Goal: Task Accomplishment & Management: Use online tool/utility

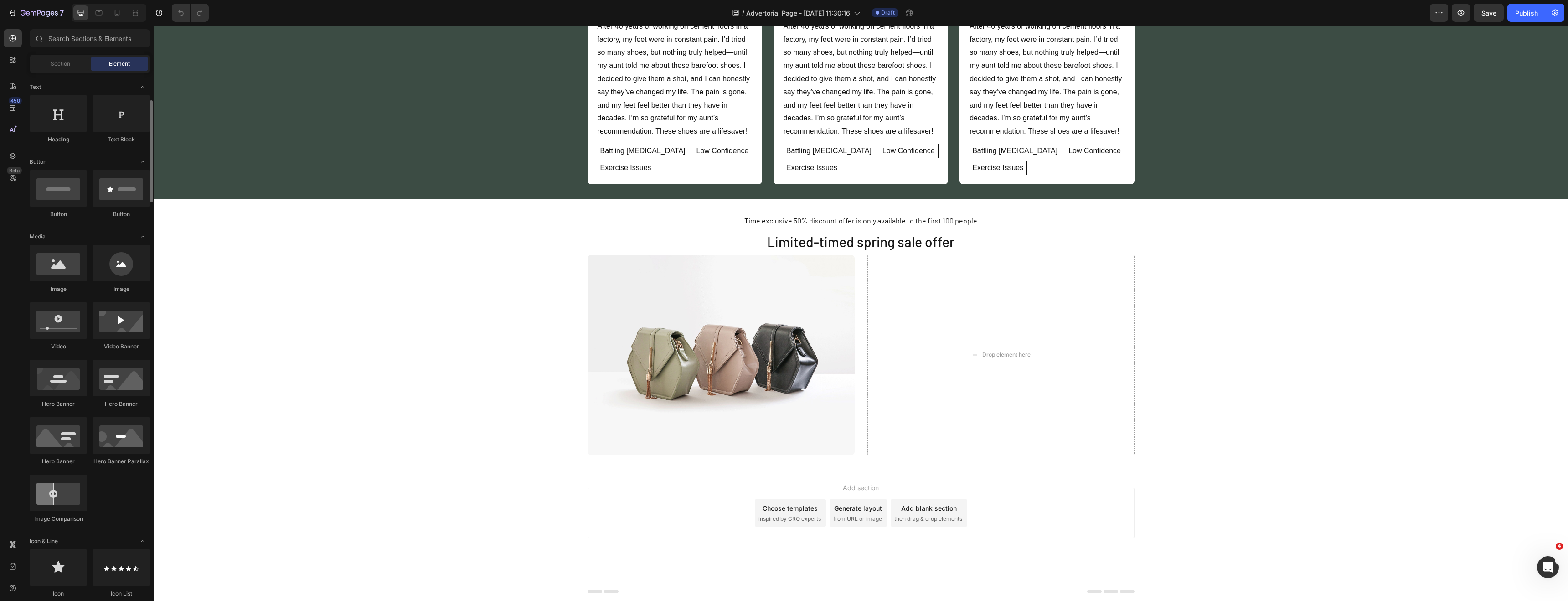
scroll to position [446, 0]
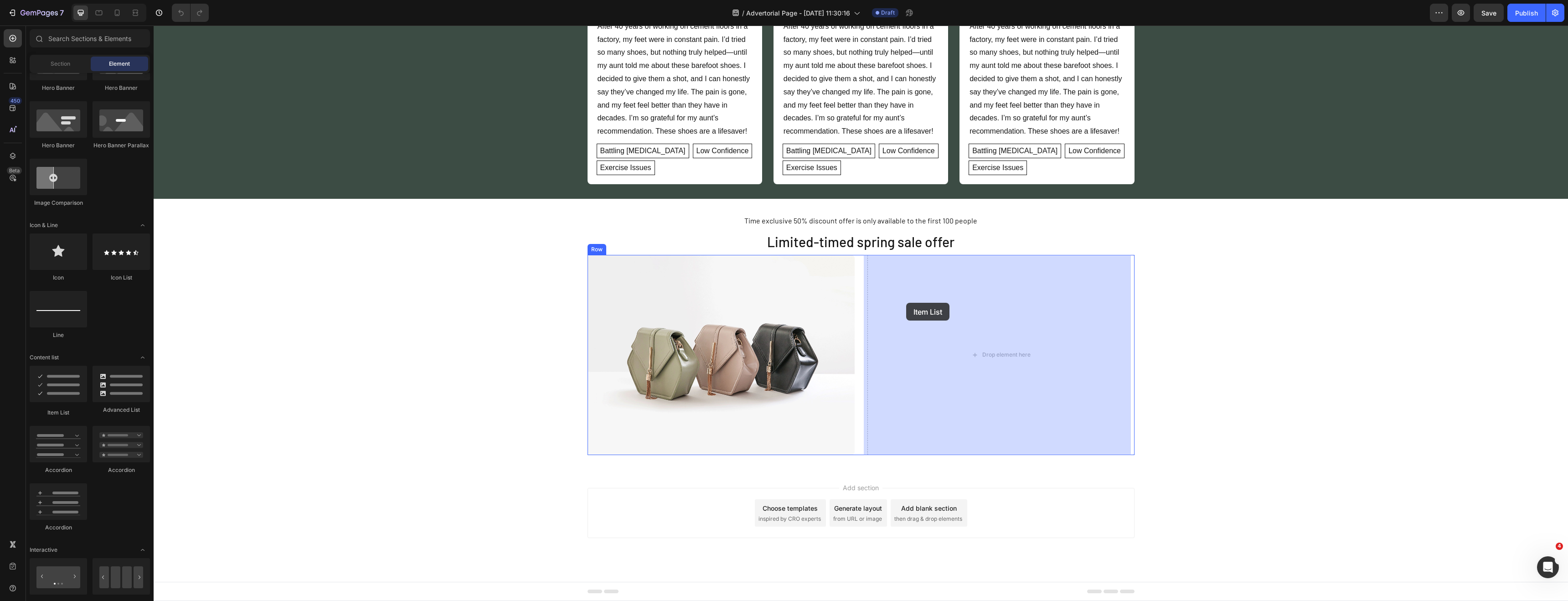
drag, startPoint x: 214, startPoint y: 422, endPoint x: 906, endPoint y: 303, distance: 702.2
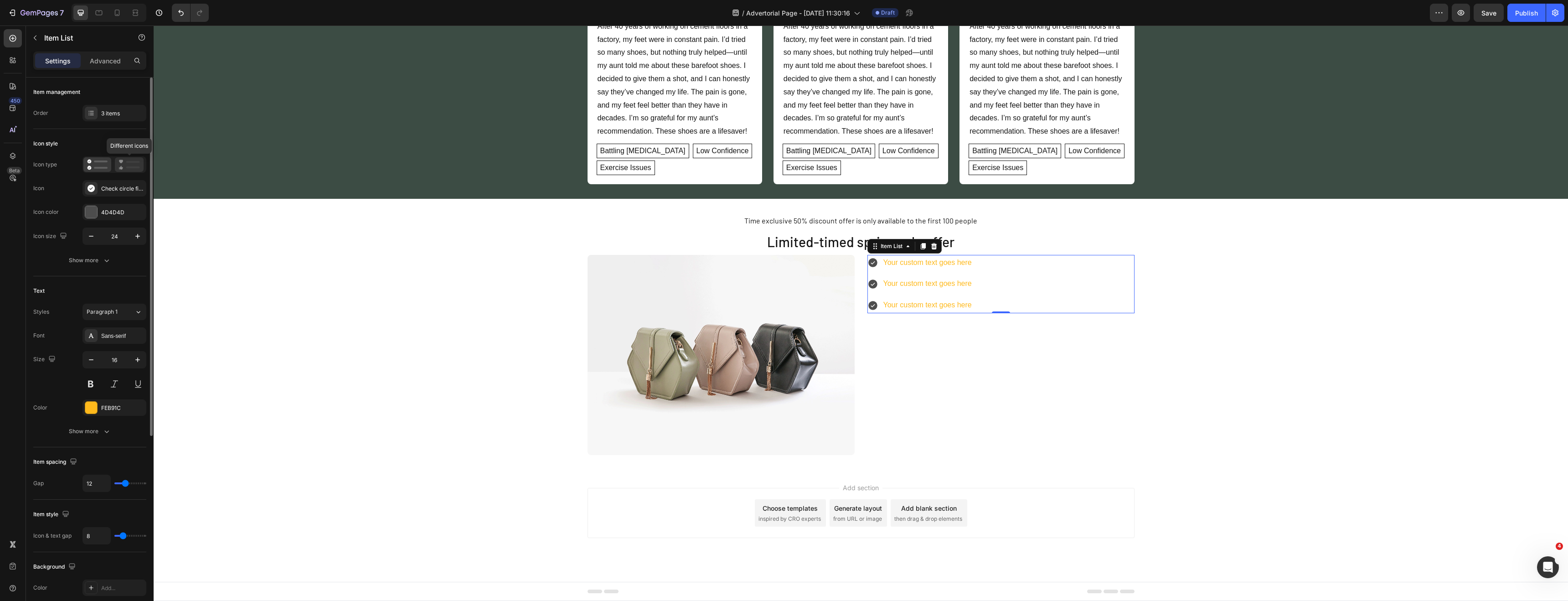
click at [128, 168] on rect at bounding box center [133, 167] width 14 height 2
click at [110, 186] on div "Heart filled" at bounding box center [123, 188] width 43 height 8
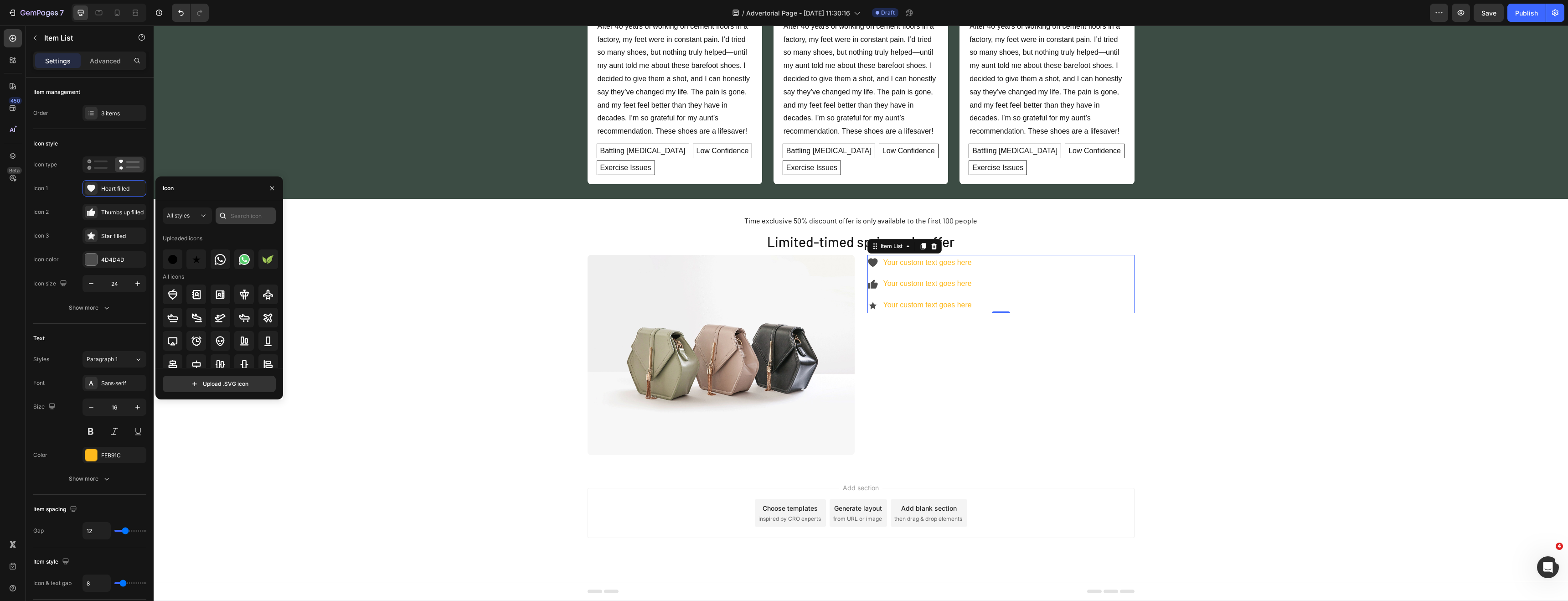
drag, startPoint x: 261, startPoint y: 227, endPoint x: 255, endPoint y: 220, distance: 9.2
click at [261, 227] on div "All styles Uploaded icons All icons" at bounding box center [218, 288] width 113 height 161
click at [248, 215] on input "text" at bounding box center [246, 216] width 60 height 16
type input "number"
click at [216, 278] on icon at bounding box center [220, 275] width 9 height 9
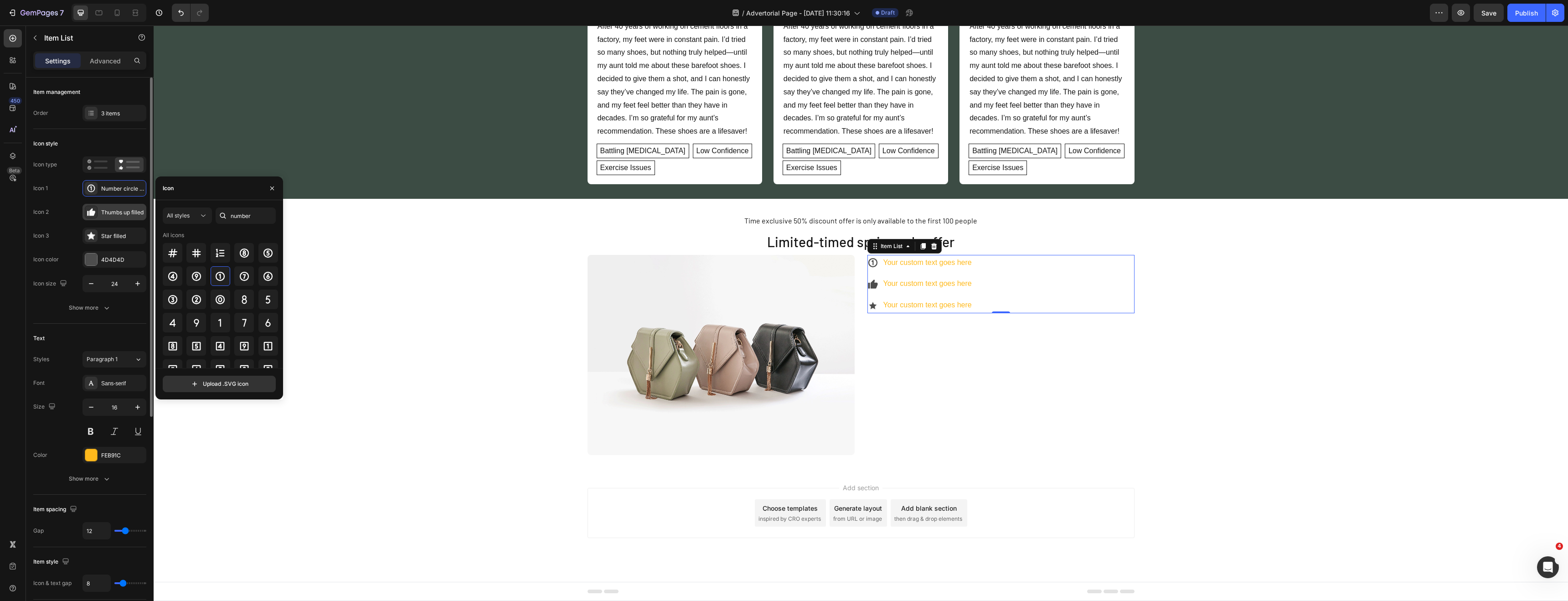
click at [103, 212] on div "Thumbs up filled" at bounding box center [123, 213] width 43 height 8
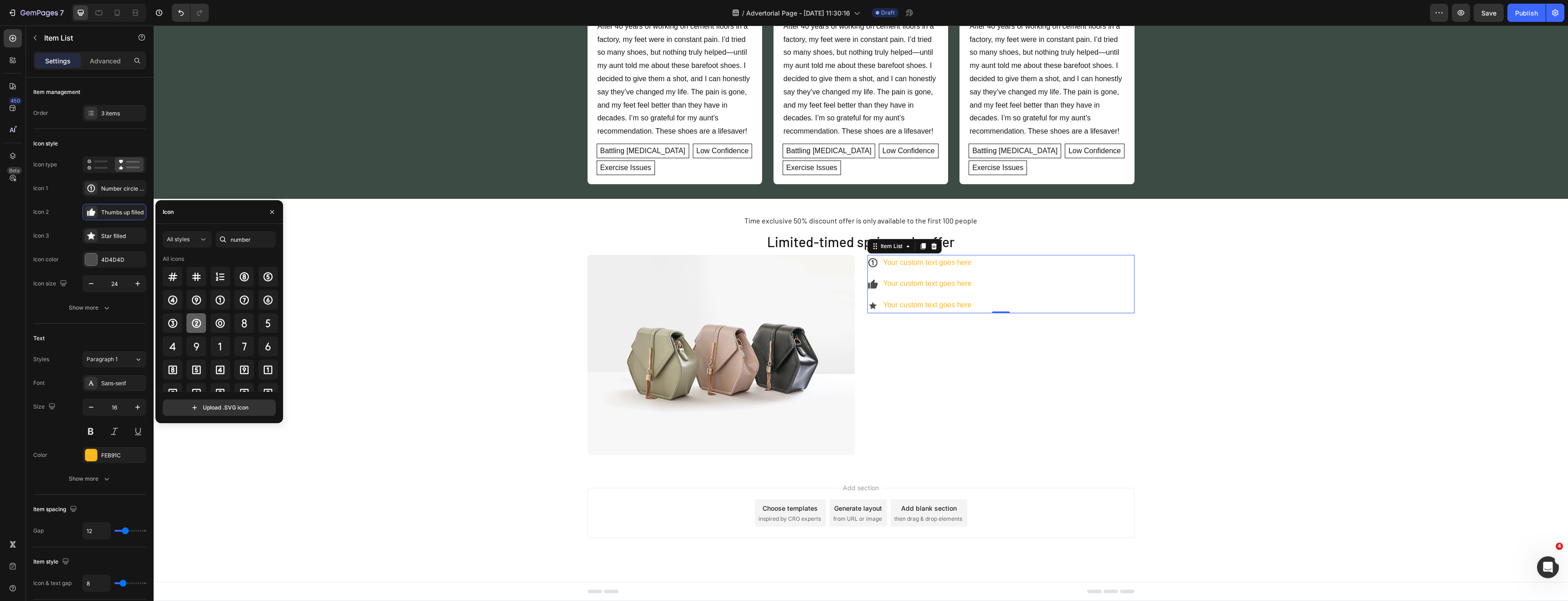
click at [201, 319] on div at bounding box center [196, 323] width 19 height 19
click at [124, 240] on div "Star filled" at bounding box center [114, 236] width 64 height 16
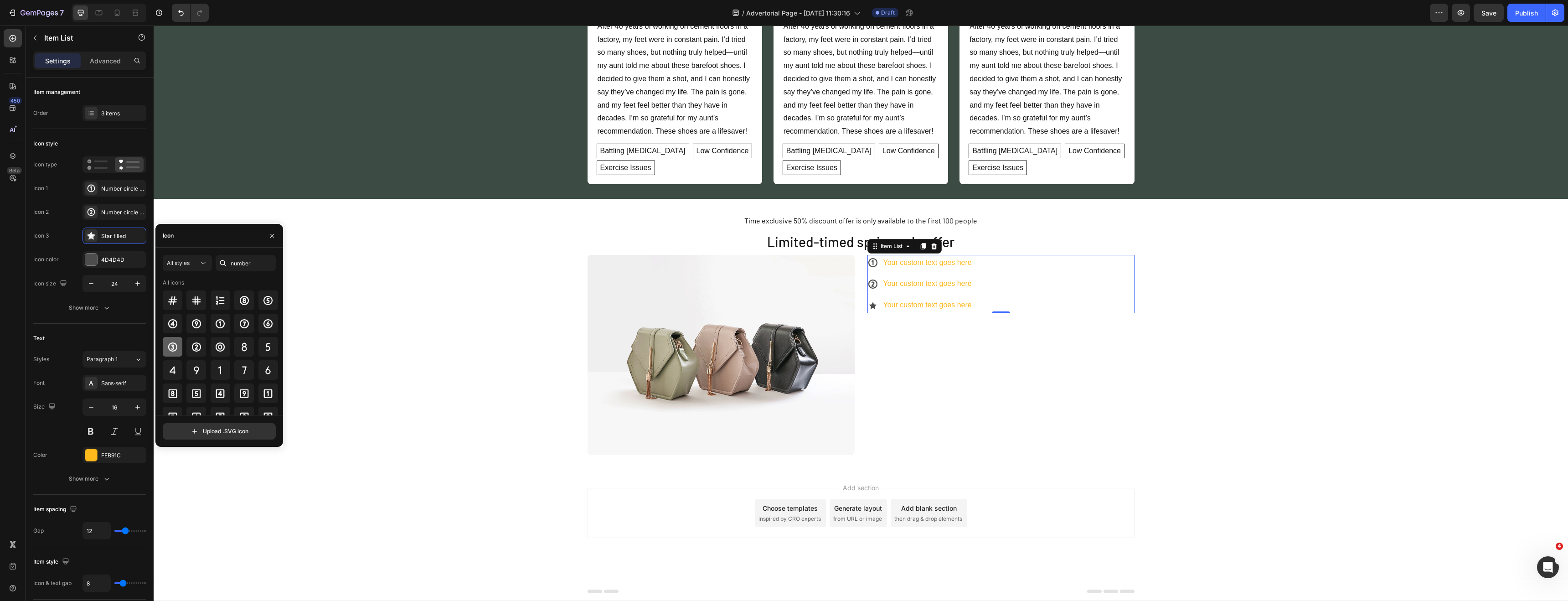
click at [173, 352] on div at bounding box center [172, 347] width 19 height 19
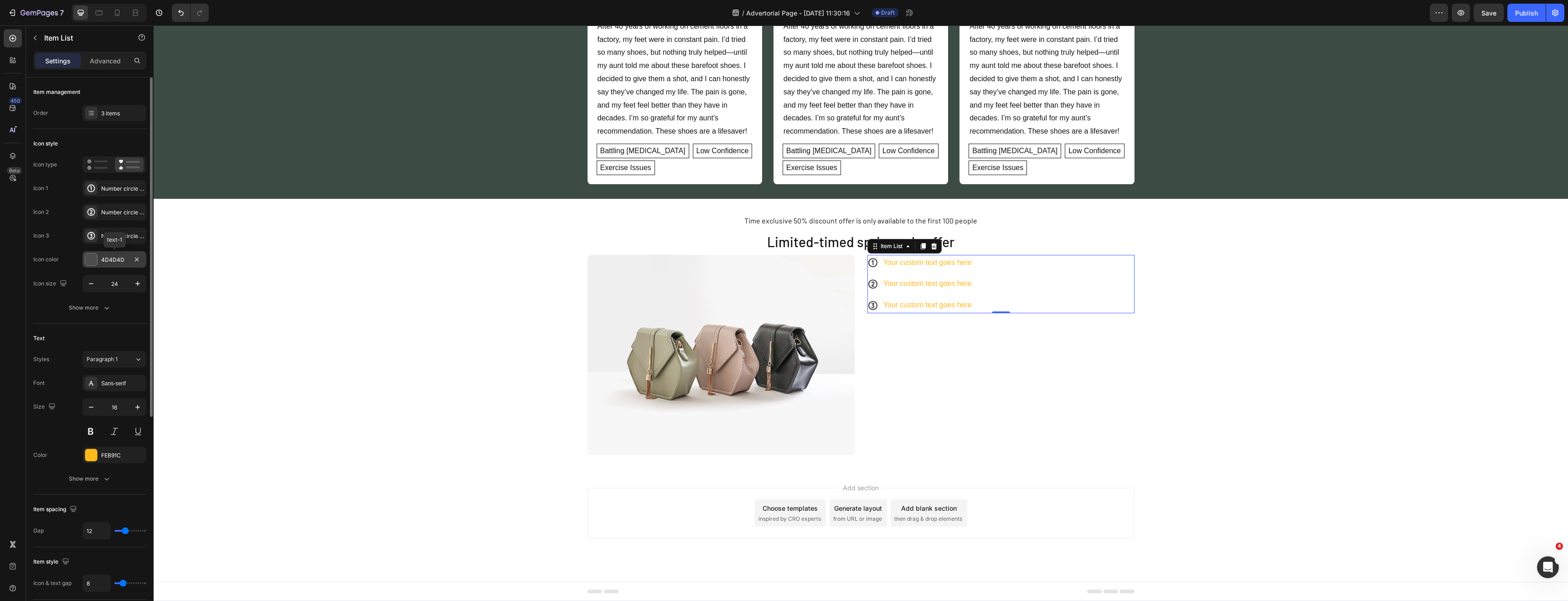
click at [93, 259] on div at bounding box center [91, 259] width 12 height 12
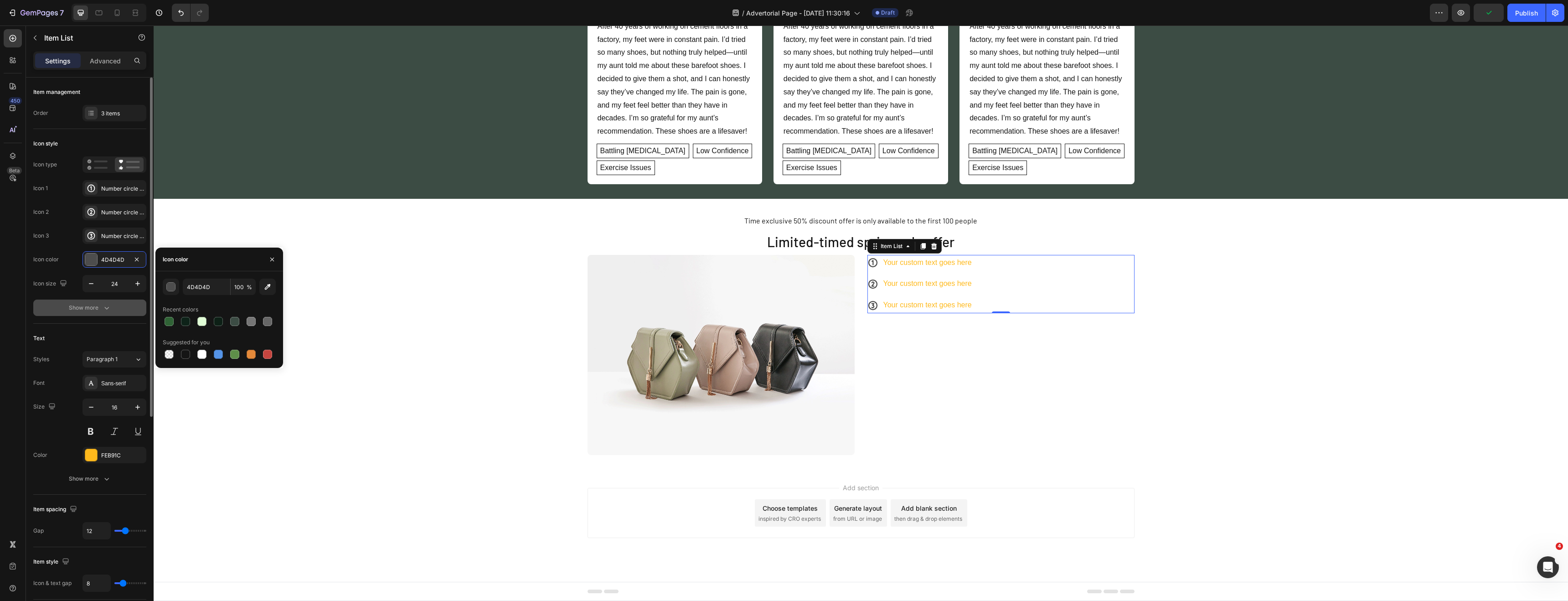
click at [97, 313] on button "Show more" at bounding box center [89, 308] width 113 height 16
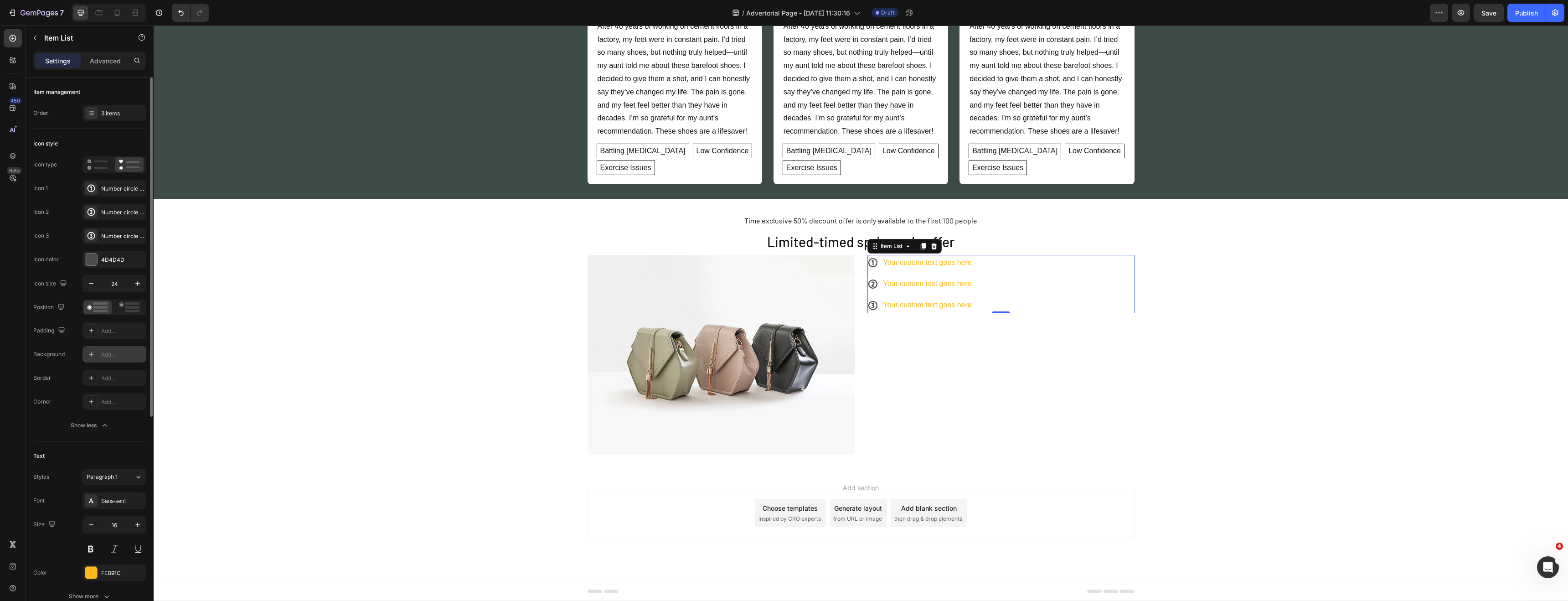
click at [101, 349] on div "Add..." at bounding box center [114, 354] width 64 height 16
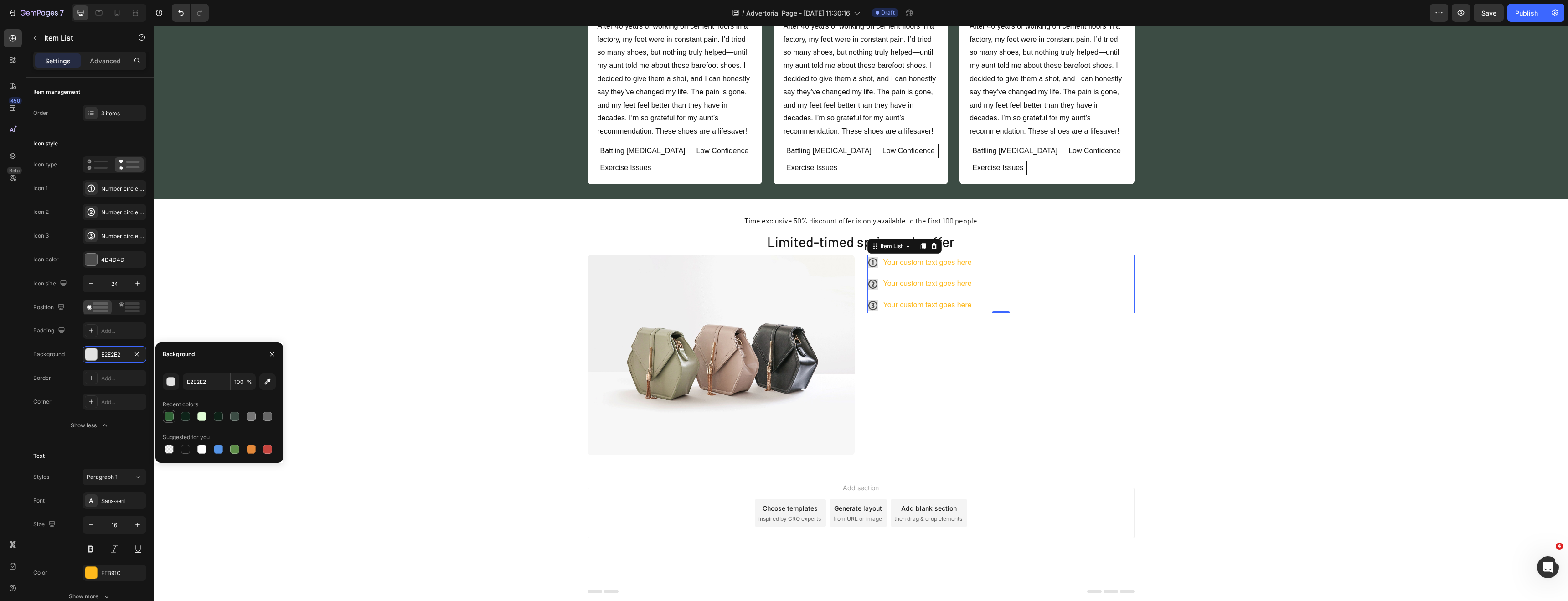
click at [164, 414] on div at bounding box center [169, 416] width 11 height 11
type input "306336"
click at [133, 357] on button "button" at bounding box center [136, 354] width 11 height 11
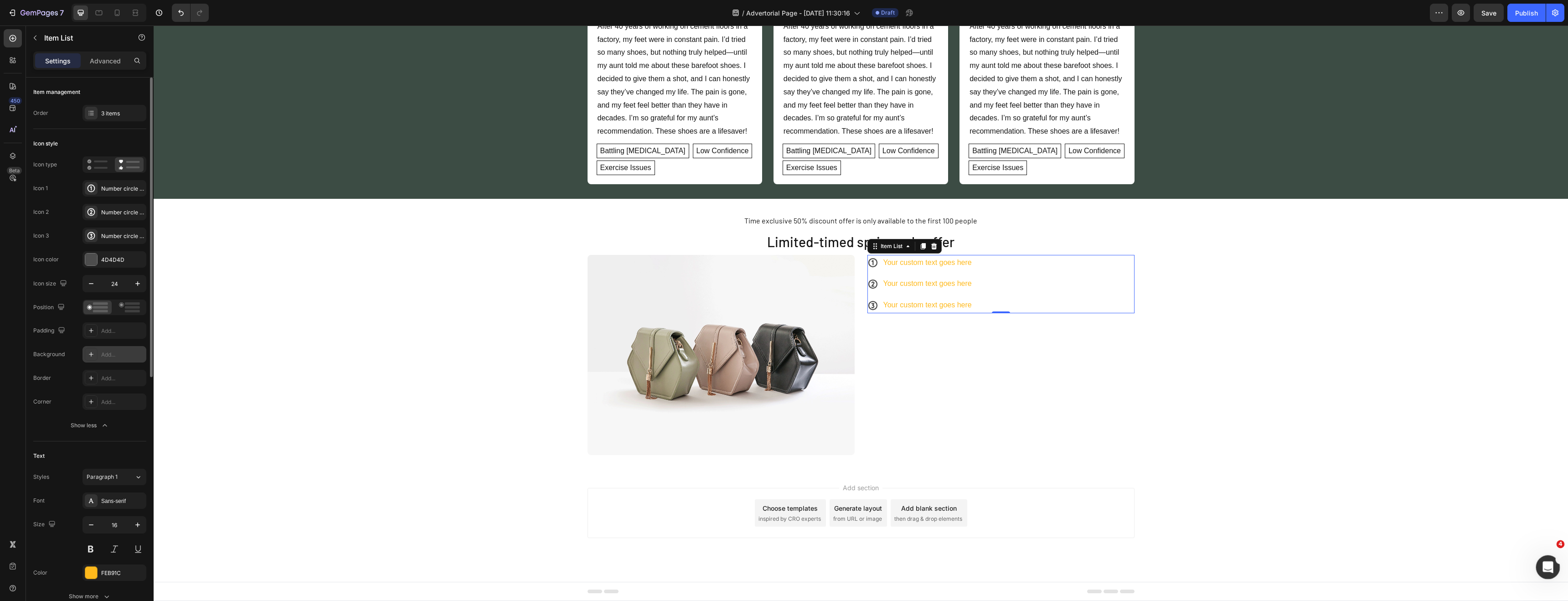
click at [1540, 569] on icon "Abrir Intercom Messenger" at bounding box center [1546, 566] width 15 height 15
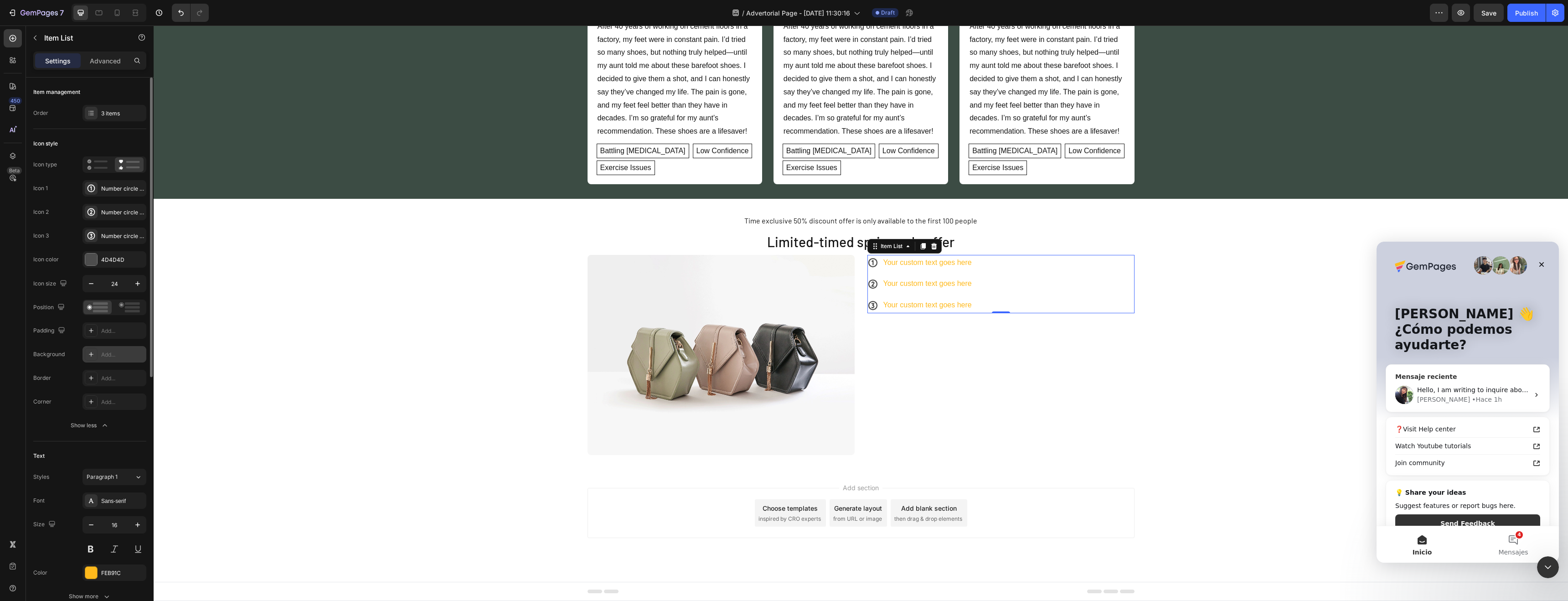
click at [1512, 405] on div "Hello, I am writing to inquire about the status of our previous correspondence.…" at bounding box center [1467, 396] width 163 height 34
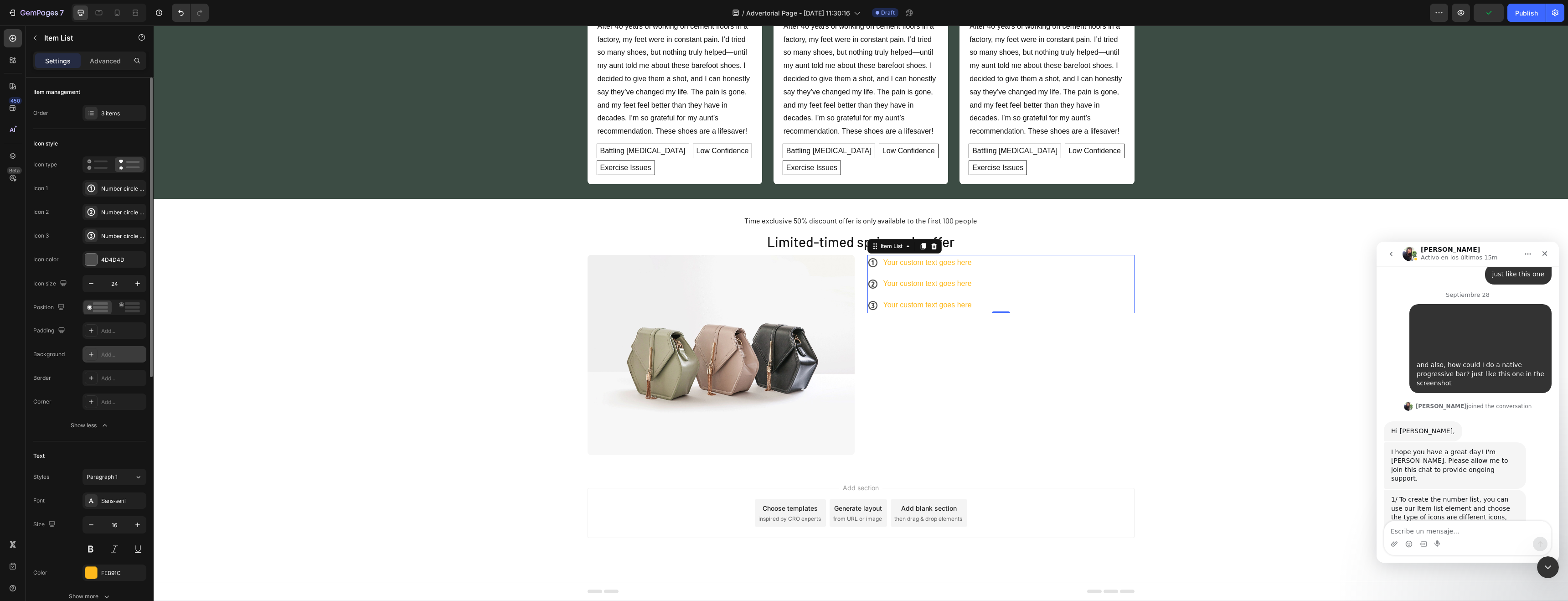
click at [1441, 538] on div "Intercom Messenger" at bounding box center [1437, 544] width 7 height 15
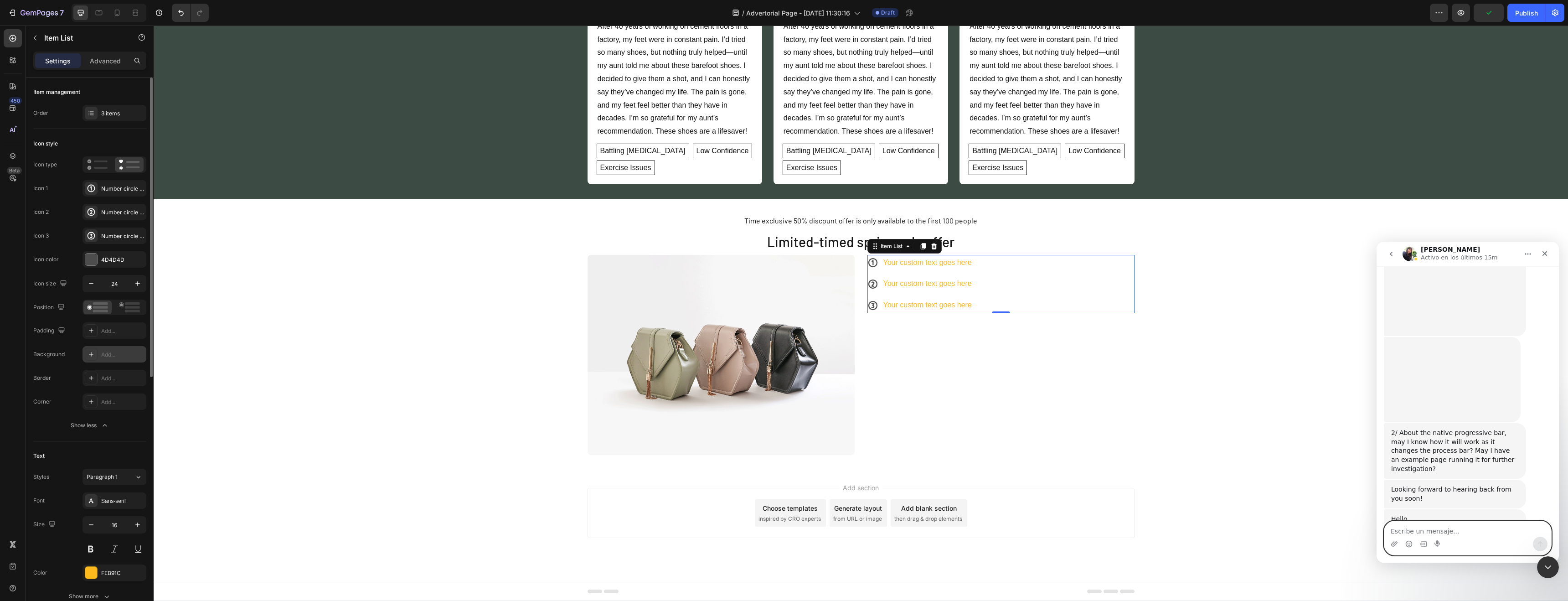
scroll to position [2318, 0]
click at [1442, 533] on textarea "Escribe un mensaje..." at bounding box center [1468, 529] width 167 height 15
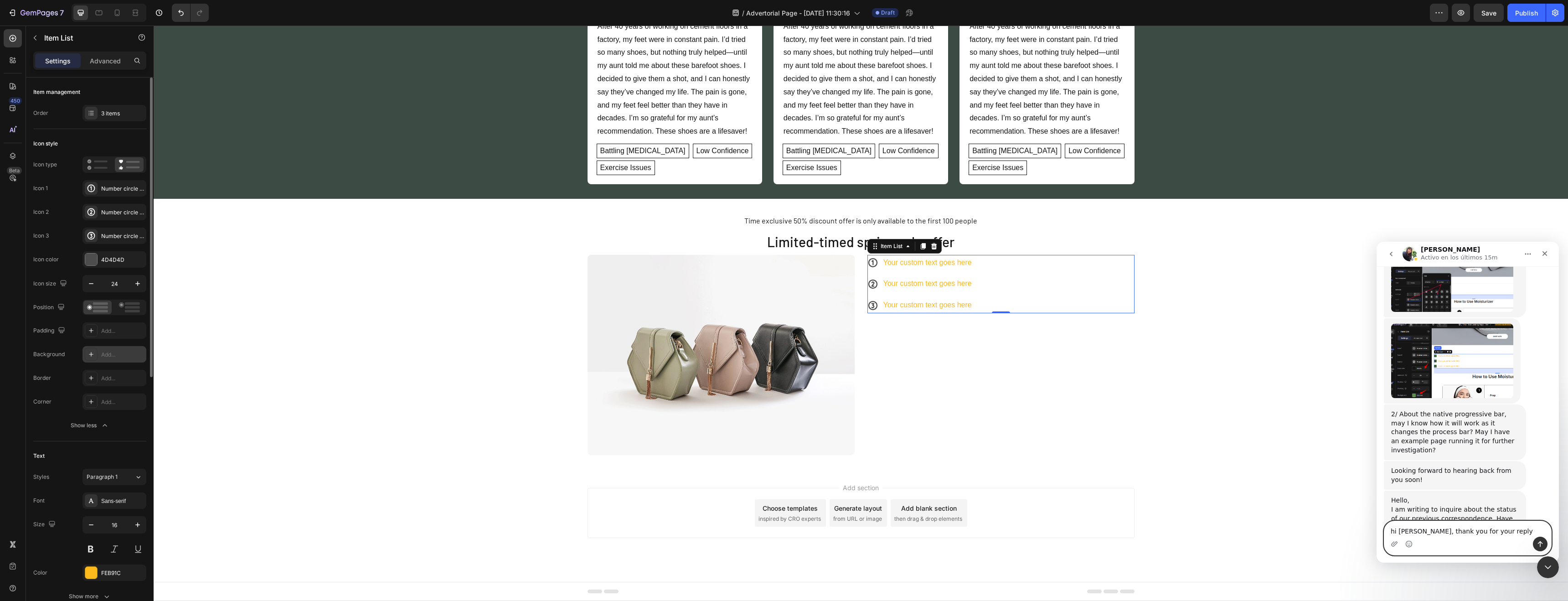
type textarea "hi [PERSON_NAME], thank you for your reply"
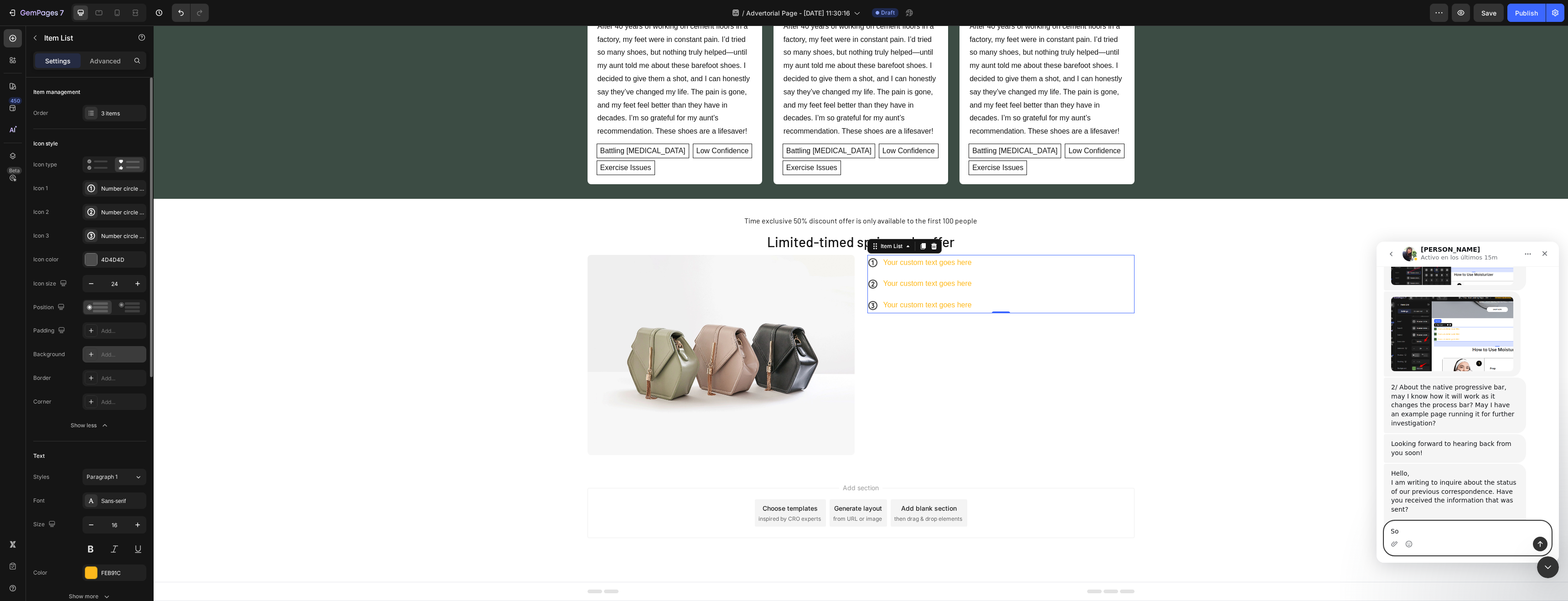
type textarea "S"
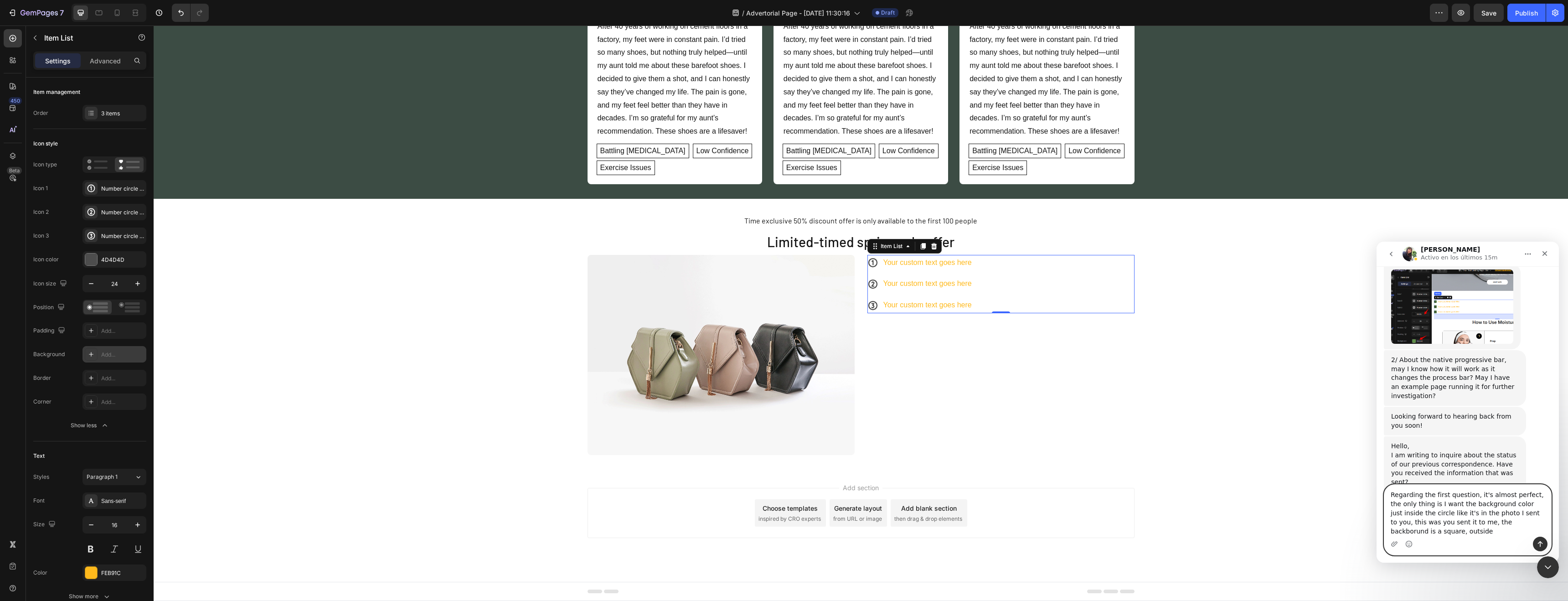
scroll to position [2381, 0]
paste textarea ". The only thing is that I want the background color to appear only inside the …"
type textarea "Regarding the first question, it's almost perfect. The only thing is that I wan…"
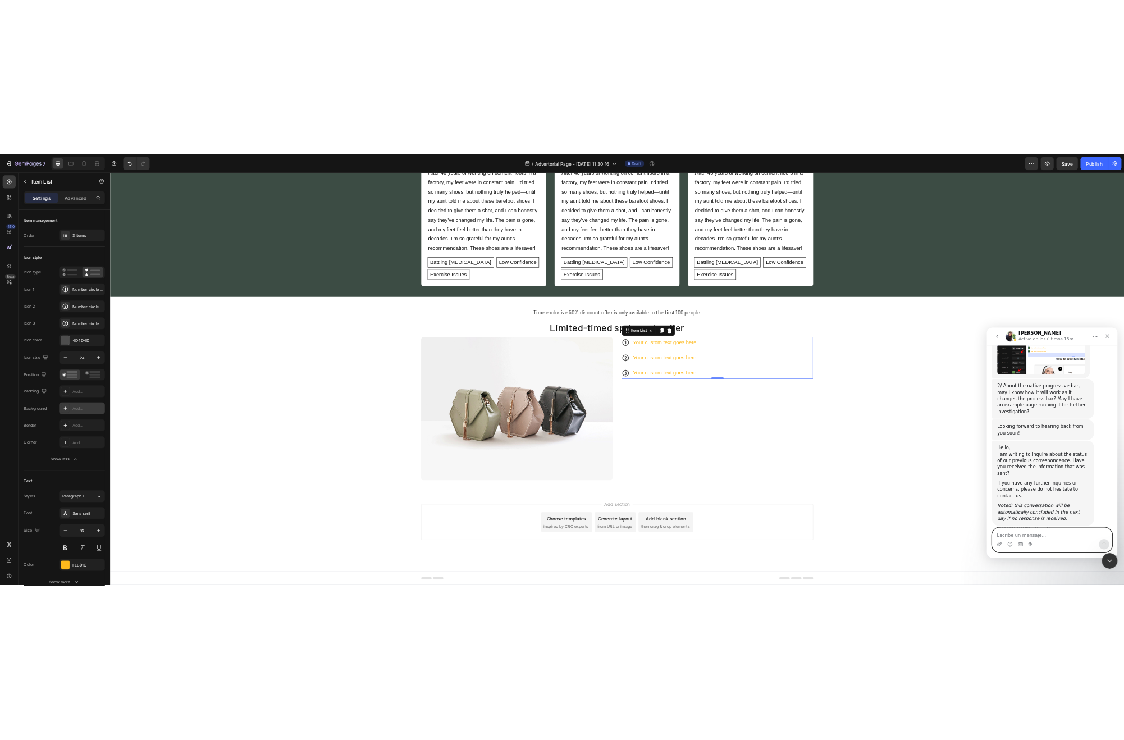
scroll to position [2968, 0]
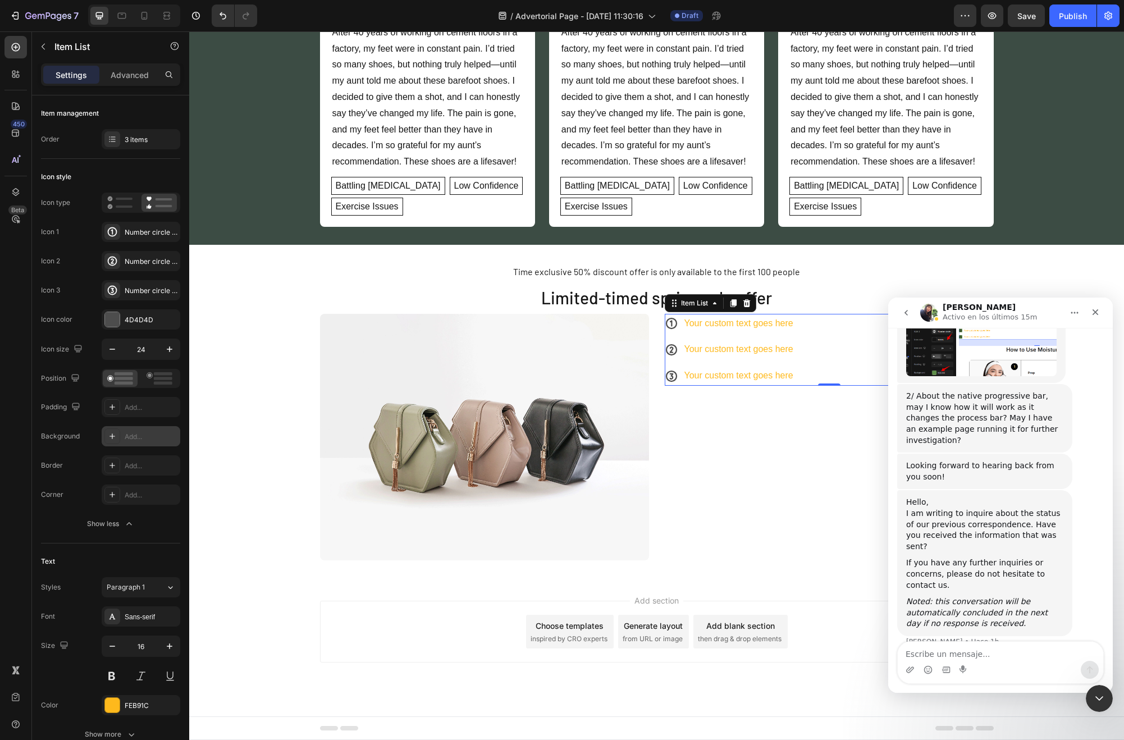
click at [669, 322] on icon at bounding box center [671, 323] width 13 height 13
click at [121, 227] on div "Number circle one bold" at bounding box center [141, 232] width 79 height 20
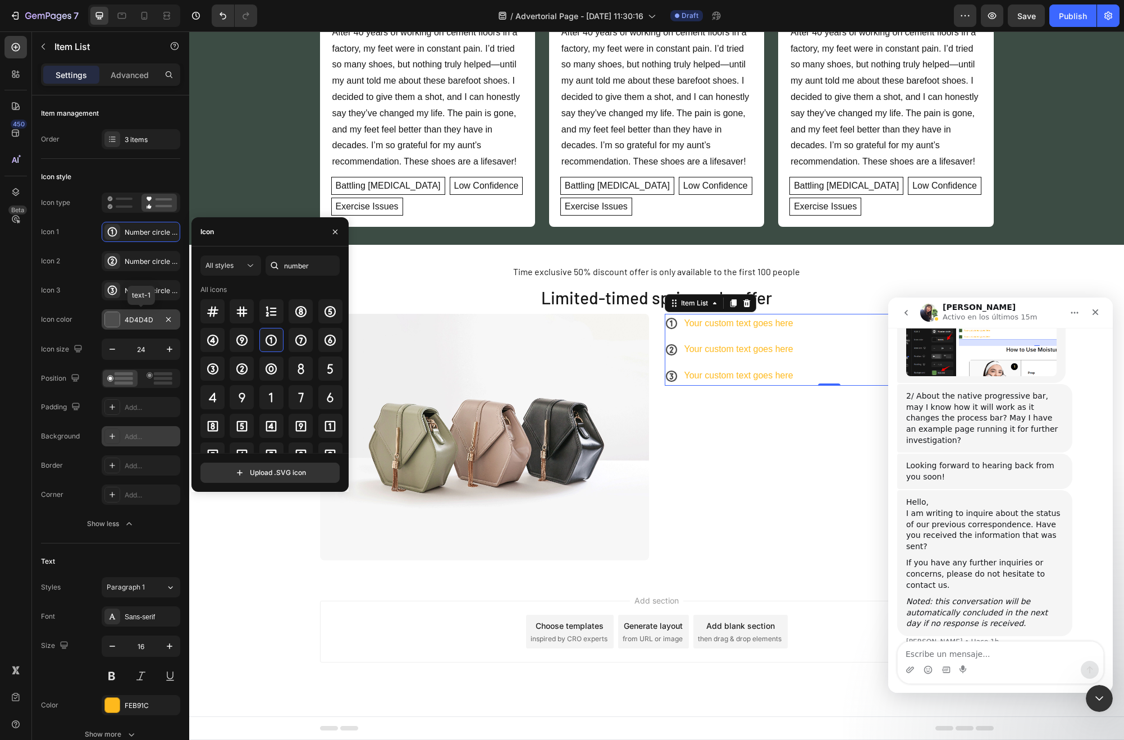
click at [112, 317] on div at bounding box center [112, 319] width 15 height 15
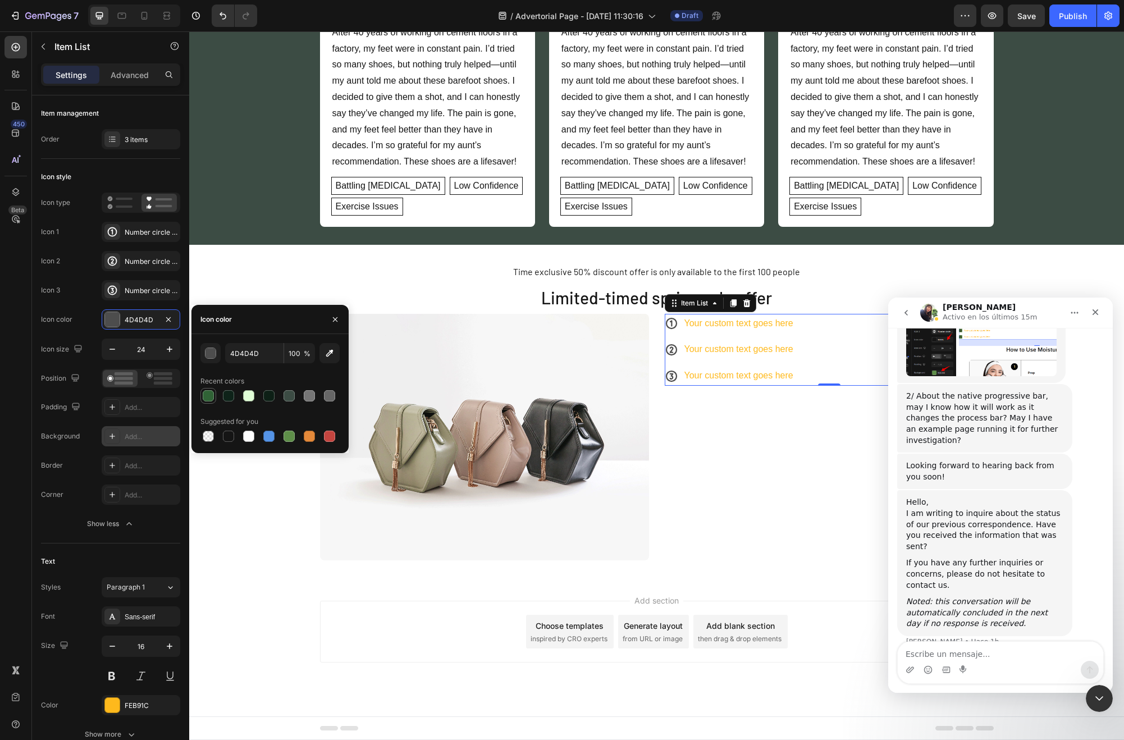
click at [210, 394] on div at bounding box center [208, 395] width 11 height 11
click at [213, 396] on div at bounding box center [208, 395] width 11 height 11
click at [251, 434] on div at bounding box center [248, 436] width 11 height 11
type input "FFFFFF"
click at [113, 435] on icon at bounding box center [112, 436] width 9 height 9
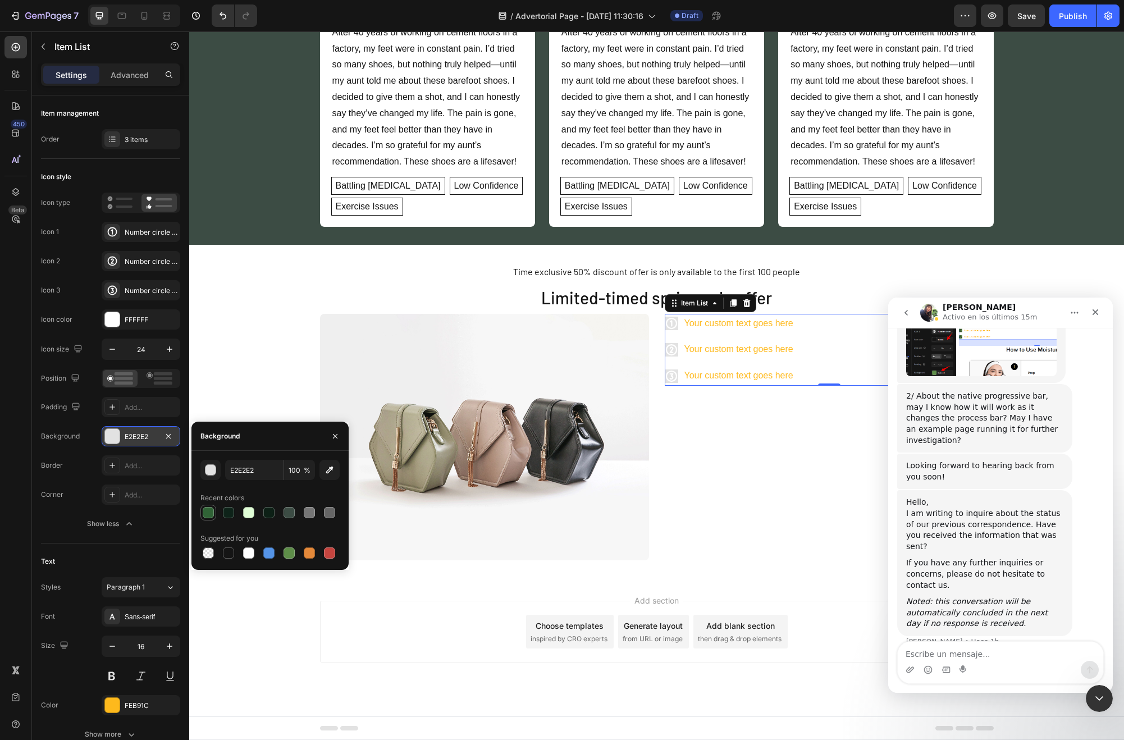
click at [209, 510] on div at bounding box center [208, 512] width 11 height 11
type input "306336"
click at [137, 458] on div "Add..." at bounding box center [141, 465] width 79 height 20
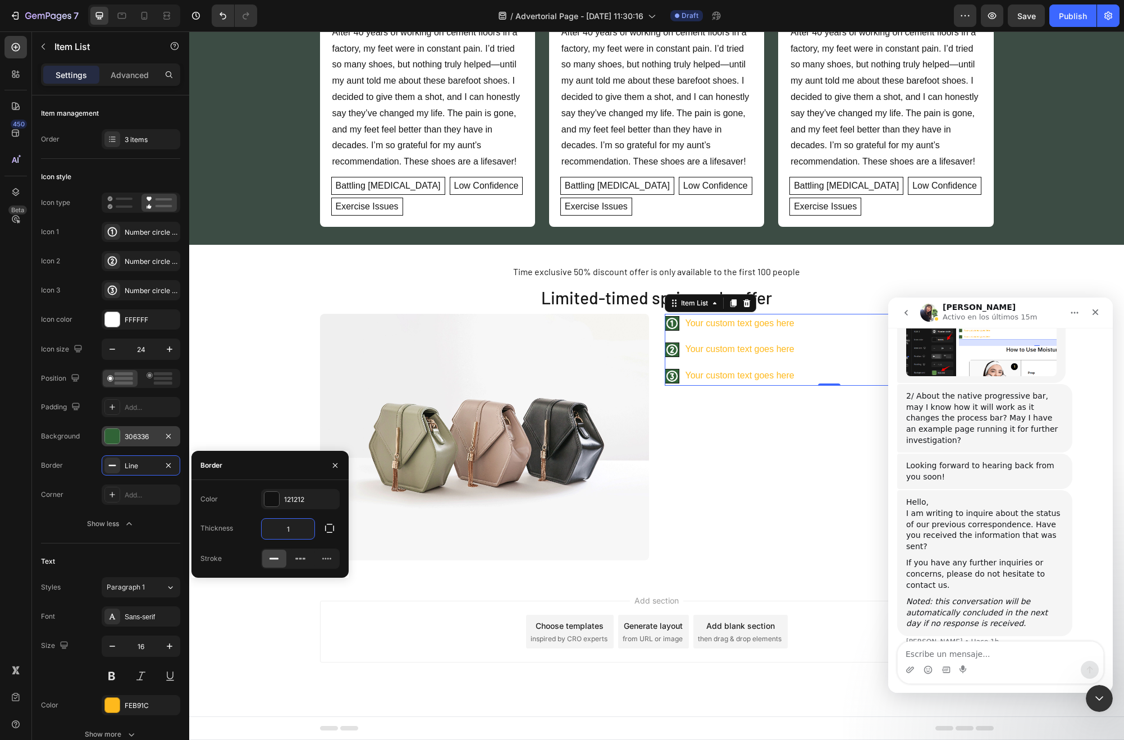
click at [291, 528] on input "1" at bounding box center [288, 529] width 53 height 20
type input "80"
click at [167, 468] on icon "button" at bounding box center [168, 465] width 9 height 9
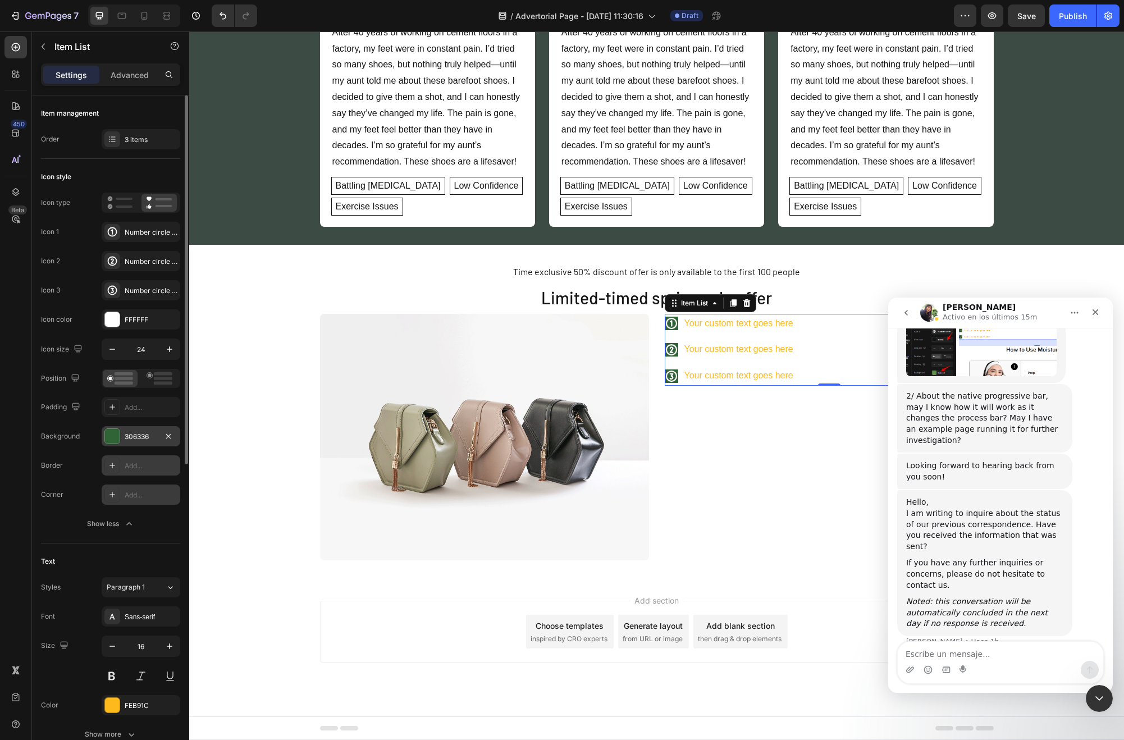
click at [142, 494] on div "Add..." at bounding box center [151, 495] width 53 height 10
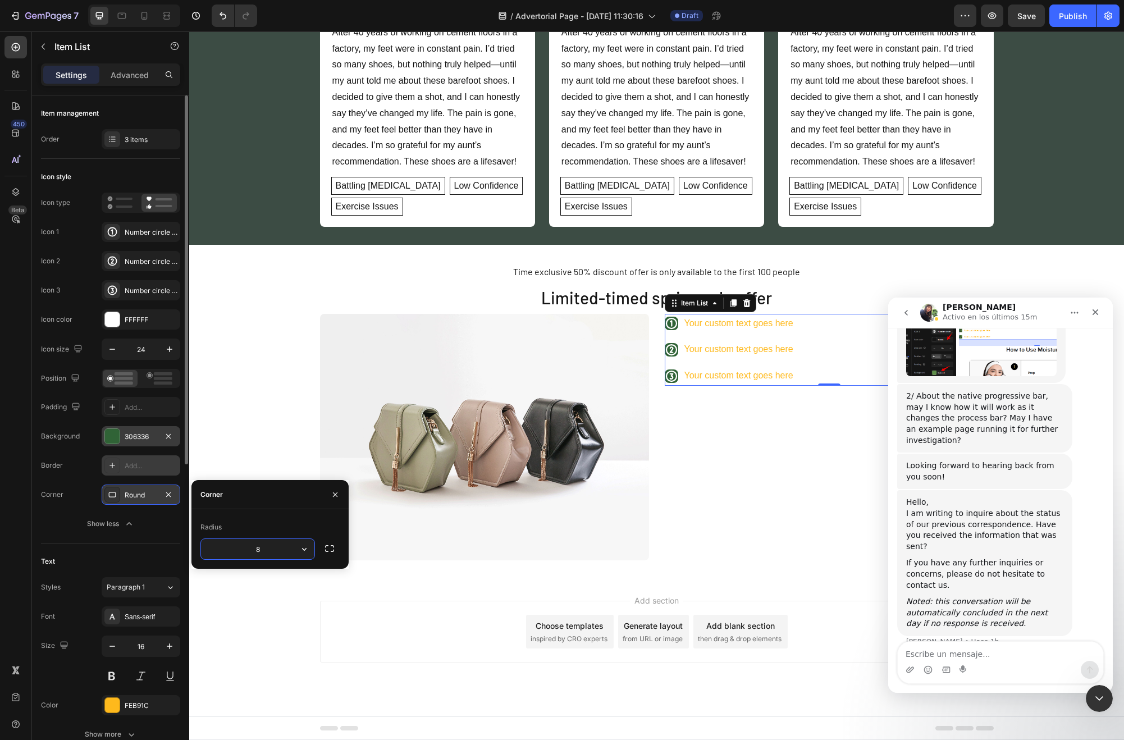
click at [274, 551] on input "8" at bounding box center [257, 549] width 113 height 20
click at [275, 551] on input "8" at bounding box center [257, 549] width 113 height 20
type input "5"
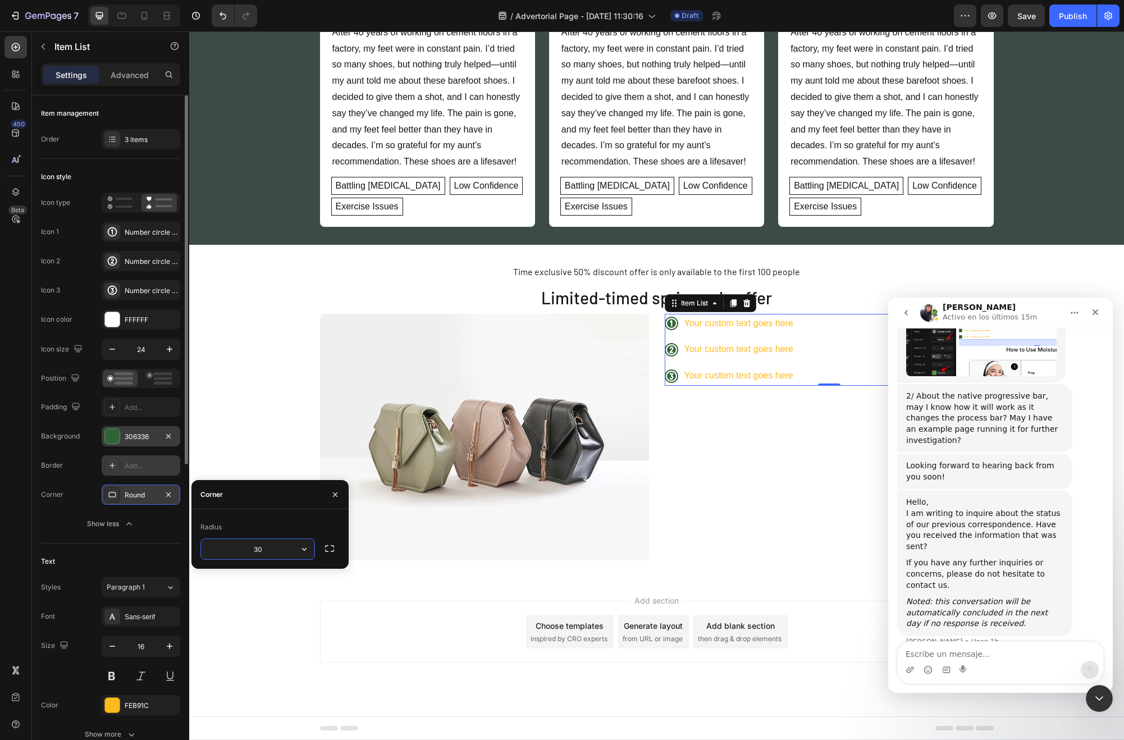
type input "3"
type input "2"
type input "1"
type input "4"
type input "50000"
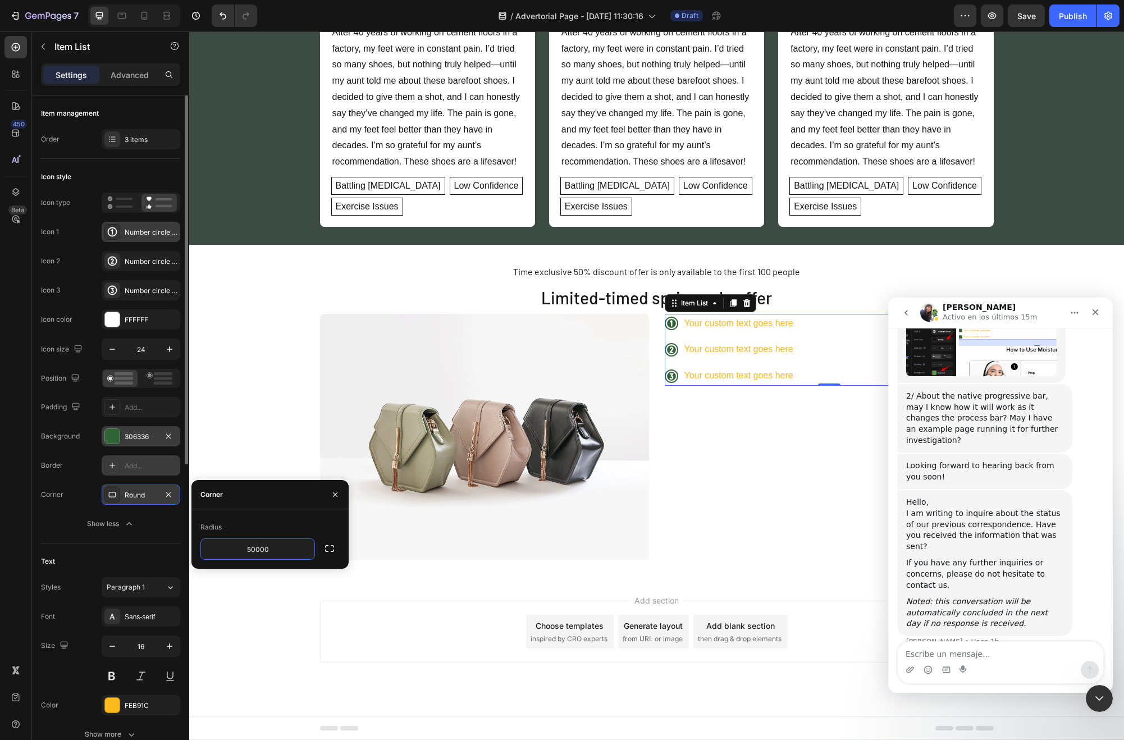
click at [143, 231] on div "Number circle one bold" at bounding box center [151, 232] width 53 height 10
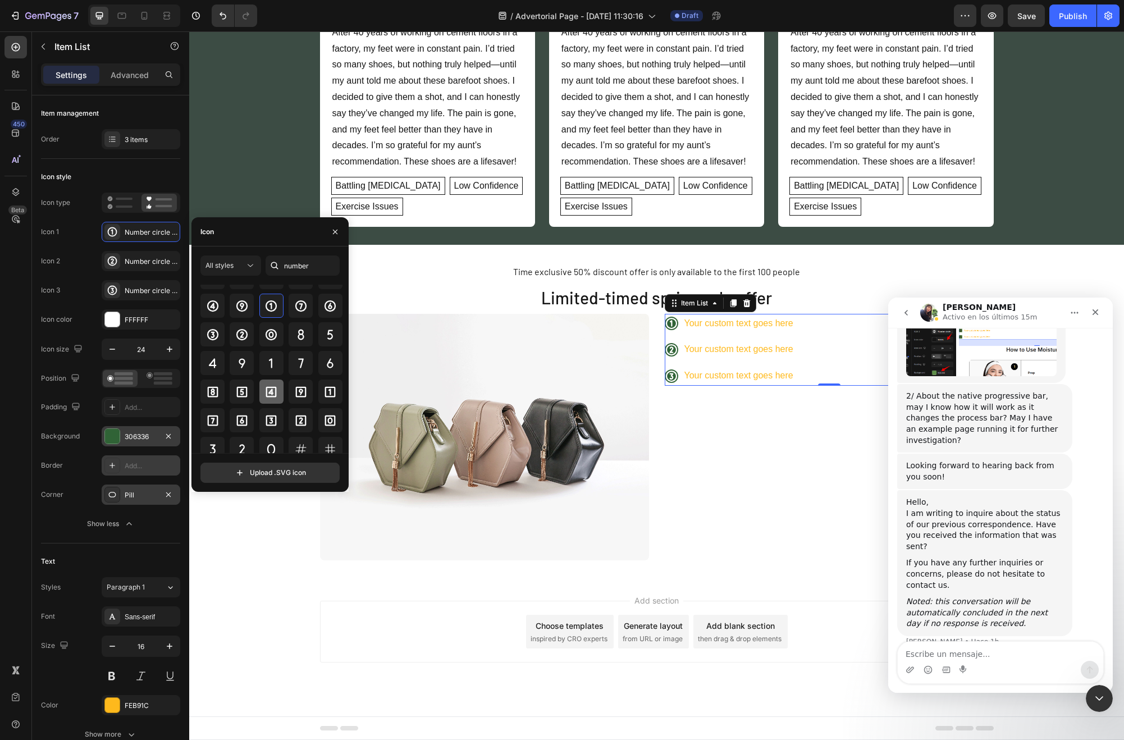
scroll to position [0, 0]
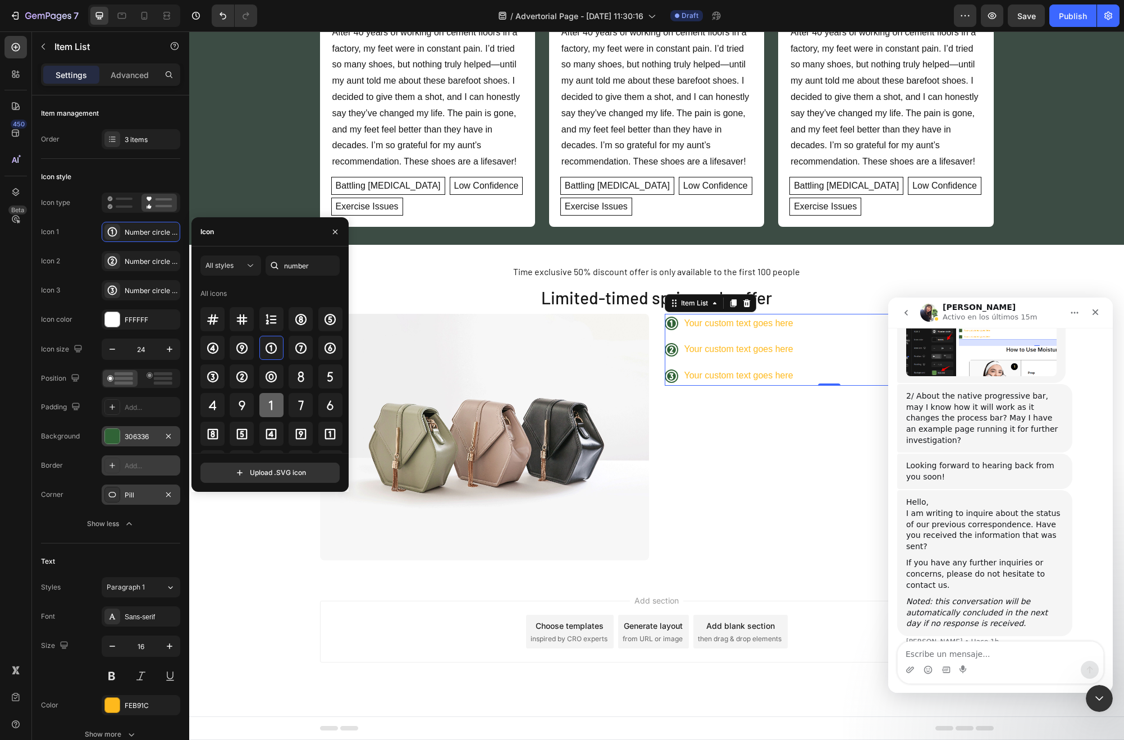
click at [265, 405] on icon at bounding box center [271, 405] width 13 height 13
click at [115, 354] on icon "button" at bounding box center [112, 349] width 11 height 11
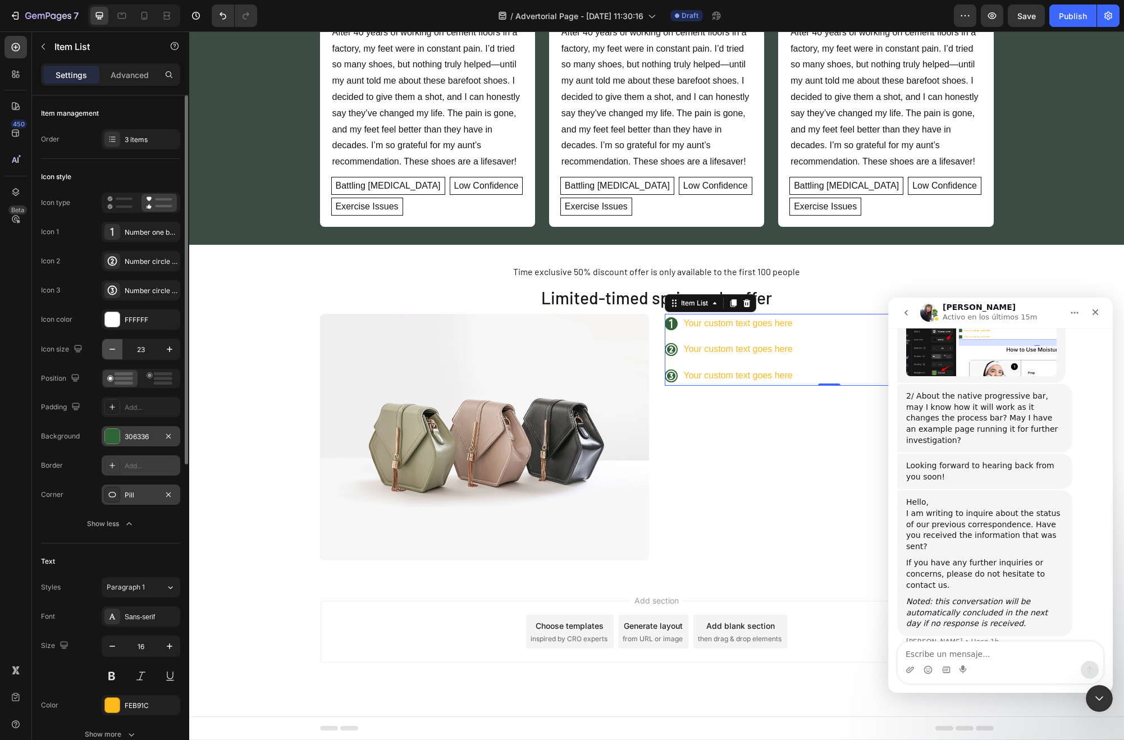
click at [115, 353] on icon "button" at bounding box center [112, 349] width 11 height 11
click at [154, 358] on input "21" at bounding box center [140, 349] width 37 height 20
click at [167, 354] on icon "button" at bounding box center [169, 349] width 11 height 11
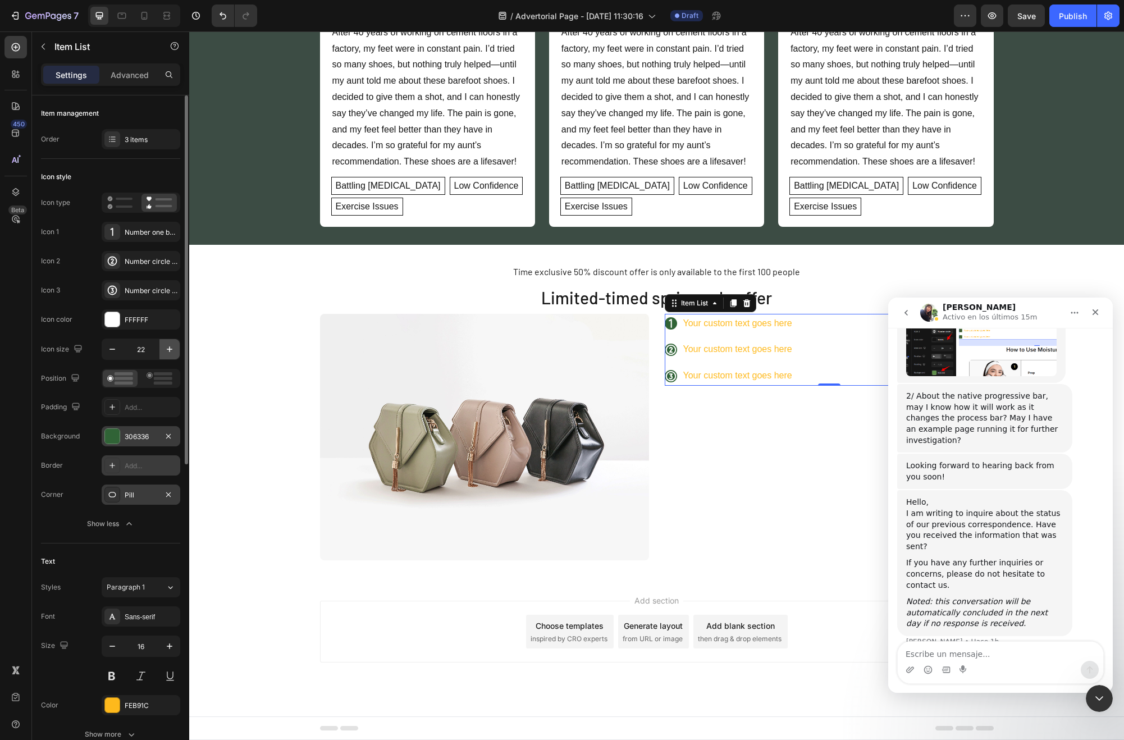
type input "23"
click at [143, 416] on div "Add..." at bounding box center [141, 407] width 79 height 20
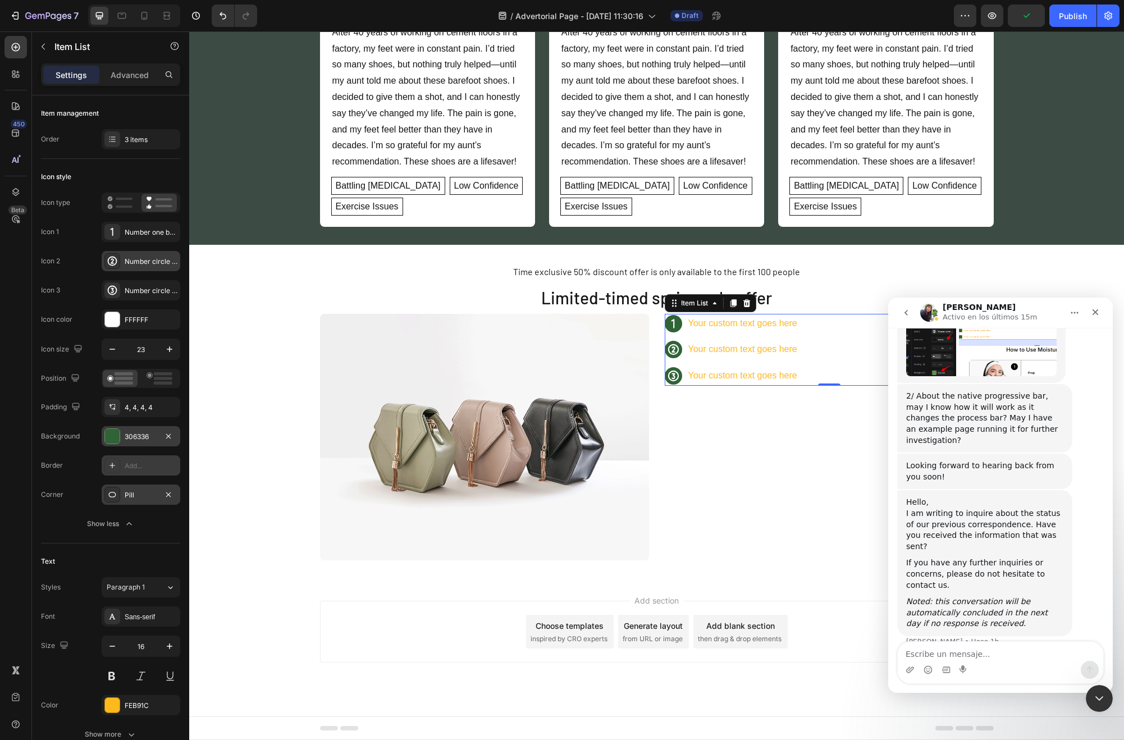
click at [120, 266] on div at bounding box center [112, 261] width 16 height 16
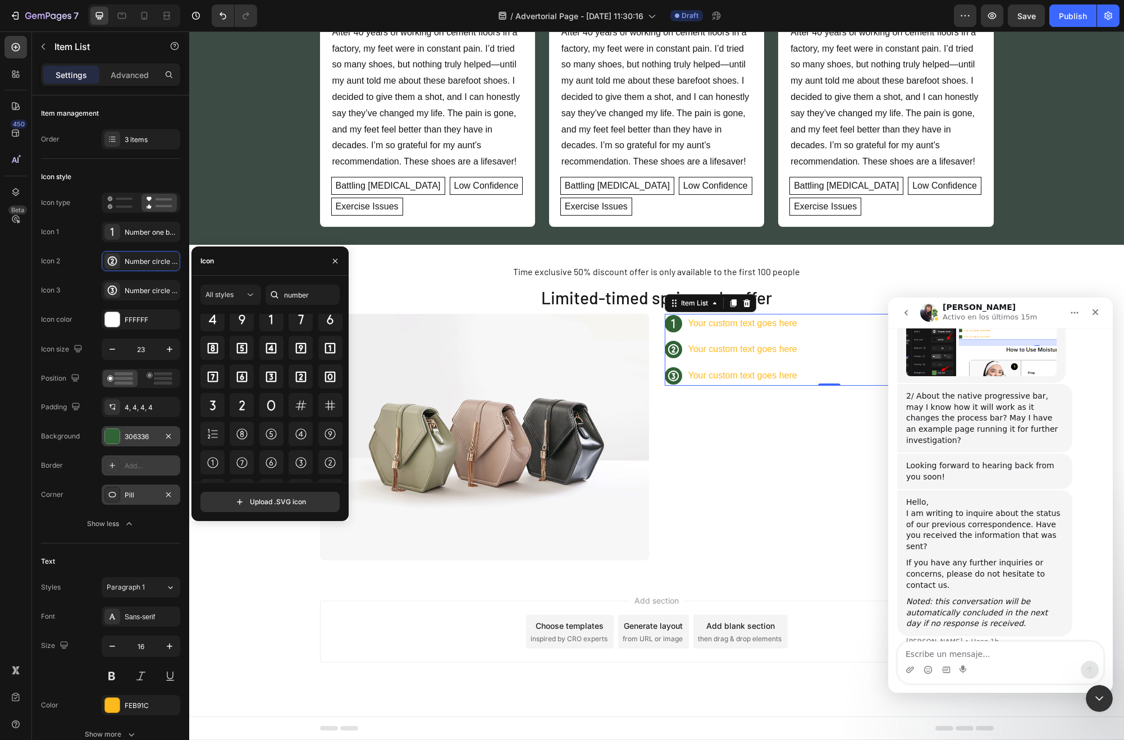
scroll to position [111, 0]
click at [245, 406] on icon at bounding box center [241, 401] width 13 height 13
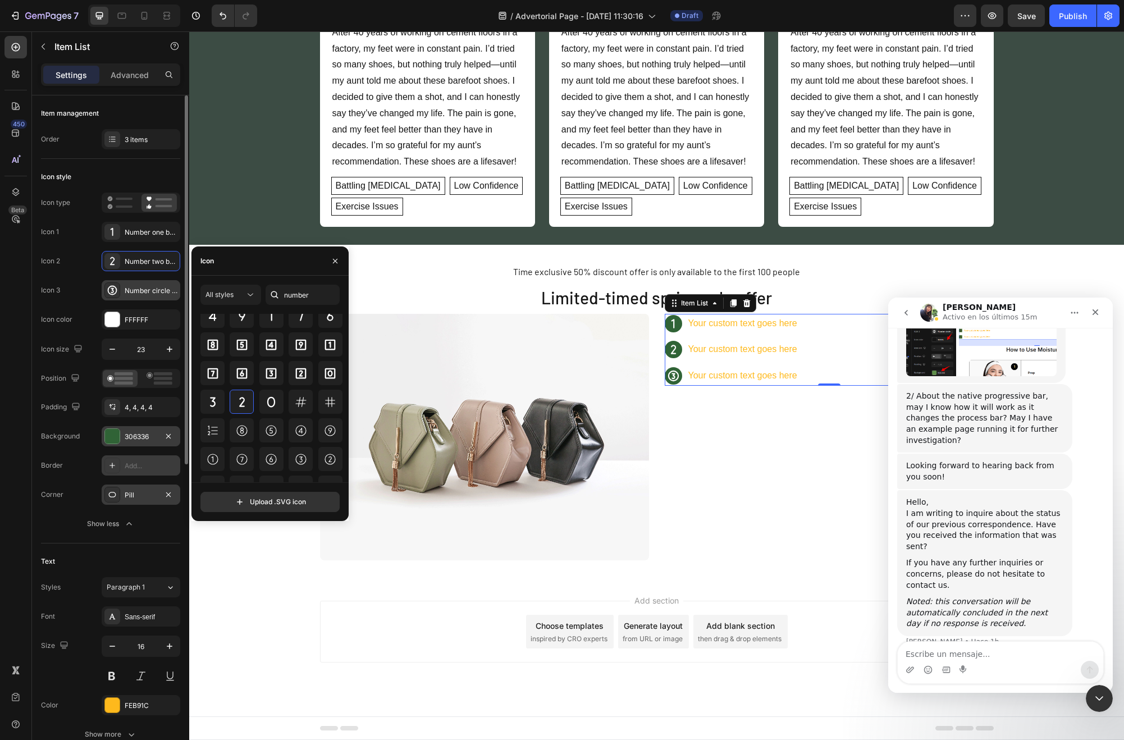
click at [129, 294] on div "Number circle three bold" at bounding box center [151, 291] width 53 height 10
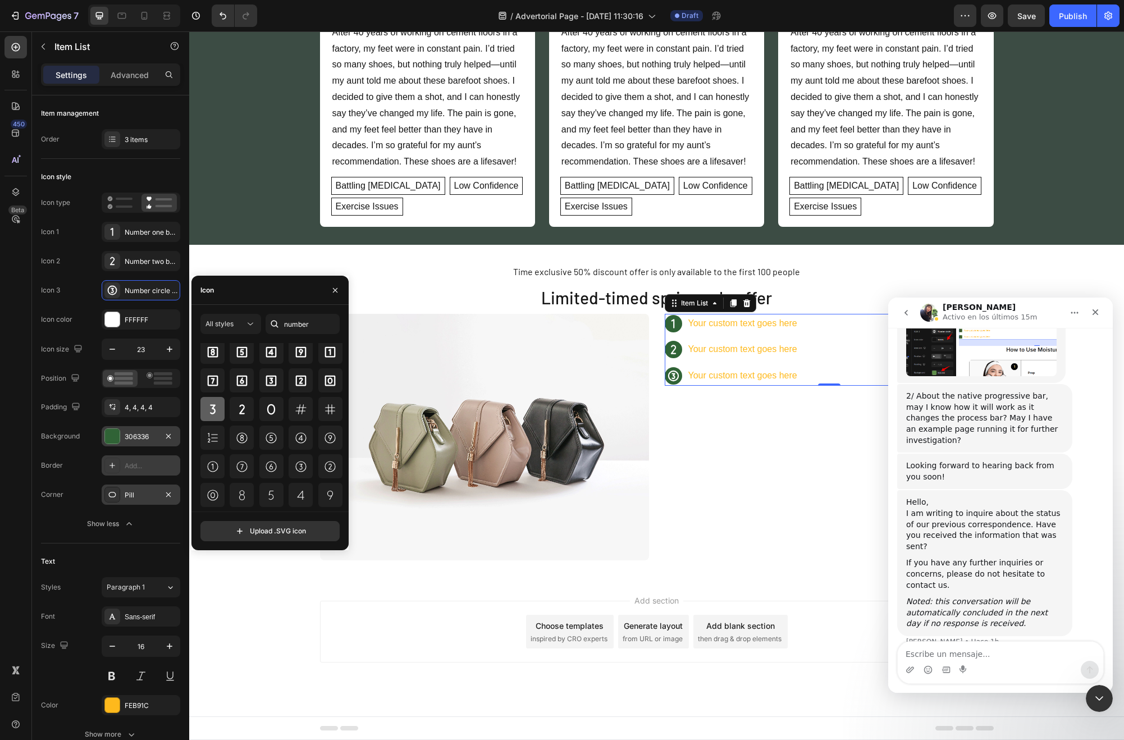
scroll to position [135, 0]
click at [213, 405] on icon at bounding box center [213, 403] width 6 height 10
click at [736, 320] on div "Your custom text goes here" at bounding box center [743, 324] width 112 height 20
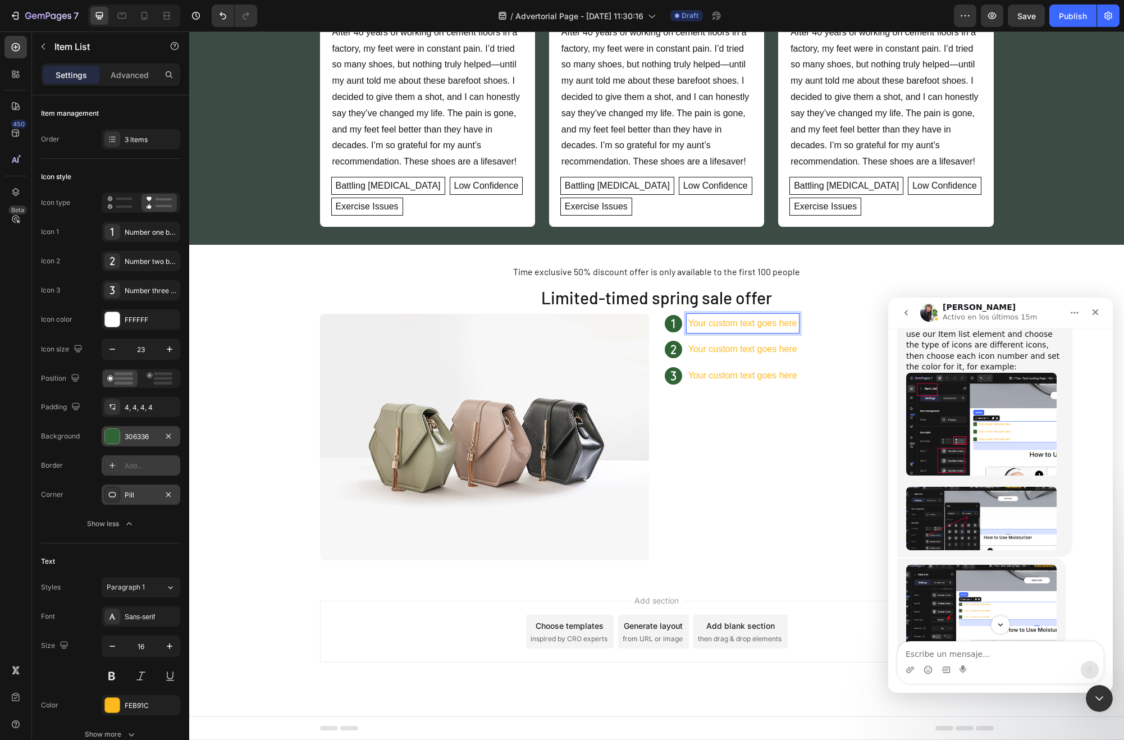
scroll to position [2687, 0]
click at [991, 634] on div "Intercom Messenger" at bounding box center [1000, 624] width 225 height 19
click at [989, 643] on textarea "Escribe un mensaje..." at bounding box center [1001, 651] width 206 height 19
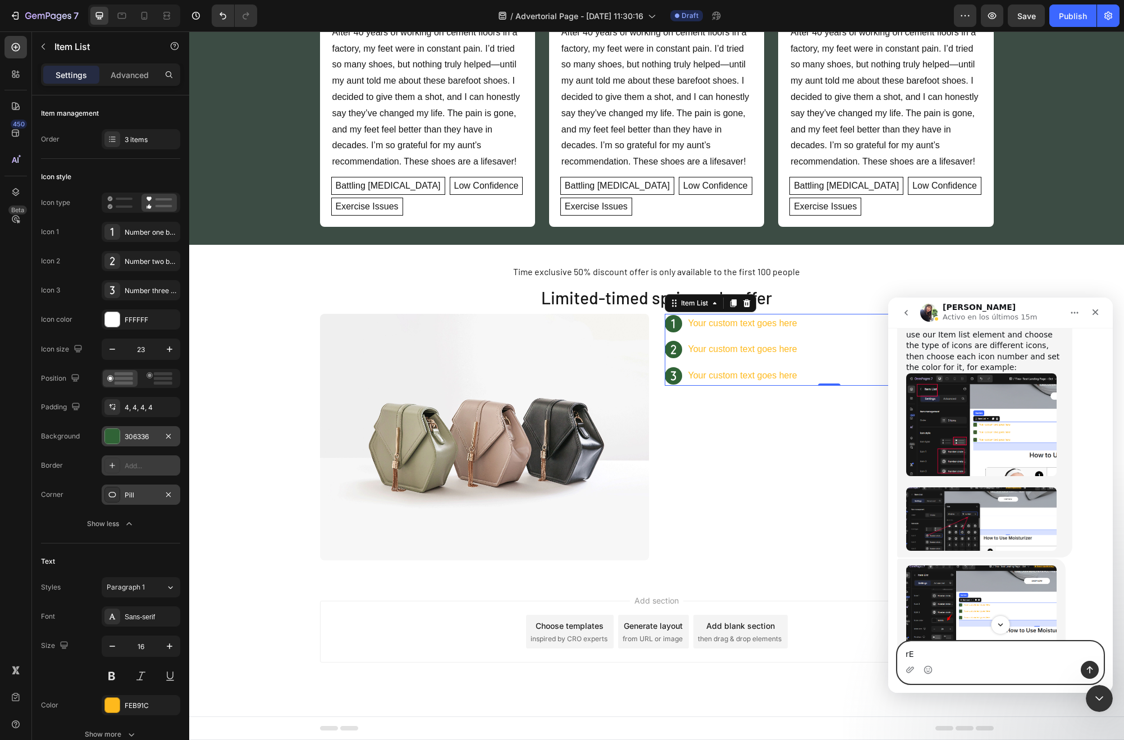
type textarea "r"
type textarea "Regarding"
type textarea "I think I found a solution for this [PERSON_NAME]"
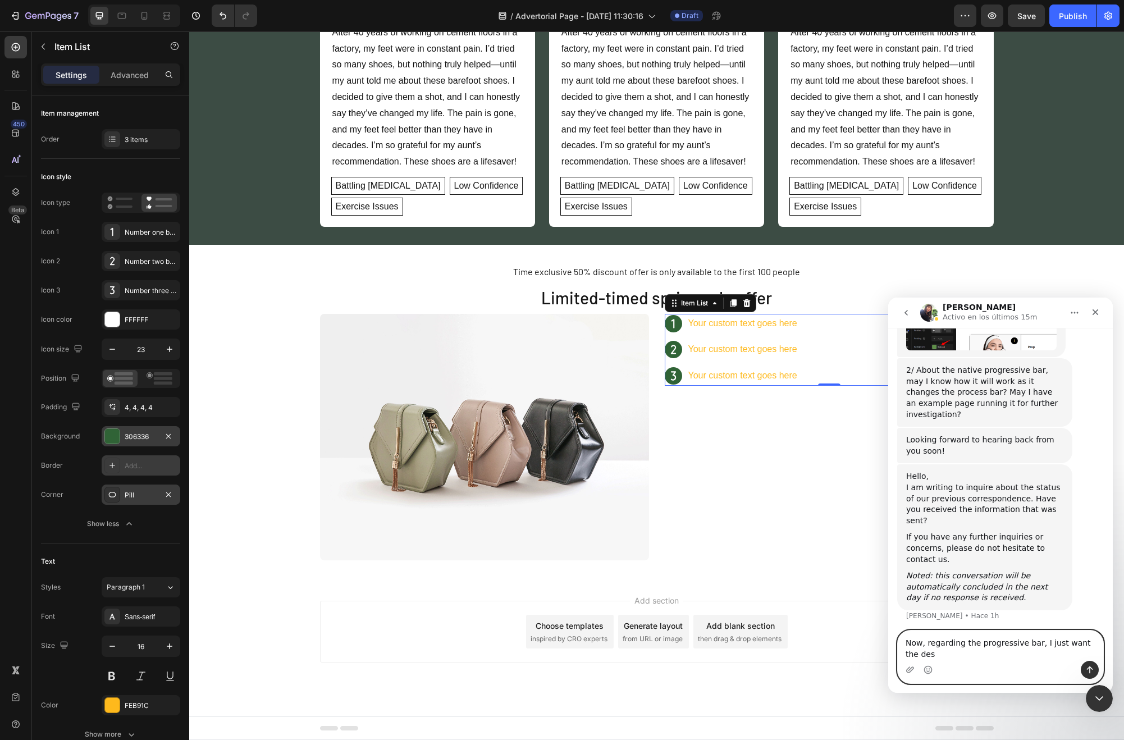
scroll to position [3005, 0]
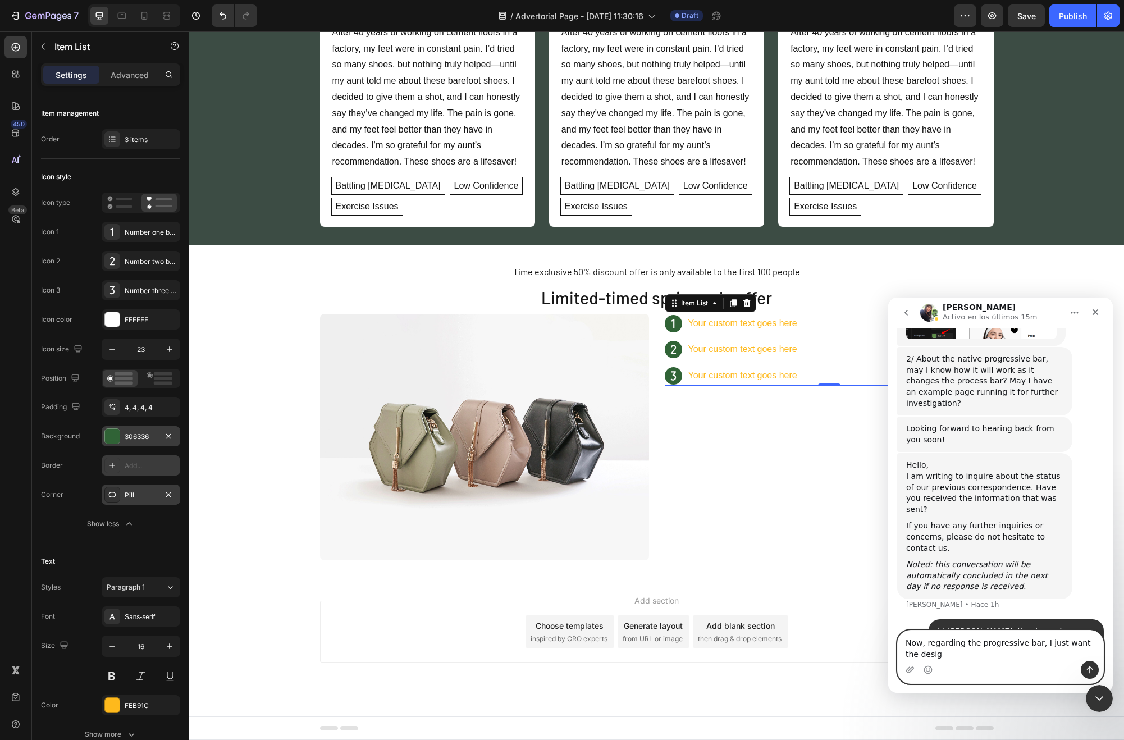
type textarea "Now, regarding the progressive bar, I just want the design"
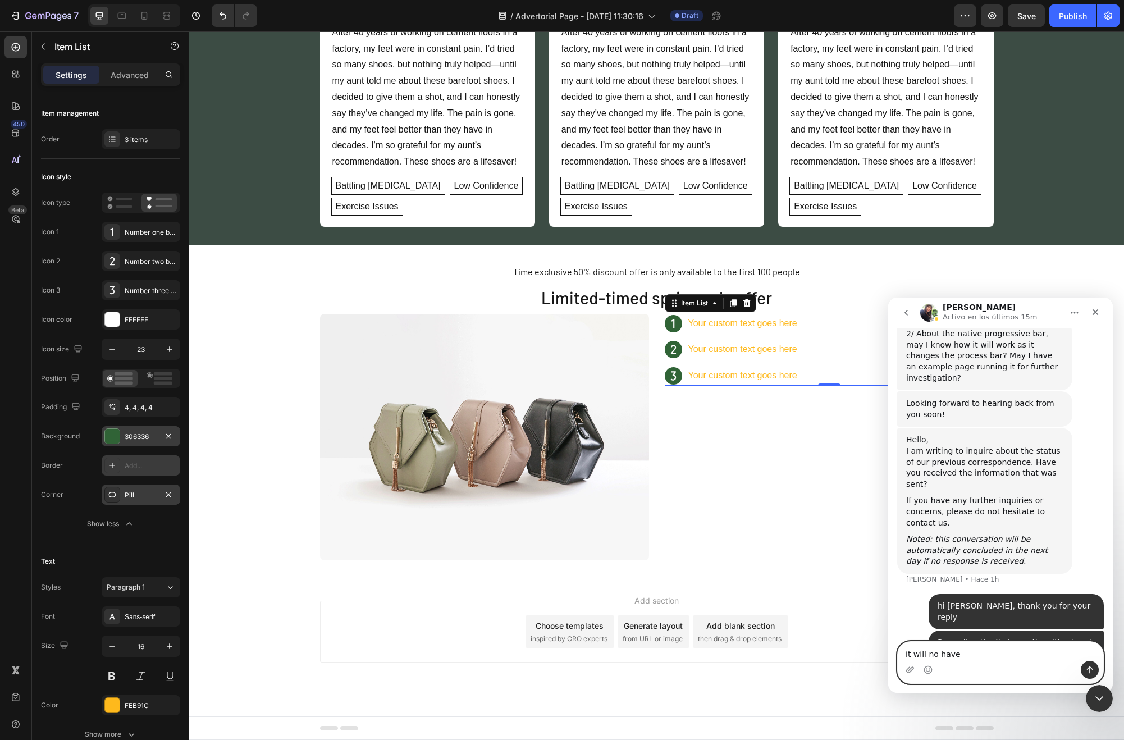
type textarea "it will no have"
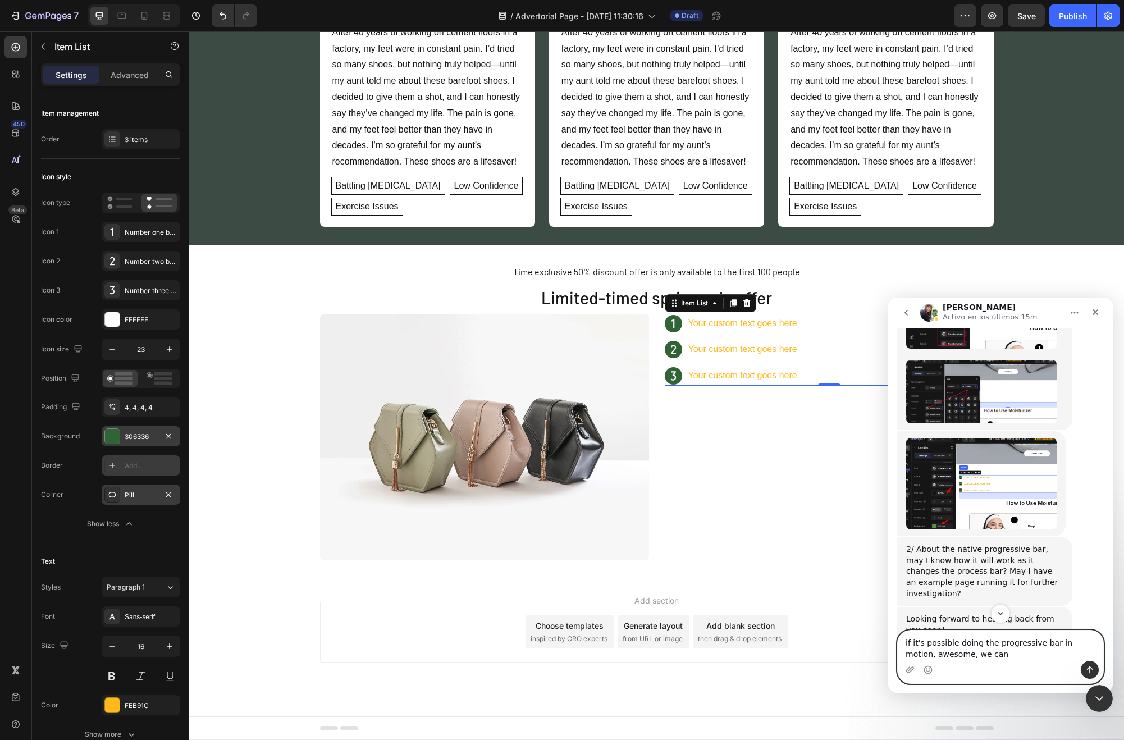
scroll to position [2814, 0]
paste textarea "If it's possible to make the progress bar animated, that would be awesome. We c…"
type textarea "If it's possible to make the progress bar animated, that would be awesome. We c…"
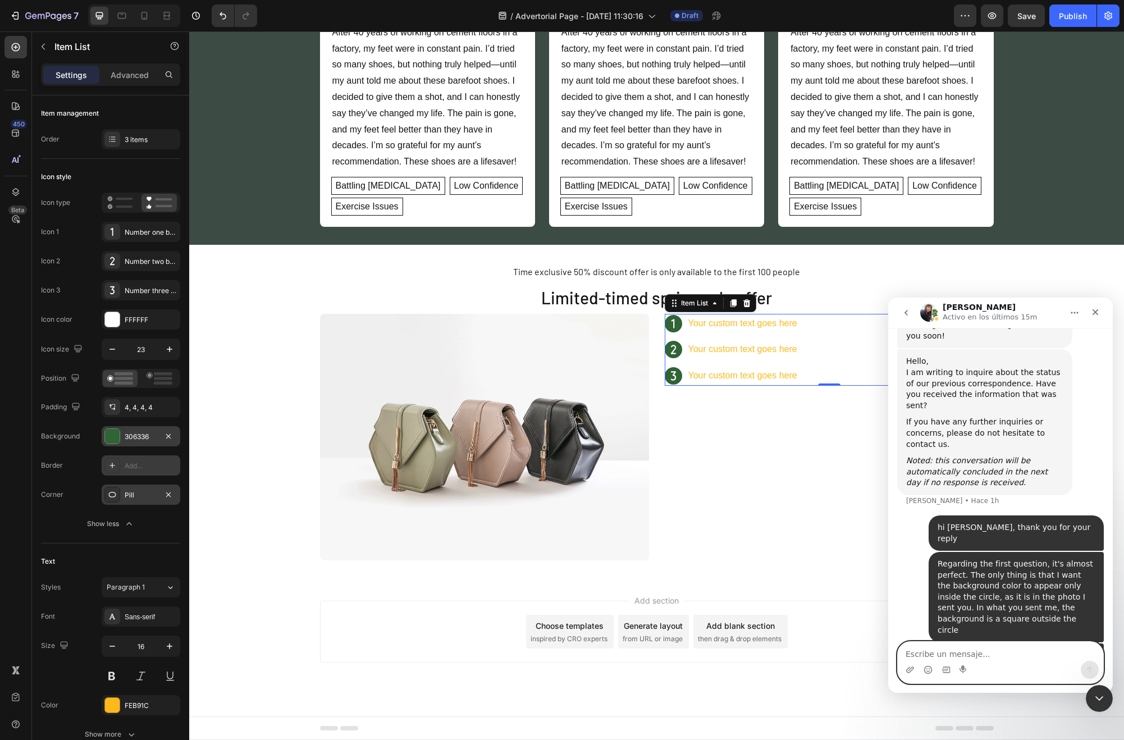
scroll to position [3111, 0]
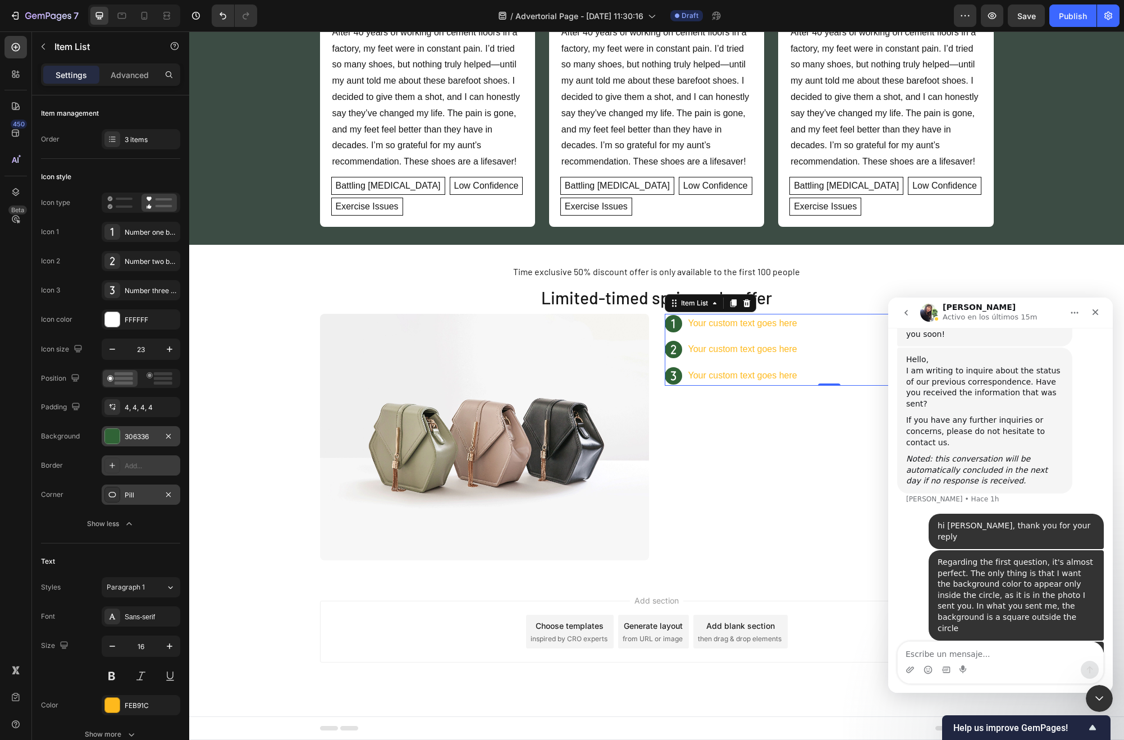
click at [1039, 685] on div "Now, regarding the progressive bar, I just want the design" at bounding box center [1016, 696] width 157 height 22
click at [751, 331] on p "Your custom text goes here" at bounding box center [742, 324] width 109 height 16
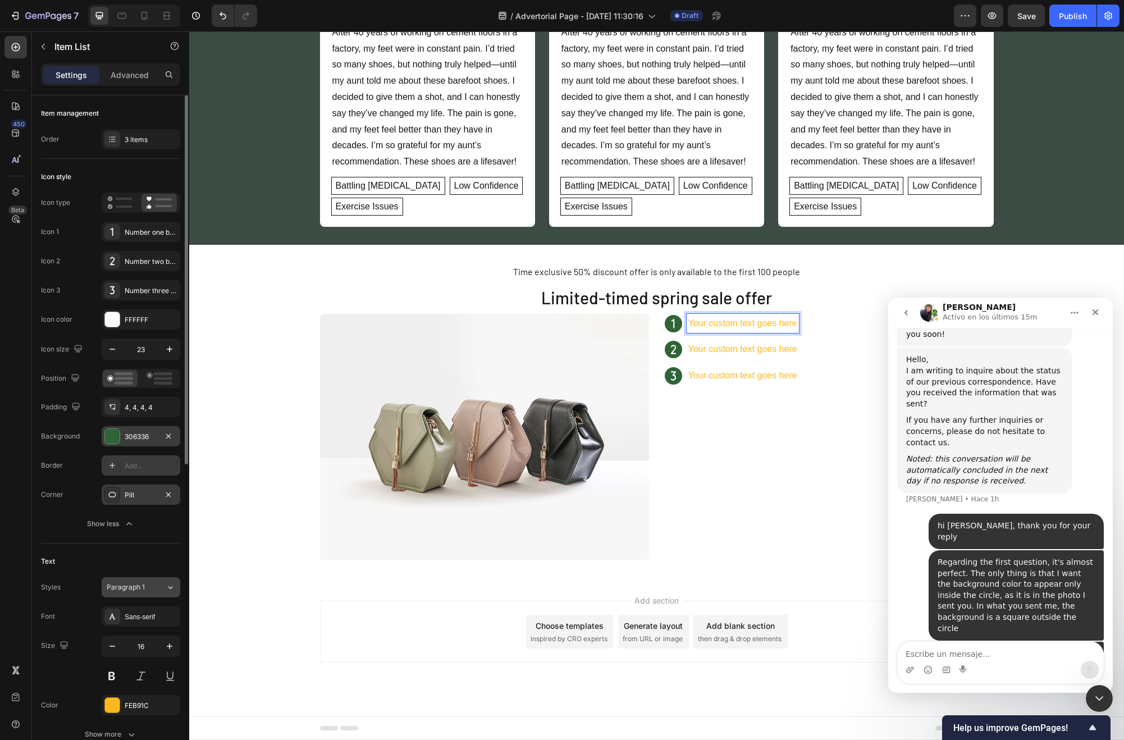
click at [157, 586] on div "Paragraph 1" at bounding box center [136, 587] width 59 height 10
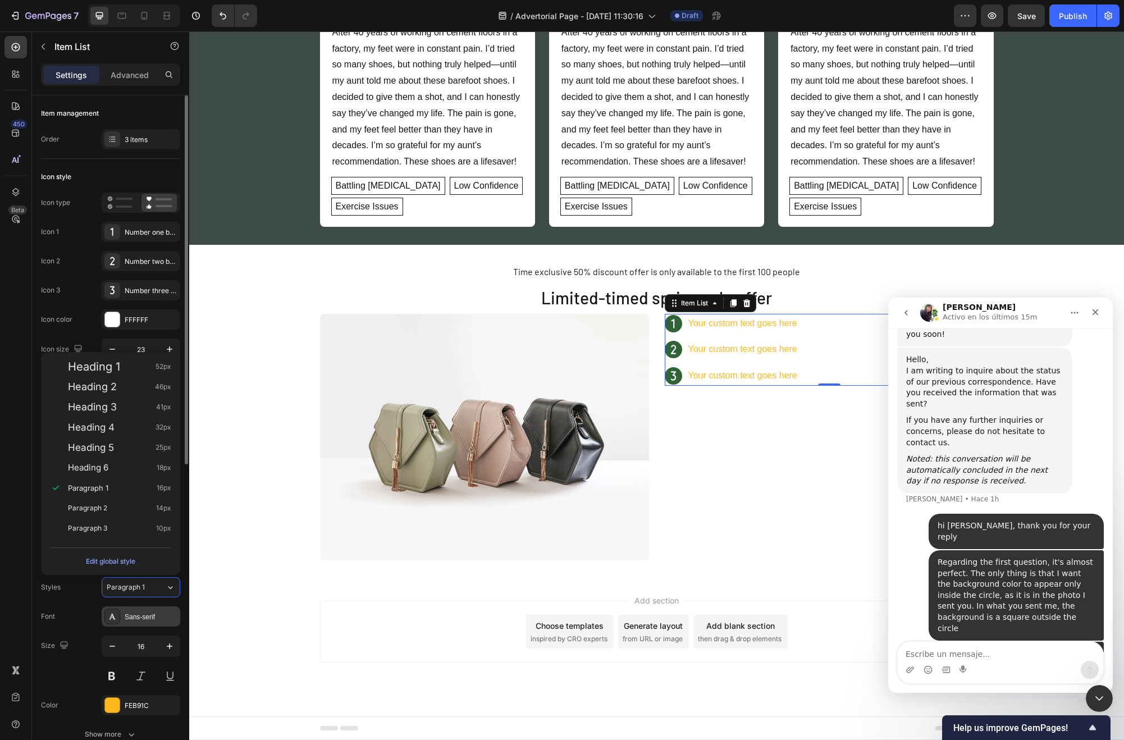
click at [163, 623] on div "Sans-serif" at bounding box center [141, 617] width 79 height 20
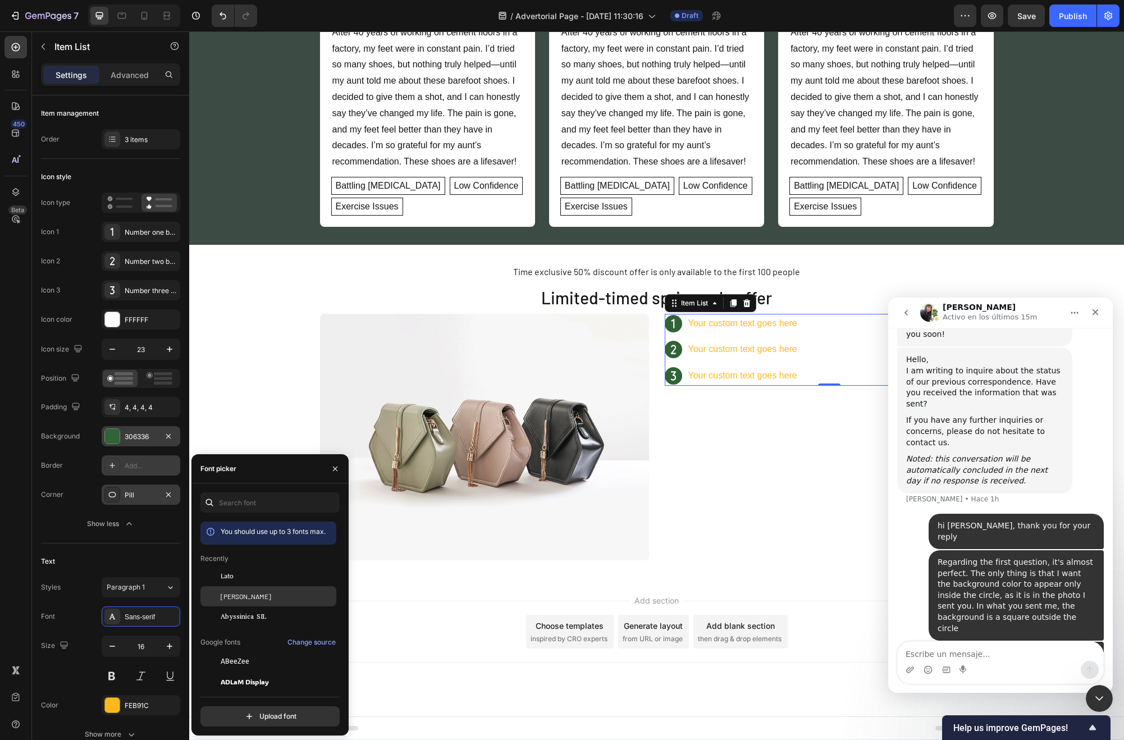
click at [264, 594] on div "[PERSON_NAME]" at bounding box center [277, 596] width 113 height 10
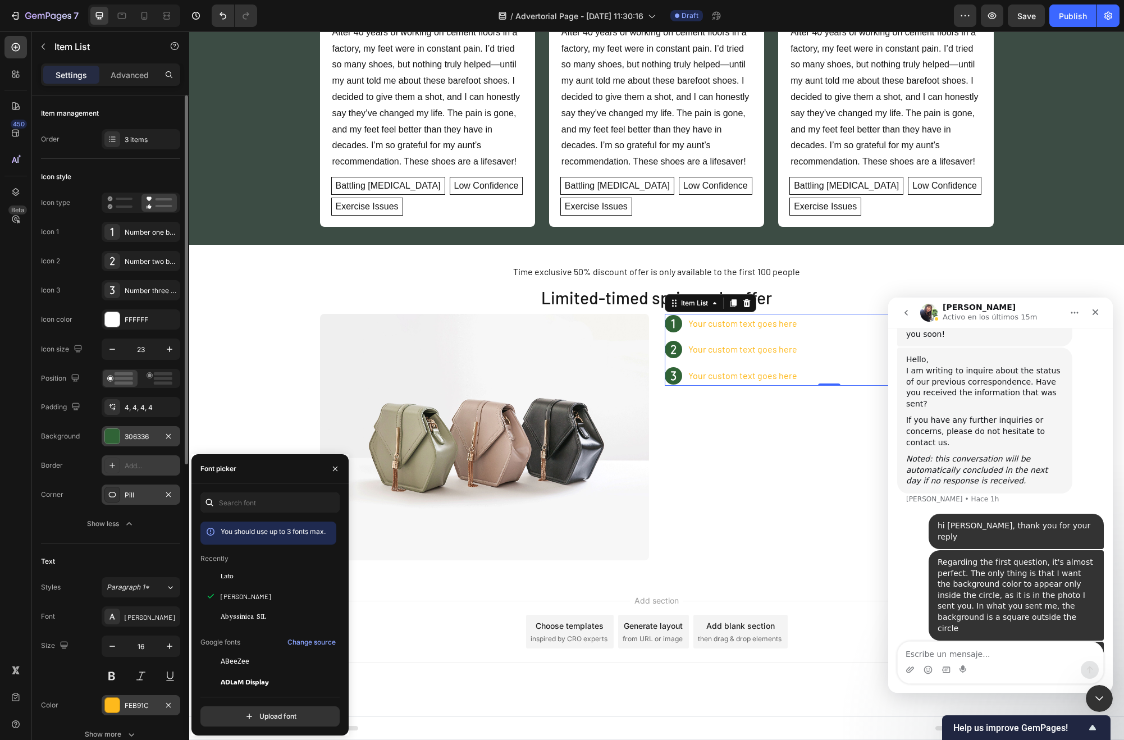
click at [113, 708] on div at bounding box center [112, 705] width 15 height 15
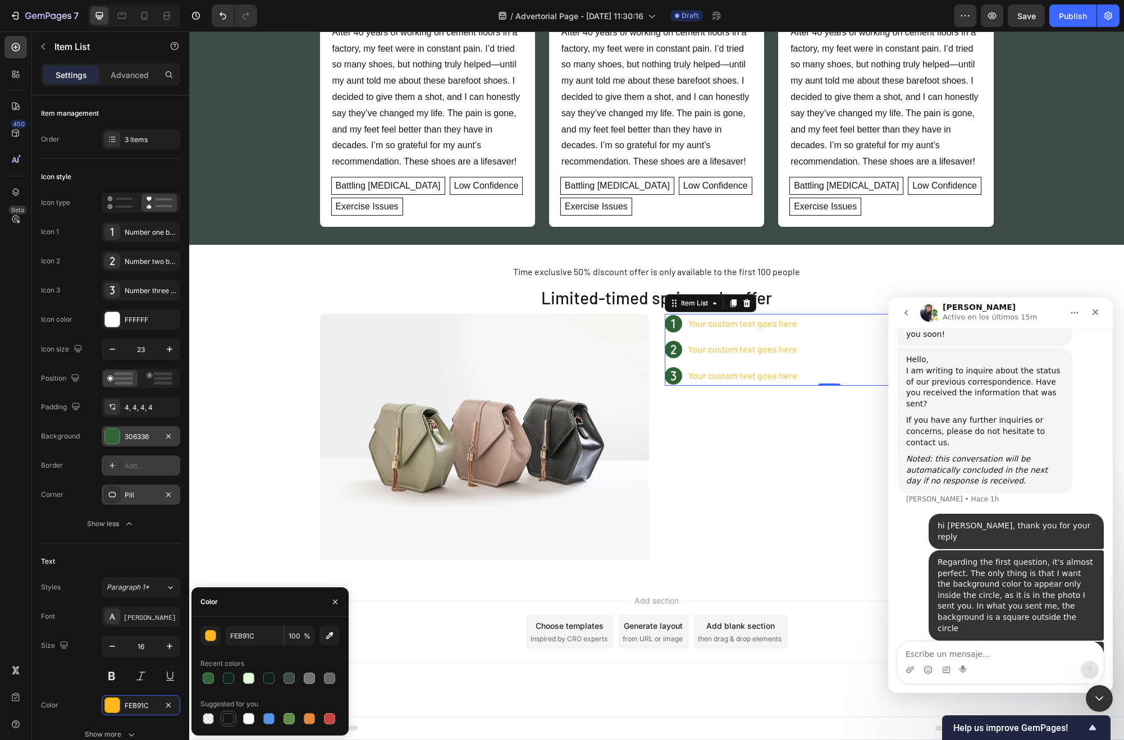
click at [232, 717] on div at bounding box center [228, 718] width 11 height 11
type input "151515"
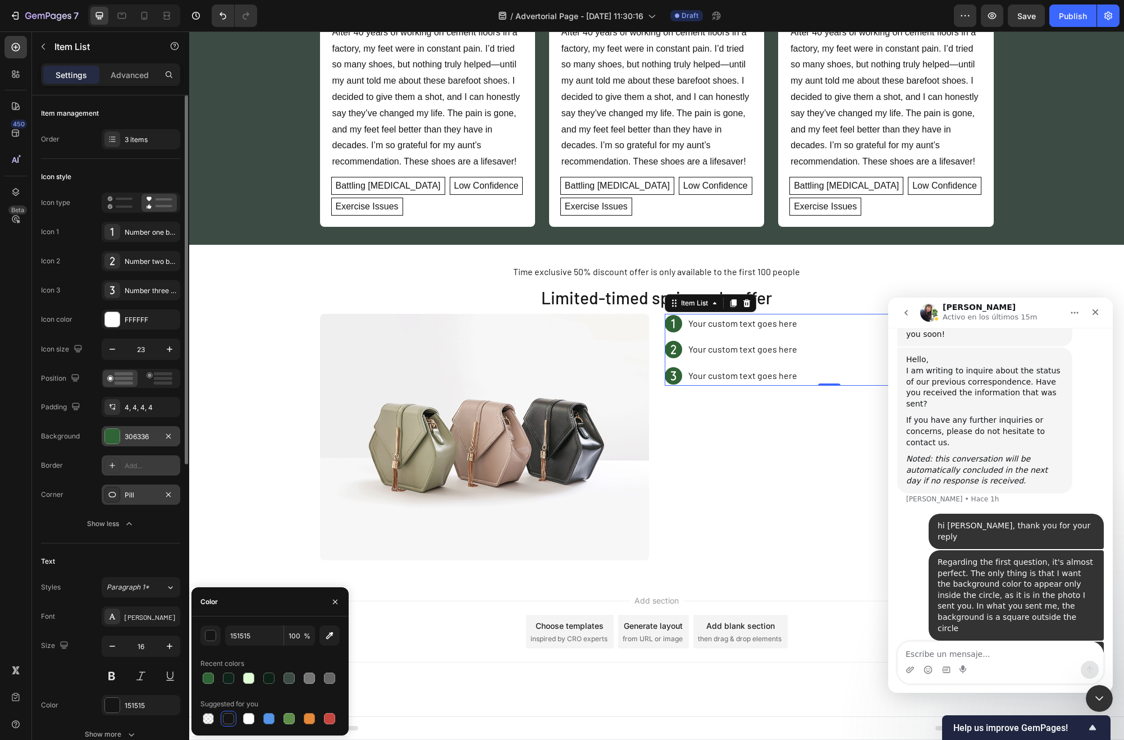
click at [119, 539] on div "Icon style Icon type Icon 1 Number one bold Icon 2 Number two bold Icon 3 Numbe…" at bounding box center [110, 351] width 139 height 385
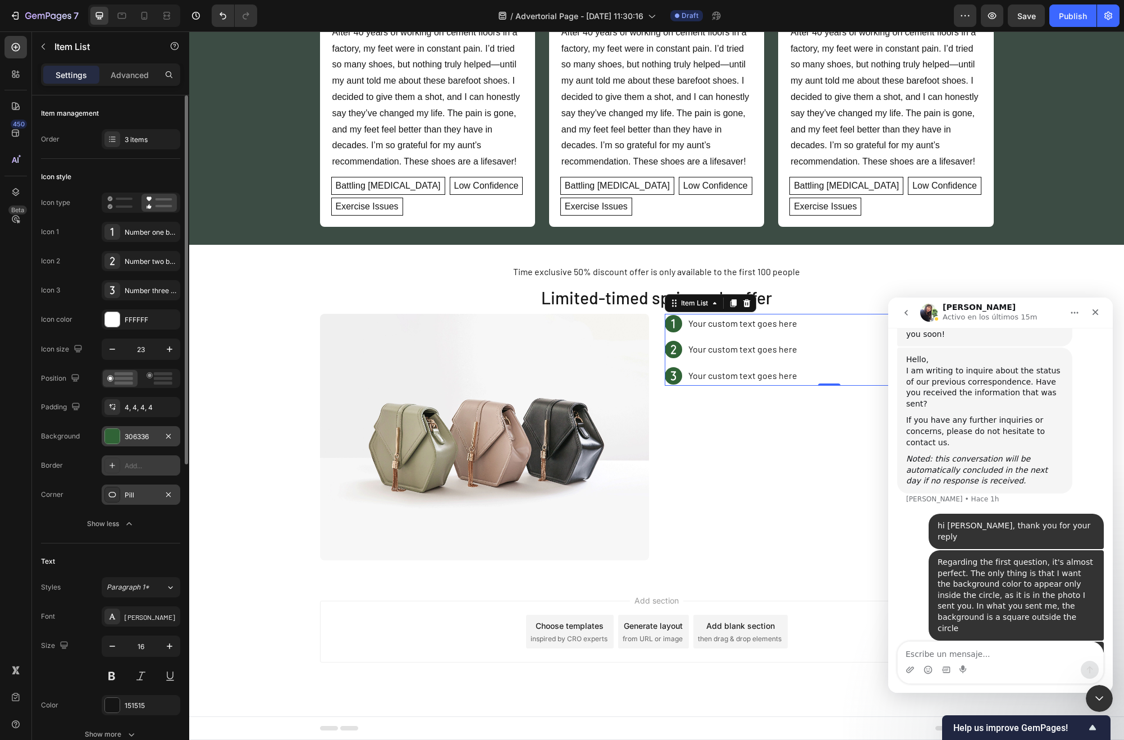
click at [119, 535] on div "Icon style Icon type Icon 1 Number one bold Icon 2 Number two bold Icon 3 Numbe…" at bounding box center [110, 351] width 139 height 385
click at [145, 355] on input "23" at bounding box center [140, 349] width 37 height 20
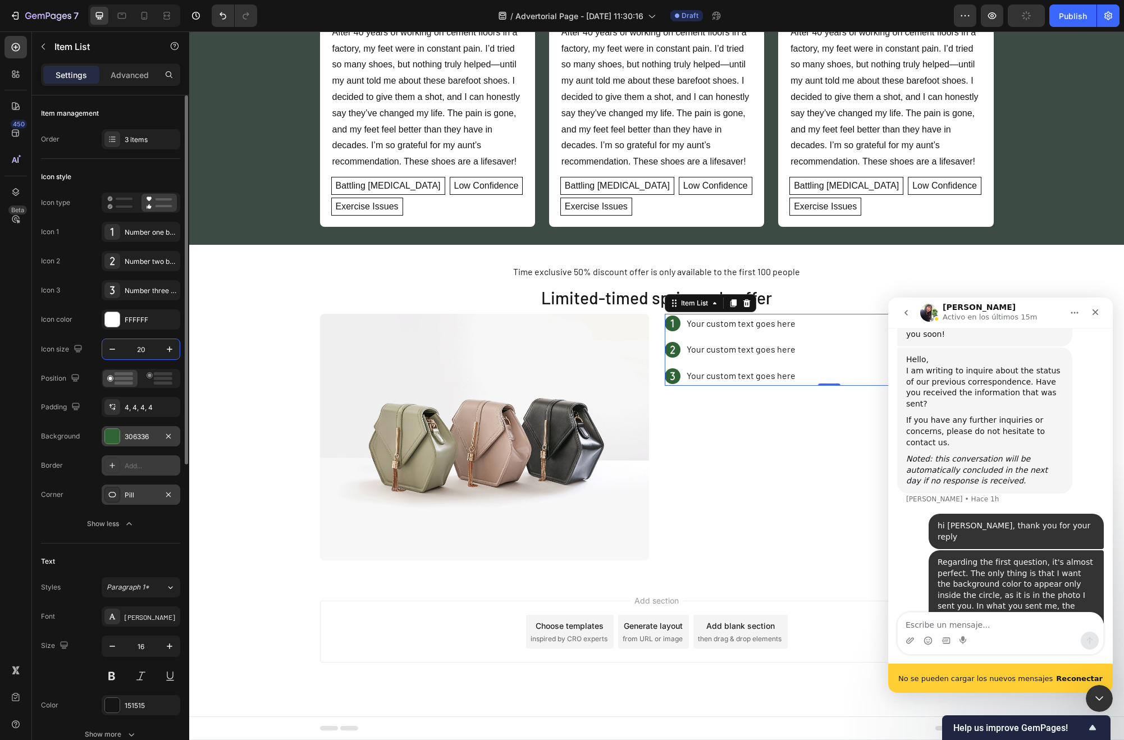
scroll to position [3140, 0]
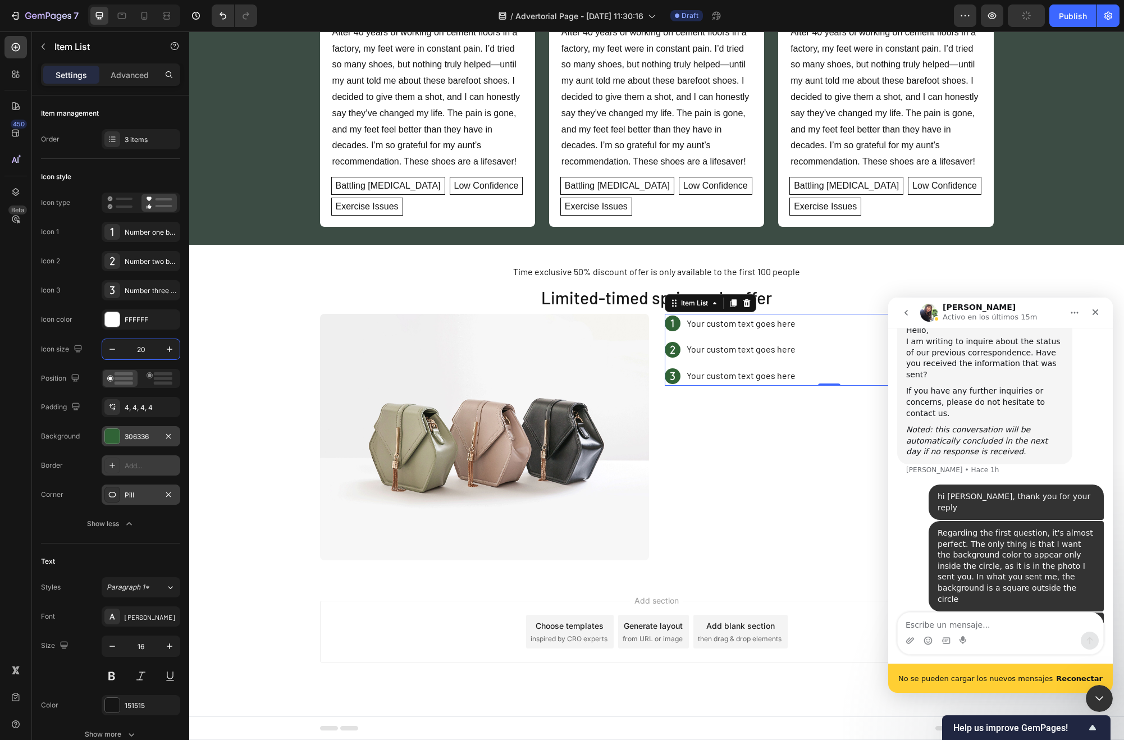
type input "20"
click at [1067, 671] on div "No se pueden cargar los nuevos mensajes Reconectar" at bounding box center [1000, 678] width 225 height 29
click at [1069, 674] on b "Reconectar" at bounding box center [1079, 678] width 47 height 8
click at [172, 645] on icon "button" at bounding box center [169, 646] width 11 height 11
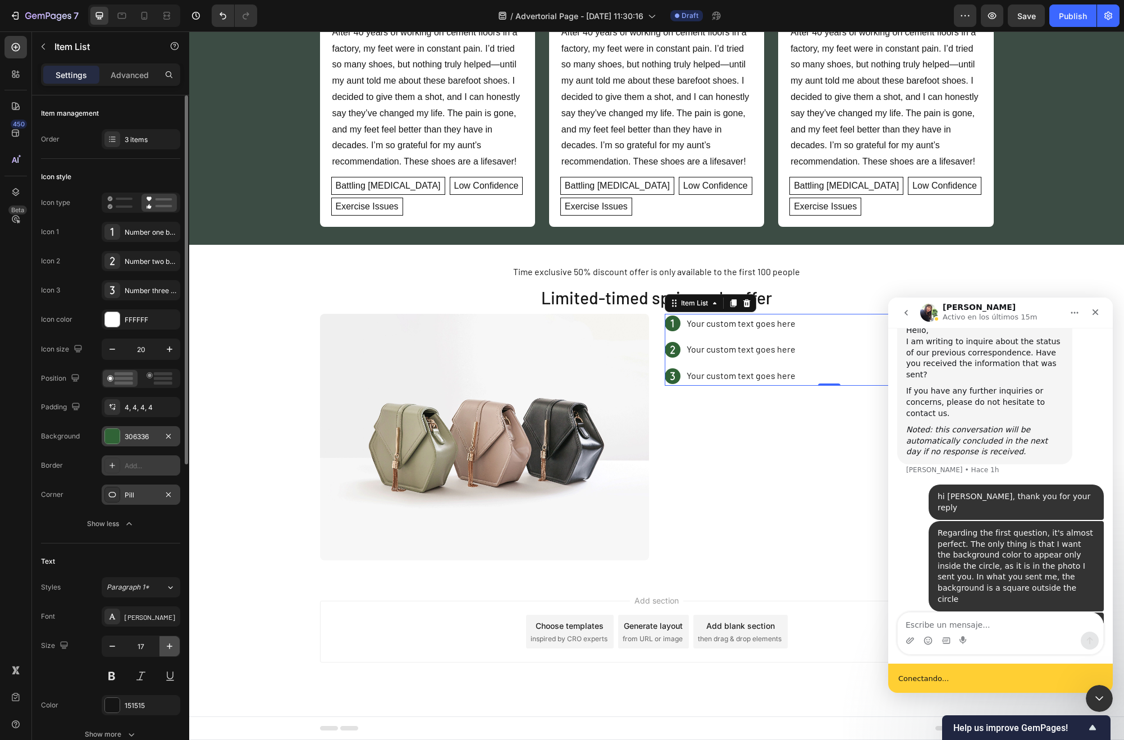
type input "18"
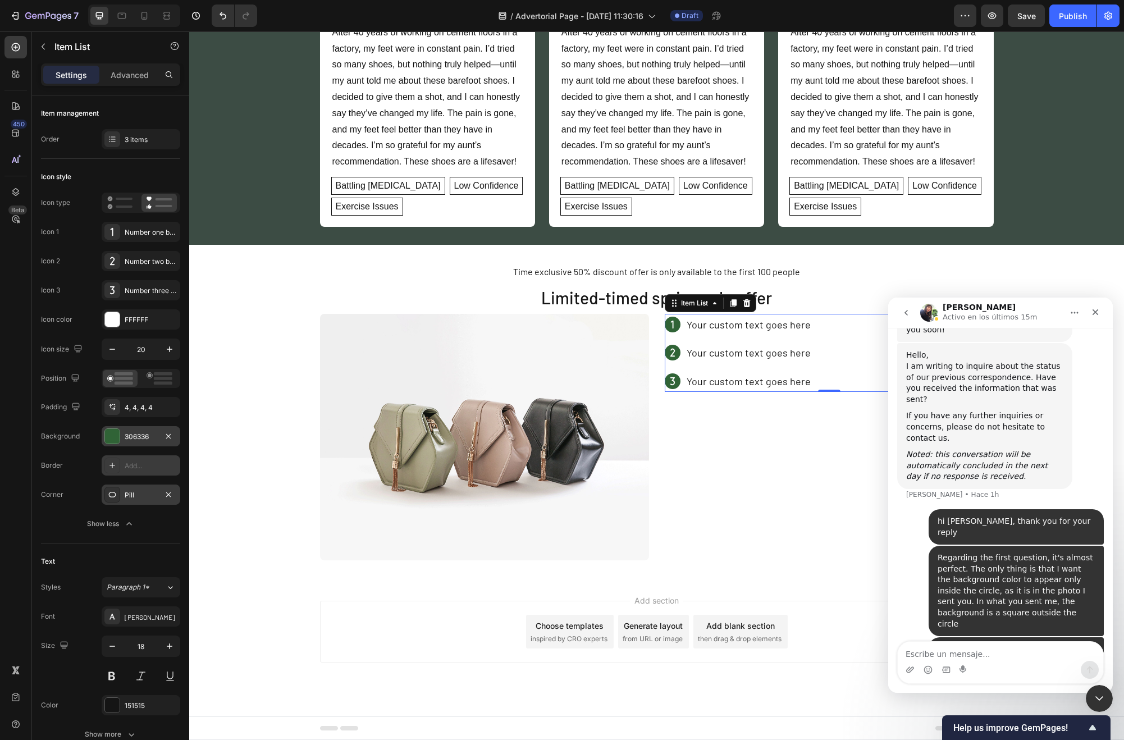
scroll to position [3111, 0]
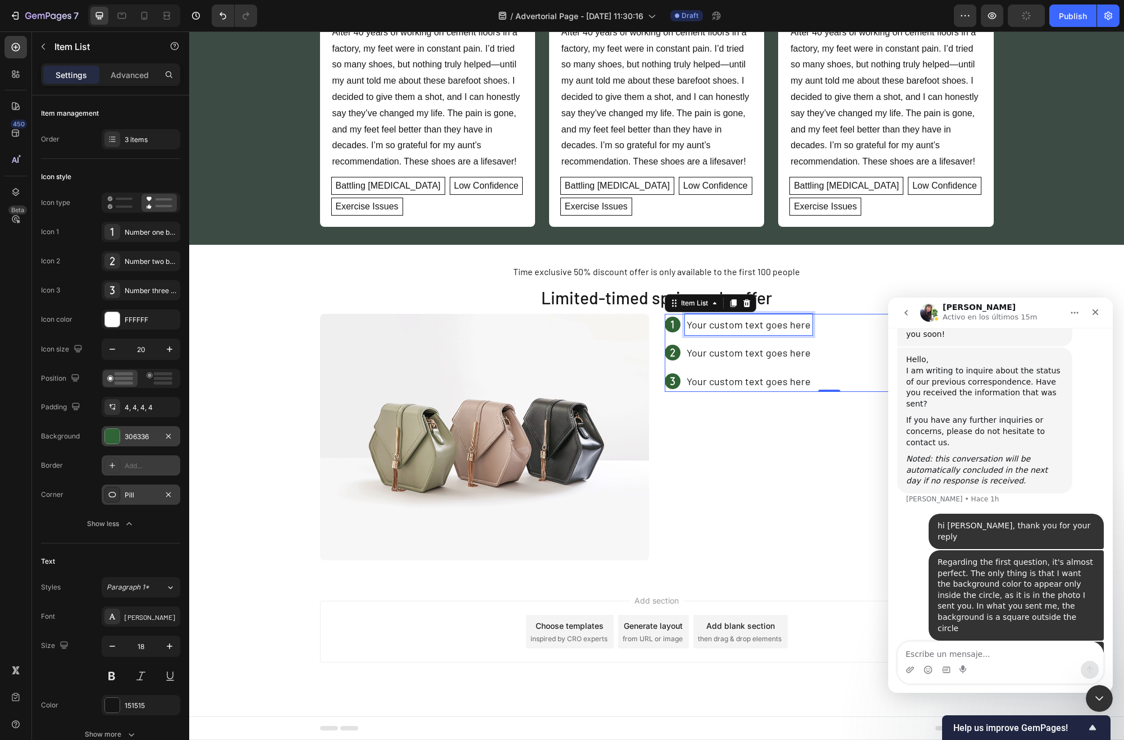
click at [740, 327] on p "Your custom text goes here" at bounding box center [749, 325] width 124 height 18
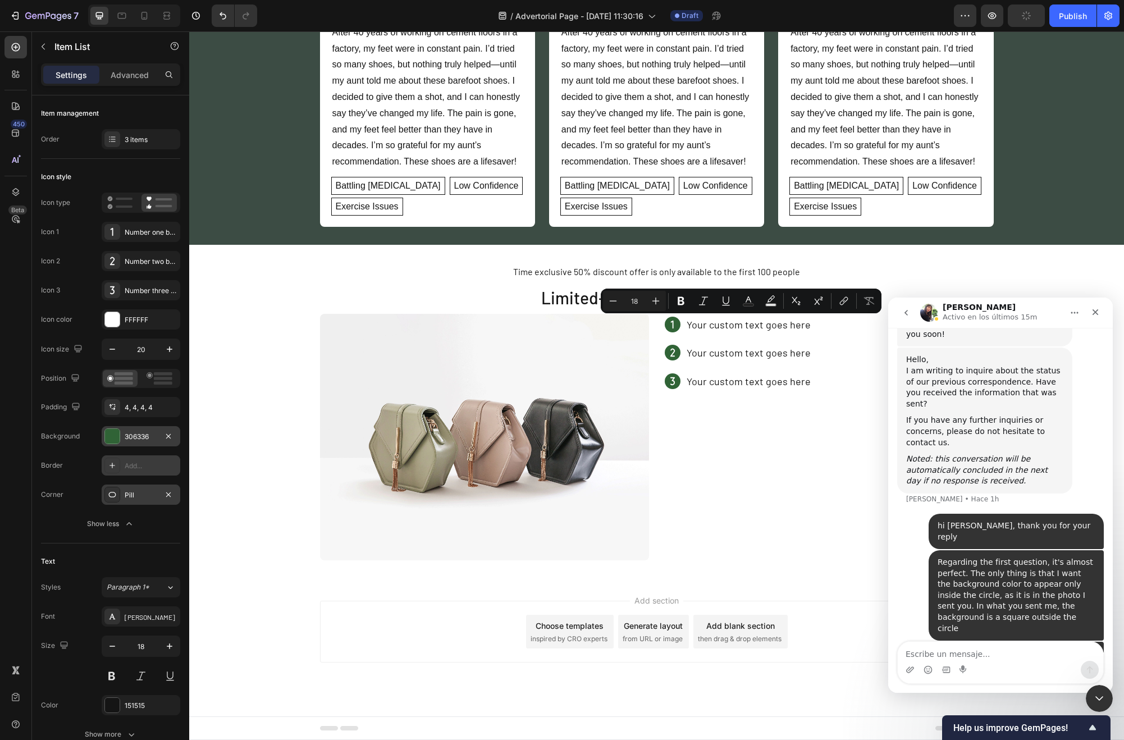
type input "16"
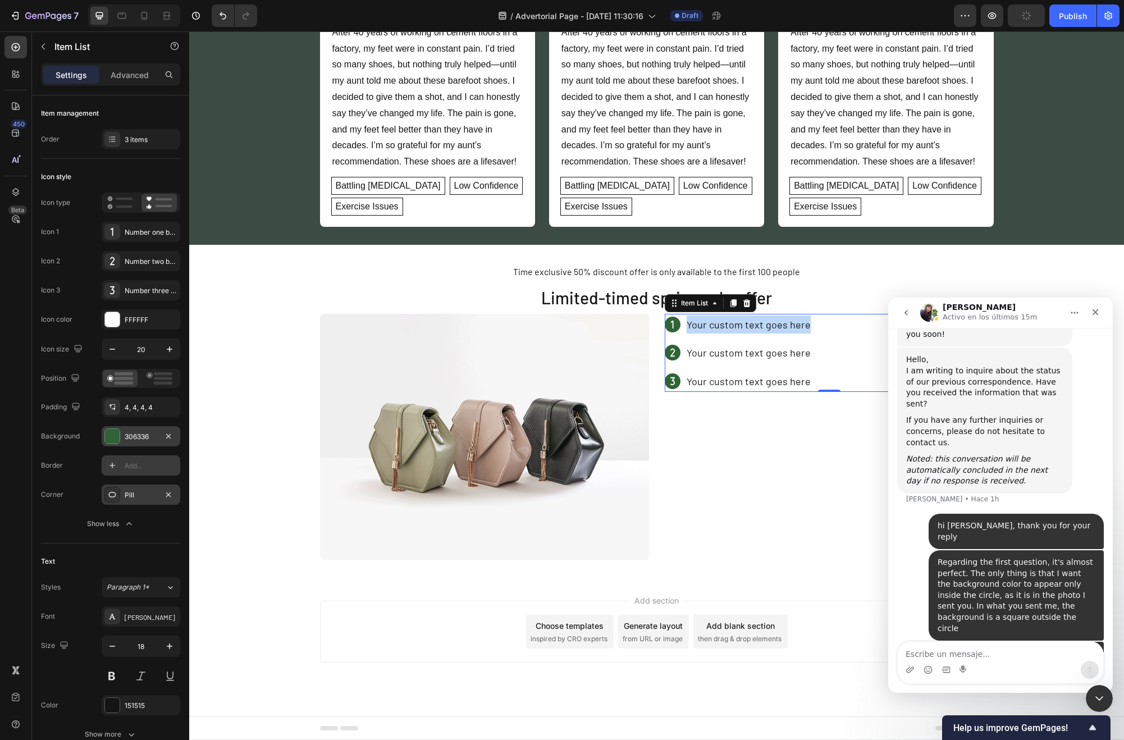
click at [725, 332] on p "Your custom text goes here" at bounding box center [749, 325] width 124 height 18
click at [710, 349] on p "Your custom text goes here" at bounding box center [799, 353] width 225 height 18
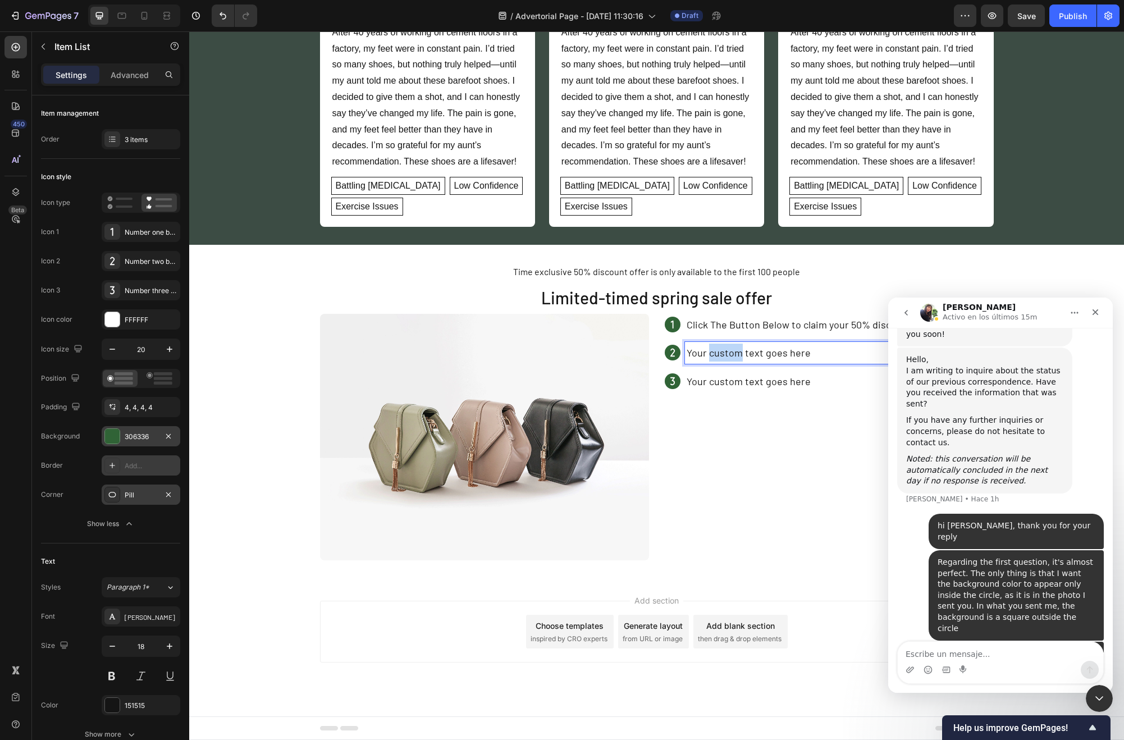
click at [710, 349] on p "Your custom text goes here" at bounding box center [799, 353] width 225 height 18
click at [708, 381] on p "Your custom text goes here" at bounding box center [799, 381] width 225 height 18
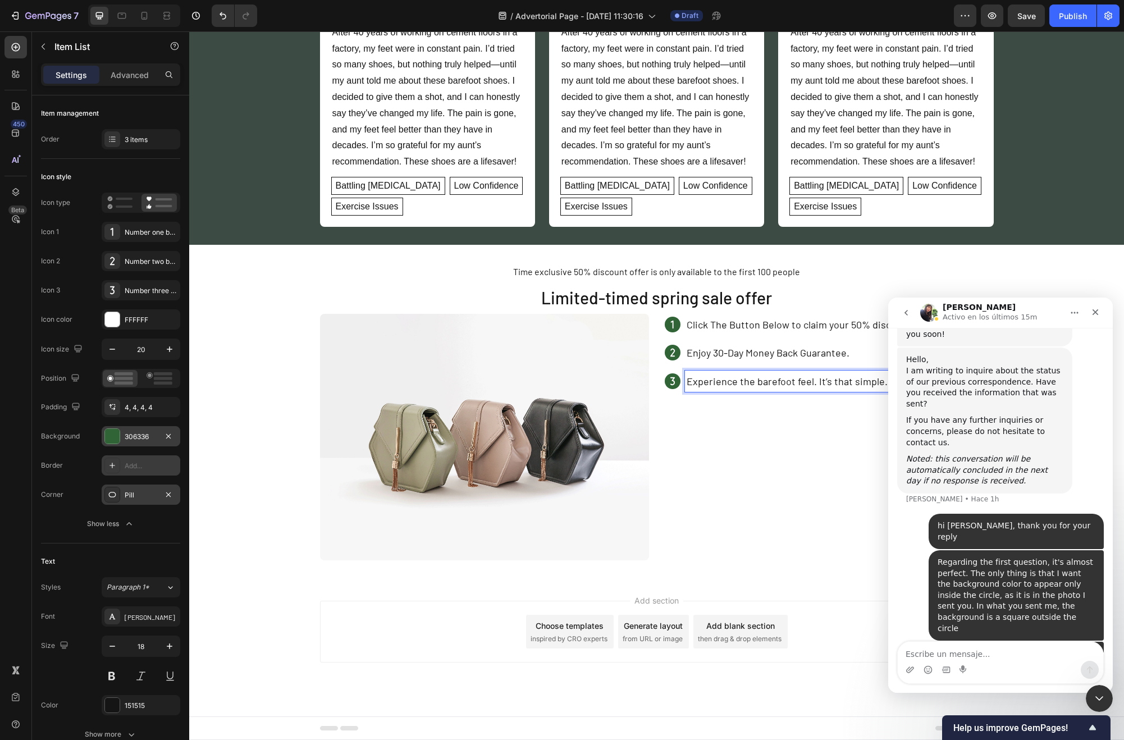
click at [765, 324] on p "Click The Button Below to claim your 50% discount" at bounding box center [799, 325] width 225 height 18
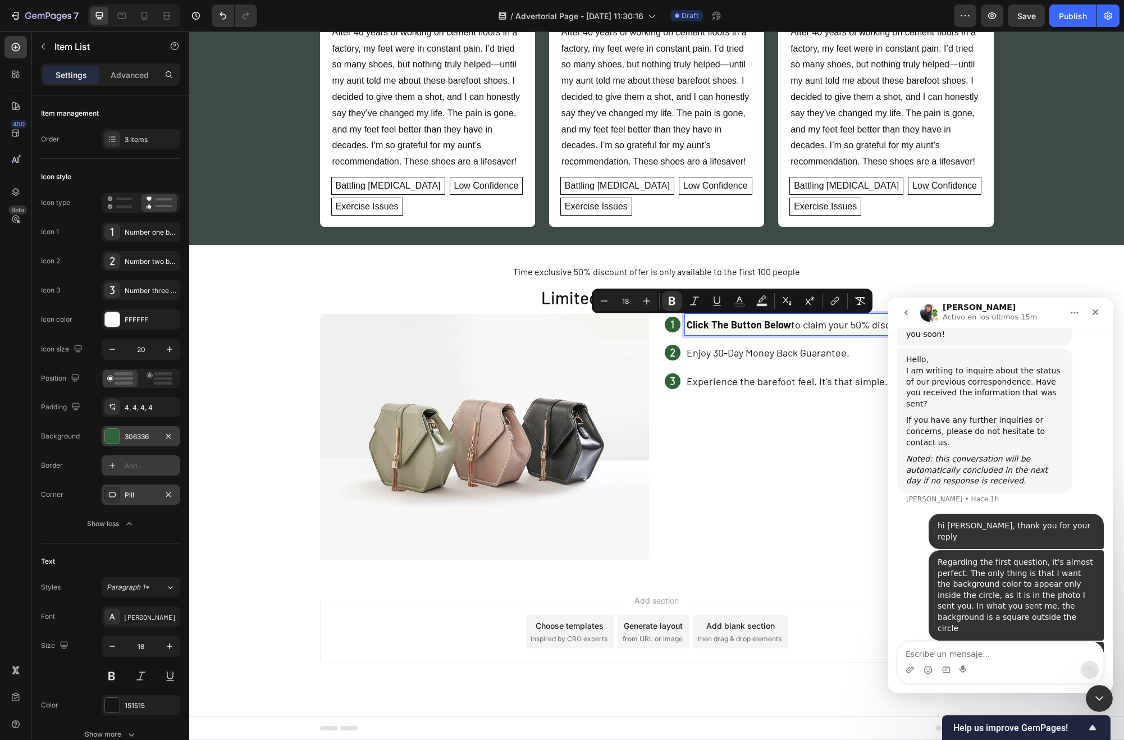
click at [755, 364] on div "Click The Button Below to claim your 50% discount Enjoy 30-Day Money Back Guara…" at bounding box center [789, 353] width 248 height 78
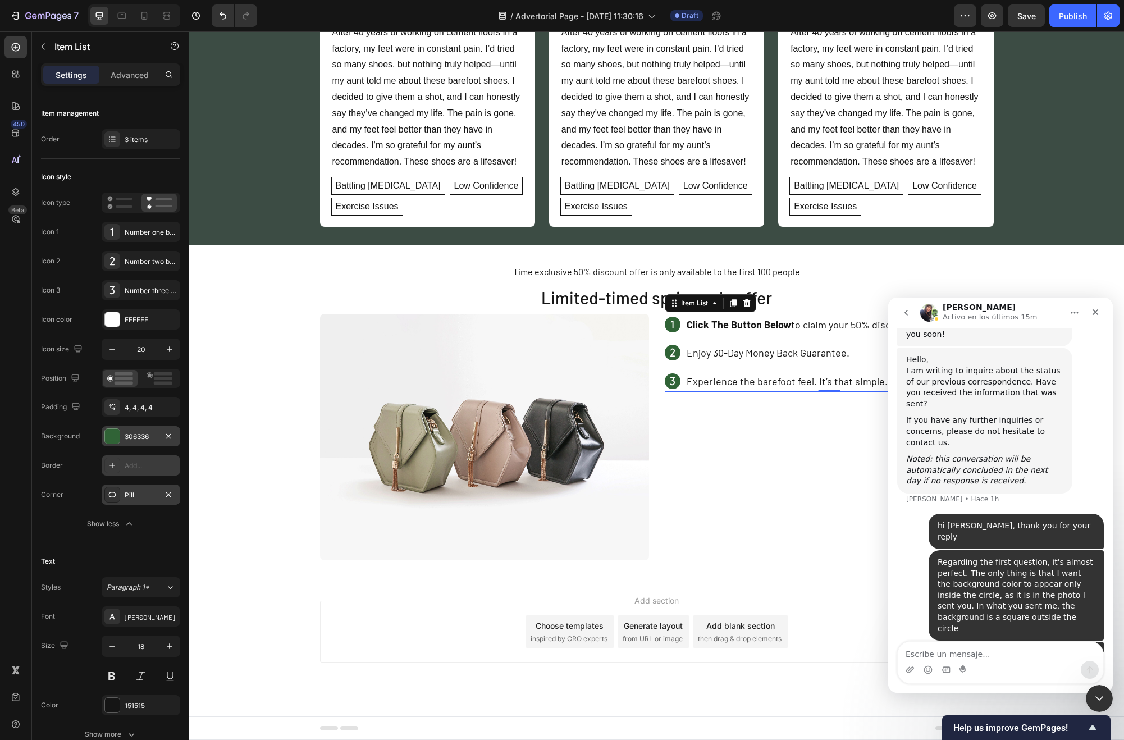
click at [770, 360] on p "Enjoy 30-Day Money Back Guarantee." at bounding box center [799, 353] width 225 height 18
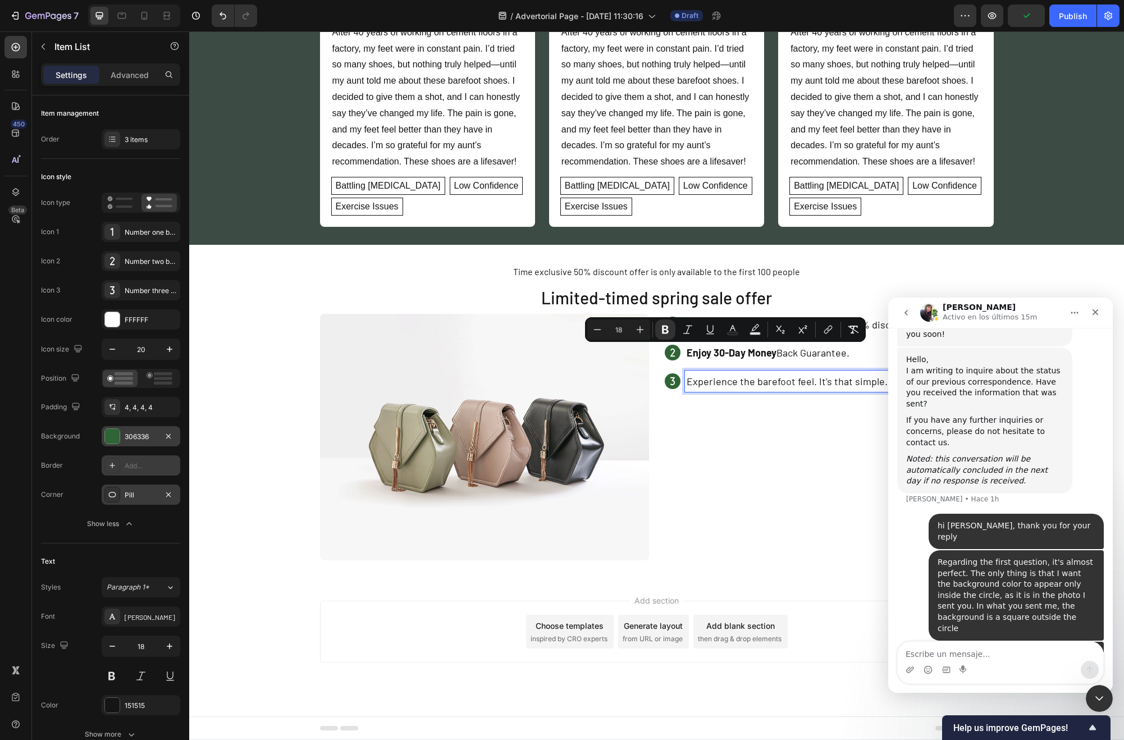
click at [779, 388] on p "Experience the barefoot feel. It’s that simple." at bounding box center [799, 381] width 225 height 18
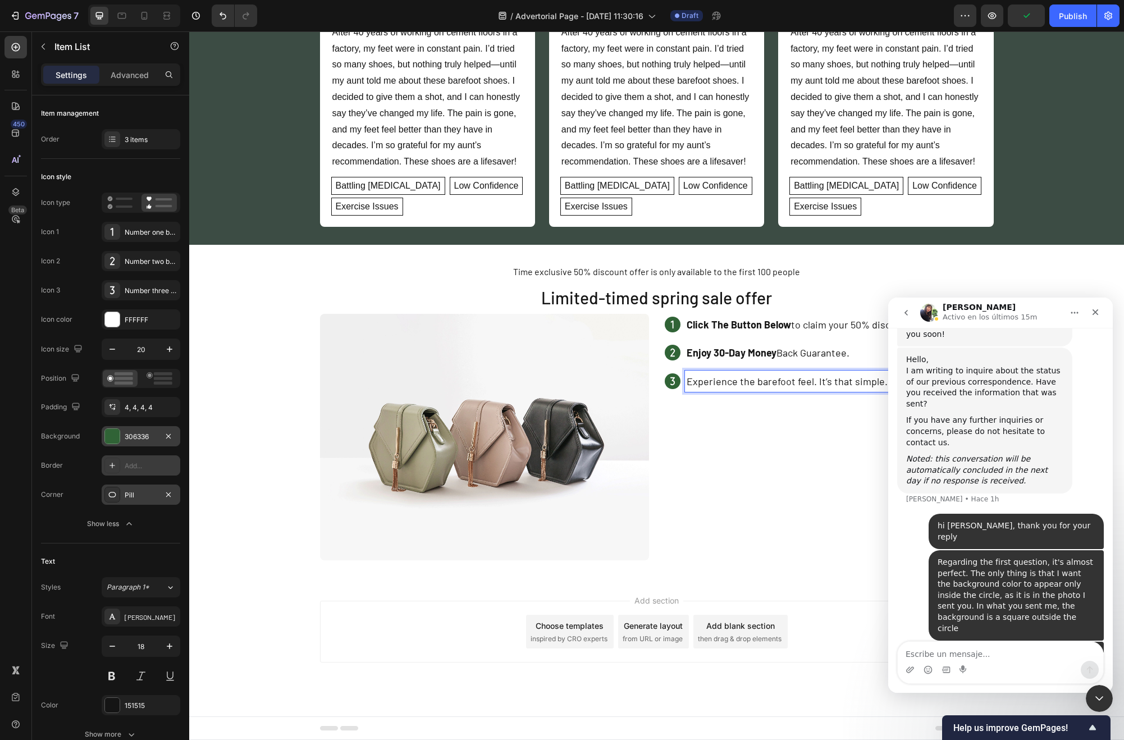
click at [779, 387] on p "Experience the barefoot feel. It’s that simple." at bounding box center [799, 381] width 225 height 18
click at [780, 395] on div "Click The Button Below to claim your 50% discount Enjoy 30-Day Money Back Guara…" at bounding box center [829, 437] width 329 height 247
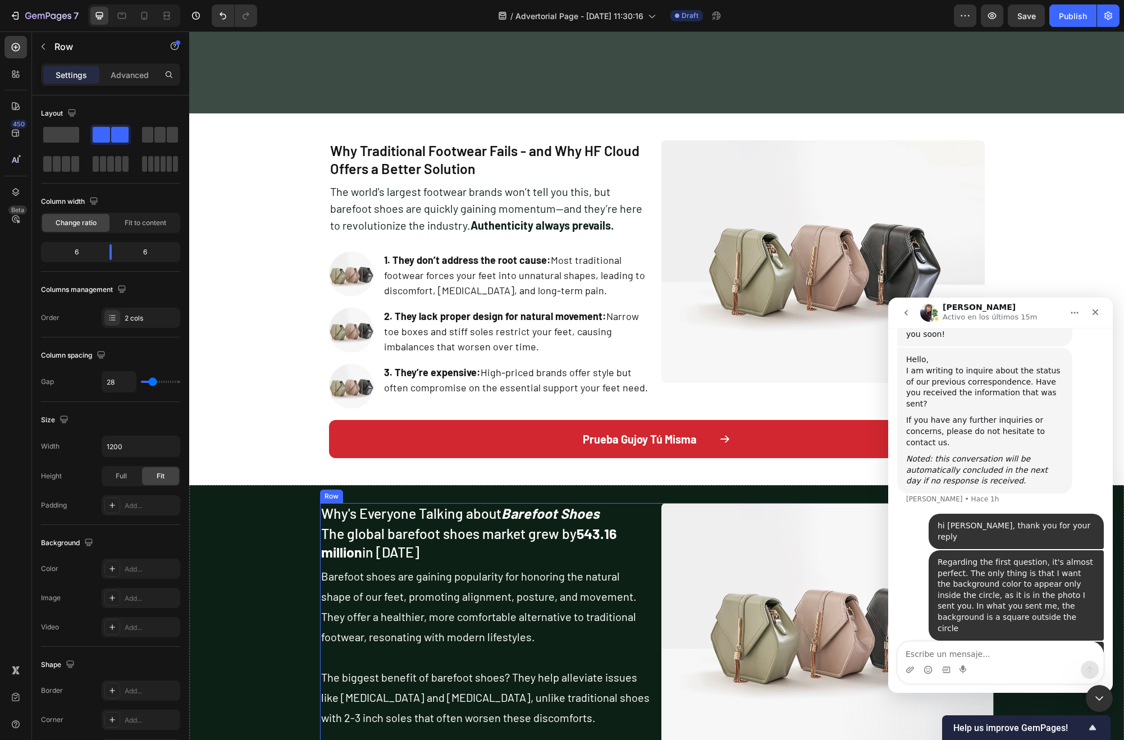
scroll to position [687, 0]
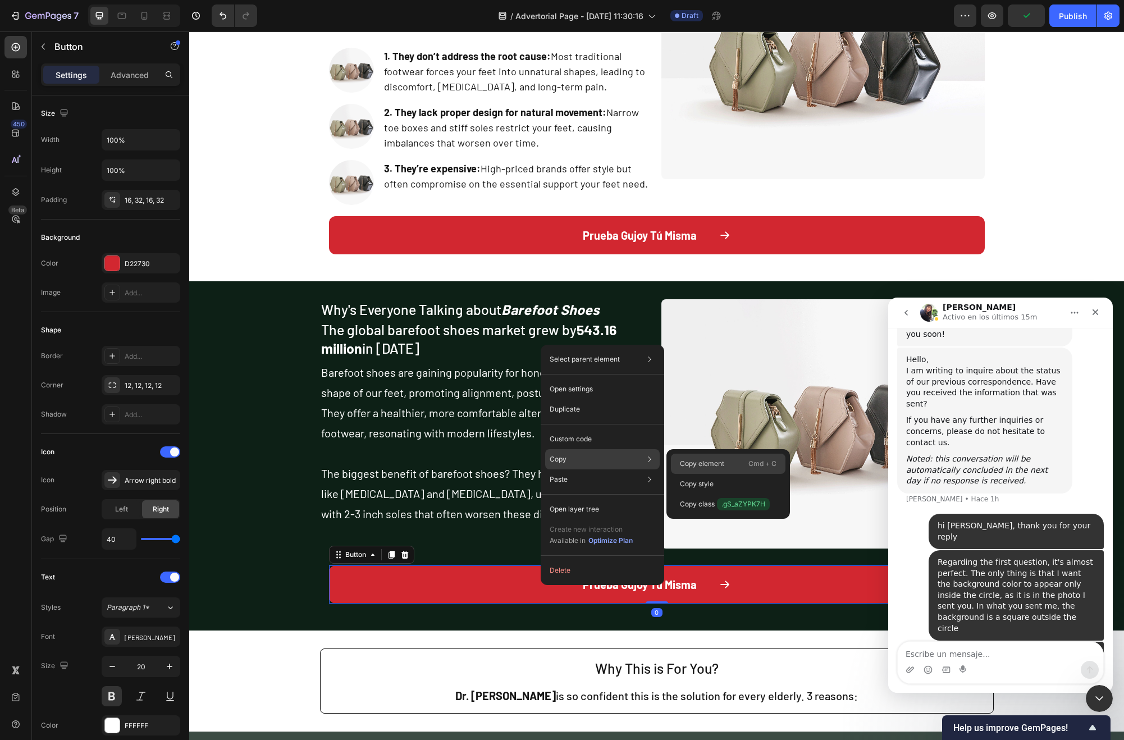
click at [719, 467] on p "Copy element" at bounding box center [702, 464] width 44 height 10
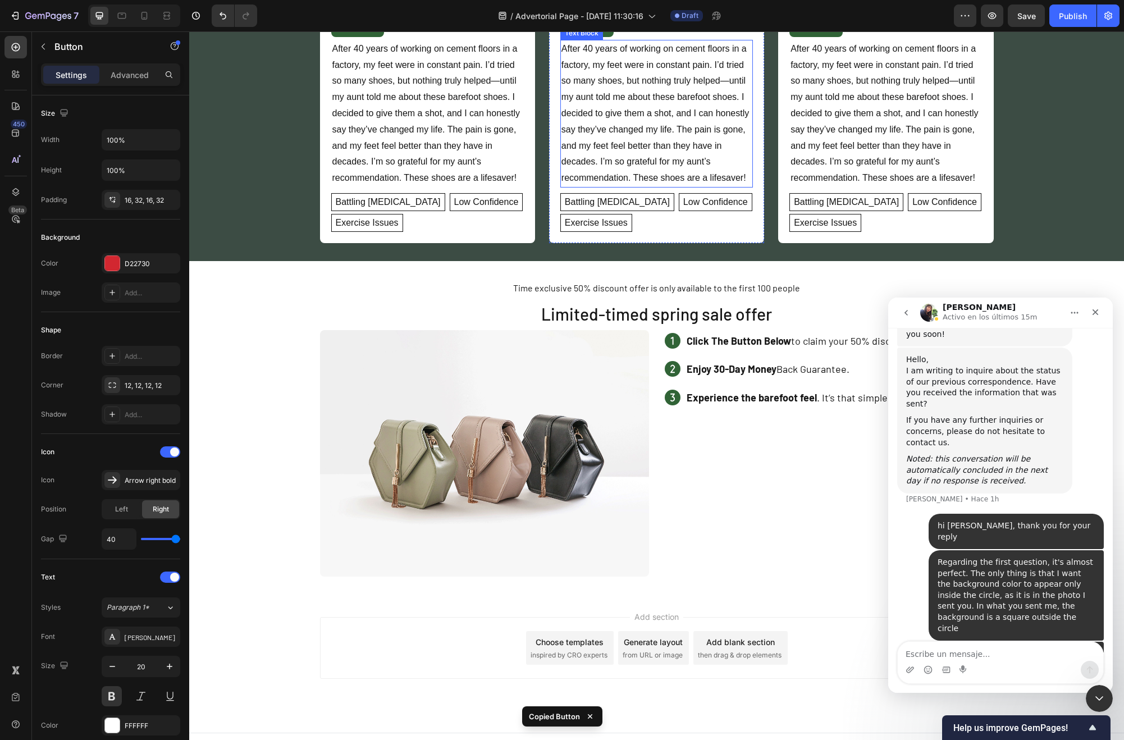
scroll to position [1609, 0]
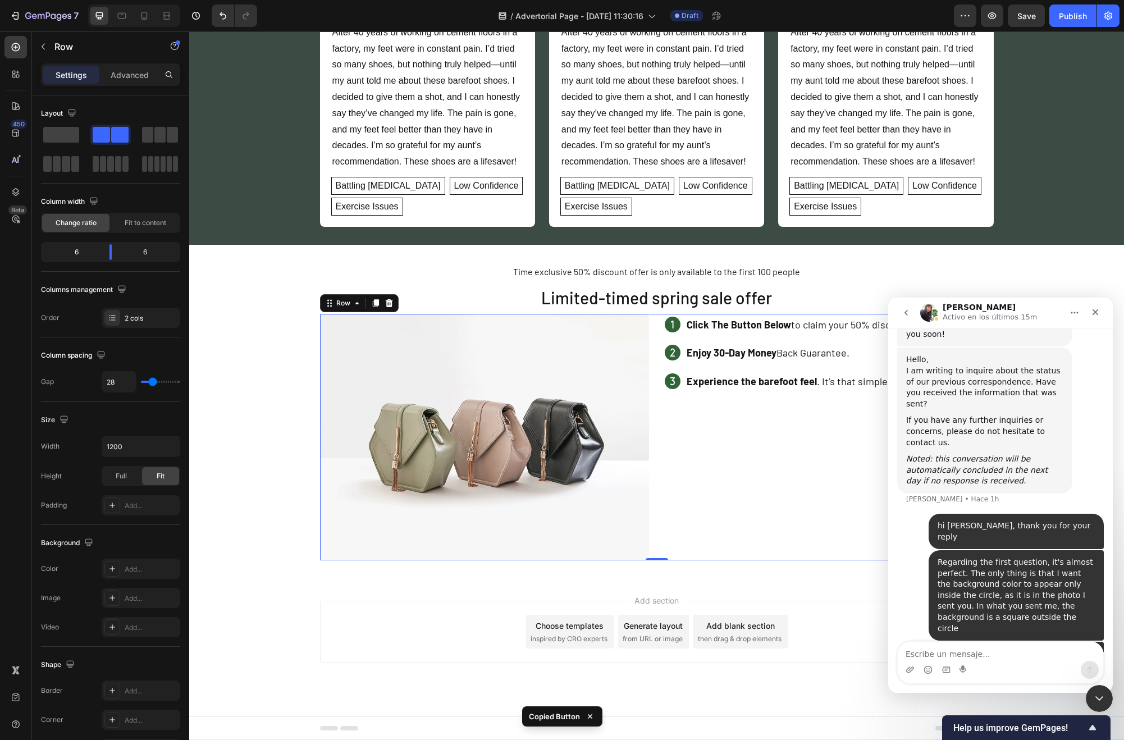
click at [719, 399] on div "Click The Button Below to claim your 50% discount Enjoy 30-Day Money Back Guara…" at bounding box center [829, 437] width 329 height 247
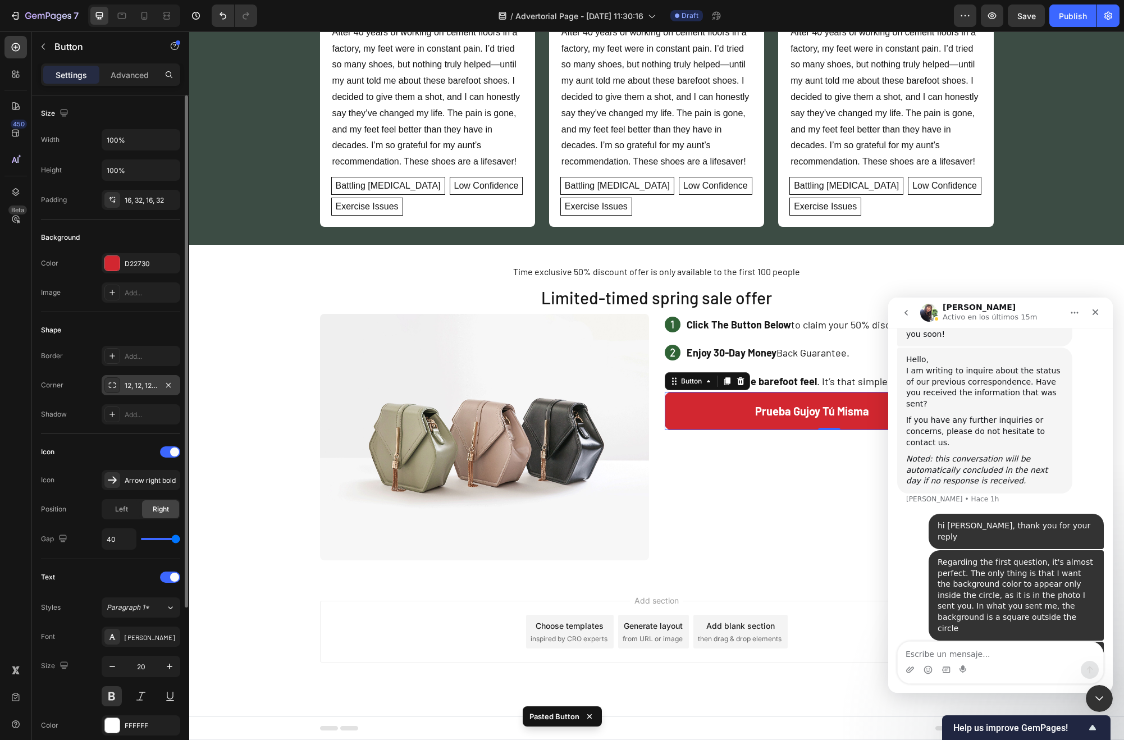
click at [149, 380] on div "12, 12, 12, 12" at bounding box center [141, 385] width 79 height 20
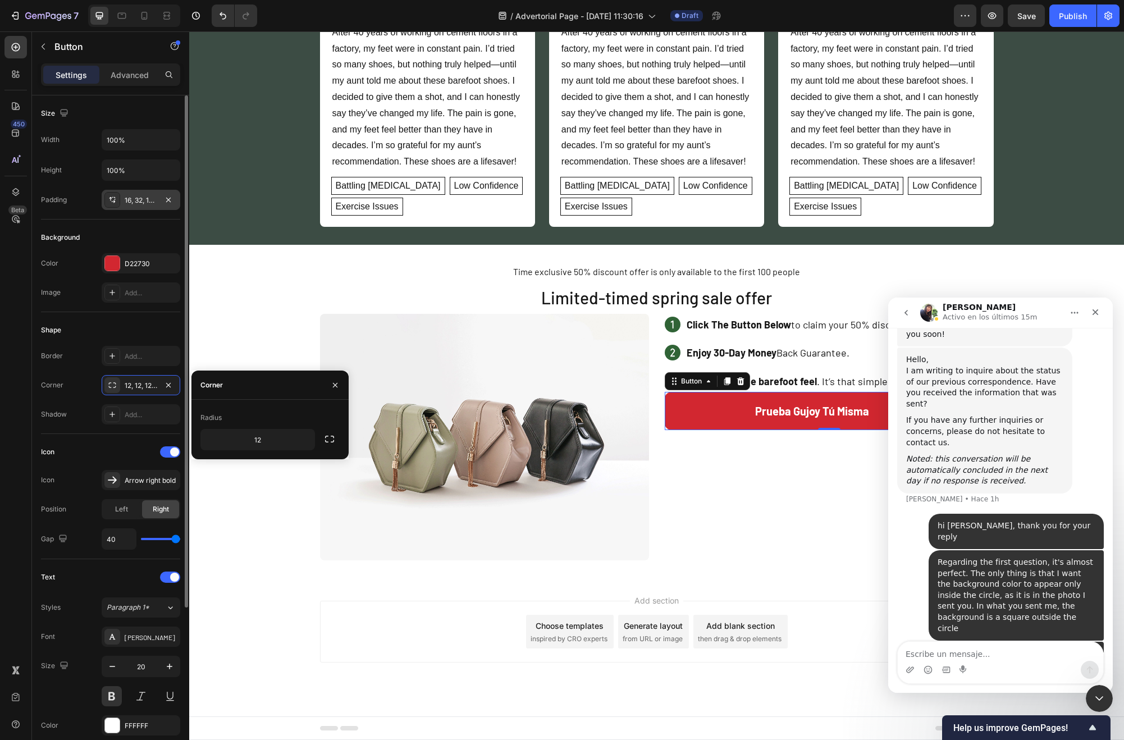
click at [126, 204] on div "16, 32, 16, 32" at bounding box center [141, 200] width 33 height 10
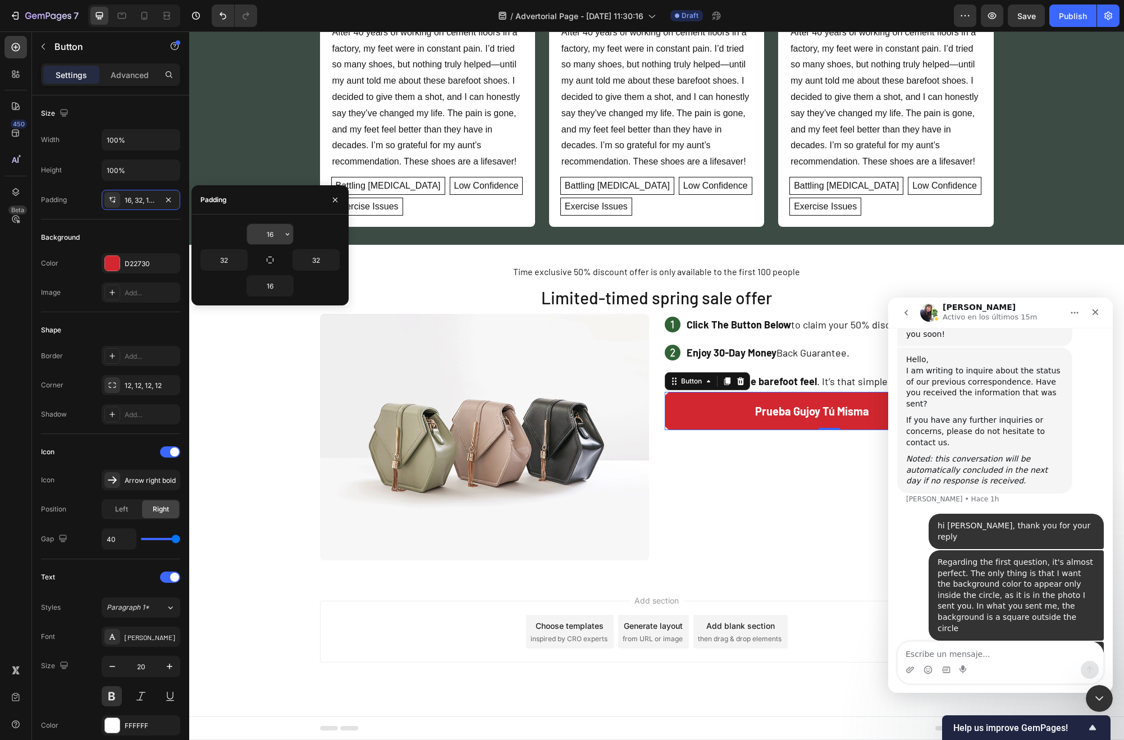
click at [258, 240] on input "16" at bounding box center [270, 234] width 46 height 20
type input "16"
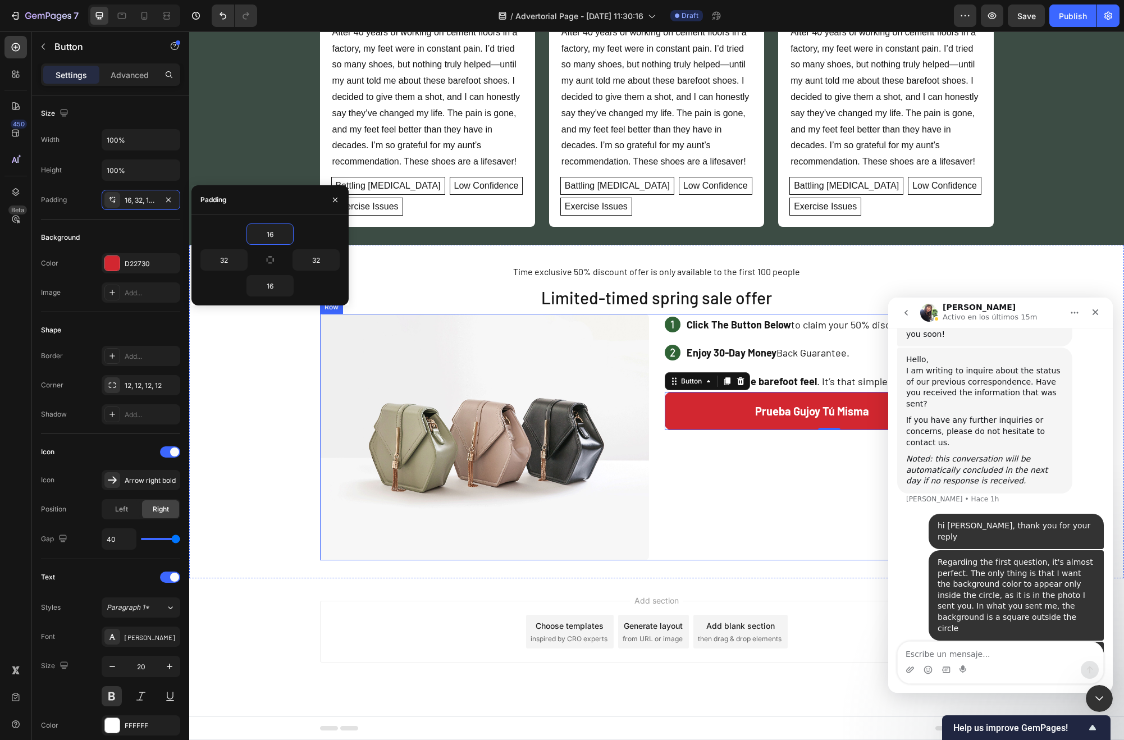
click at [792, 470] on div "Click The Button Below to claim your 50% discount Enjoy 30-Day Money Back Guara…" at bounding box center [829, 437] width 329 height 247
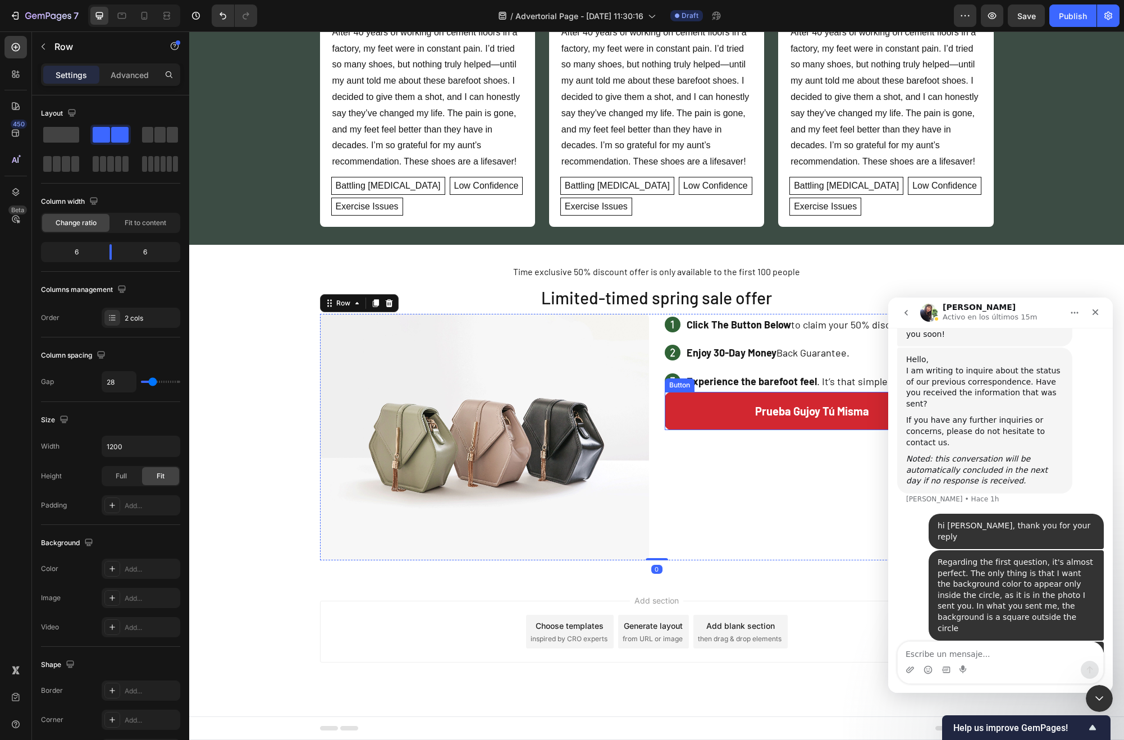
click at [714, 402] on button "Prueba Gujoy Tú Misma" at bounding box center [829, 411] width 329 height 38
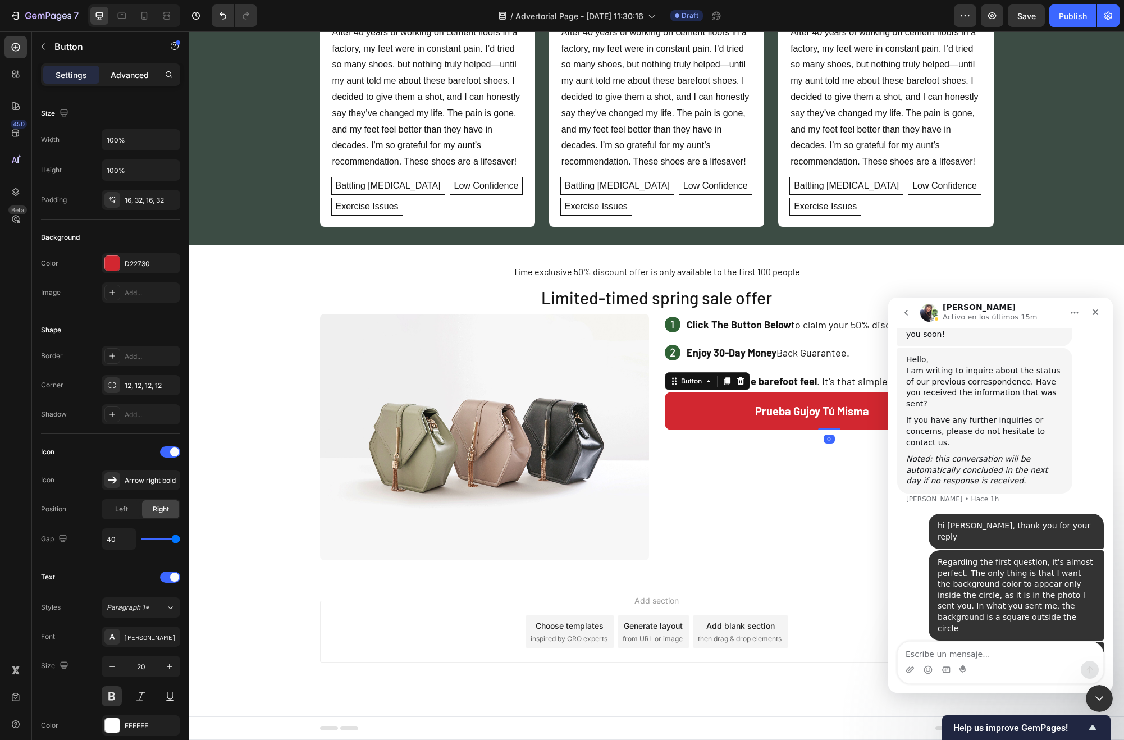
click at [121, 72] on p "Advanced" at bounding box center [130, 75] width 38 height 12
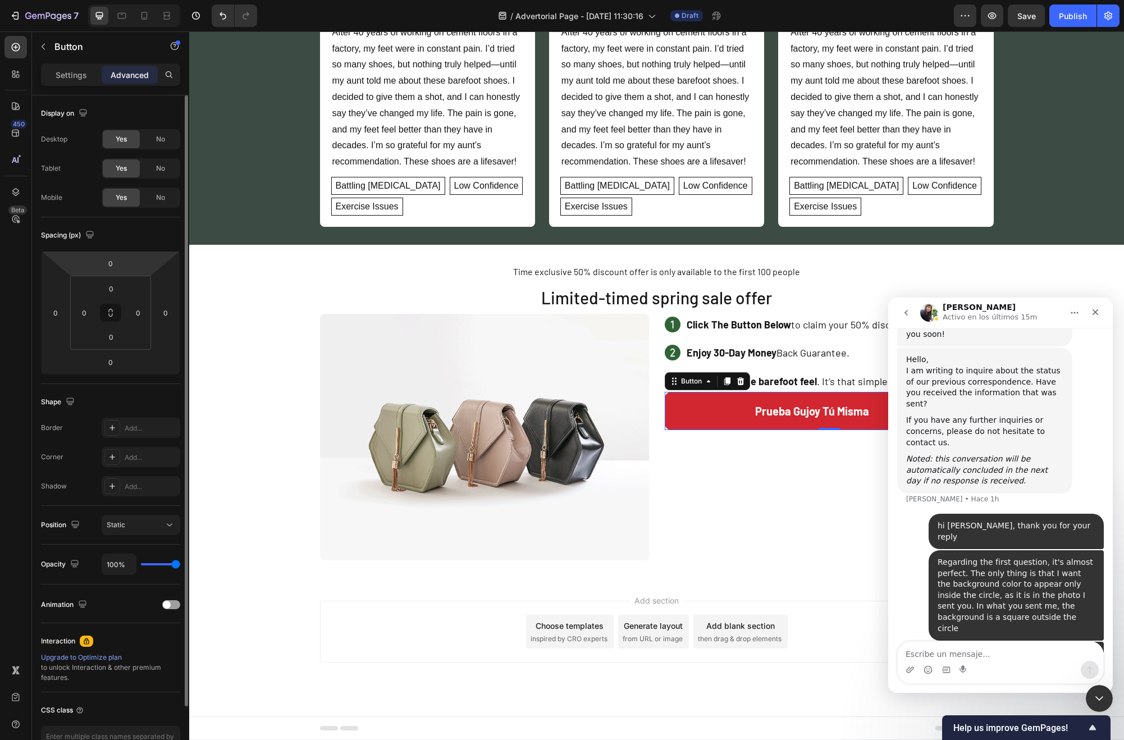
click at [110, 0] on html "7 Version history / Advertorial Page - [DATE] 11:30:16 Draft Preview Save Publi…" at bounding box center [562, 0] width 1124 height 0
click at [111, 258] on input "0" at bounding box center [110, 263] width 22 height 17
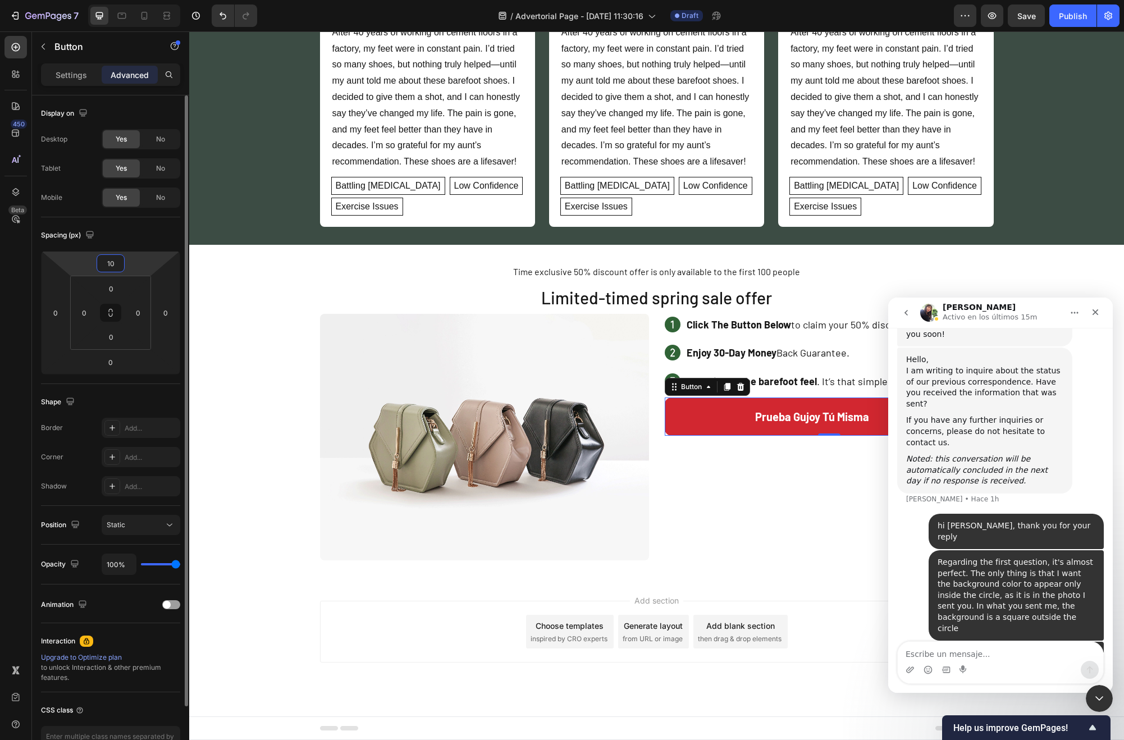
type input "1"
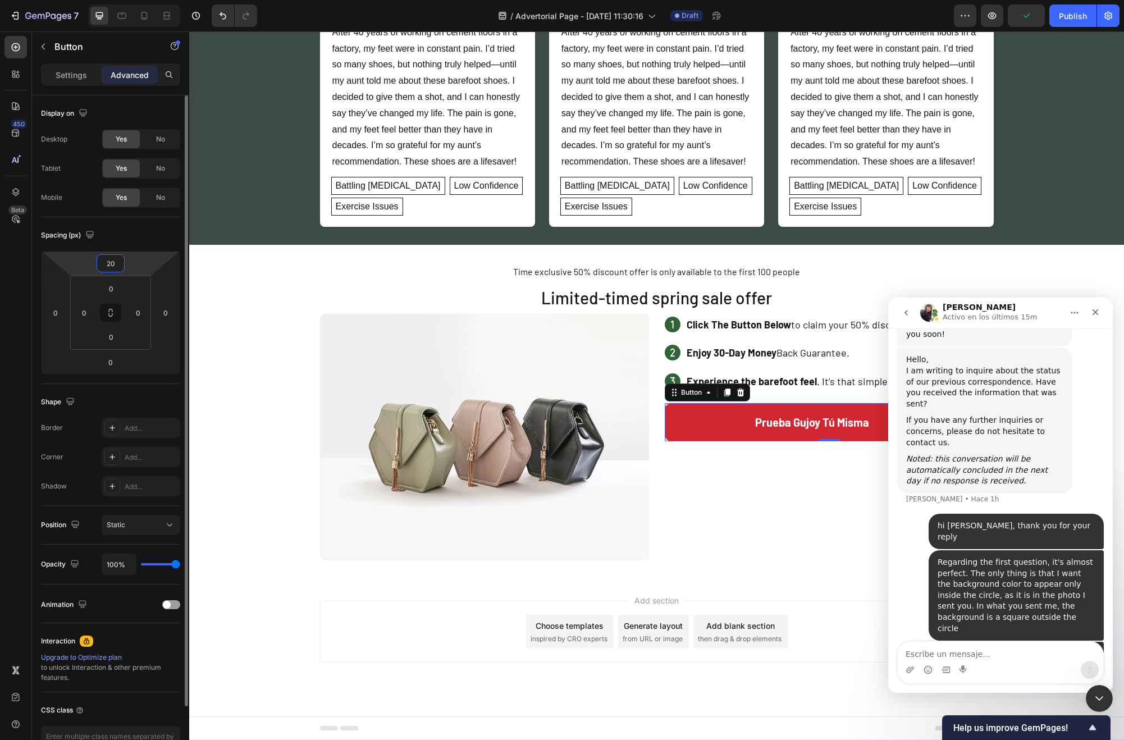
type input "20"
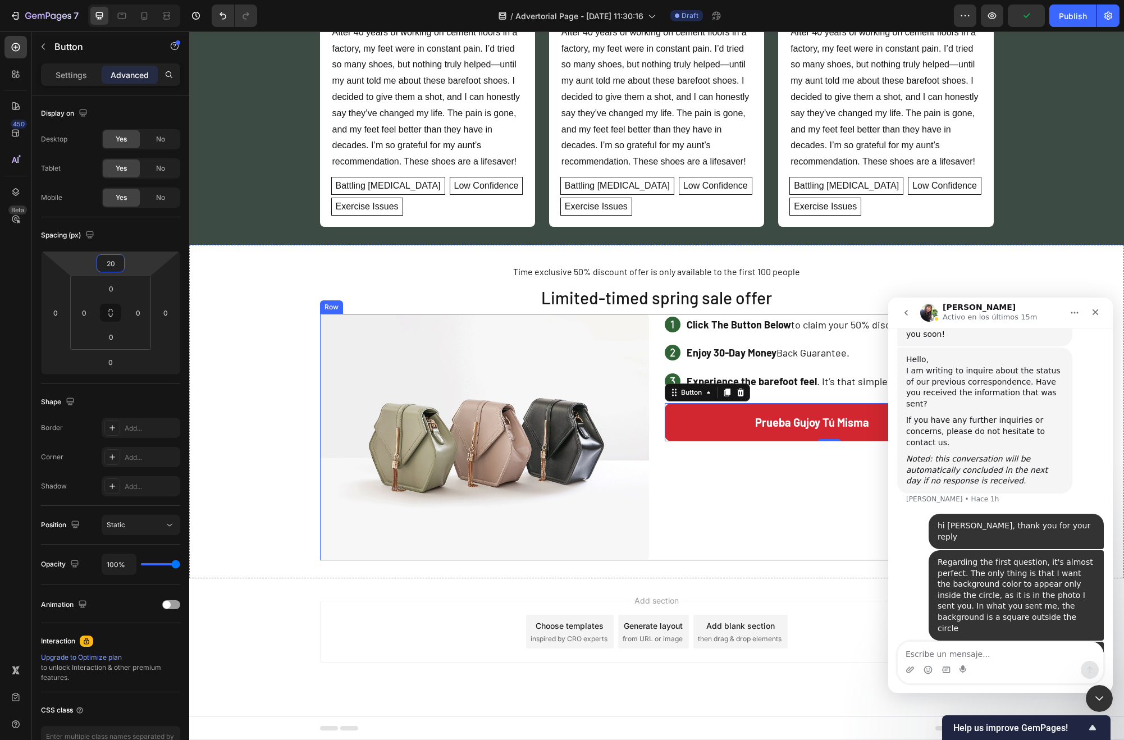
click at [685, 525] on div "Click The Button Below to claim your 50% discount Enjoy 30-Day Money Back Guara…" at bounding box center [829, 437] width 329 height 247
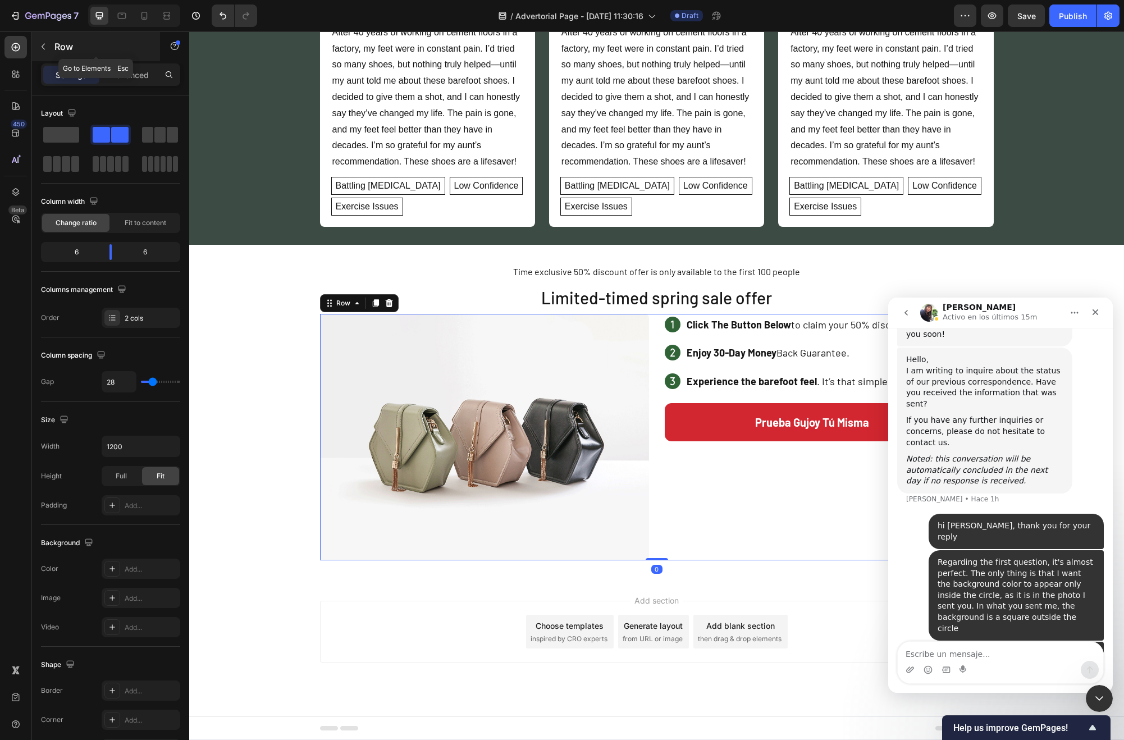
click at [58, 36] on div "Row" at bounding box center [96, 46] width 128 height 29
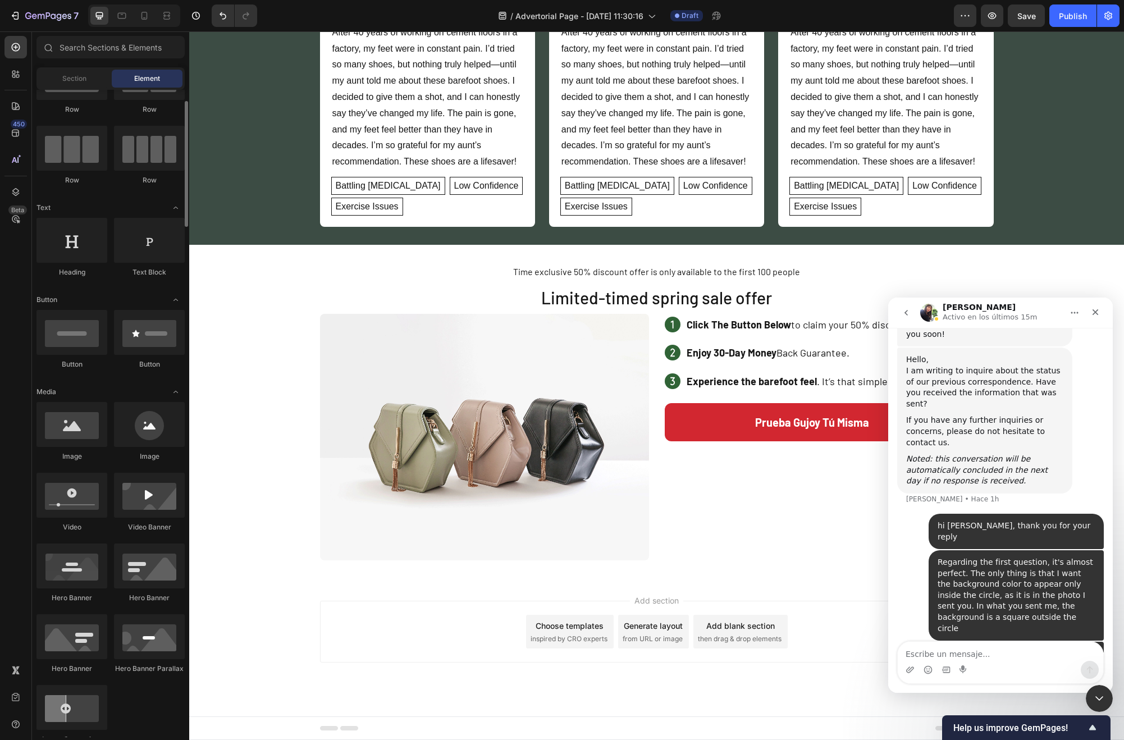
scroll to position [0, 0]
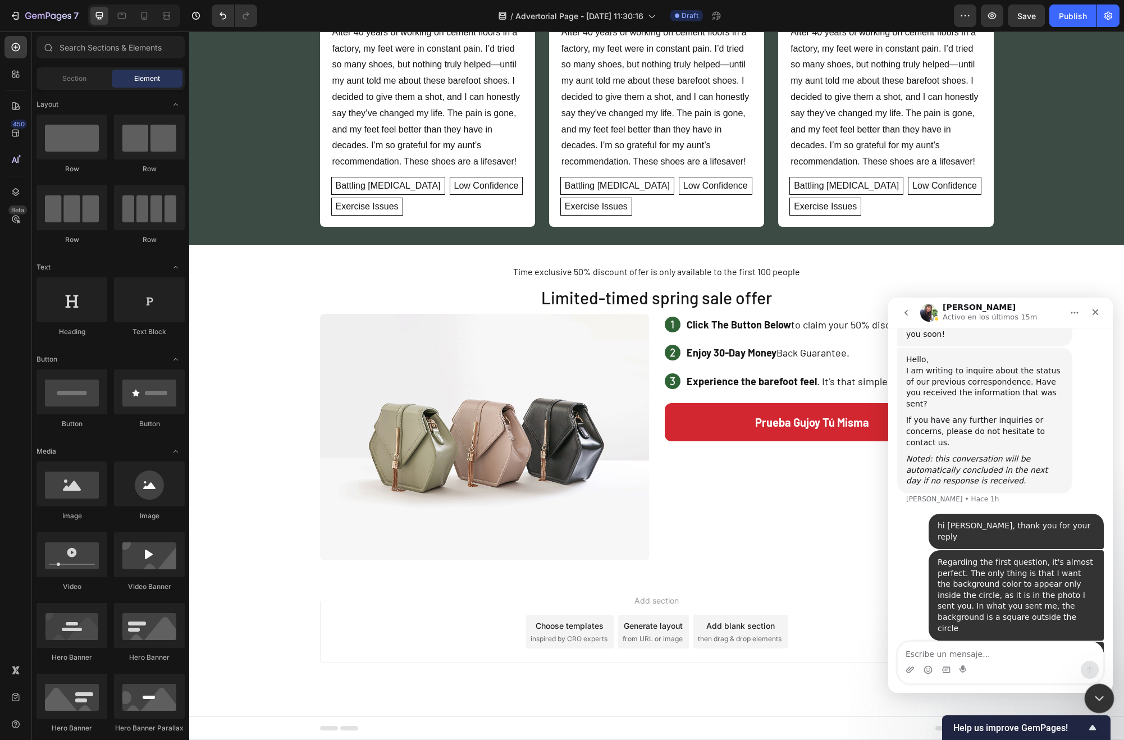
click at [1097, 688] on div "Cerrar Intercom Messenger" at bounding box center [1097, 696] width 27 height 27
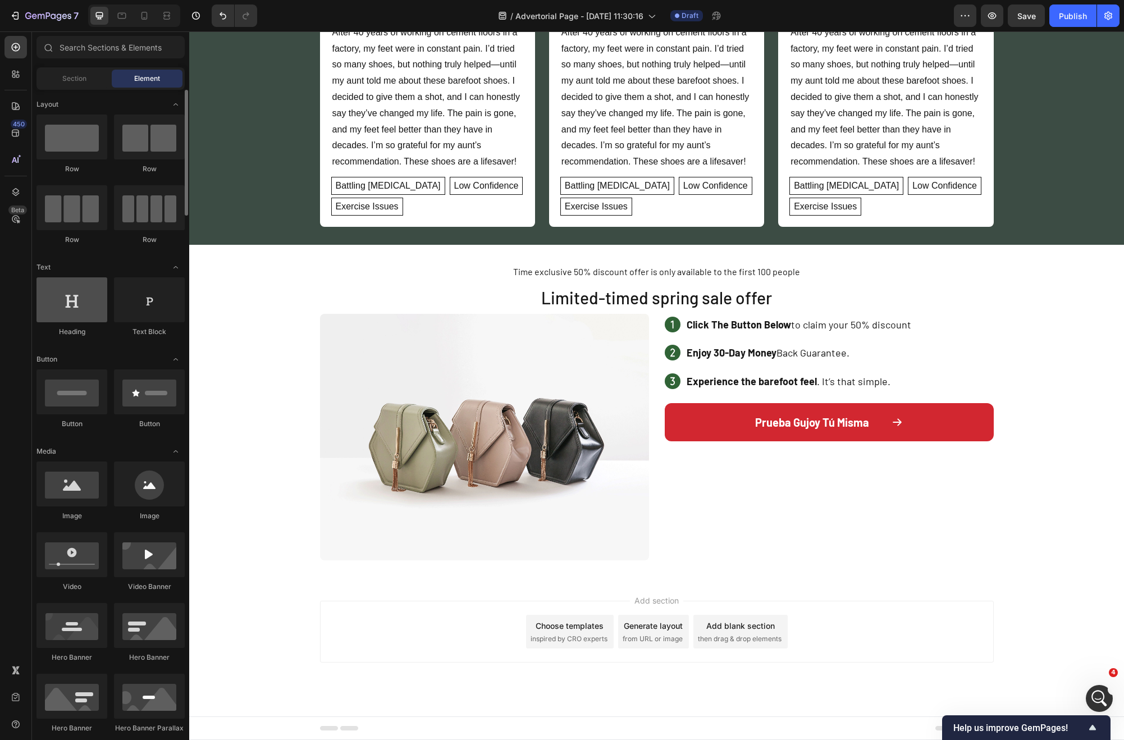
scroll to position [3111, 0]
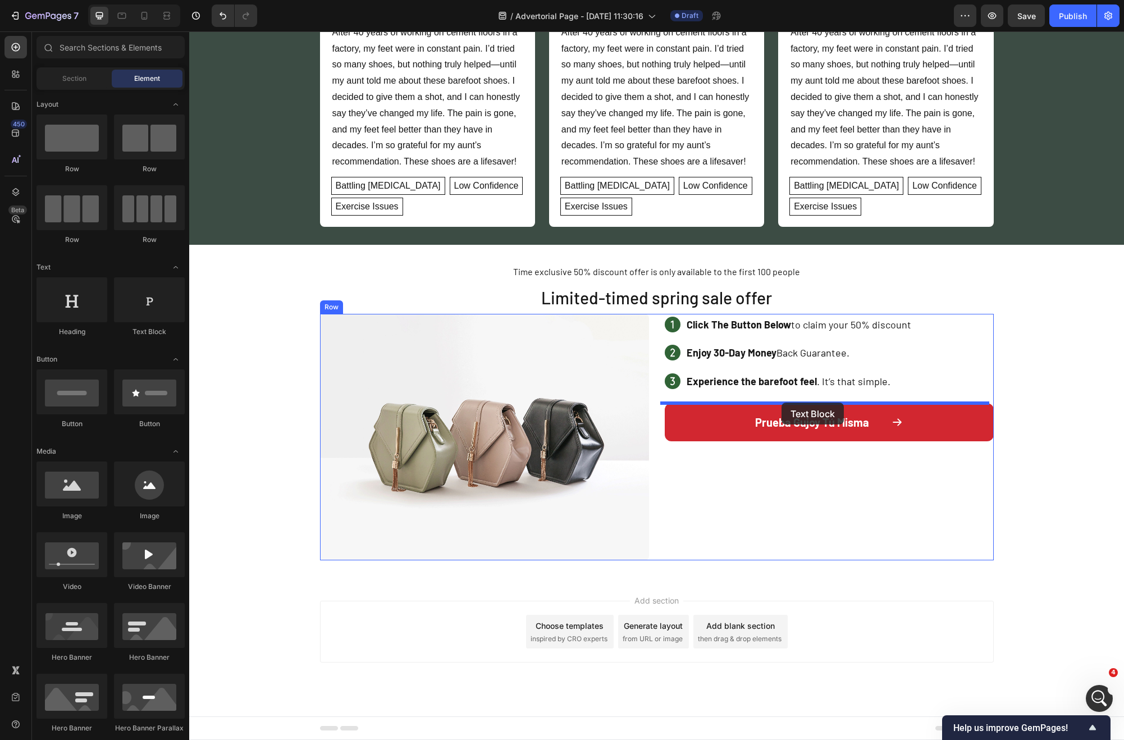
drag, startPoint x: 325, startPoint y: 326, endPoint x: 782, endPoint y: 403, distance: 463.0
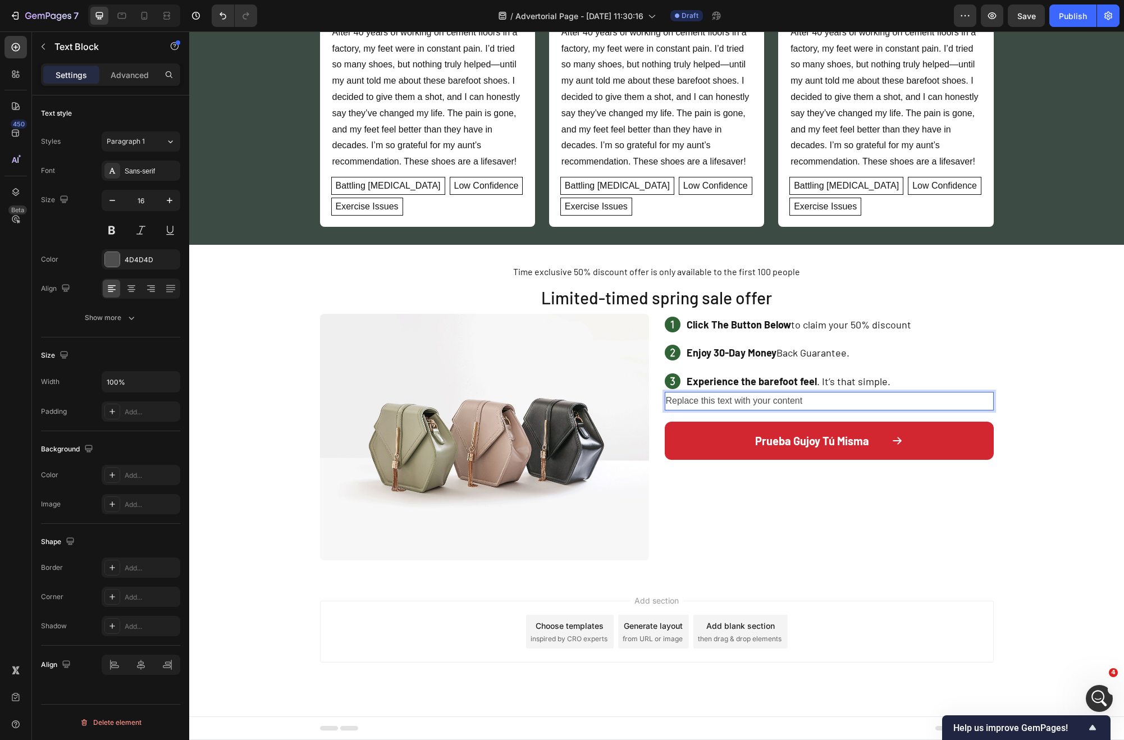
click at [805, 403] on div "Replace this text with your content" at bounding box center [829, 401] width 329 height 19
click at [805, 403] on p "Replace this text with your content" at bounding box center [829, 401] width 327 height 16
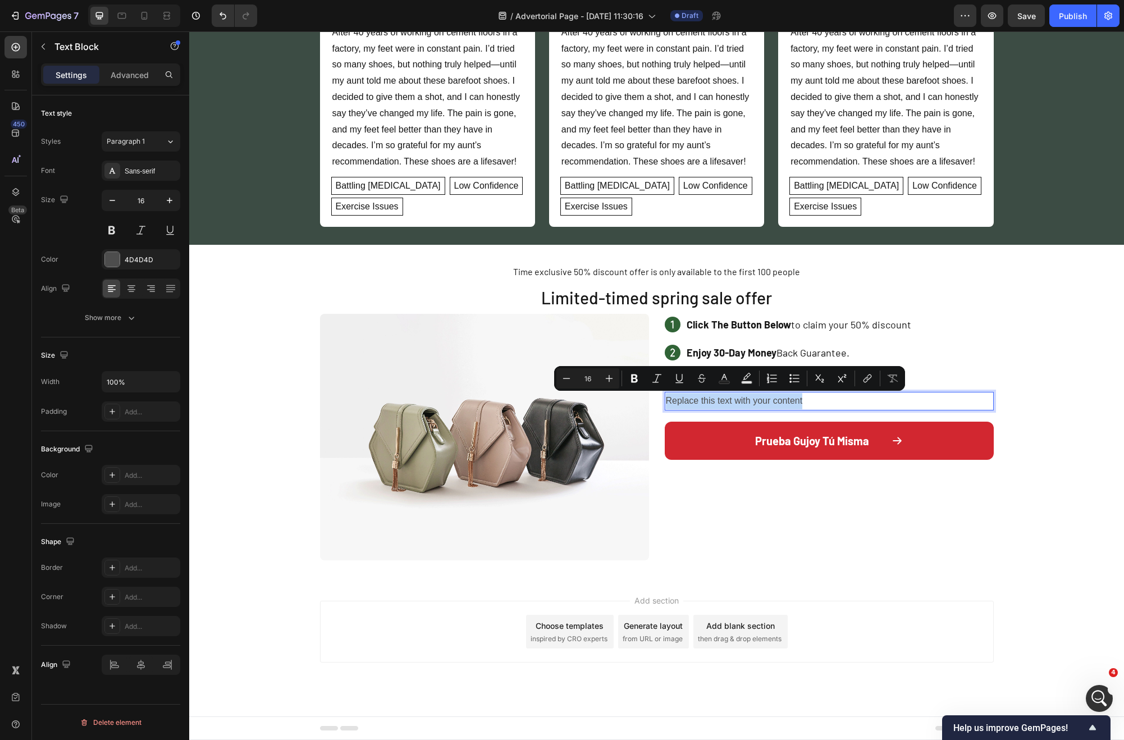
click at [811, 399] on p "Replace this text with your content" at bounding box center [829, 401] width 327 height 16
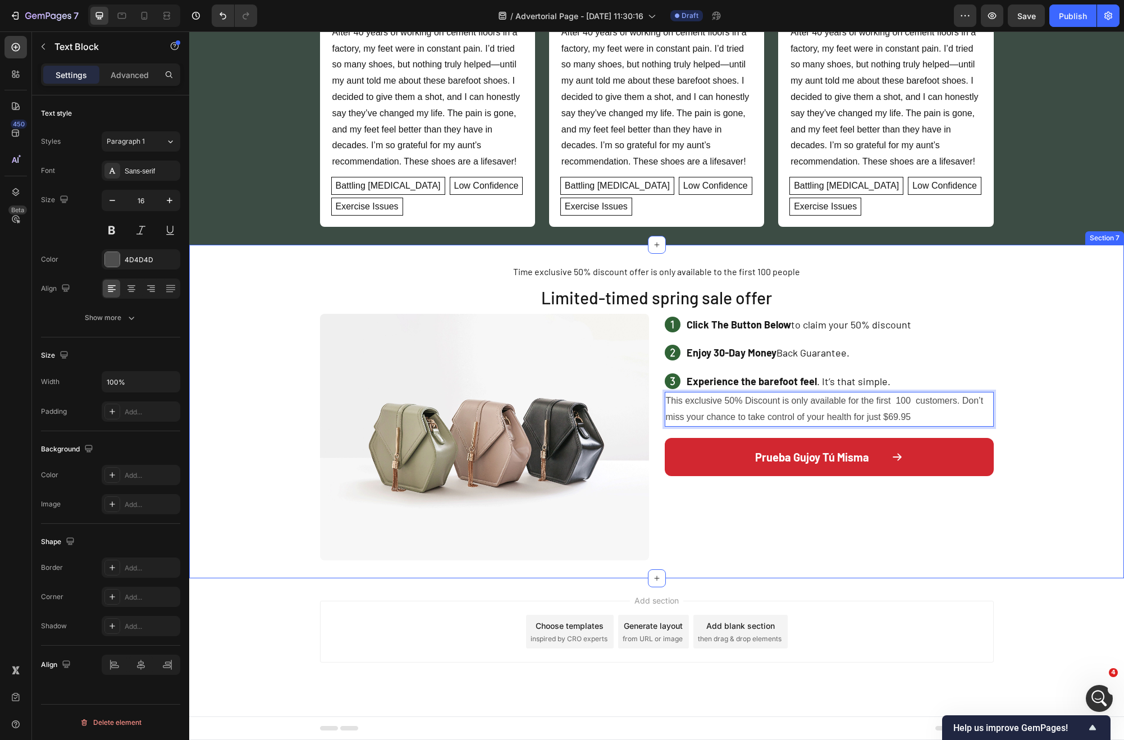
click at [1019, 454] on div "Time exclusive 50% discount offer is only available to the first 100 people Tex…" at bounding box center [656, 412] width 935 height 298
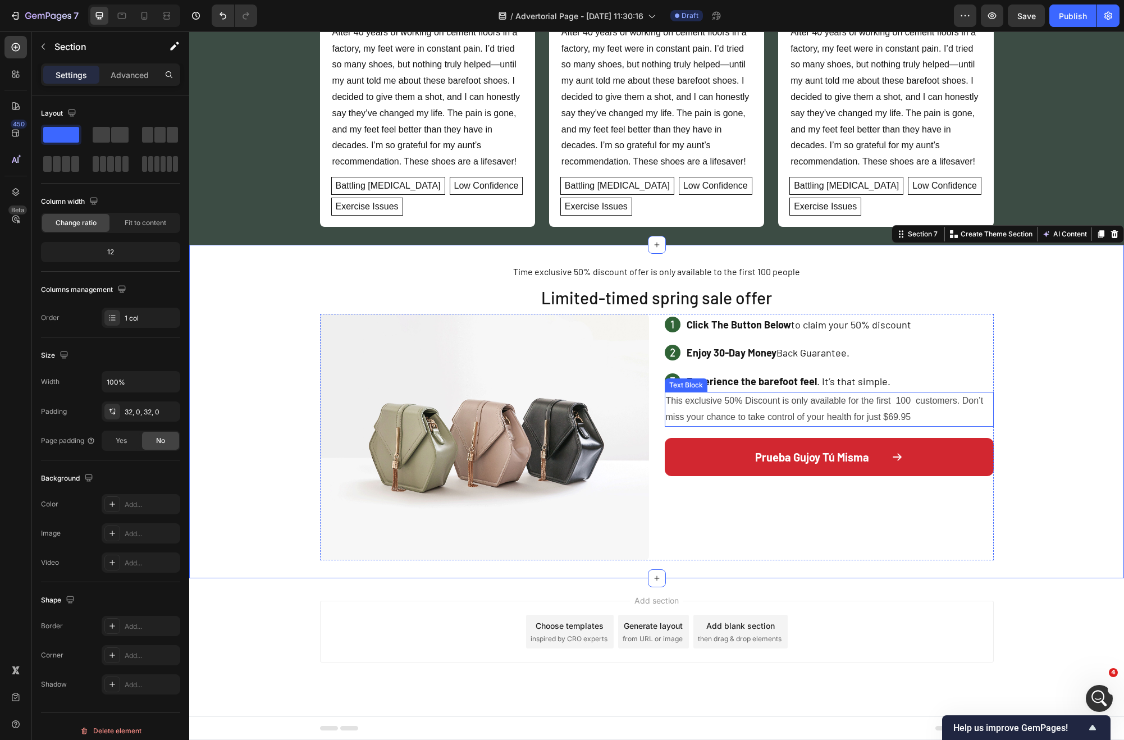
click at [879, 415] on p "This exclusive 50% Discount is only available for the first 100 customers. Don’…" at bounding box center [829, 409] width 327 height 33
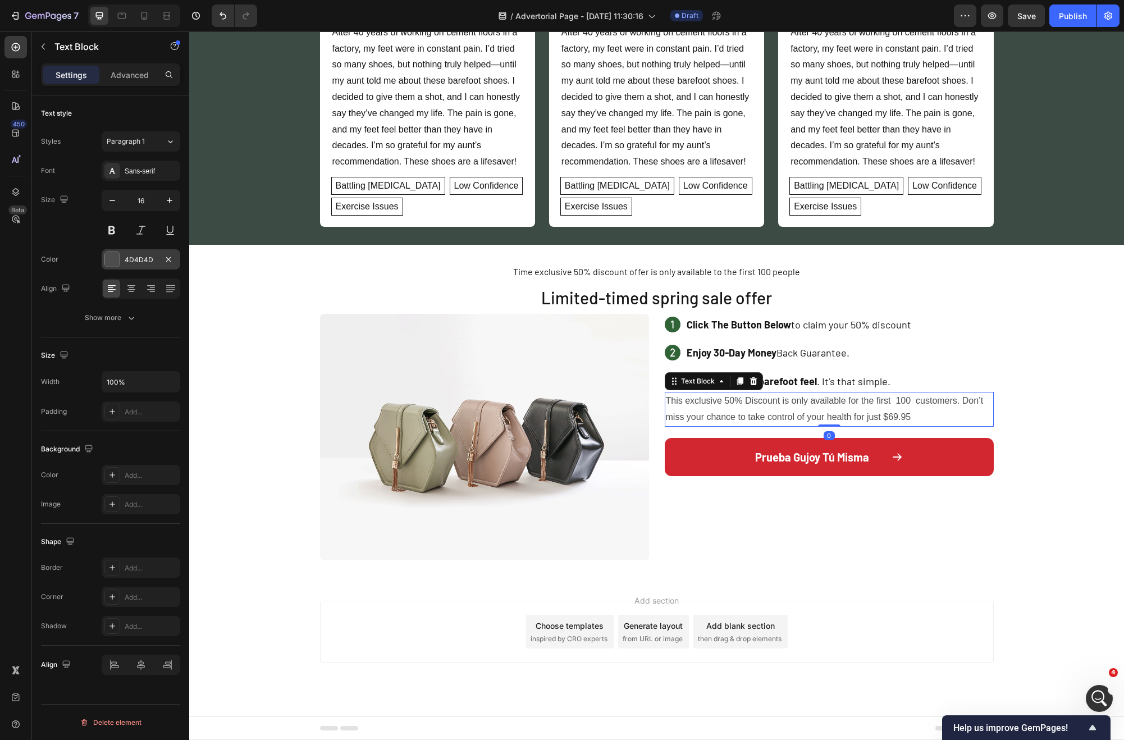
click at [107, 260] on div at bounding box center [112, 259] width 15 height 15
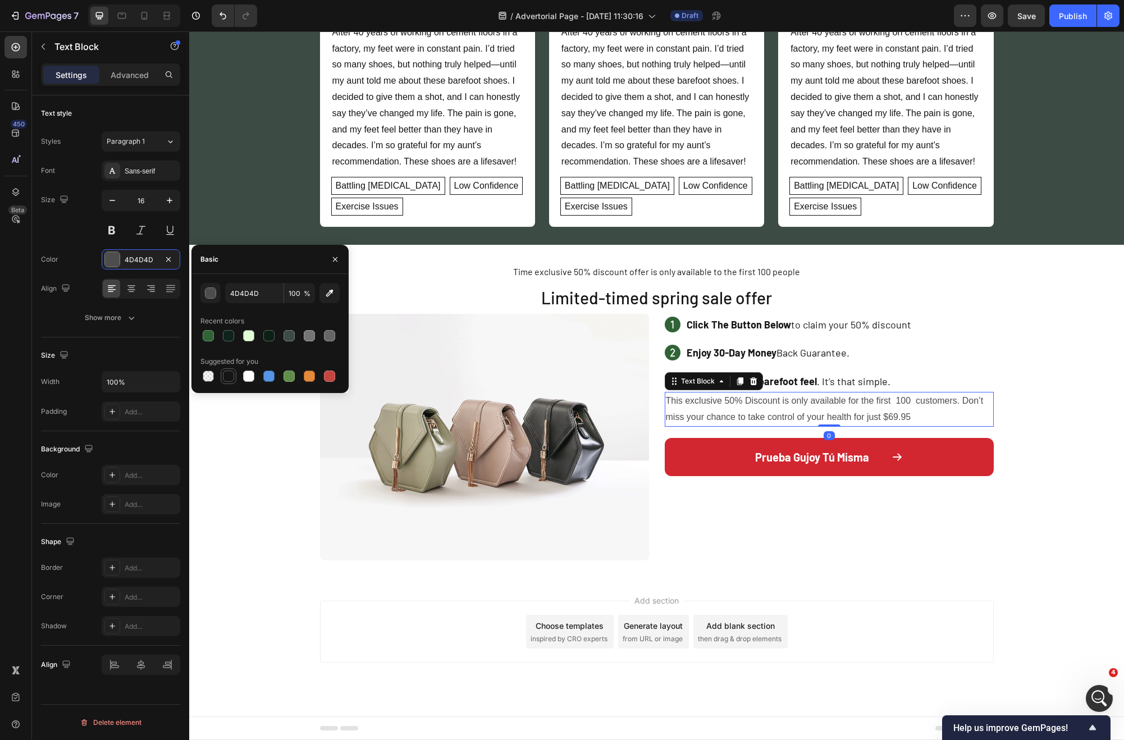
click at [229, 380] on div at bounding box center [228, 376] width 11 height 11
type input "151515"
click at [131, 286] on icon at bounding box center [131, 288] width 11 height 11
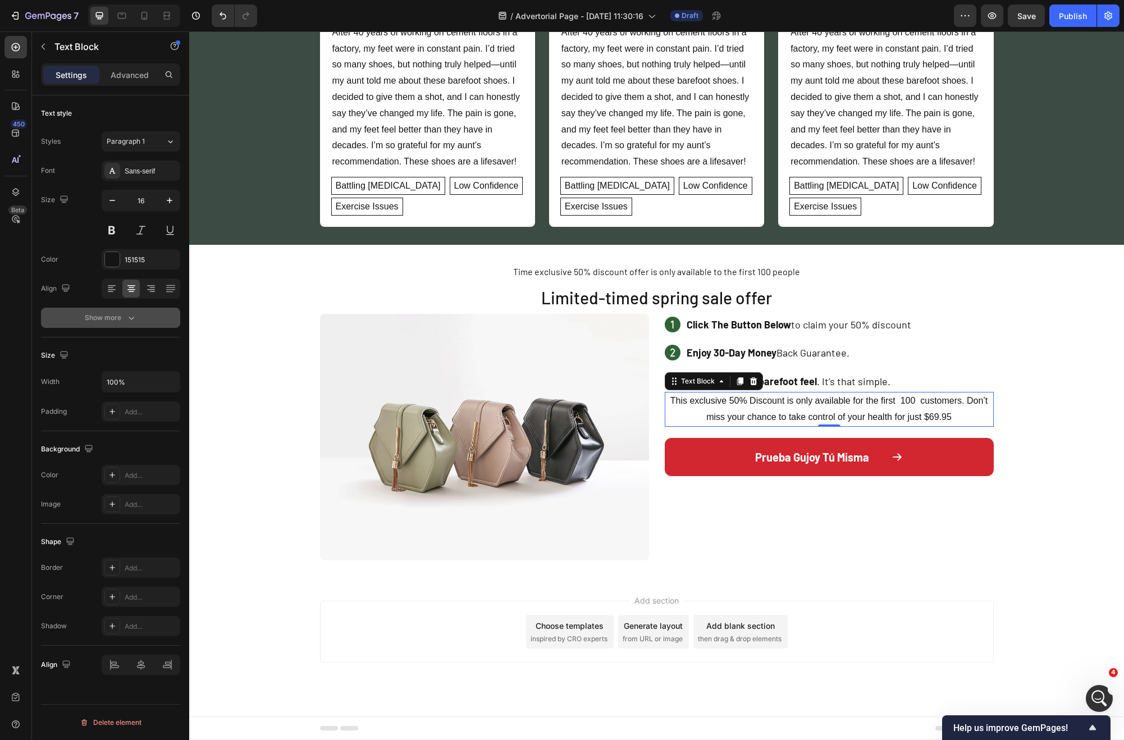
click at [135, 321] on icon "button" at bounding box center [131, 317] width 11 height 11
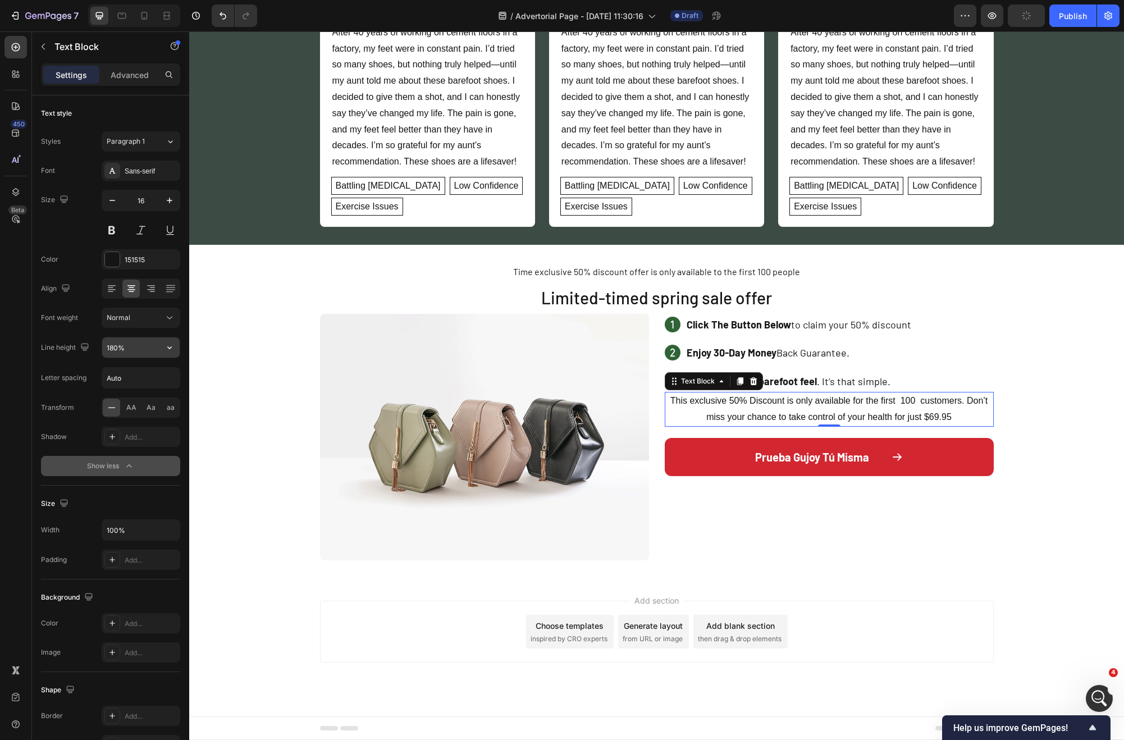
click at [169, 349] on icon "button" at bounding box center [169, 347] width 4 height 3
click at [135, 430] on div "150%" at bounding box center [129, 440] width 92 height 21
type input "150%"
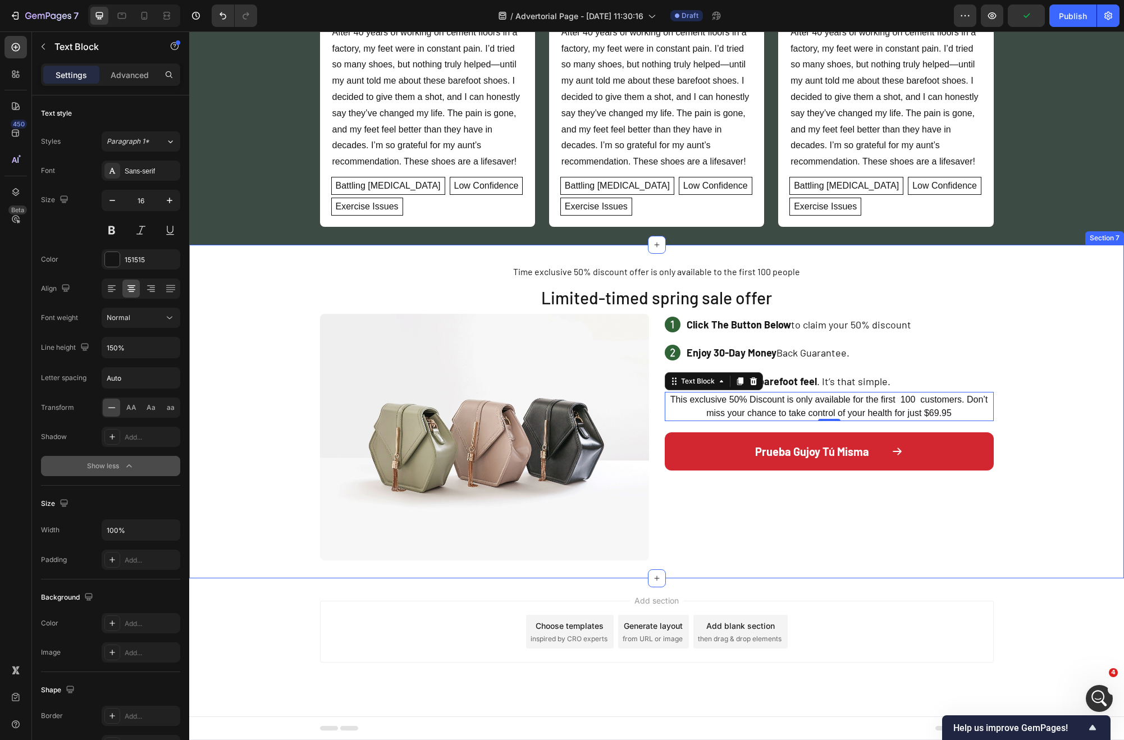
click at [1037, 532] on div "Time exclusive 50% discount offer is only available to the first 100 people Tex…" at bounding box center [656, 412] width 935 height 298
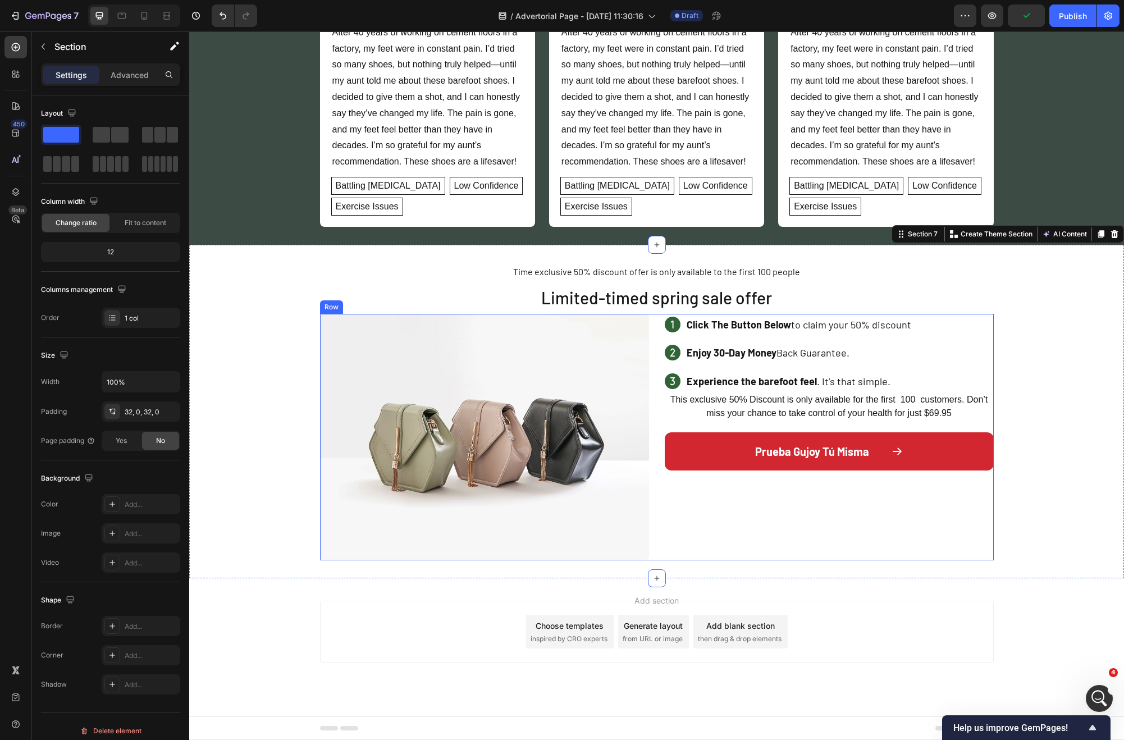
click at [962, 402] on p "This exclusive 50% Discount is only available for the first 100 customers. Don’…" at bounding box center [829, 406] width 327 height 27
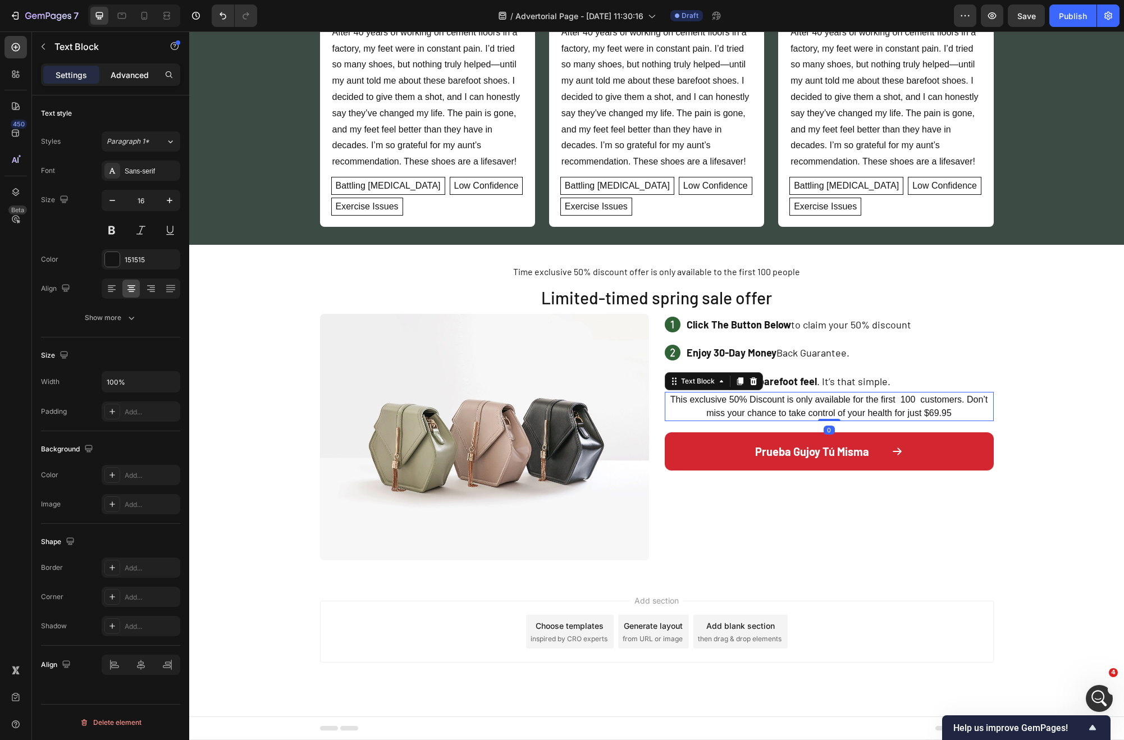
click at [142, 76] on p "Advanced" at bounding box center [130, 75] width 38 height 12
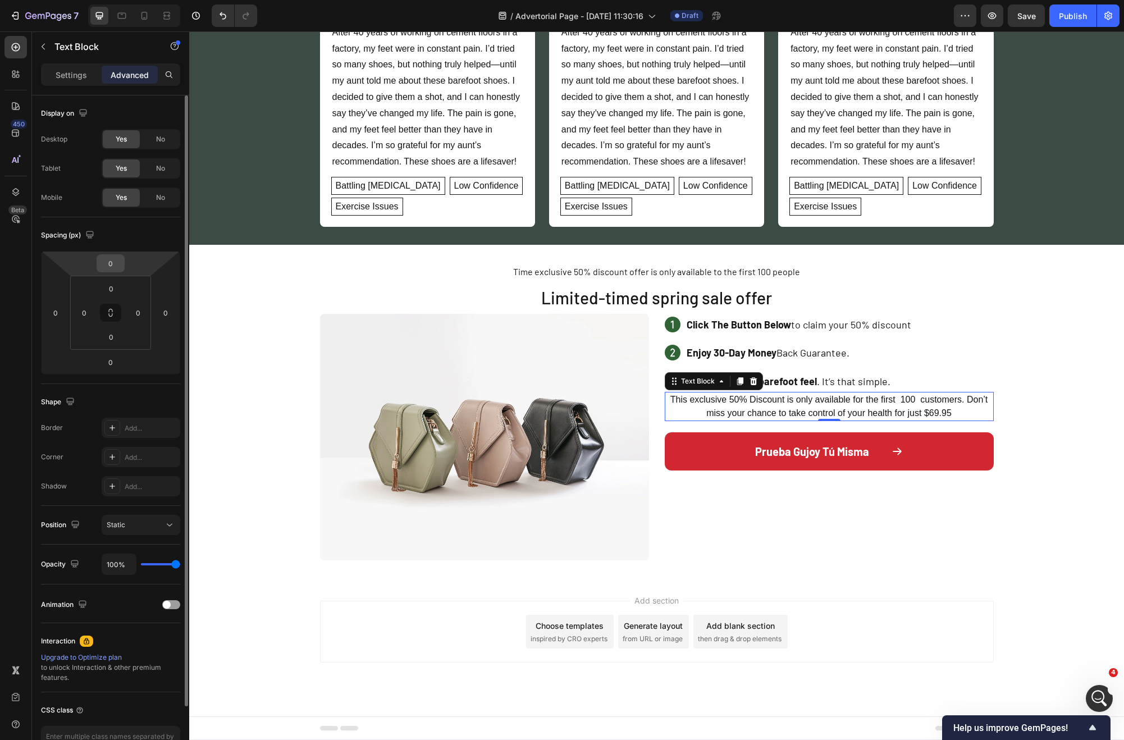
click at [109, 260] on input "0" at bounding box center [110, 263] width 22 height 17
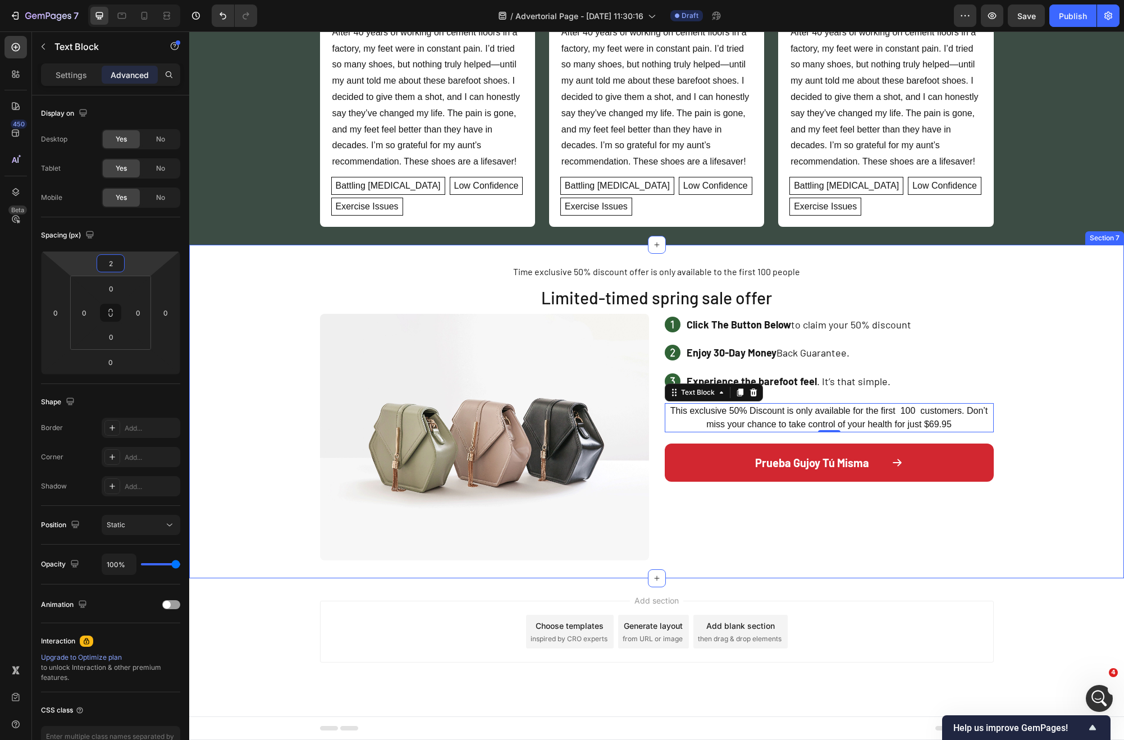
type input "25"
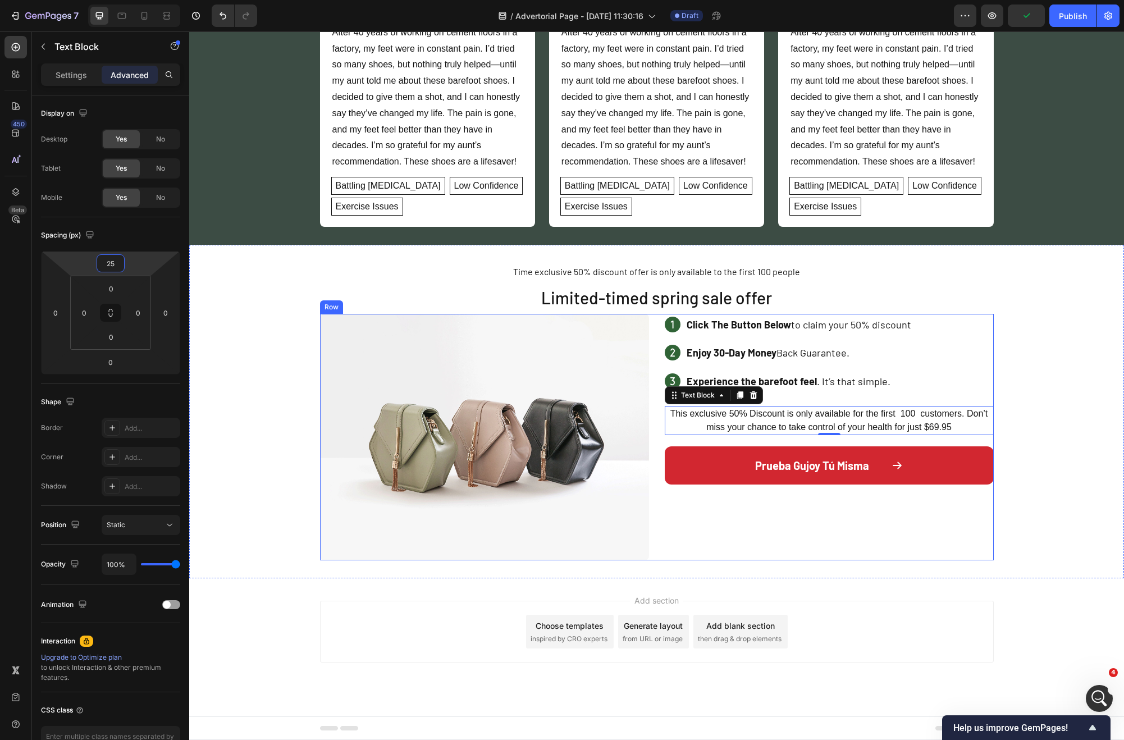
click at [997, 470] on div "Time exclusive 50% discount offer is only available to the first 100 people Tex…" at bounding box center [656, 412] width 935 height 298
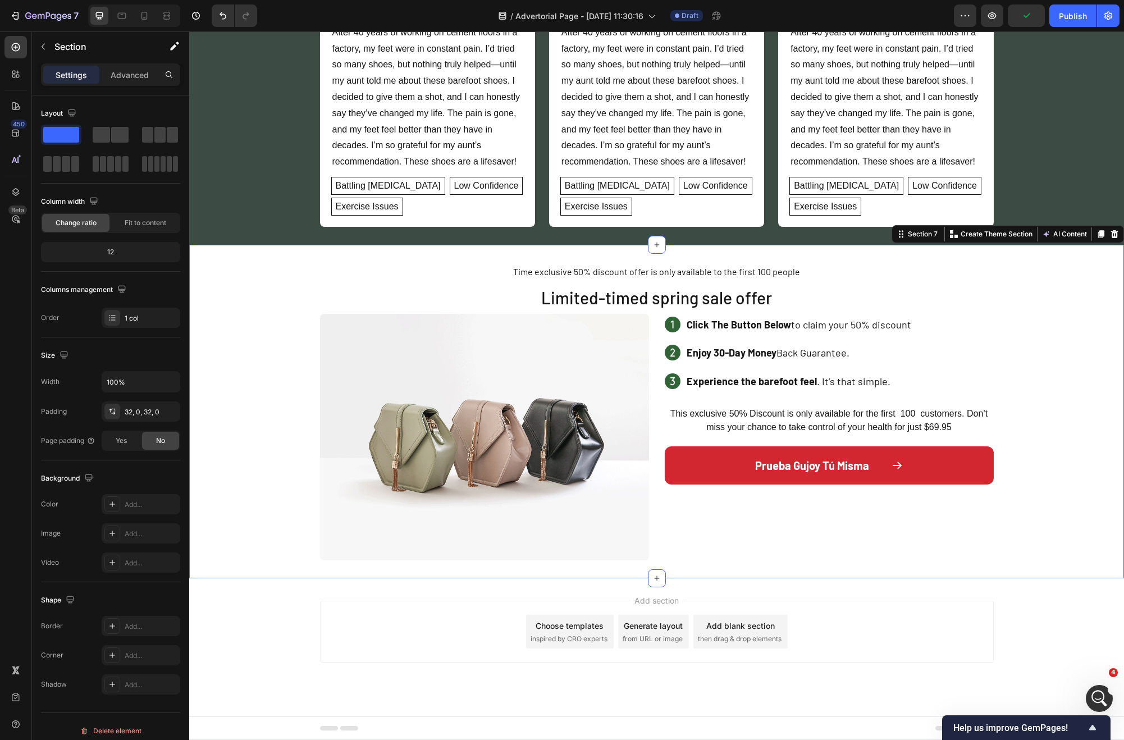
click at [1068, 486] on div "Time exclusive 50% discount offer is only available to the first 100 people Tex…" at bounding box center [656, 412] width 935 height 298
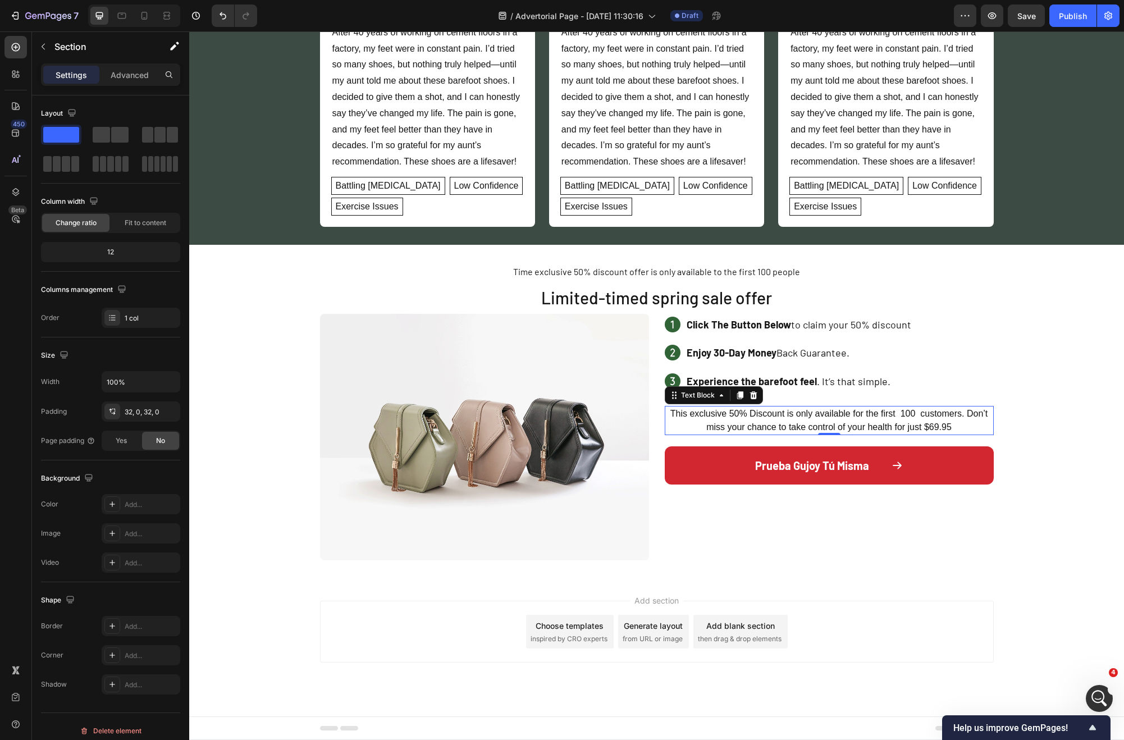
click at [899, 422] on p "This exclusive 50% Discount is only available for the first 100 customers. Don’…" at bounding box center [829, 420] width 327 height 27
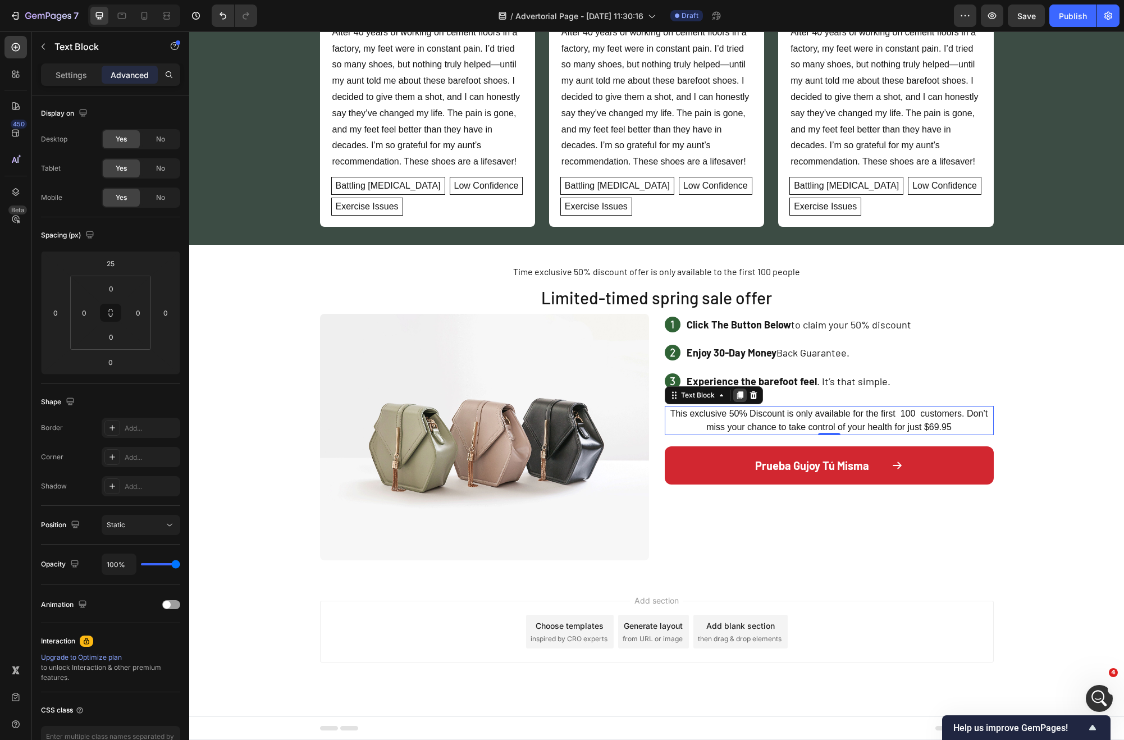
click at [736, 399] on icon at bounding box center [740, 395] width 9 height 9
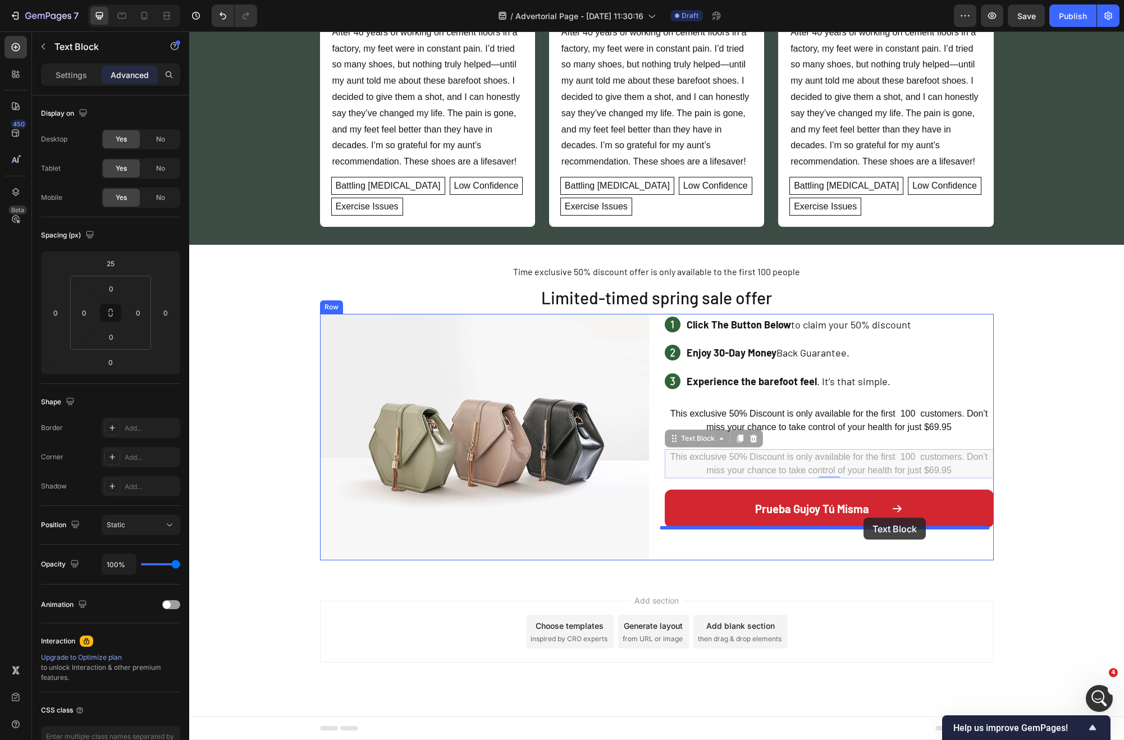
drag, startPoint x: 690, startPoint y: 442, endPoint x: 864, endPoint y: 518, distance: 189.4
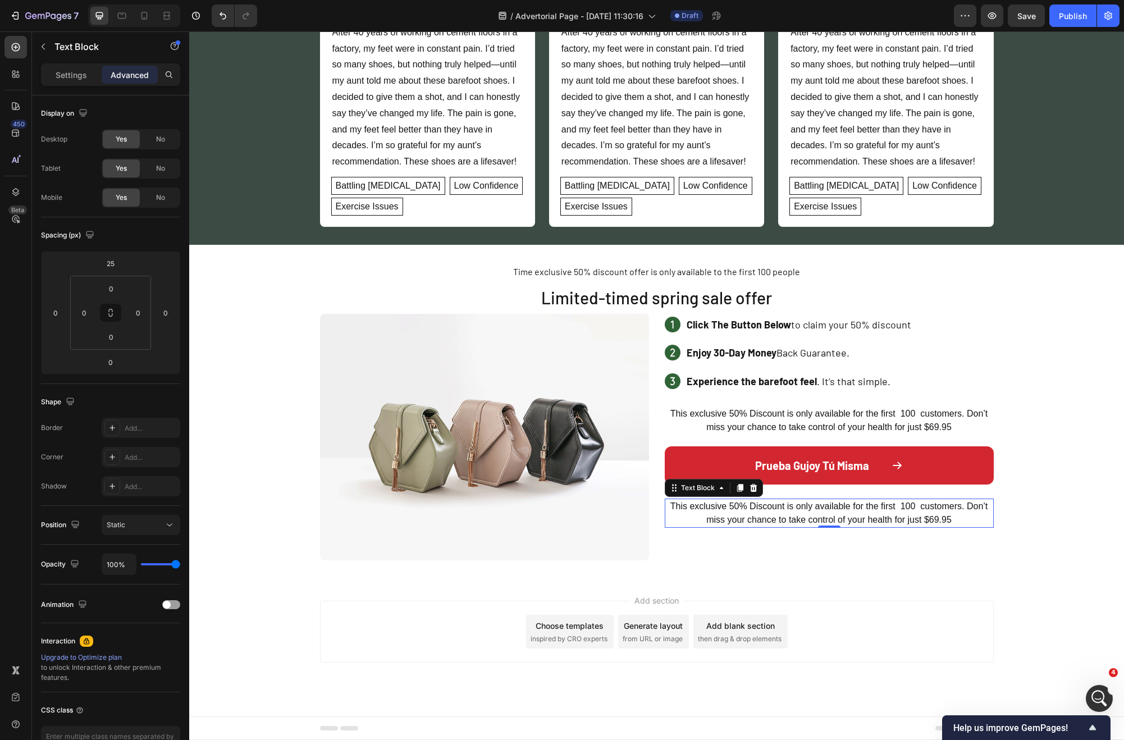
click at [828, 513] on p "This exclusive 50% Discount is only available for the first 100 customers. Don’…" at bounding box center [829, 513] width 327 height 27
click at [787, 504] on p "*Envío Gratis hacia toda [GEOGRAPHIC_DATA]" at bounding box center [829, 506] width 327 height 13
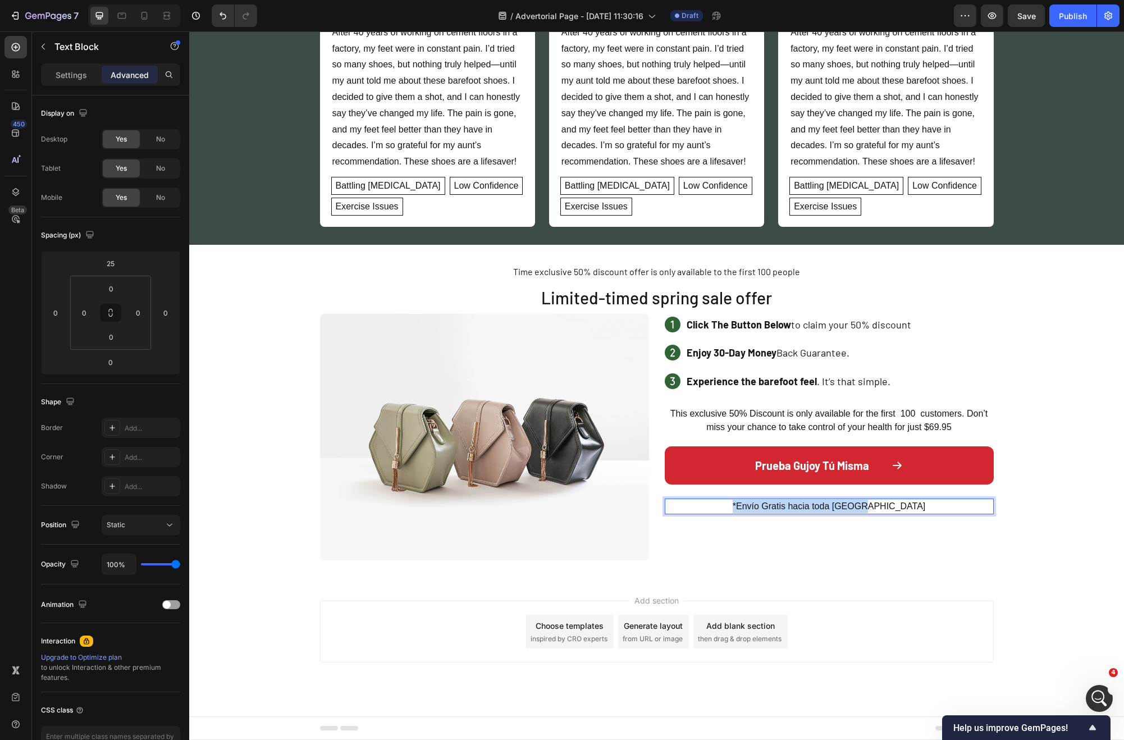
click at [787, 504] on p "*Envío Gratis hacia toda [GEOGRAPHIC_DATA]" at bounding box center [829, 506] width 327 height 13
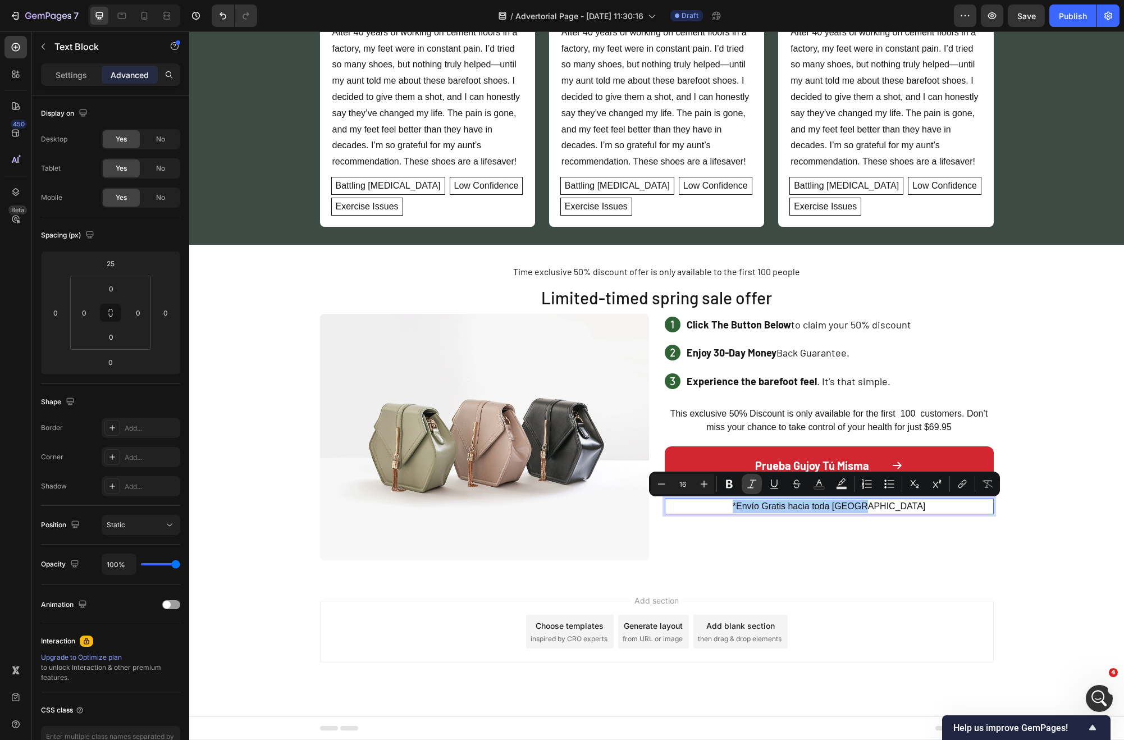
click at [756, 486] on icon "Editor contextual toolbar" at bounding box center [751, 483] width 11 height 11
click at [727, 486] on icon "Editor contextual toolbar" at bounding box center [729, 484] width 7 height 8
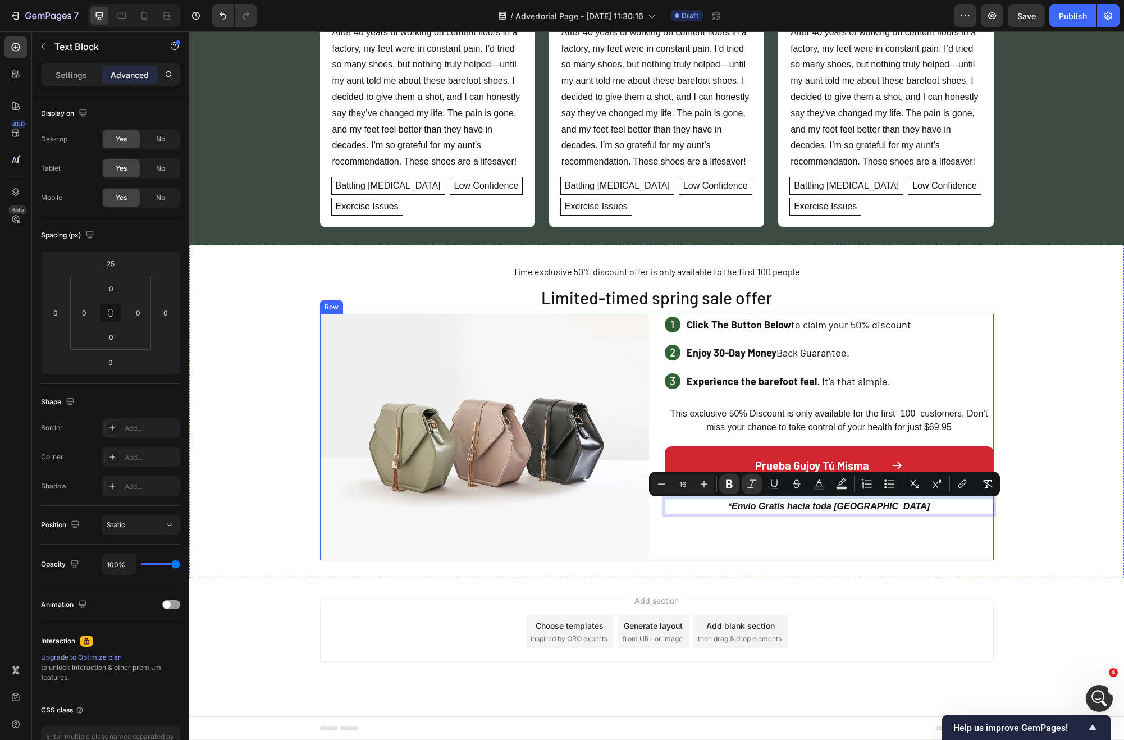
click at [822, 532] on div "Click The Button Below to claim your 50% discount Enjoy 30-Day Money Back Guara…" at bounding box center [829, 437] width 329 height 247
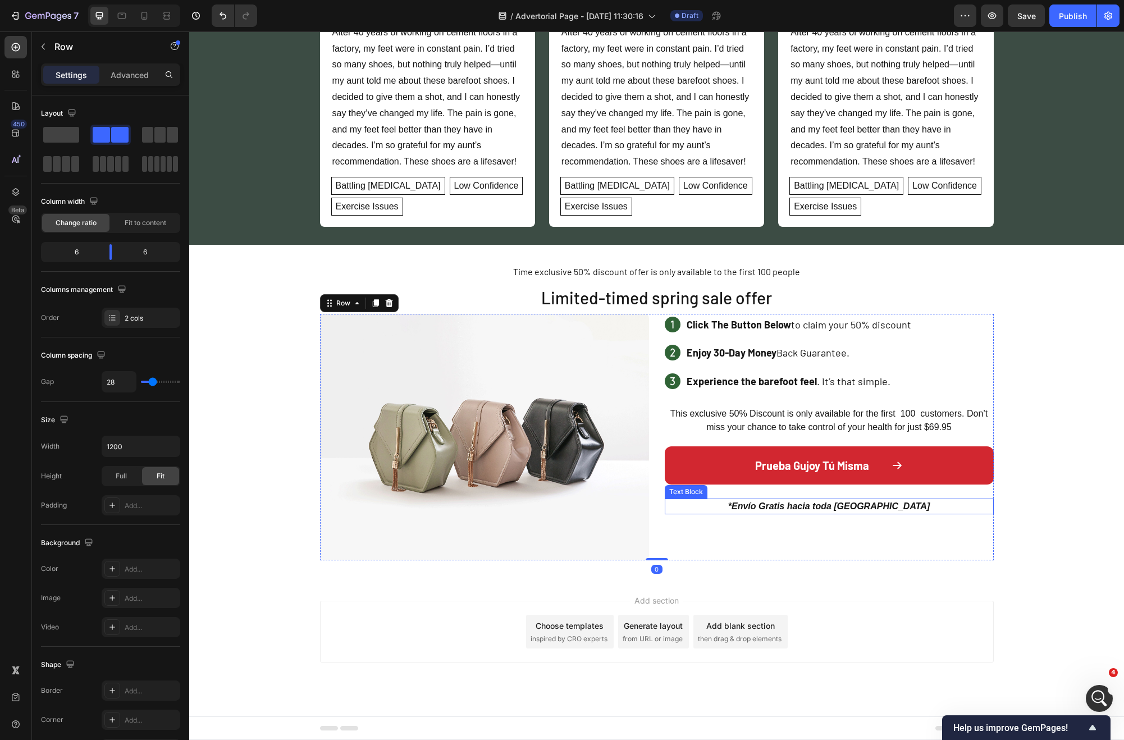
click at [823, 512] on div "*Envío Gratis hacia toda [GEOGRAPHIC_DATA] Text Block" at bounding box center [829, 507] width 329 height 16
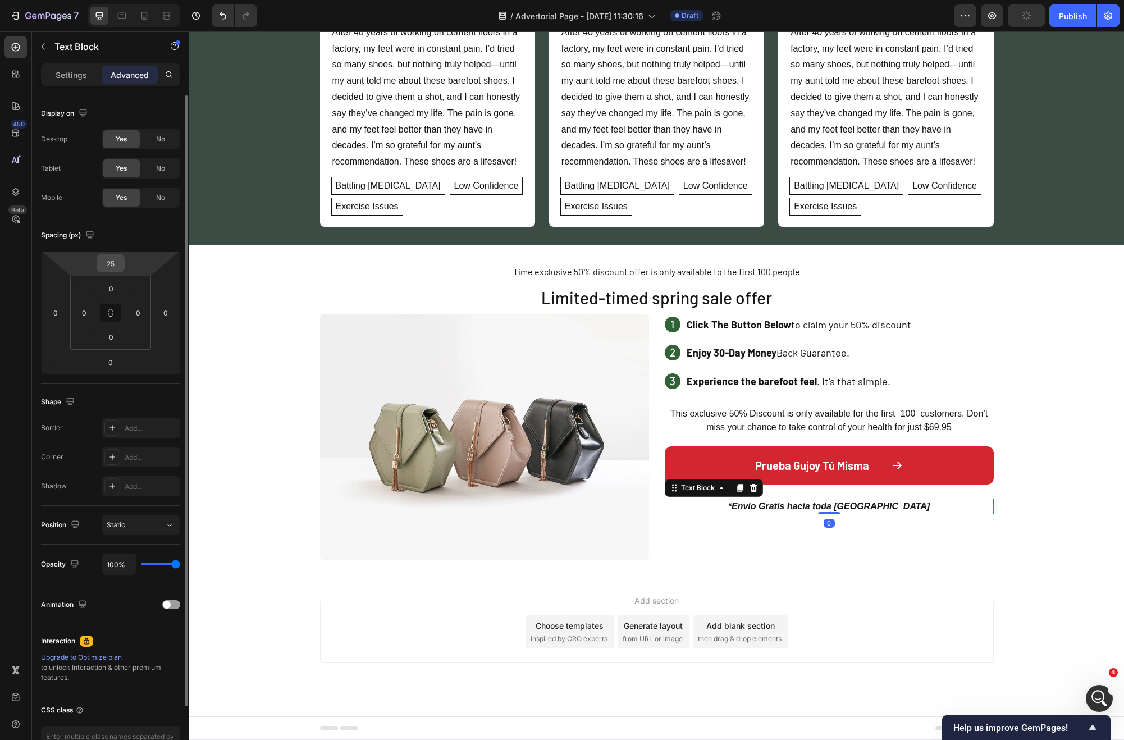
click at [116, 271] on input "25" at bounding box center [110, 263] width 22 height 17
type input "15"
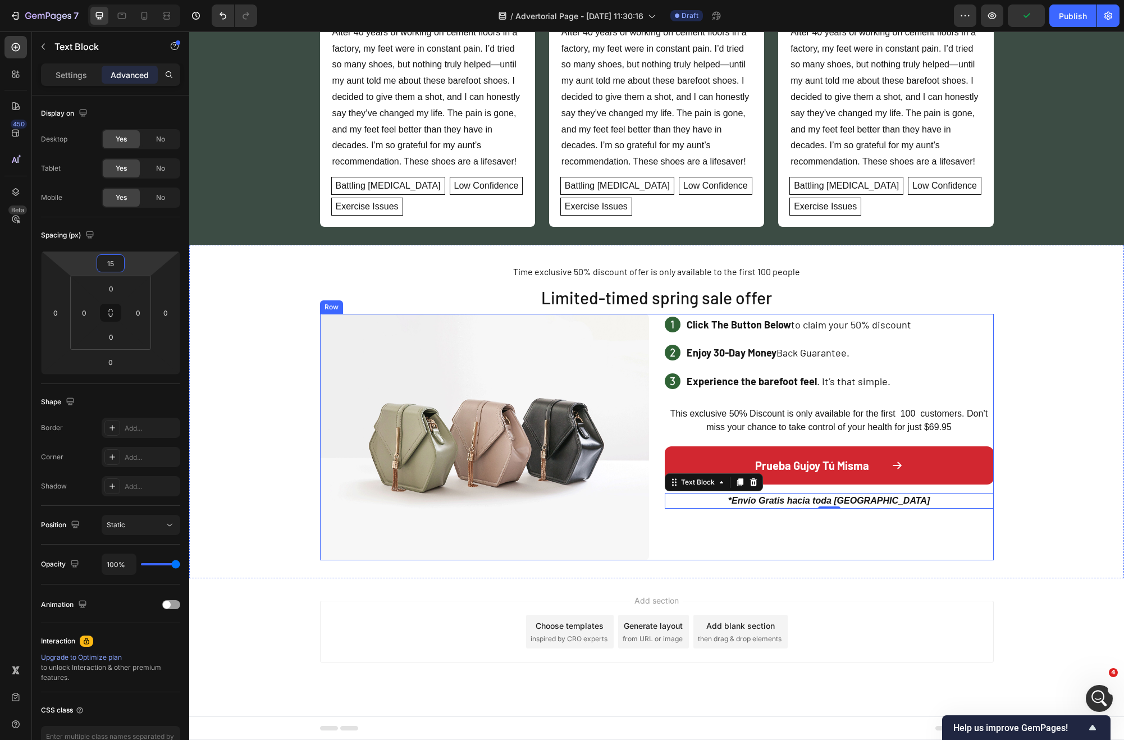
click at [997, 560] on div "Time exclusive 50% discount offer is only available to the first 100 people Tex…" at bounding box center [656, 412] width 935 height 334
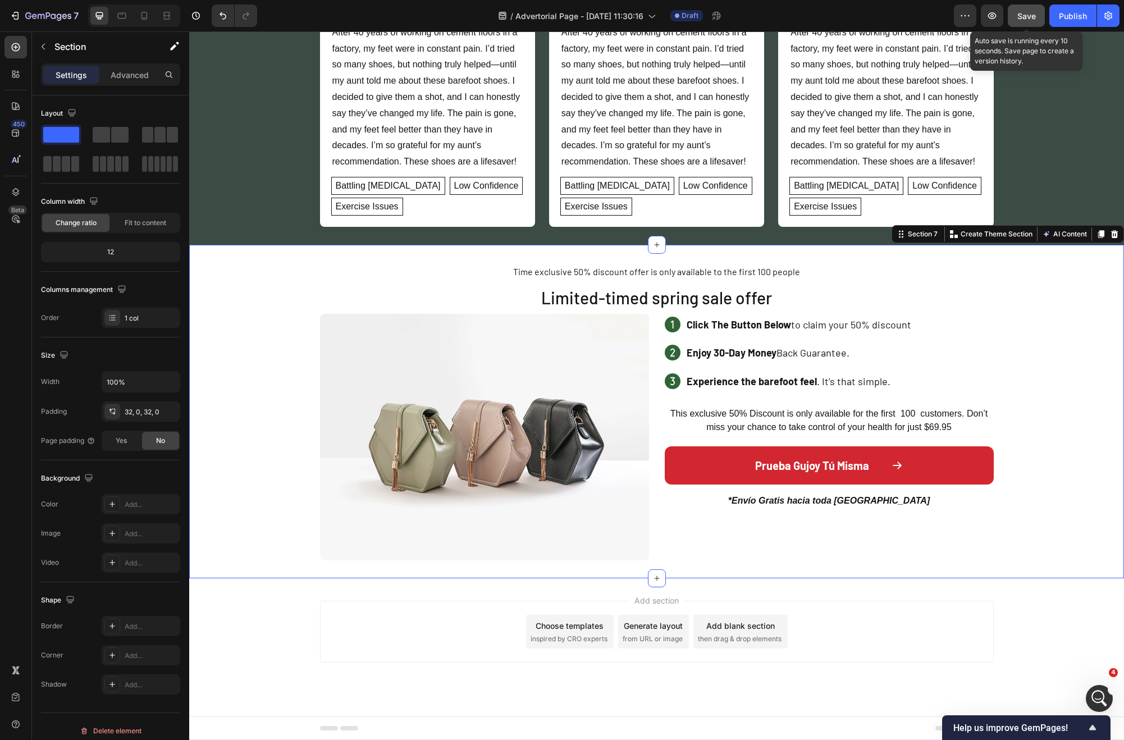
click at [1031, 21] on div "Save" at bounding box center [1027, 16] width 19 height 12
click at [654, 577] on icon at bounding box center [657, 578] width 9 height 9
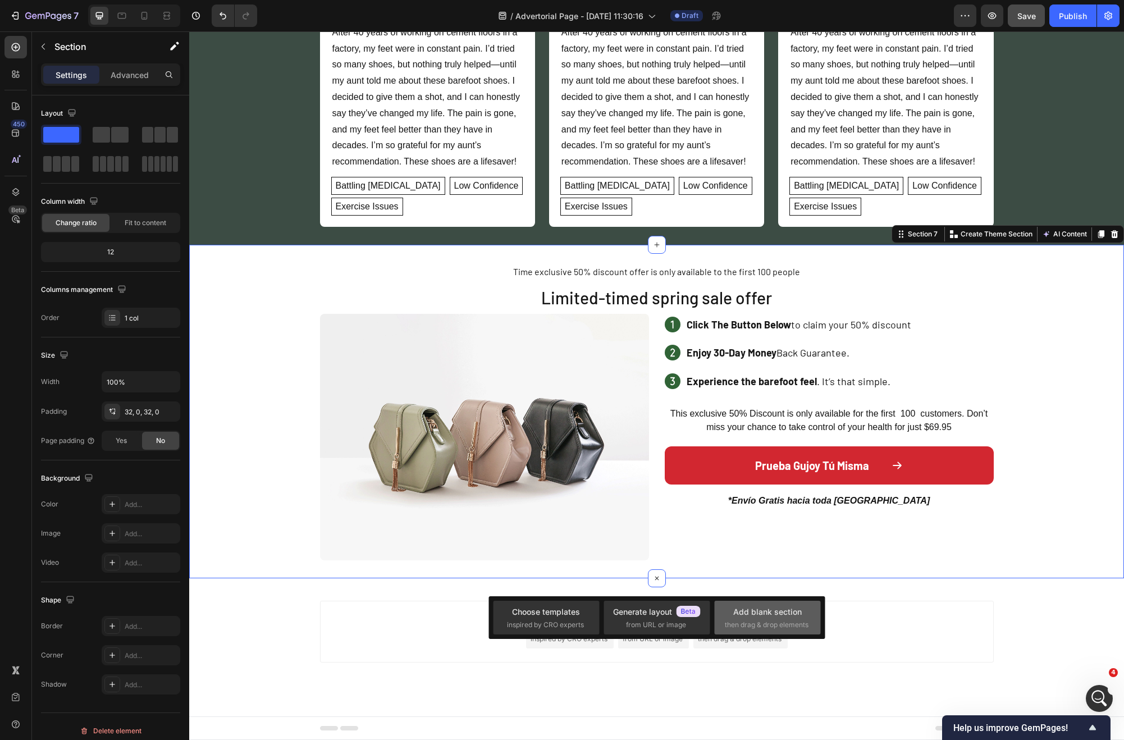
click at [738, 615] on div "Add blank section" at bounding box center [767, 612] width 69 height 12
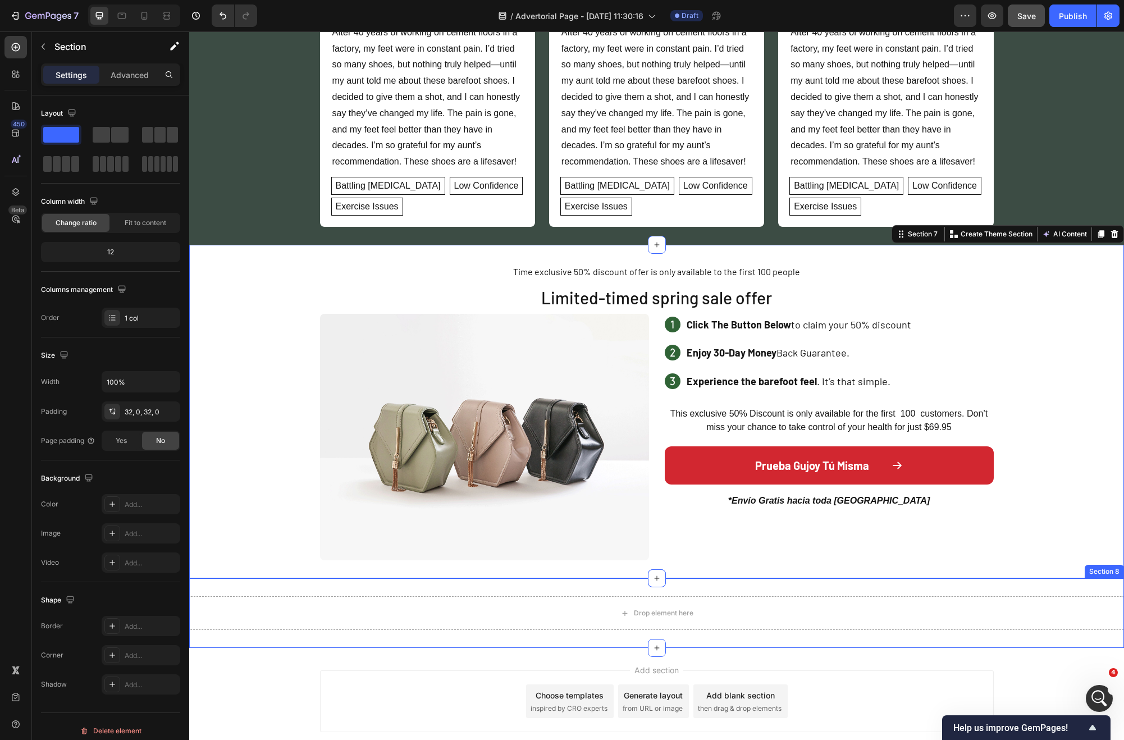
click at [706, 587] on div "Drop element here Section 8" at bounding box center [656, 613] width 935 height 70
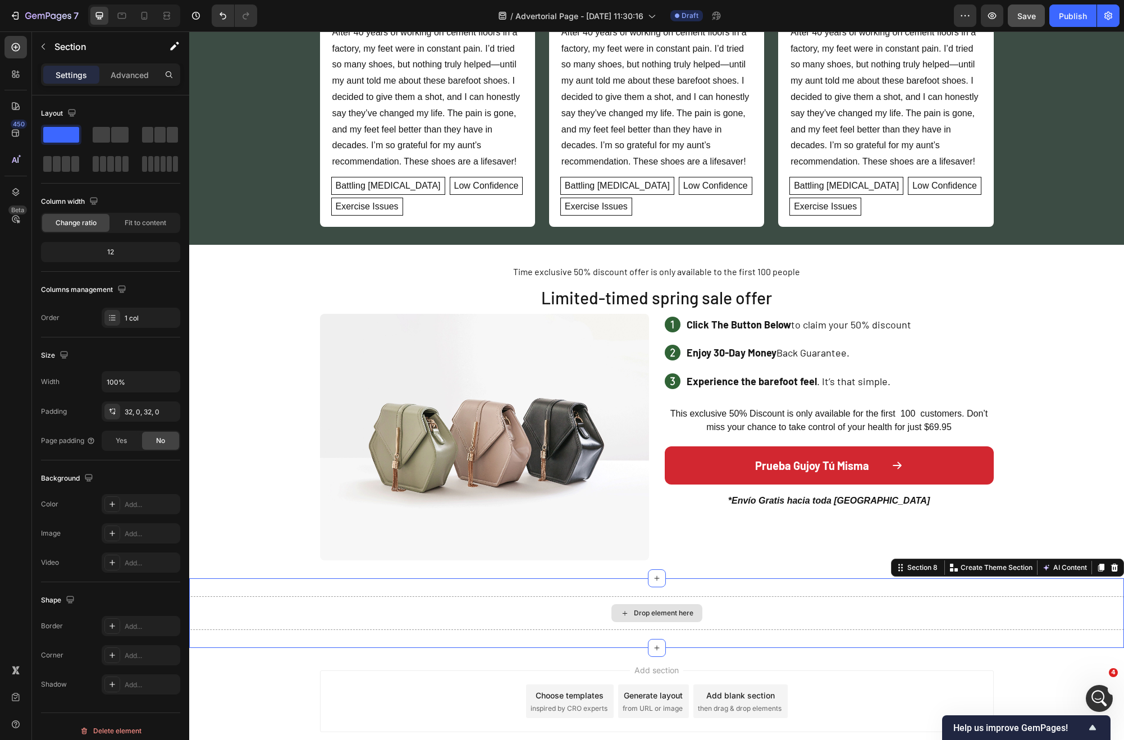
click at [651, 620] on div "Drop element here" at bounding box center [657, 613] width 91 height 18
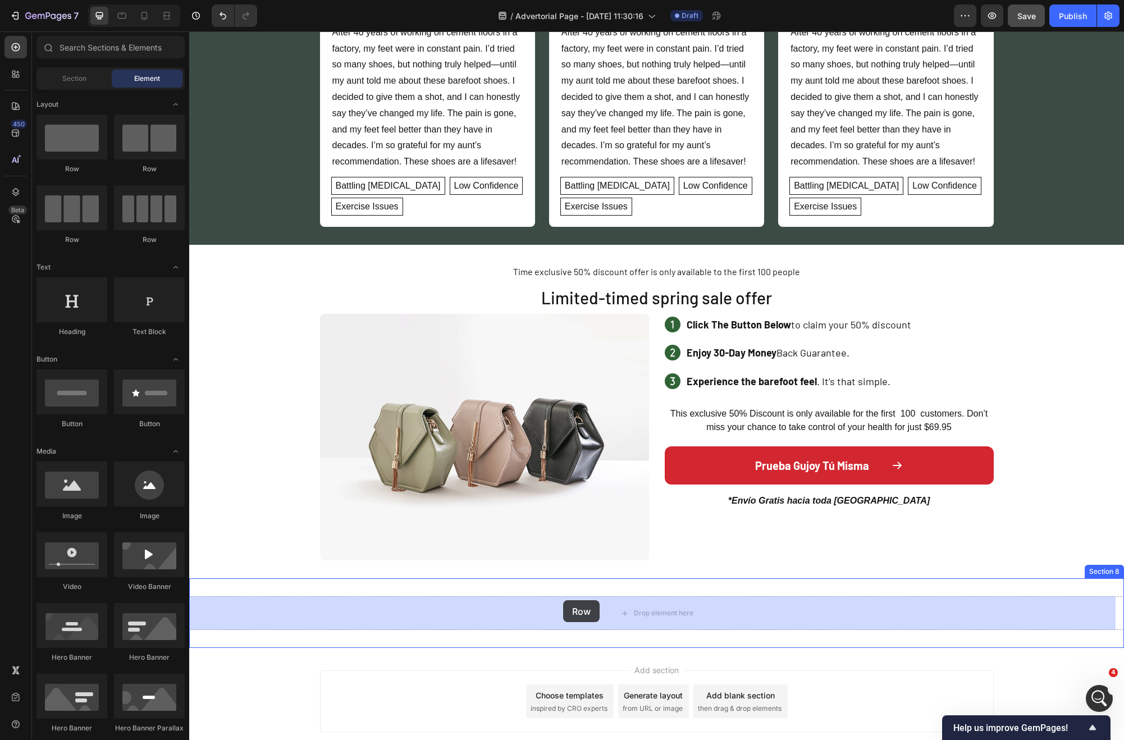
drag, startPoint x: 295, startPoint y: 188, endPoint x: 563, endPoint y: 600, distance: 492.1
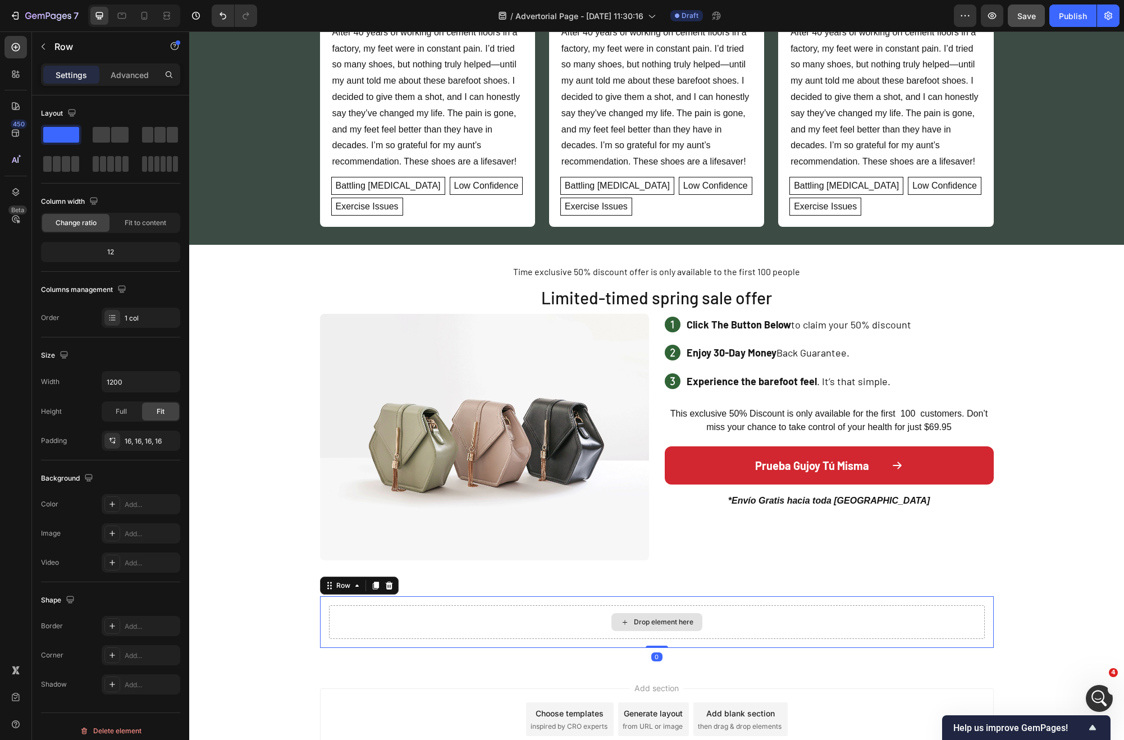
click at [574, 608] on div "Drop element here" at bounding box center [657, 622] width 656 height 34
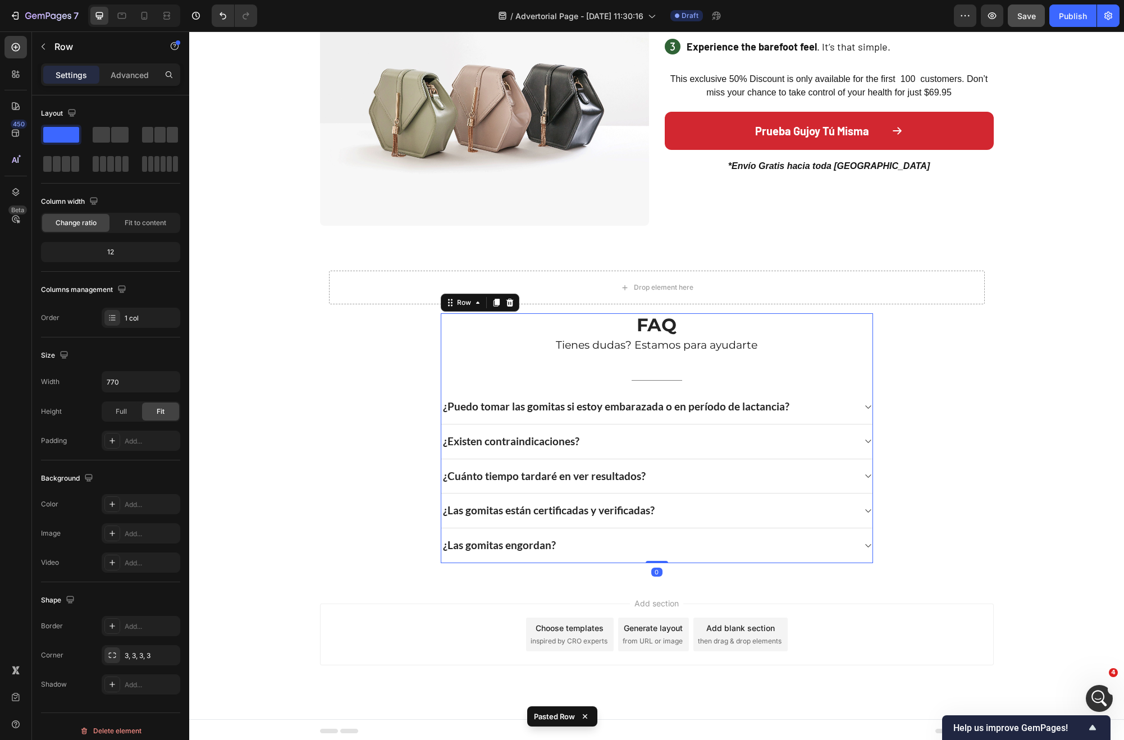
scroll to position [1946, 0]
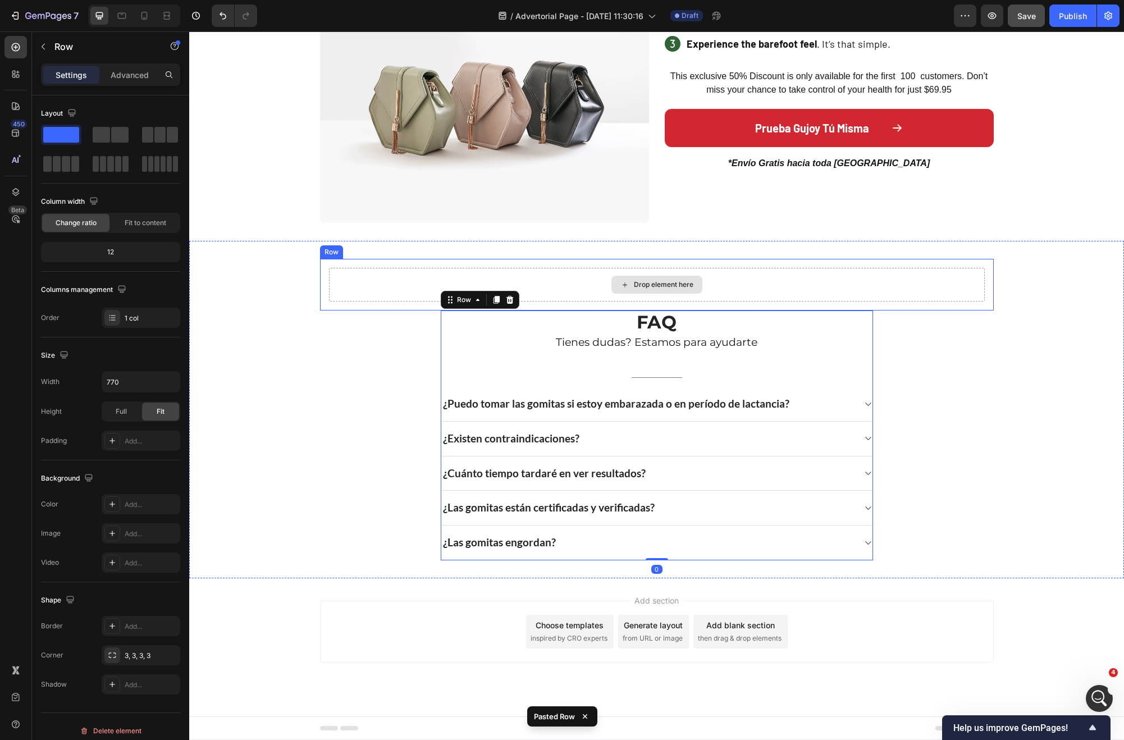
click at [420, 279] on div "Drop element here" at bounding box center [657, 285] width 656 height 34
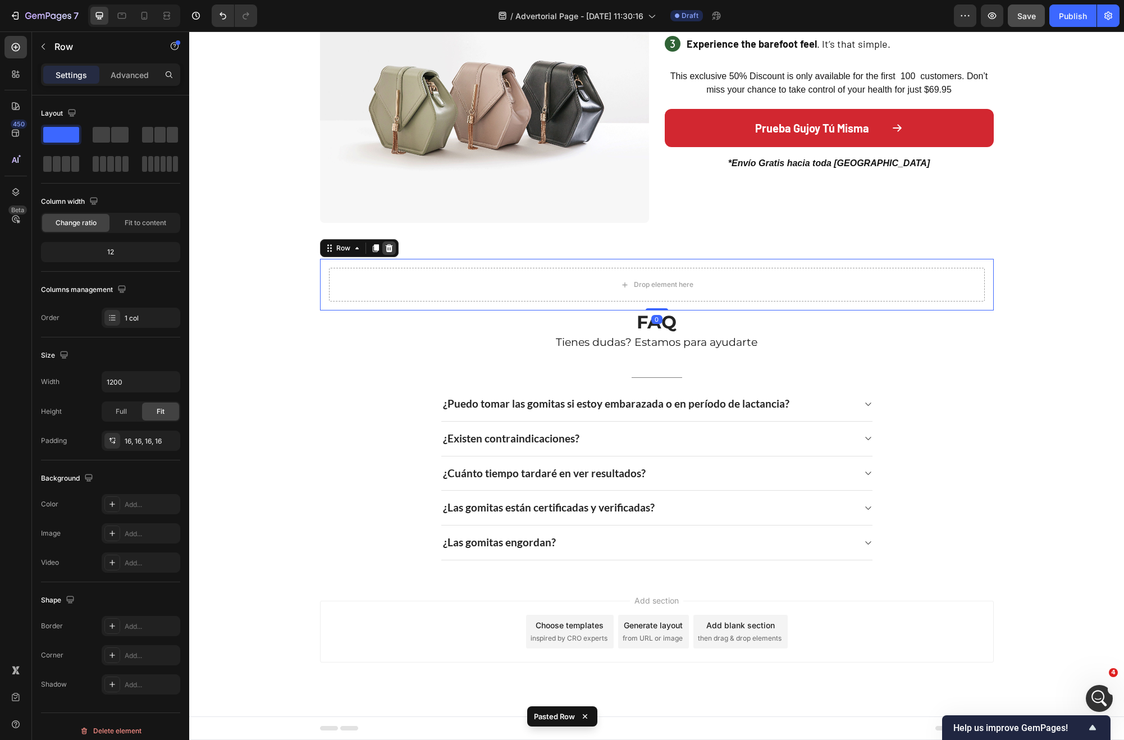
click at [385, 251] on icon at bounding box center [388, 248] width 7 height 8
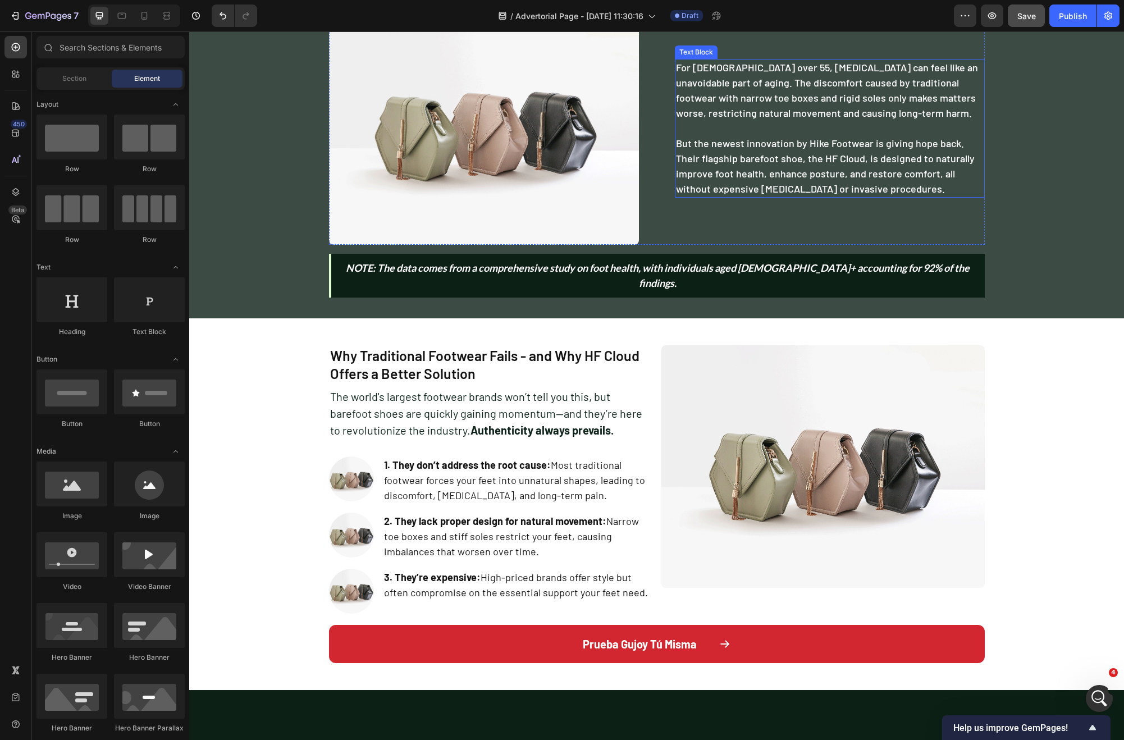
scroll to position [0, 0]
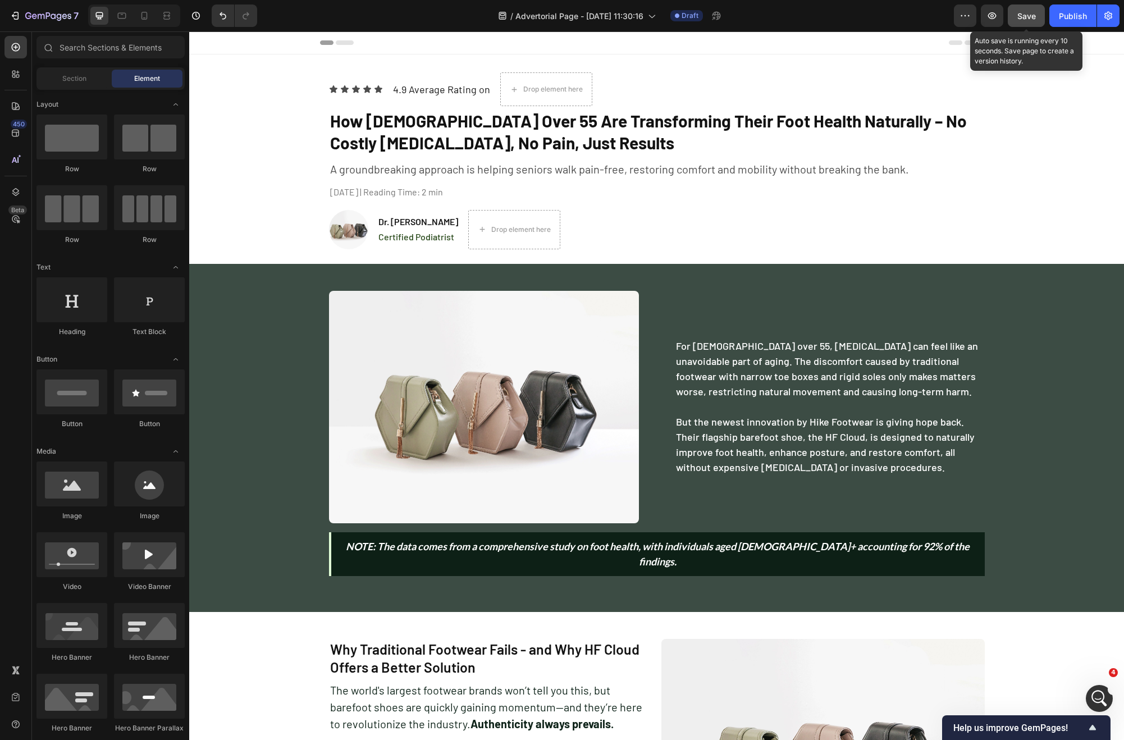
click at [1019, 24] on button "Save" at bounding box center [1026, 15] width 37 height 22
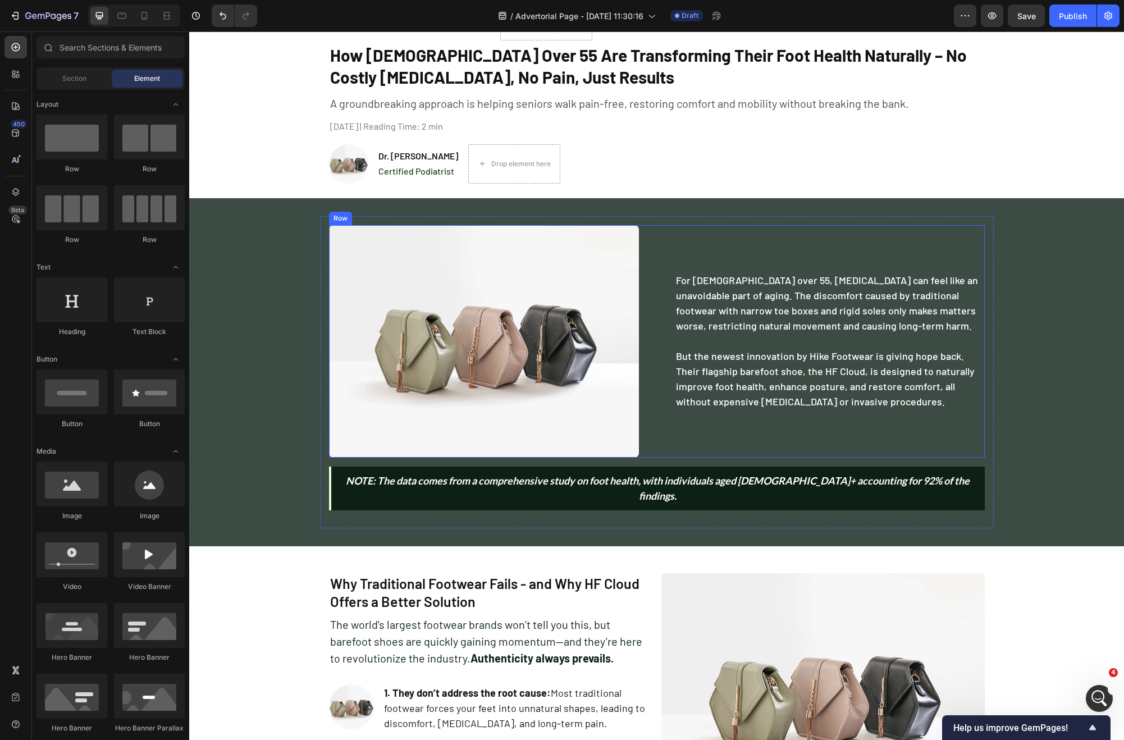
scroll to position [116, 0]
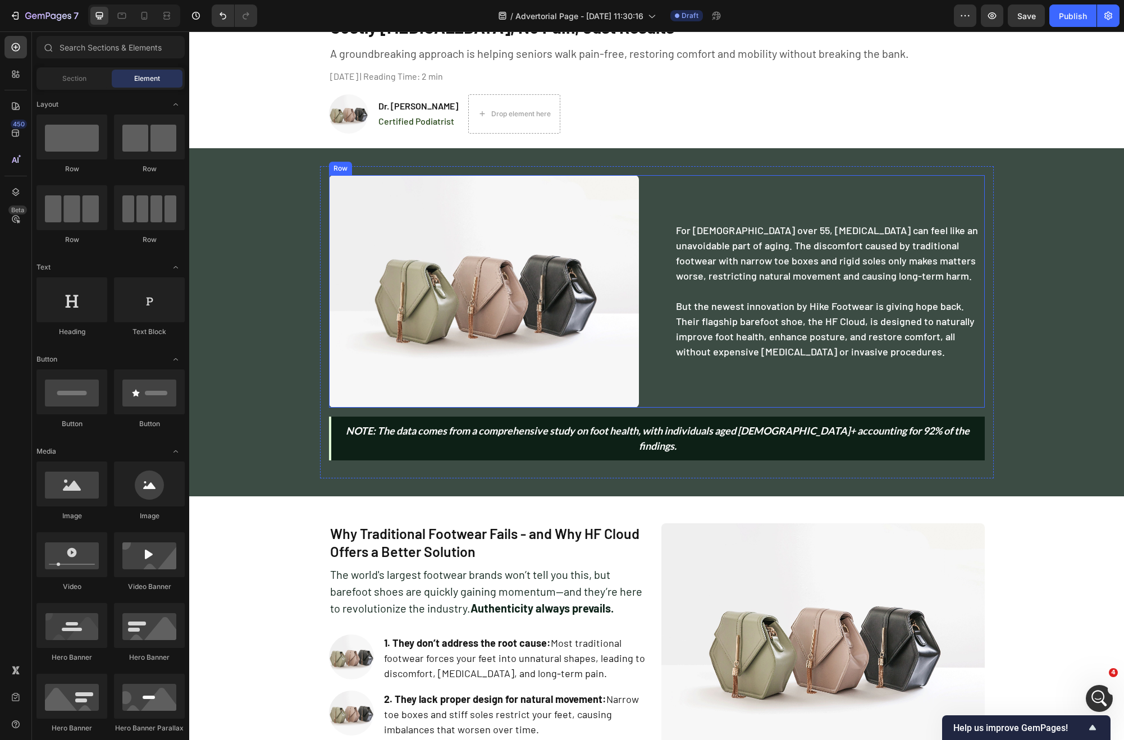
click at [478, 314] on img at bounding box center [484, 291] width 310 height 232
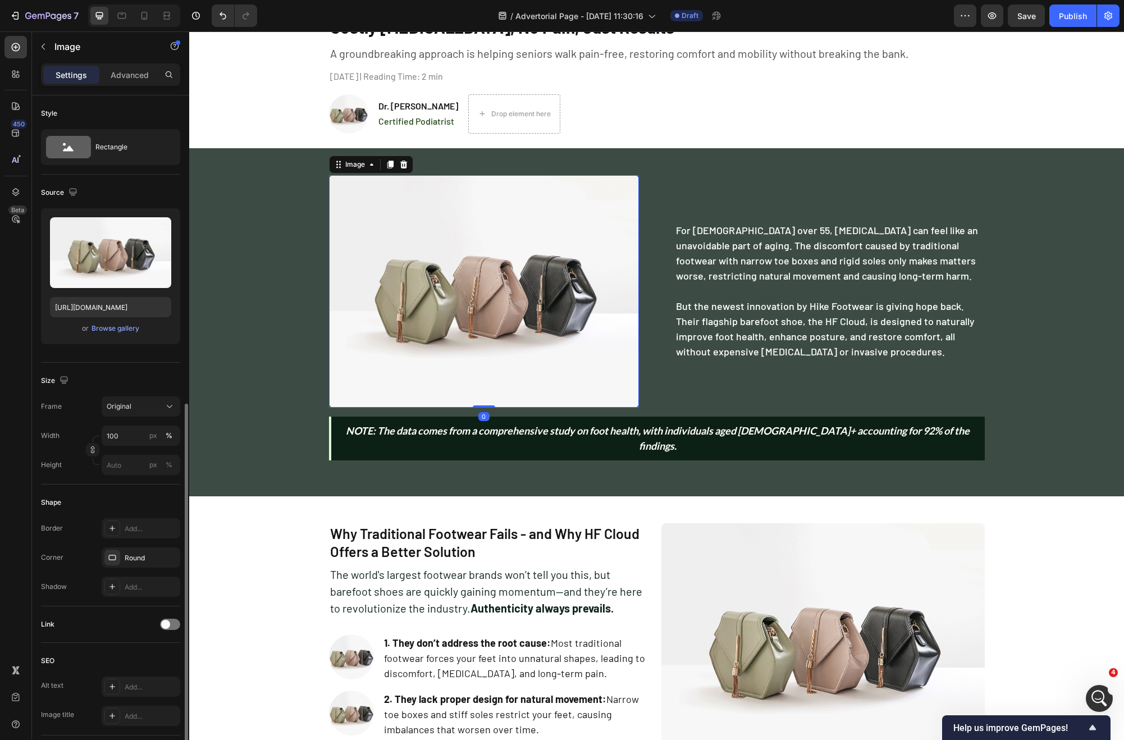
scroll to position [171, 0]
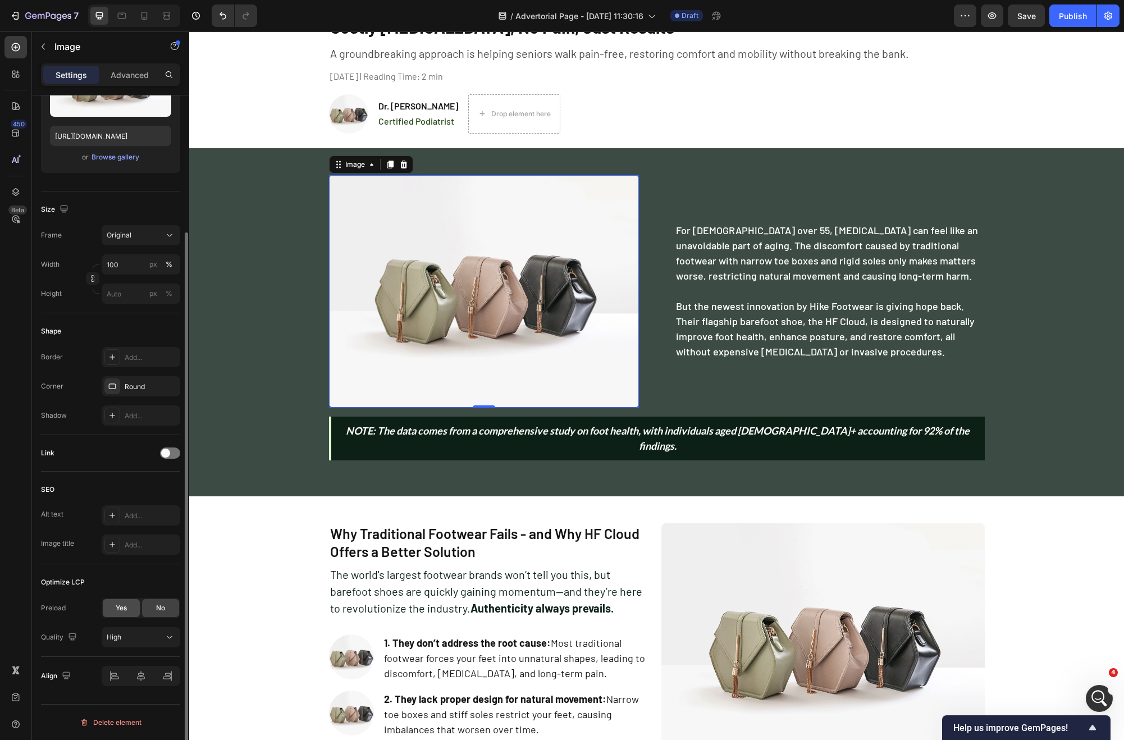
click at [115, 601] on div "Yes" at bounding box center [121, 608] width 37 height 18
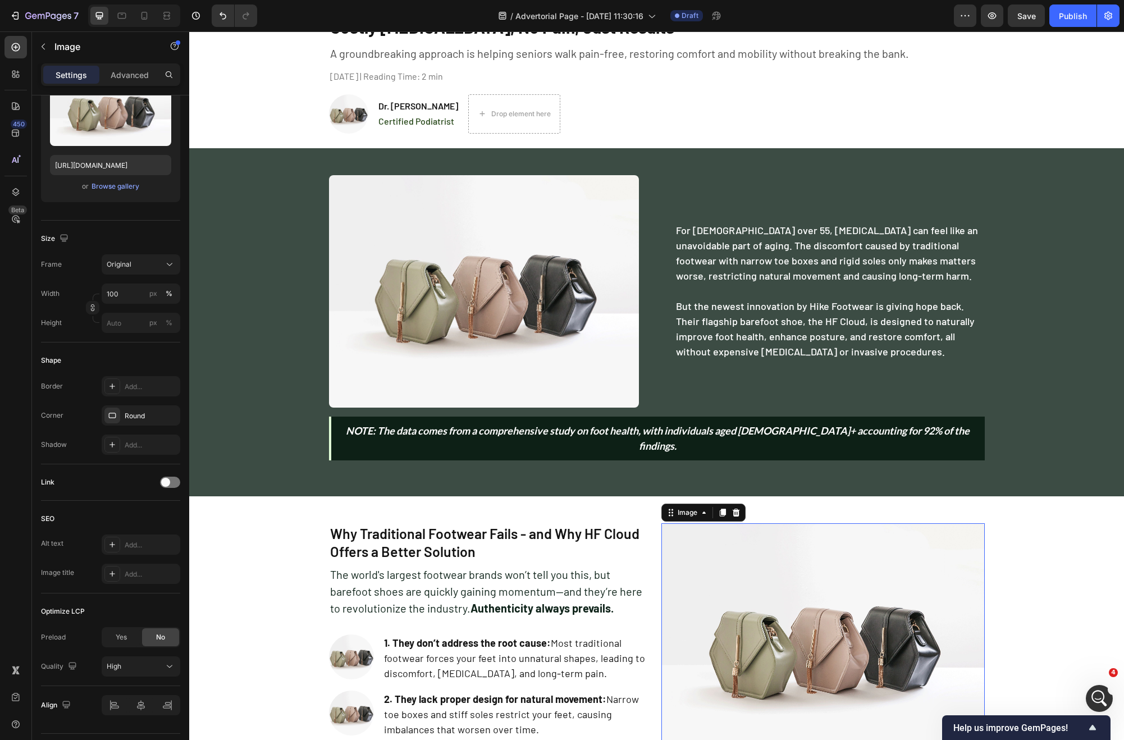
click at [781, 562] on img at bounding box center [823, 644] width 323 height 243
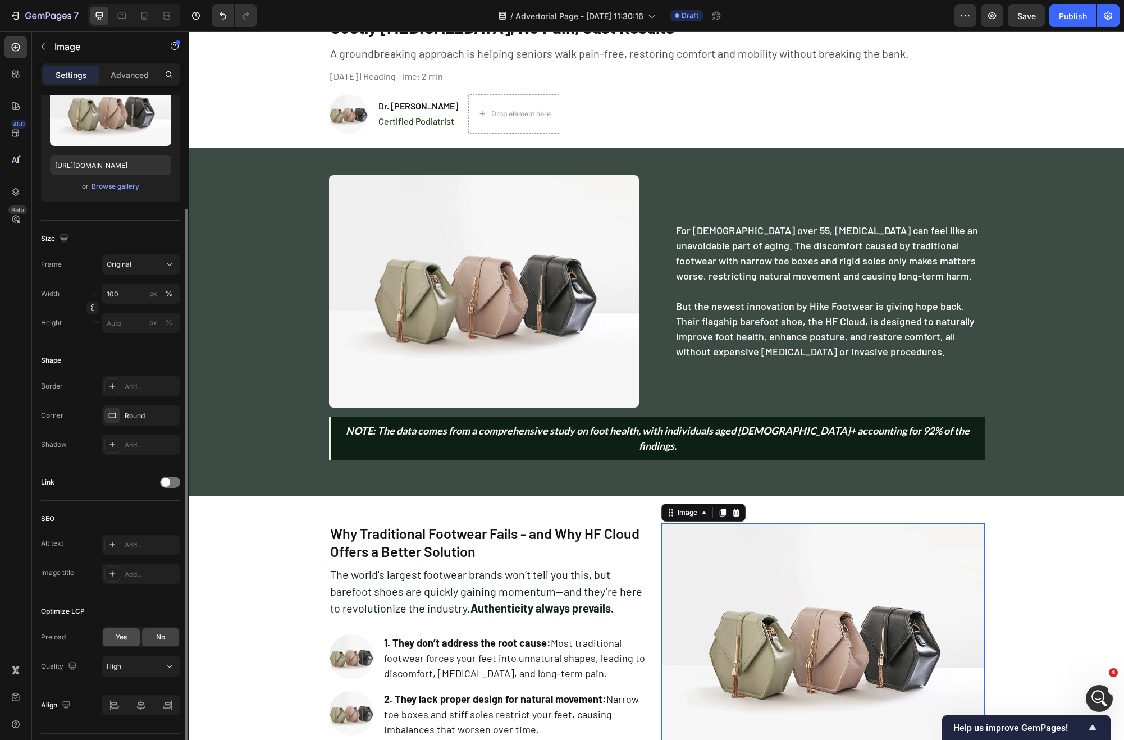
click at [120, 641] on span "Yes" at bounding box center [121, 637] width 11 height 10
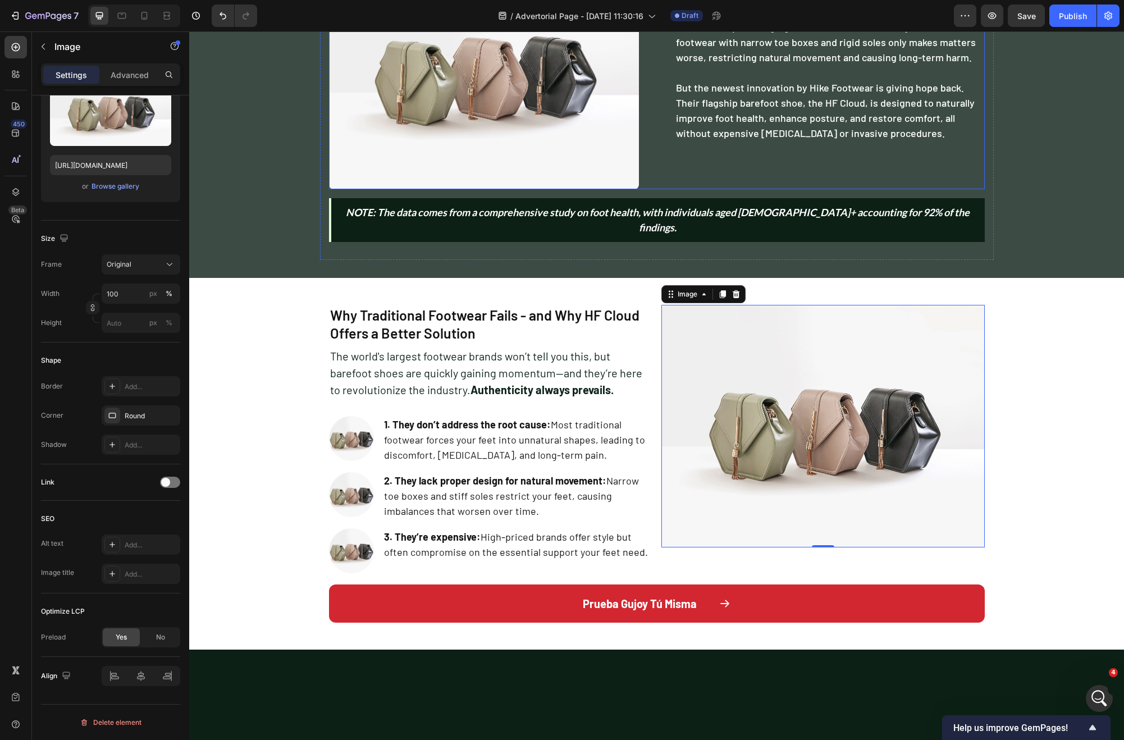
scroll to position [0, 0]
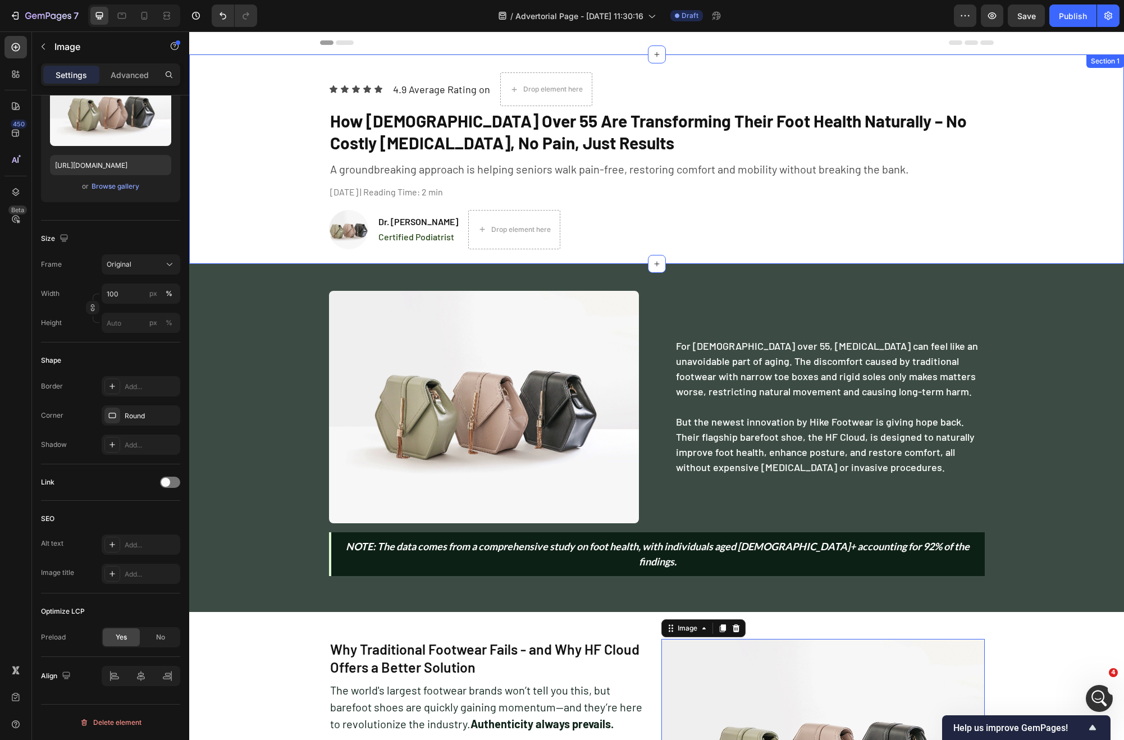
click at [239, 176] on div "Icon Icon Icon Icon Icon Icon List 4.9 Average Rating on Text Block Drop elemen…" at bounding box center [656, 167] width 935 height 191
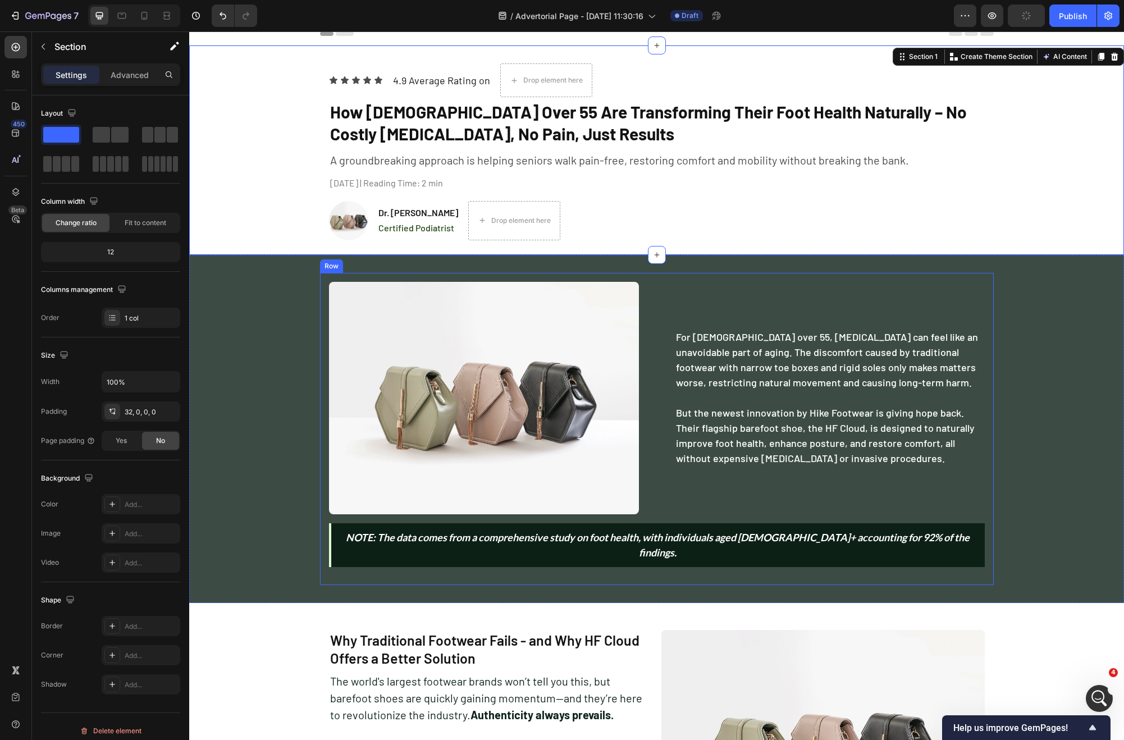
scroll to position [11, 0]
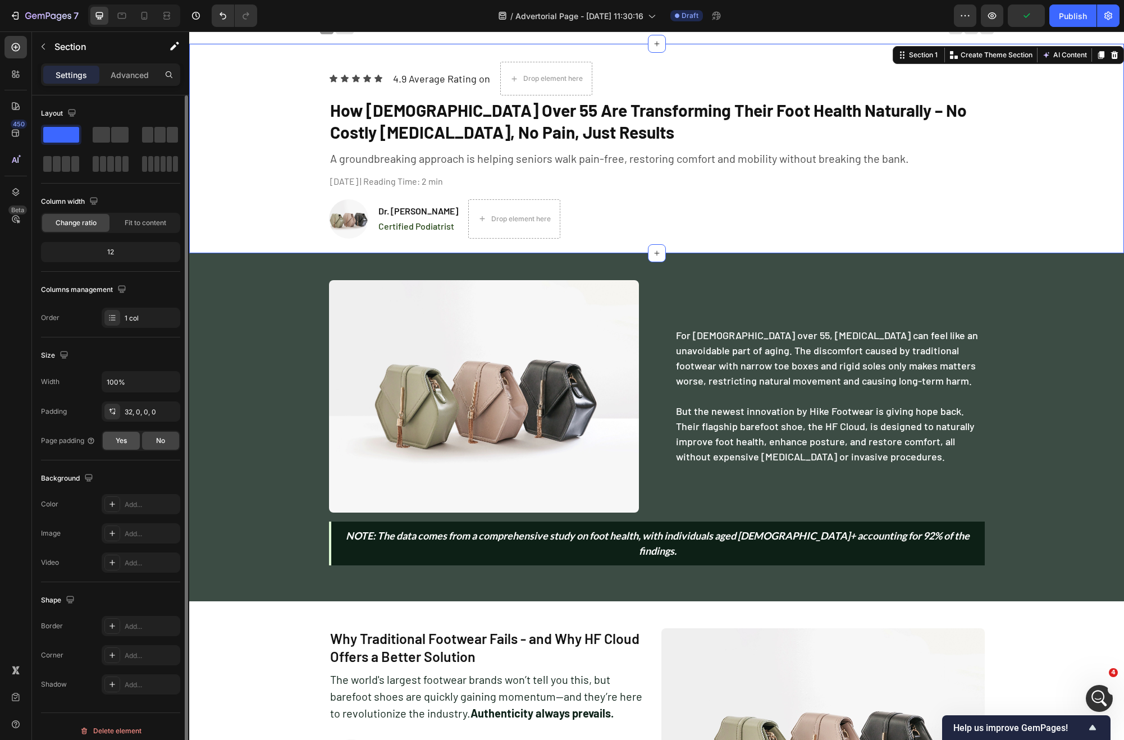
click at [128, 437] on div "Yes" at bounding box center [121, 441] width 37 height 18
click at [163, 443] on span "No" at bounding box center [160, 441] width 9 height 10
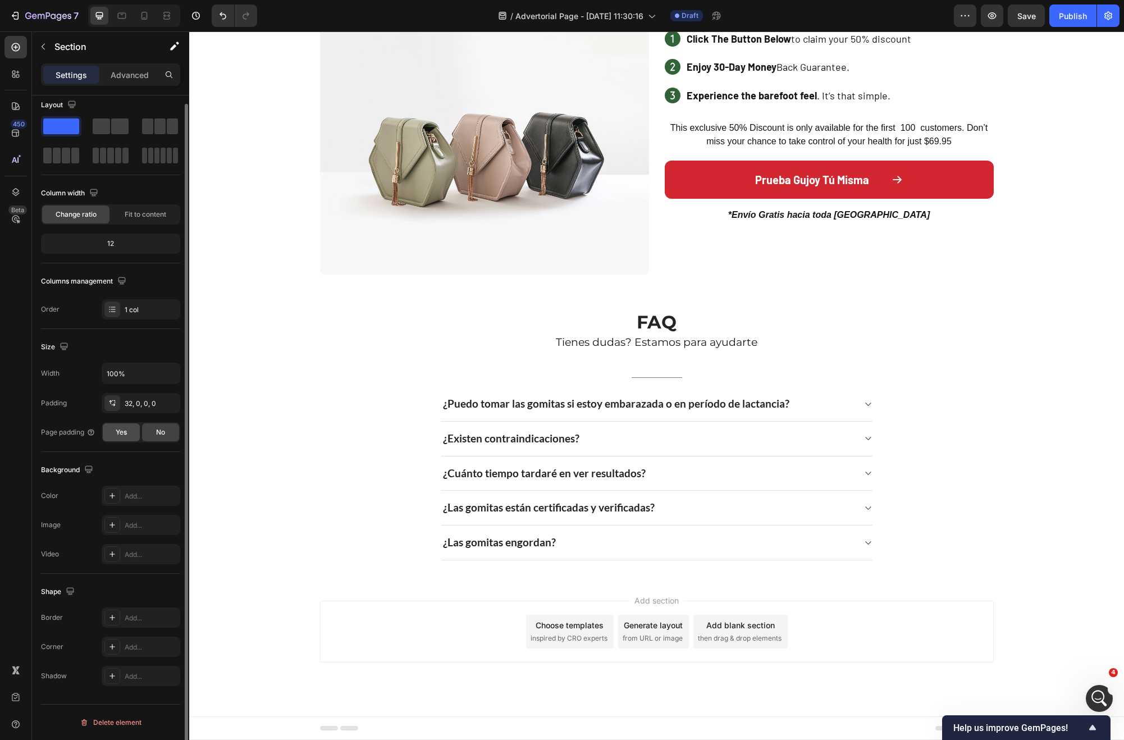
scroll to position [0, 0]
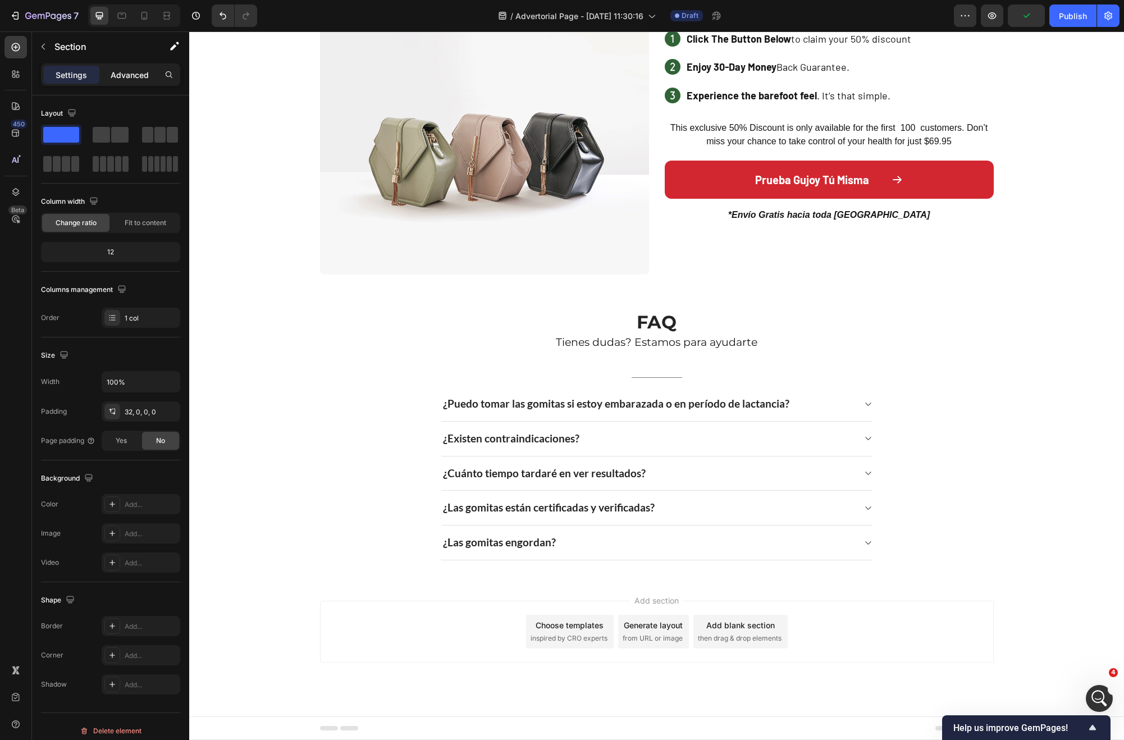
click at [129, 71] on p "Advanced" at bounding box center [130, 75] width 38 height 12
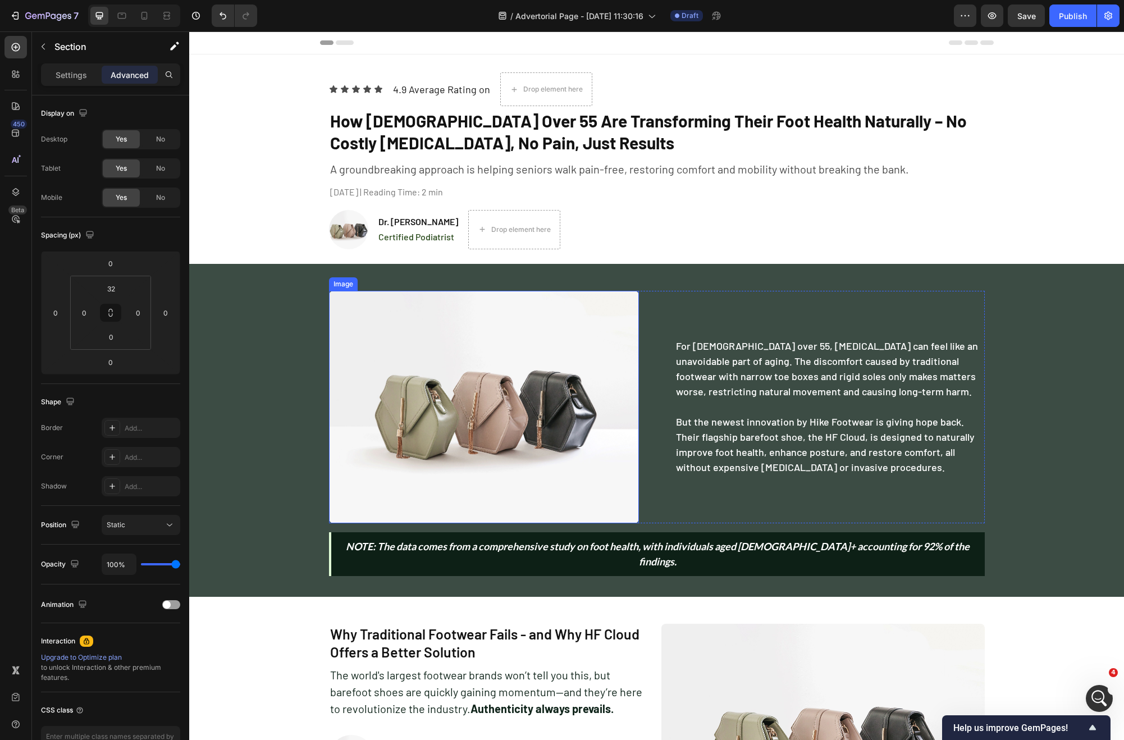
click at [410, 418] on img at bounding box center [484, 407] width 310 height 232
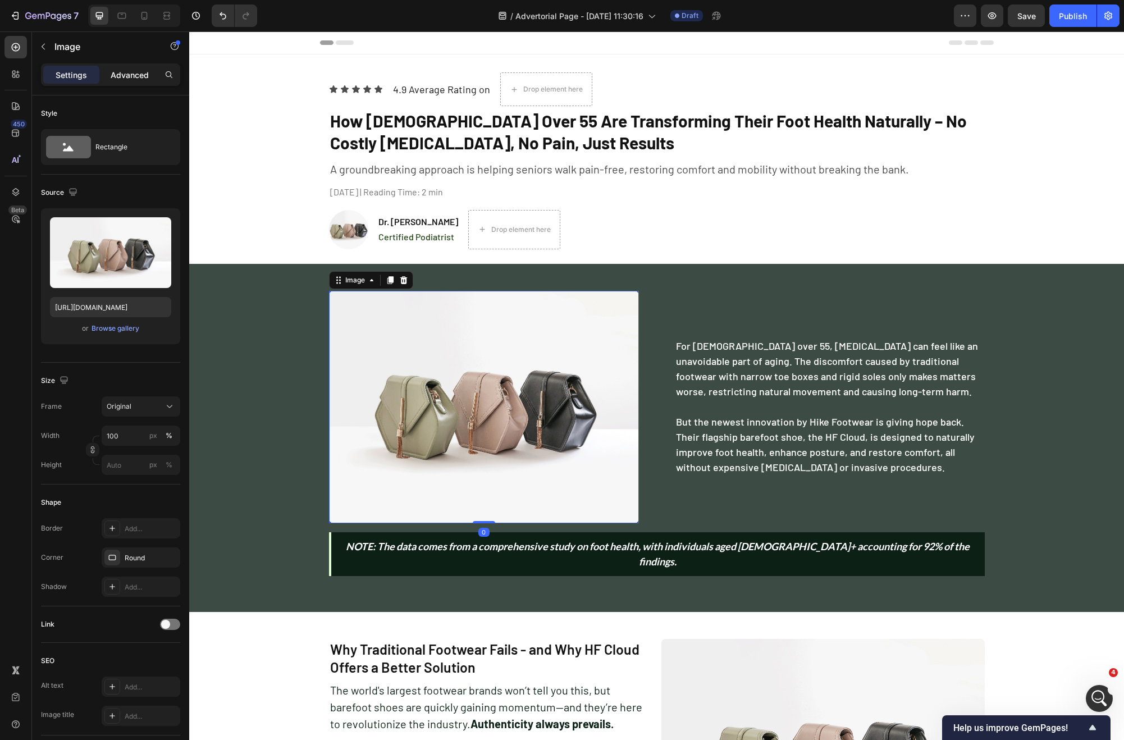
click at [142, 81] on div "Advanced" at bounding box center [130, 75] width 56 height 18
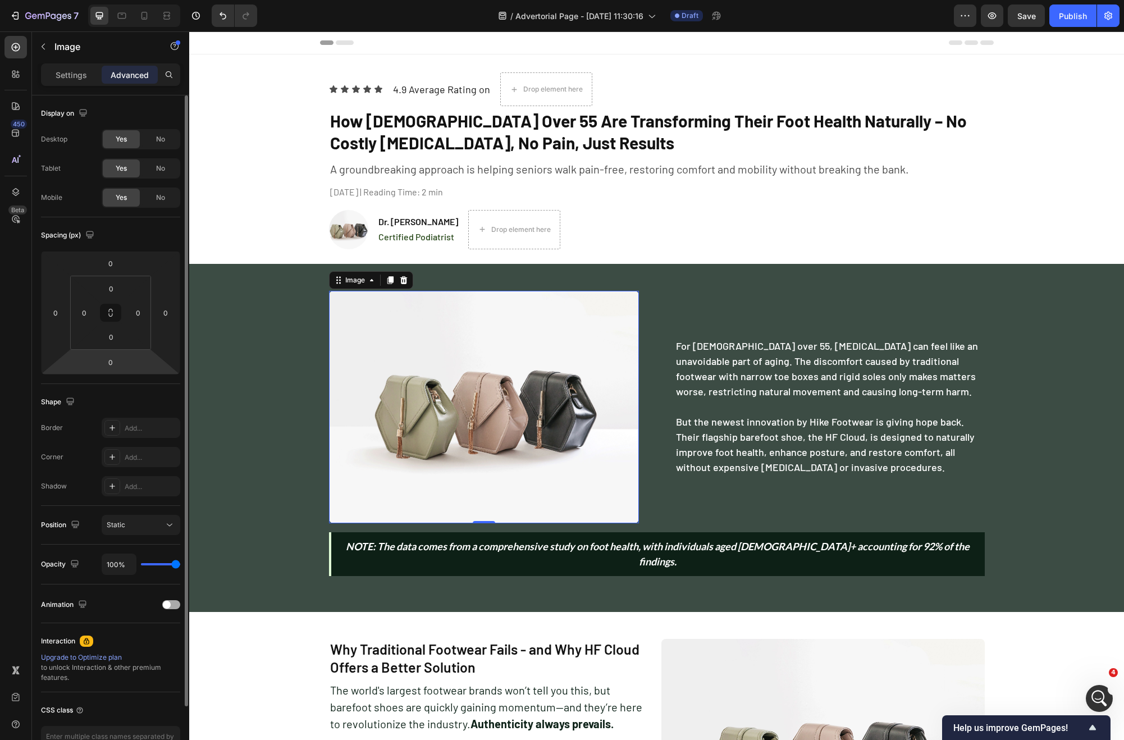
click at [168, 603] on span at bounding box center [167, 605] width 8 height 8
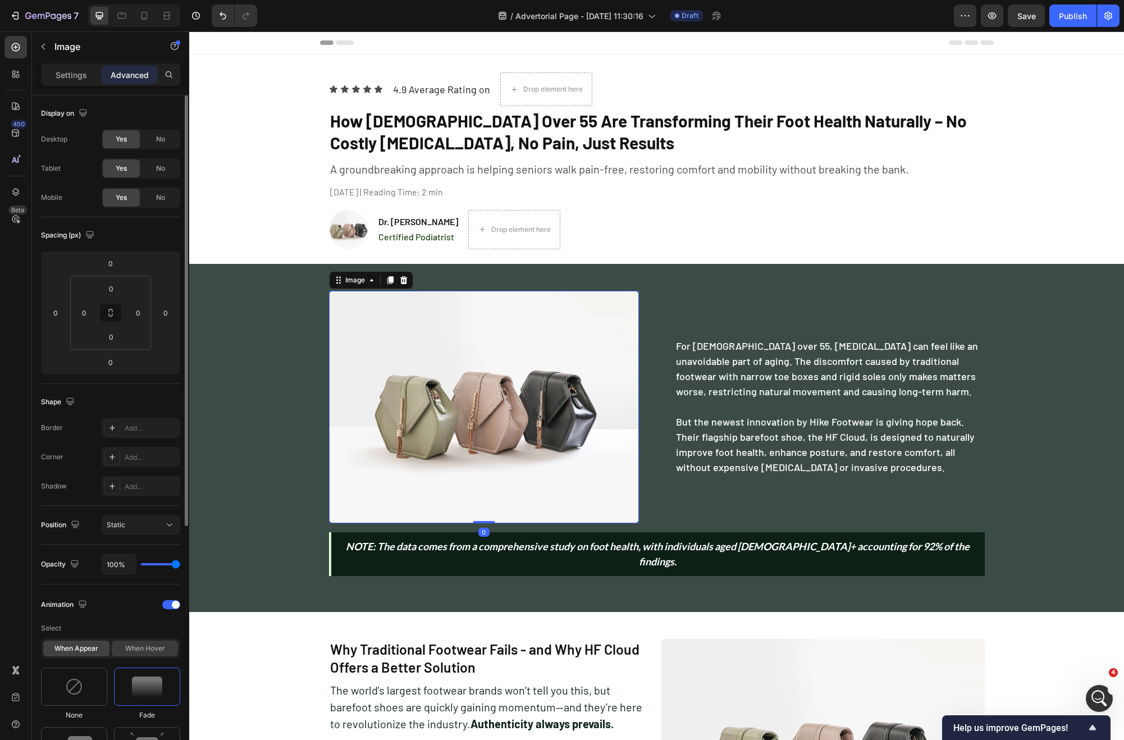
click at [143, 650] on div "When hover" at bounding box center [145, 649] width 66 height 16
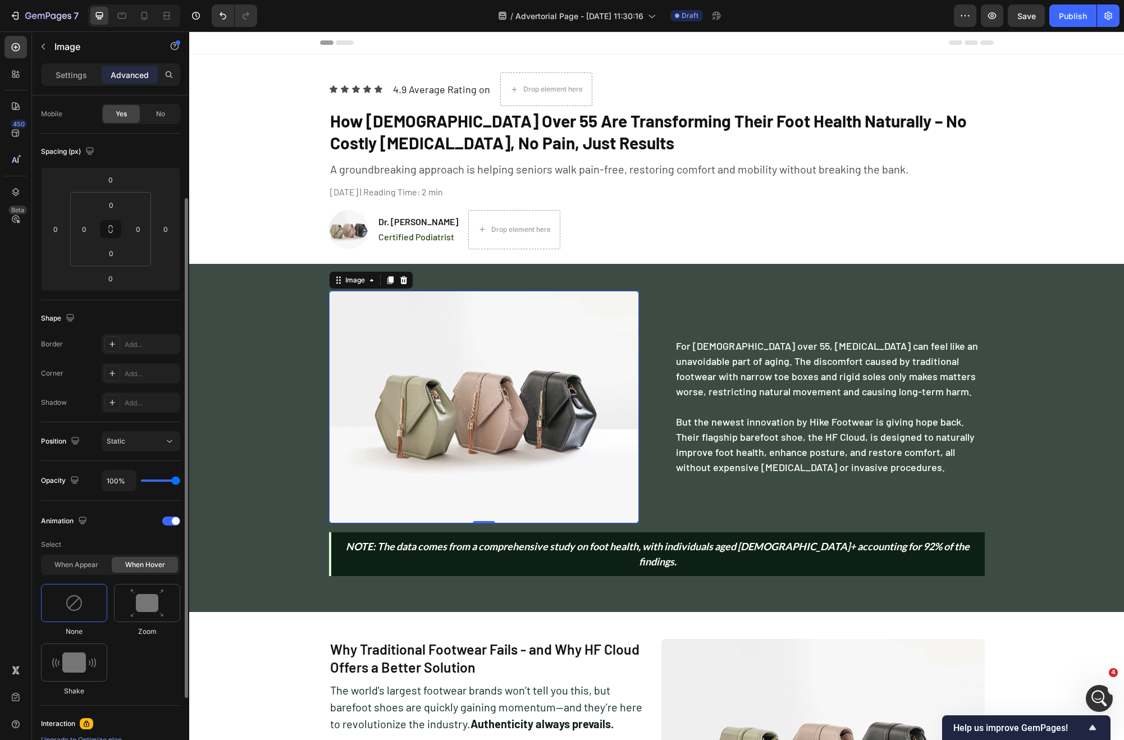
scroll to position [107, 0]
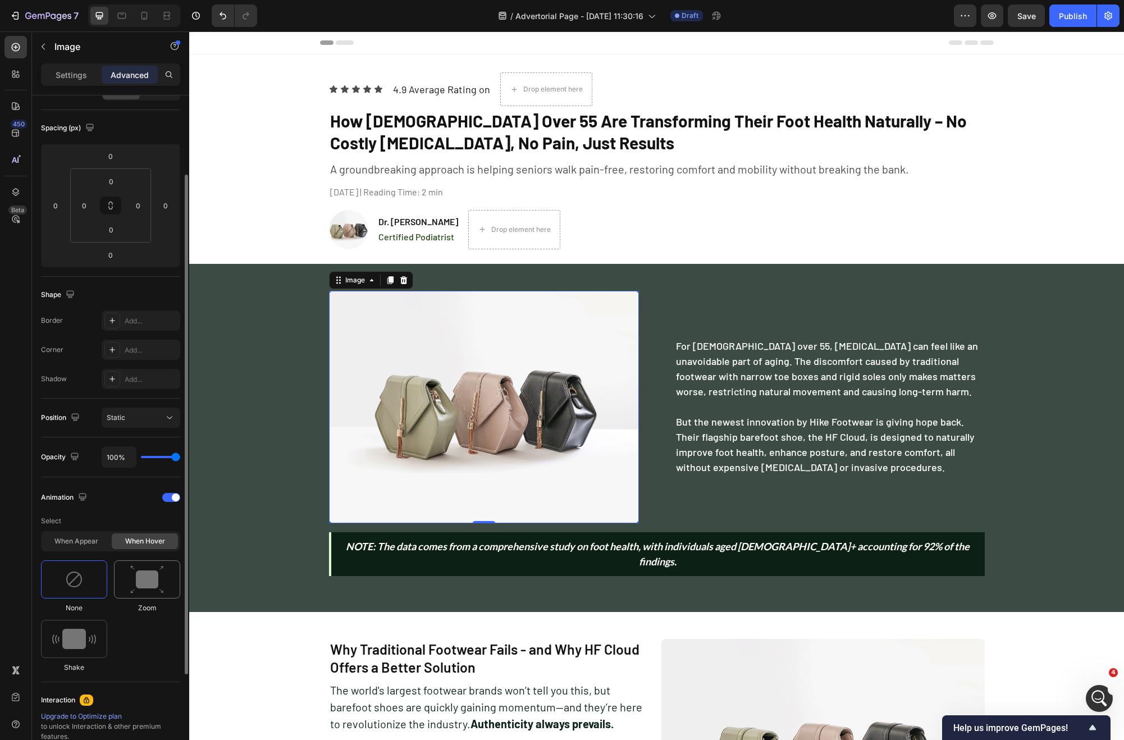
click at [143, 574] on img at bounding box center [147, 580] width 34 height 29
click at [53, 636] on img at bounding box center [74, 639] width 44 height 20
click at [138, 596] on div at bounding box center [147, 579] width 66 height 38
type input "1.7"
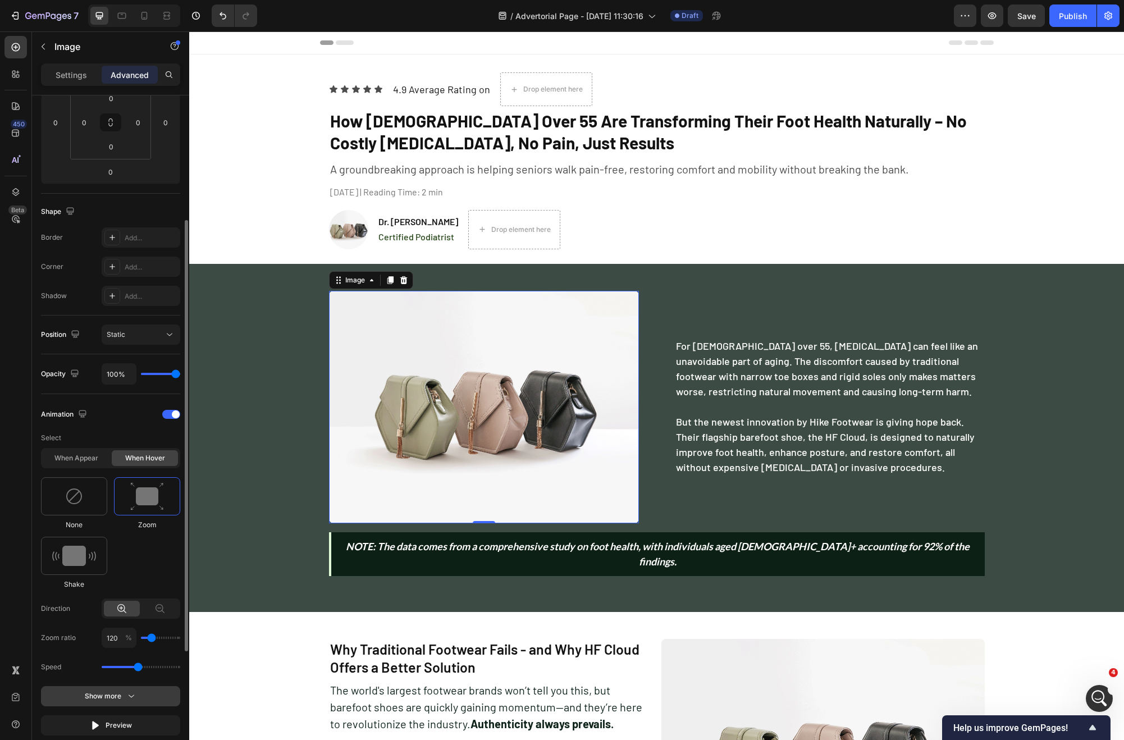
scroll to position [193, 0]
click at [119, 638] on input "120" at bounding box center [119, 636] width 35 height 20
type input "1"
type input "100"
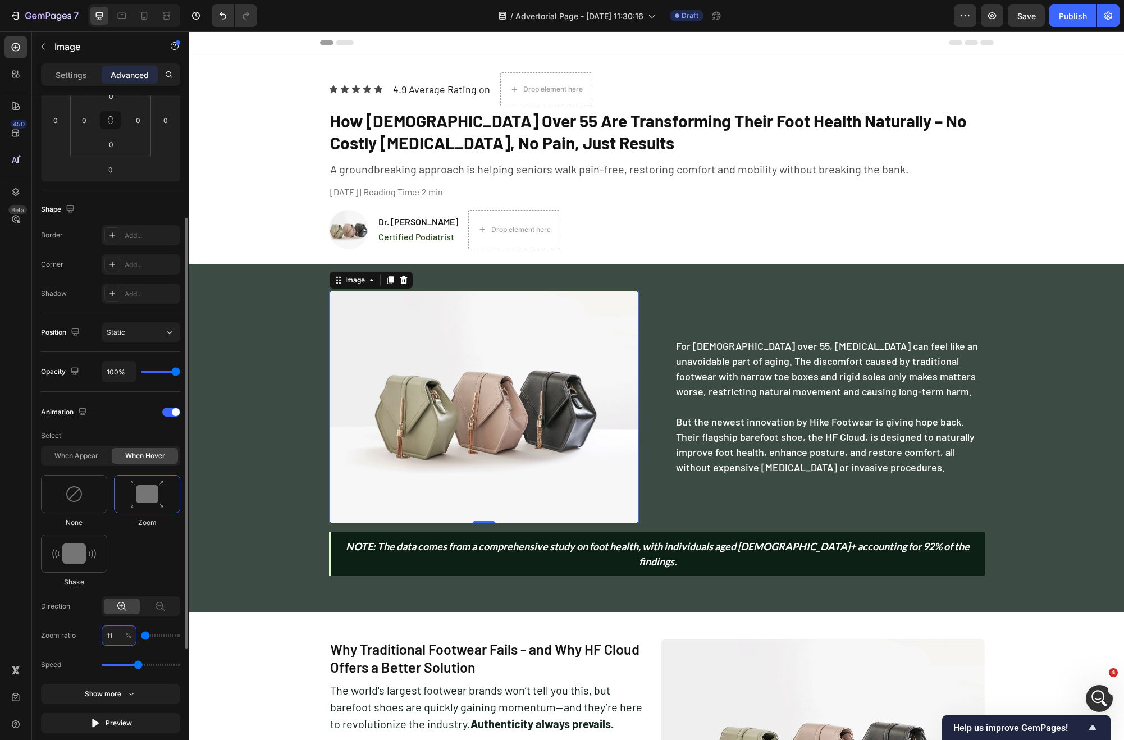
type input "110"
click at [104, 637] on input "110" at bounding box center [119, 636] width 35 height 20
type input "5"
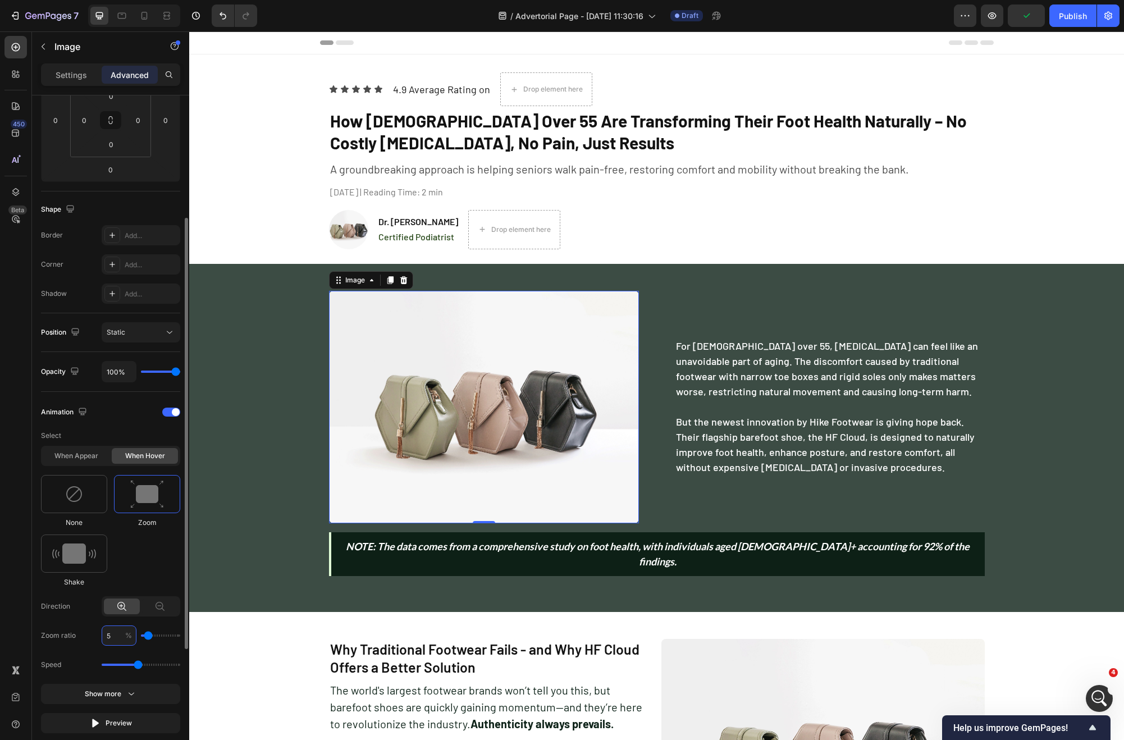
type input "100"
click at [83, 614] on div "Direction" at bounding box center [110, 606] width 139 height 20
click at [119, 634] on input "100" at bounding box center [119, 636] width 35 height 20
type input "110"
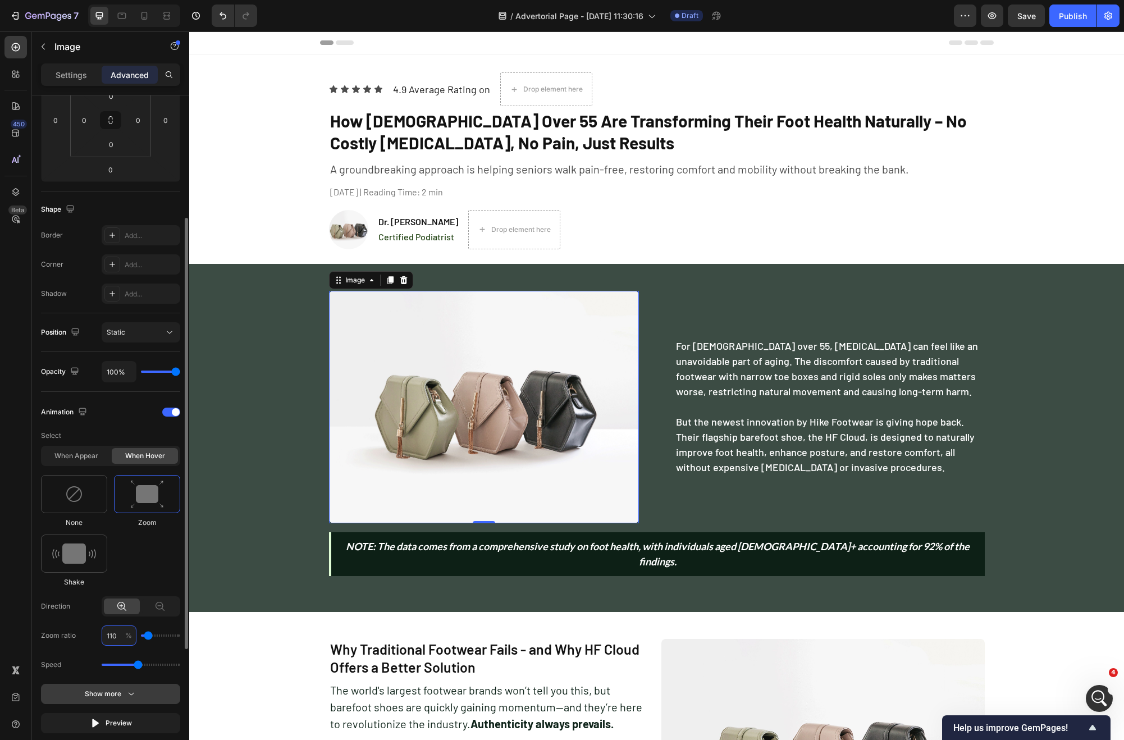
type input "110"
click at [133, 694] on icon "button" at bounding box center [131, 693] width 11 height 11
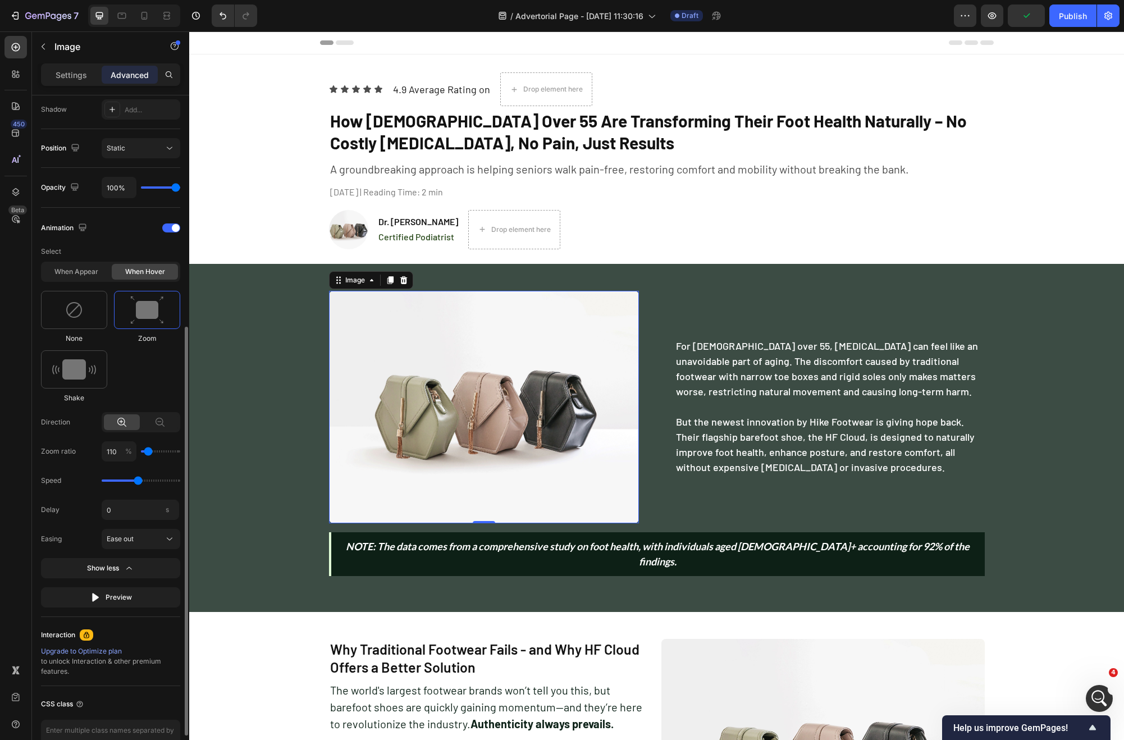
scroll to position [443, 0]
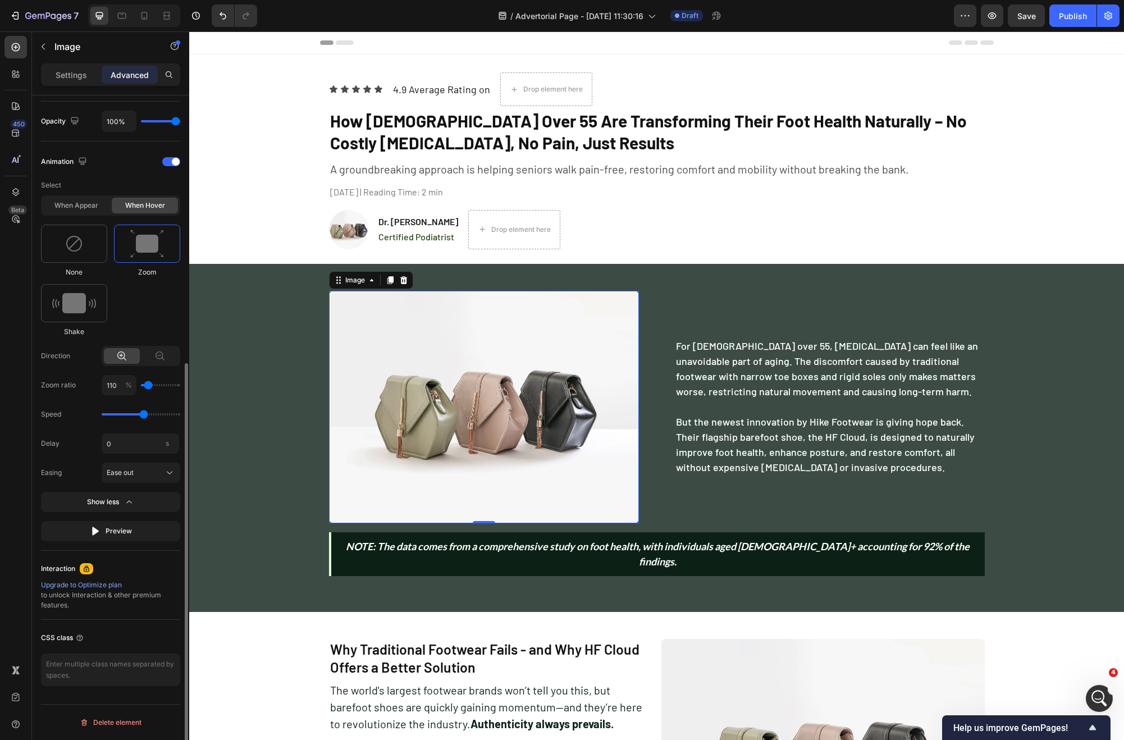
type input "1.7"
click at [138, 413] on input "range" at bounding box center [141, 414] width 79 height 2
click at [124, 538] on button "Preview" at bounding box center [110, 531] width 139 height 20
click at [145, 464] on button "Ease out" at bounding box center [141, 473] width 79 height 20
click at [134, 505] on div "Ease in out" at bounding box center [131, 500] width 90 height 20
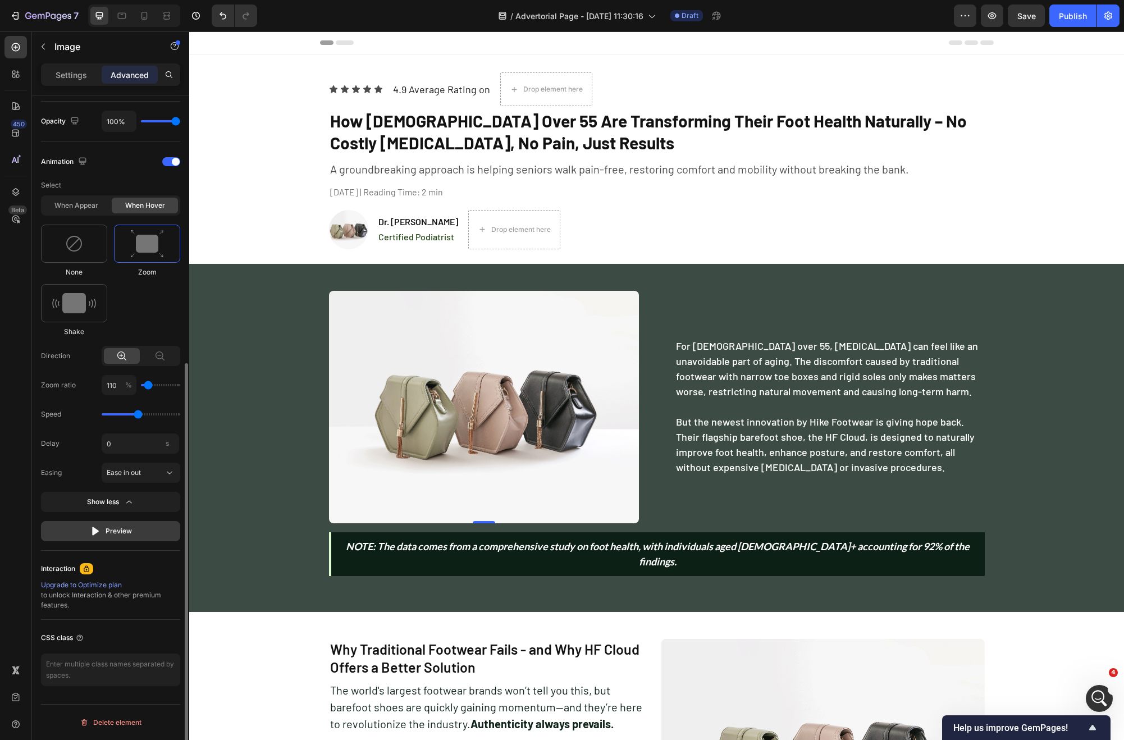
click at [81, 535] on button "Preview" at bounding box center [110, 531] width 139 height 20
click at [72, 215] on div "When appear When hover" at bounding box center [110, 205] width 139 height 20
click at [72, 211] on div "When appear" at bounding box center [76, 206] width 66 height 16
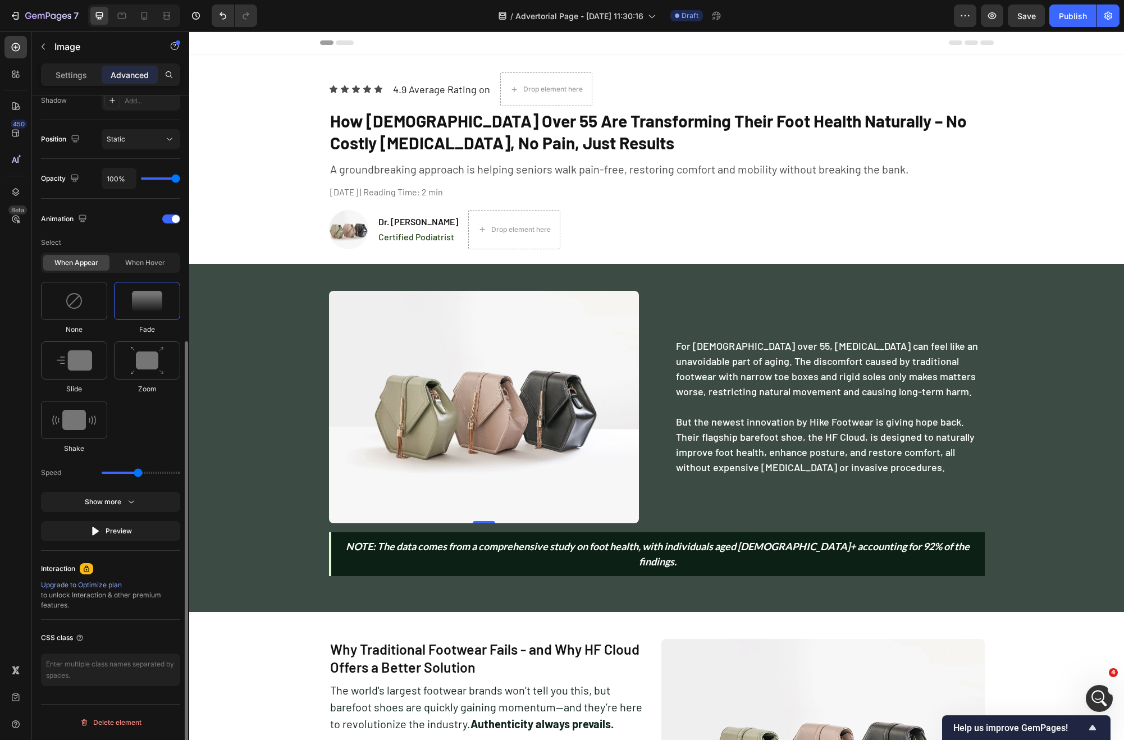
scroll to position [386, 0]
click at [149, 296] on img at bounding box center [147, 301] width 30 height 20
click at [159, 357] on img at bounding box center [147, 360] width 34 height 29
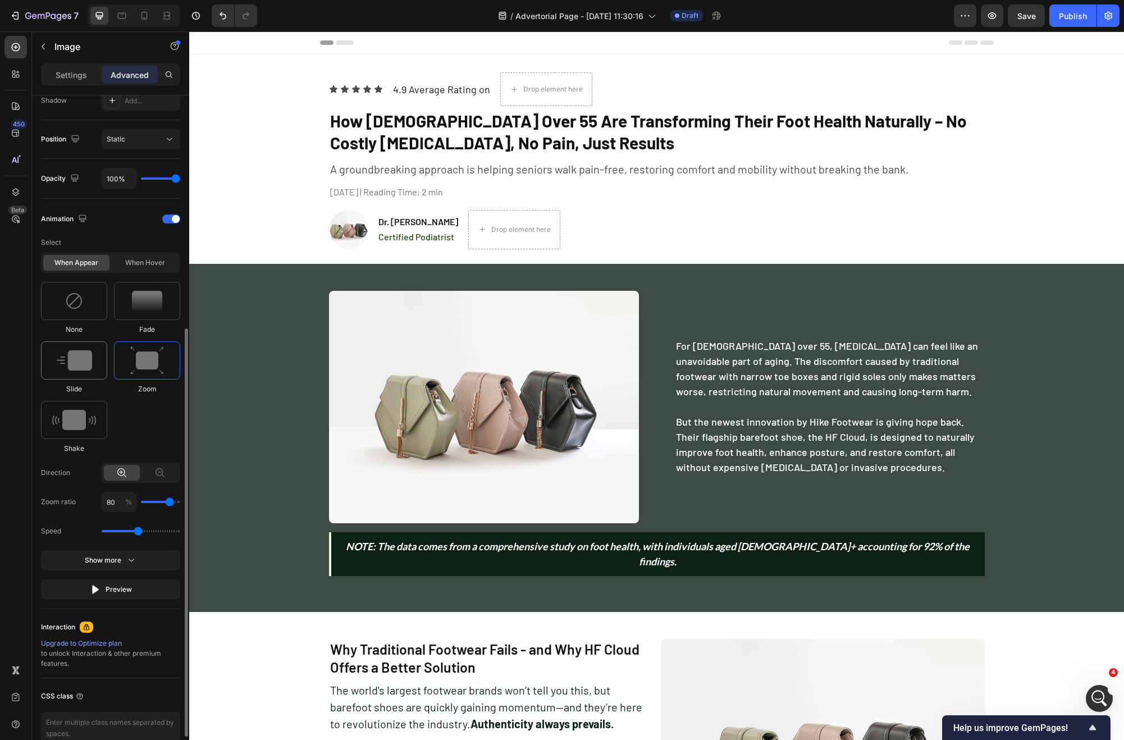
click at [67, 358] on img at bounding box center [74, 360] width 35 height 20
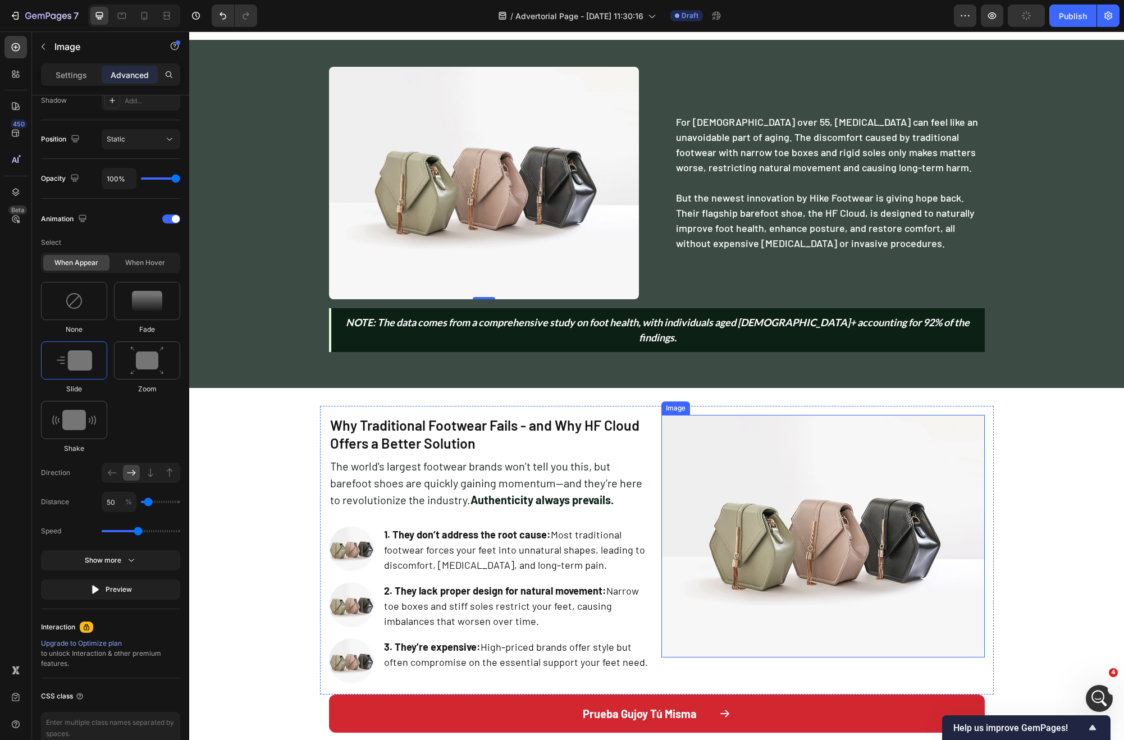
scroll to position [329, 0]
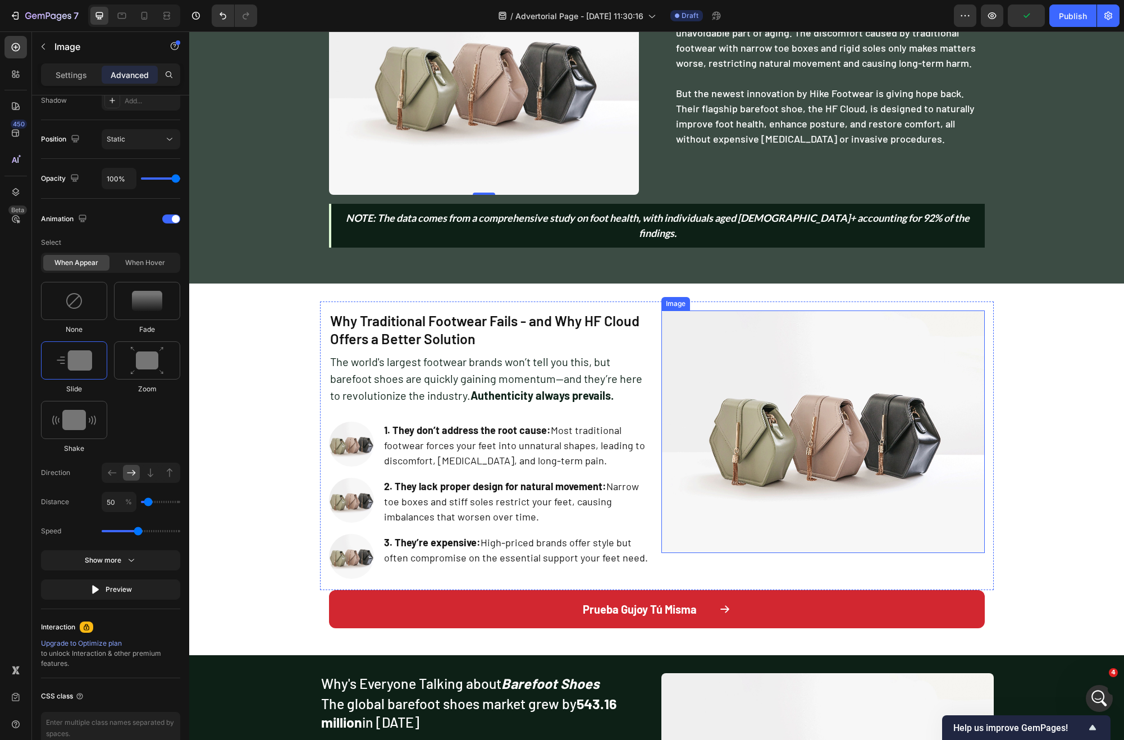
click at [794, 404] on img at bounding box center [823, 432] width 323 height 243
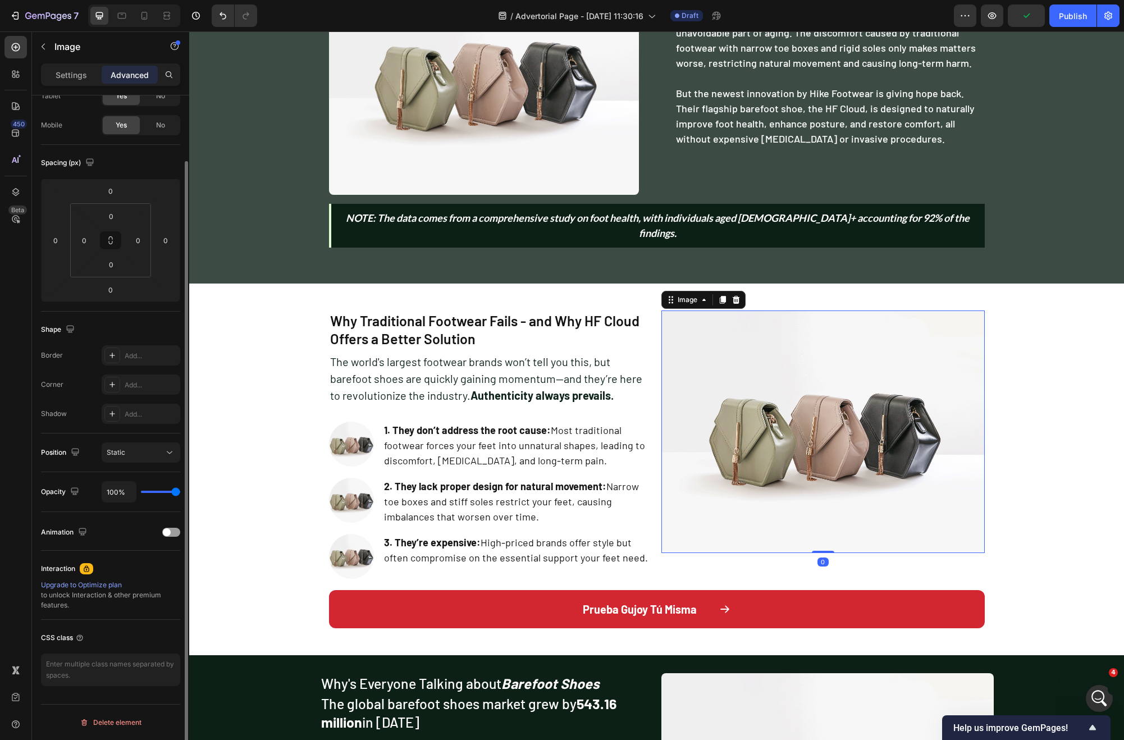
scroll to position [72, 0]
click at [177, 532] on div at bounding box center [171, 532] width 18 height 9
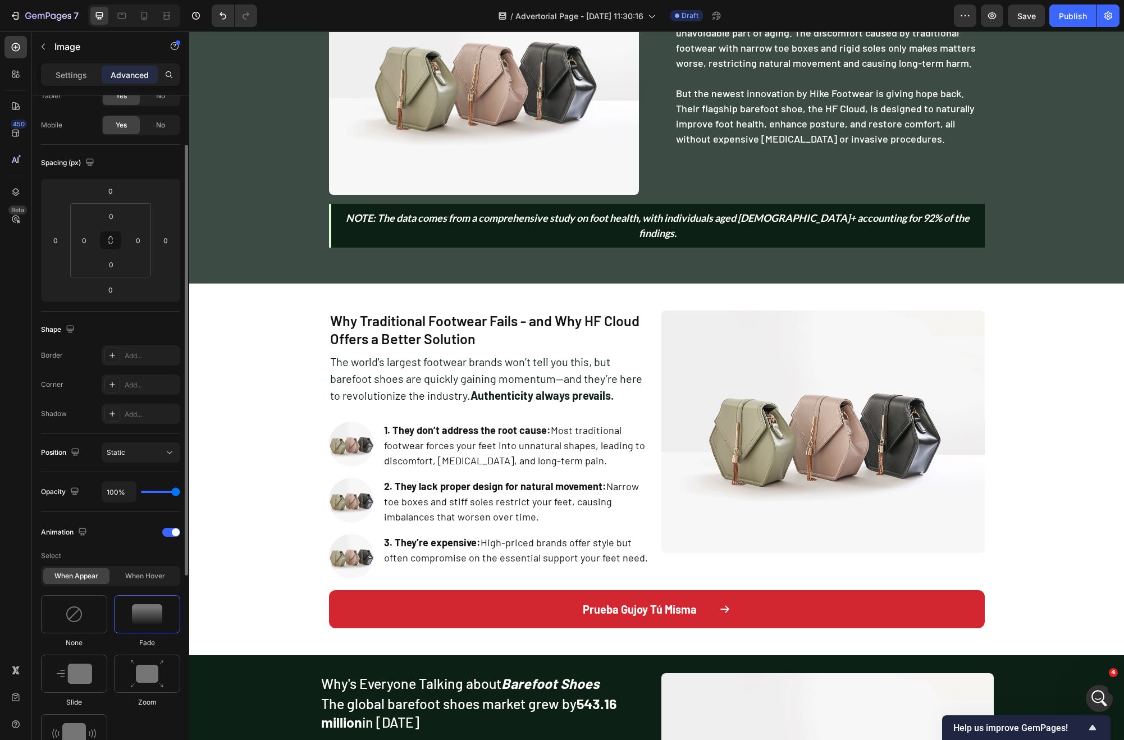
scroll to position [156, 0]
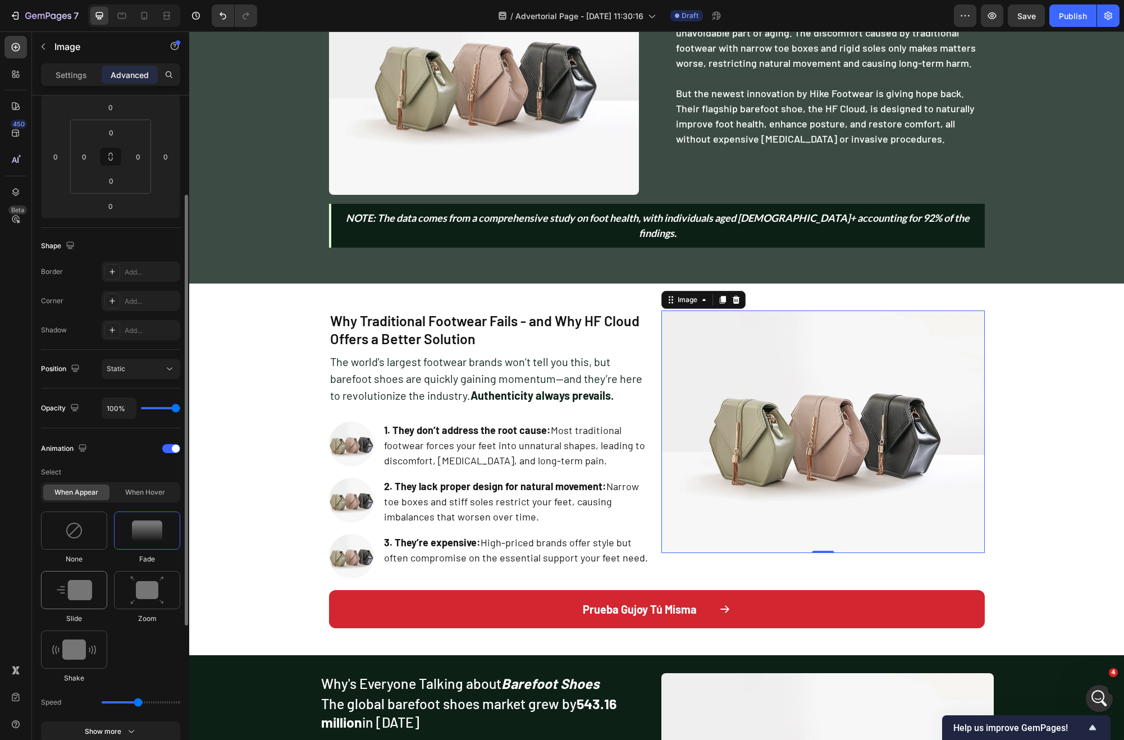
click at [79, 584] on img at bounding box center [74, 590] width 35 height 20
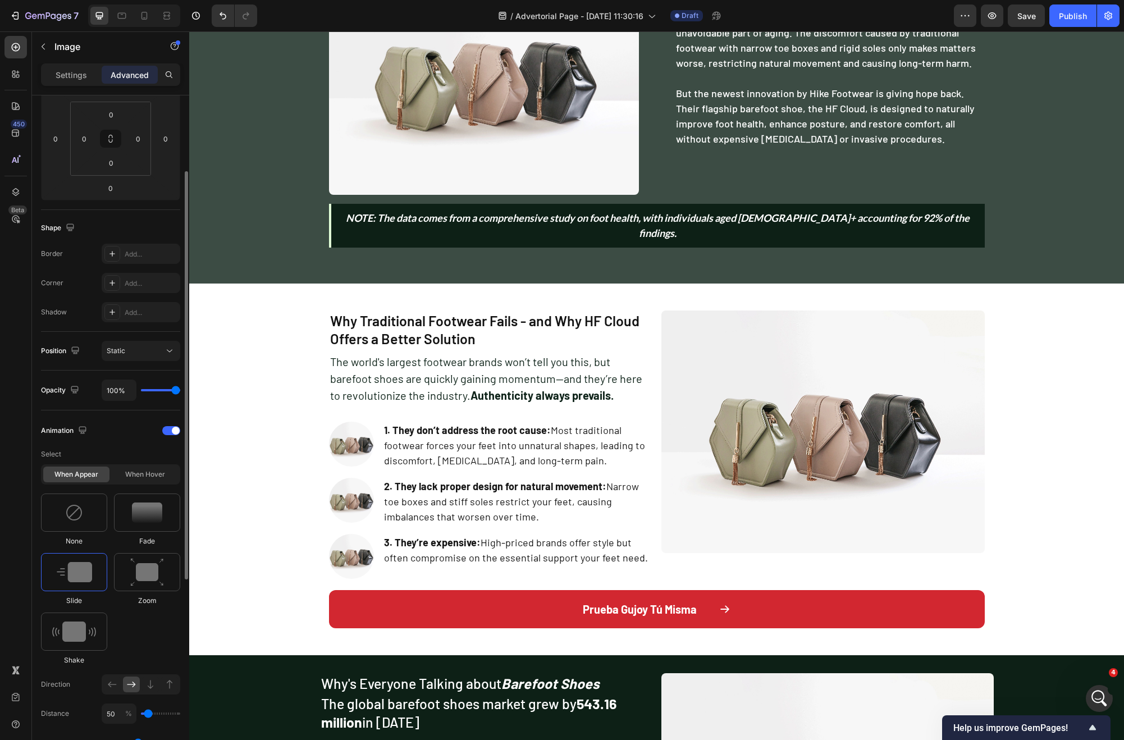
scroll to position [221, 0]
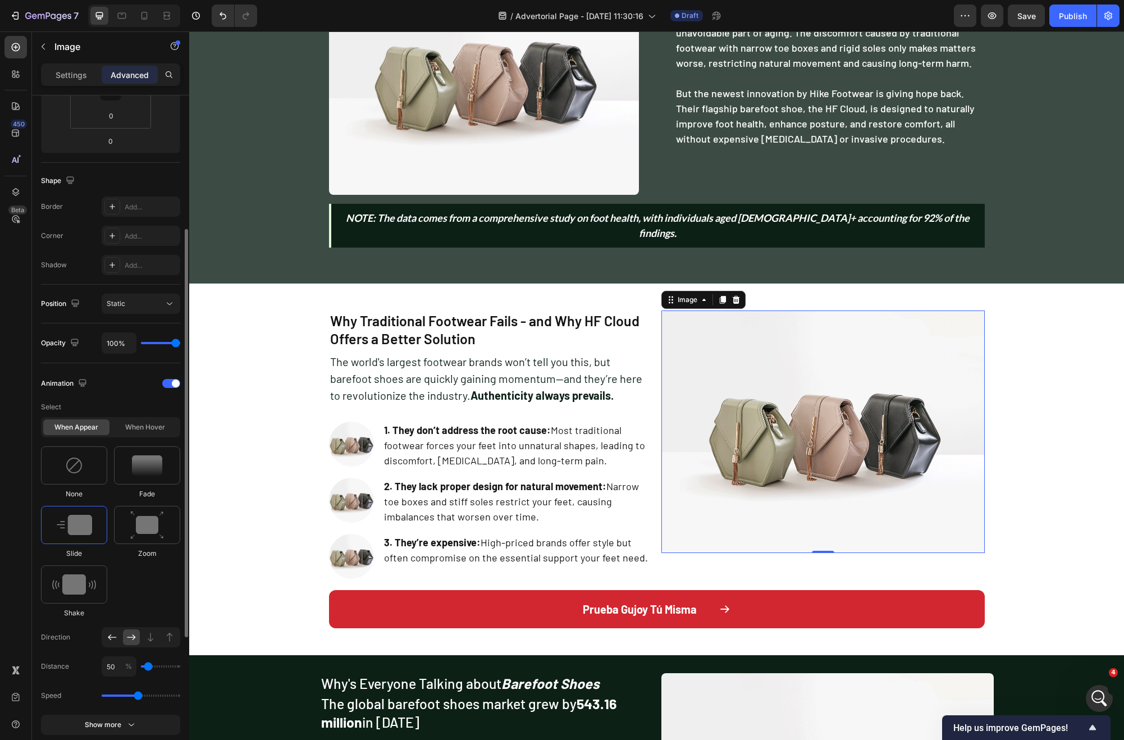
click at [113, 641] on icon at bounding box center [112, 637] width 11 height 11
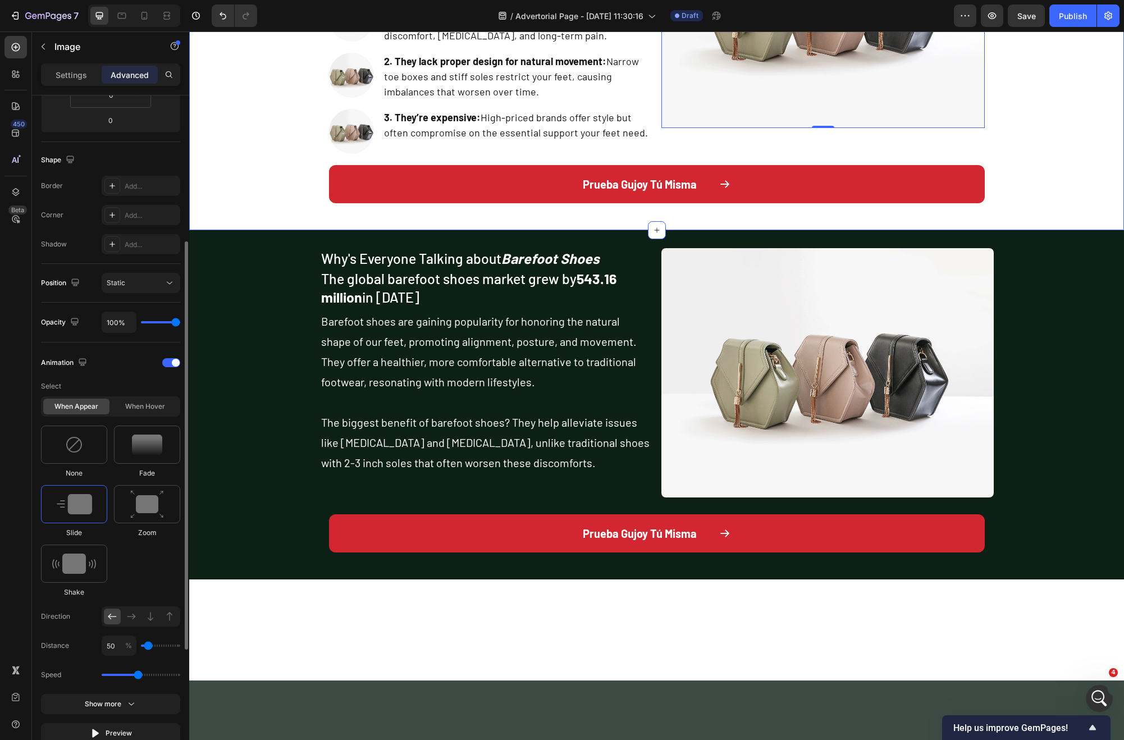
scroll to position [744, 0]
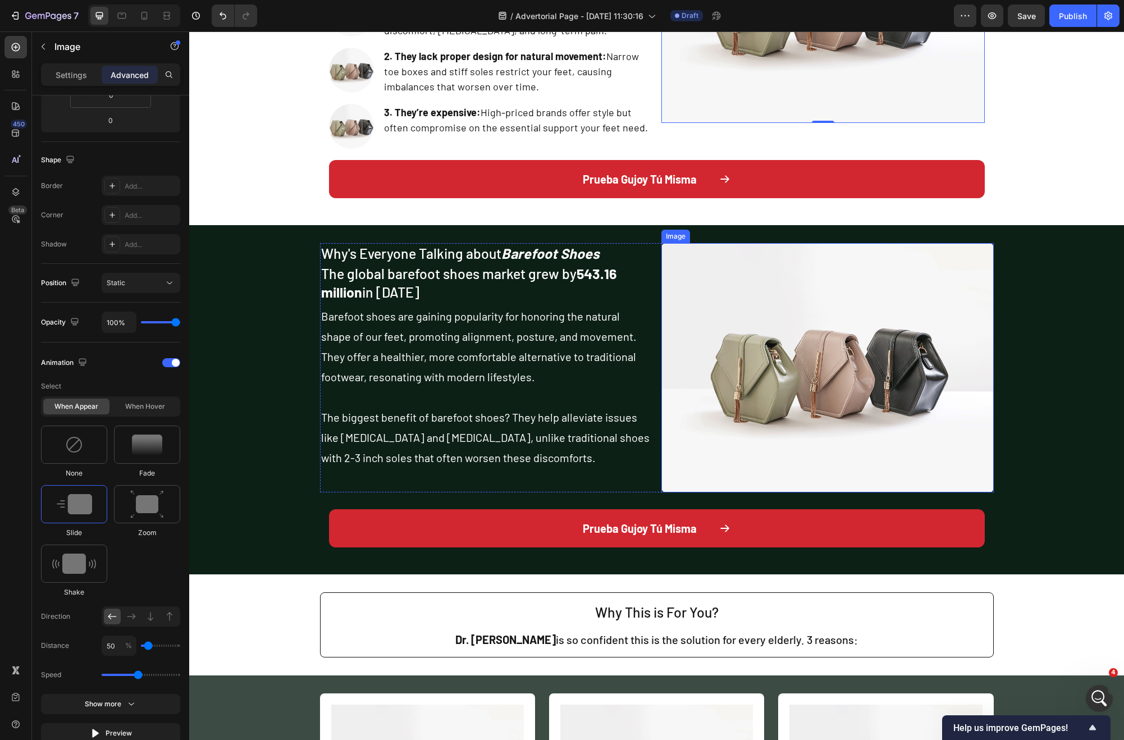
click at [827, 409] on img at bounding box center [828, 367] width 332 height 249
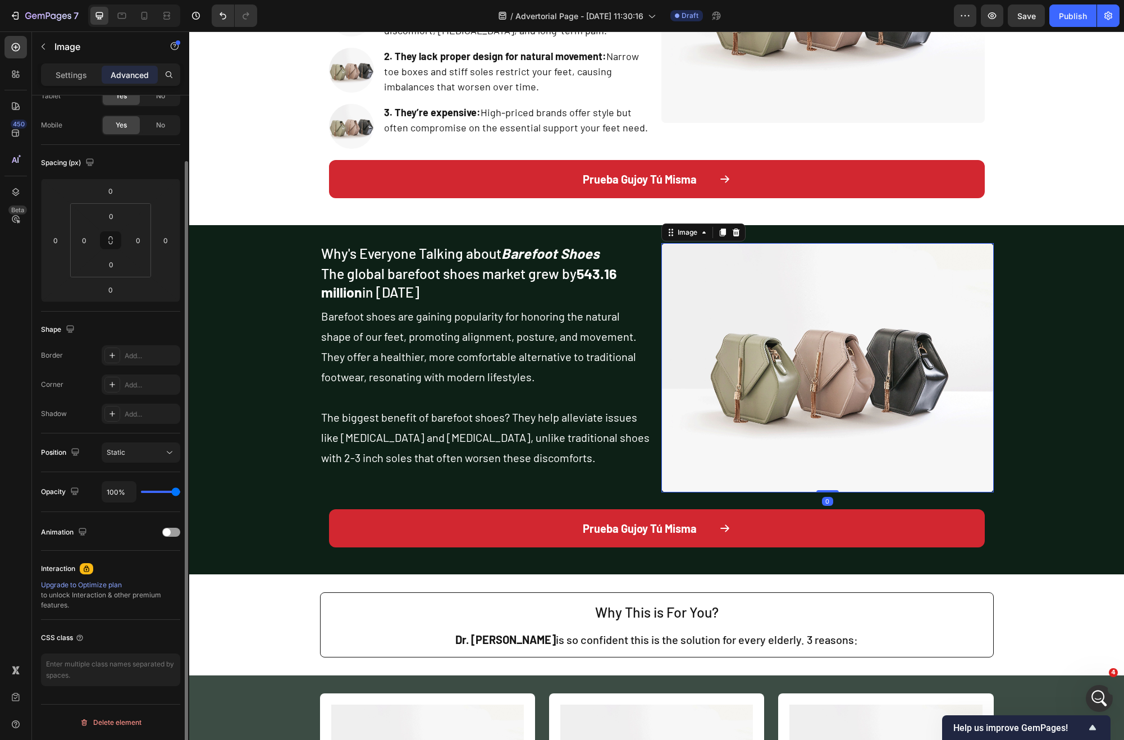
scroll to position [72, 0]
click at [176, 538] on div "Animation" at bounding box center [110, 532] width 139 height 18
click at [174, 535] on div at bounding box center [171, 532] width 18 height 9
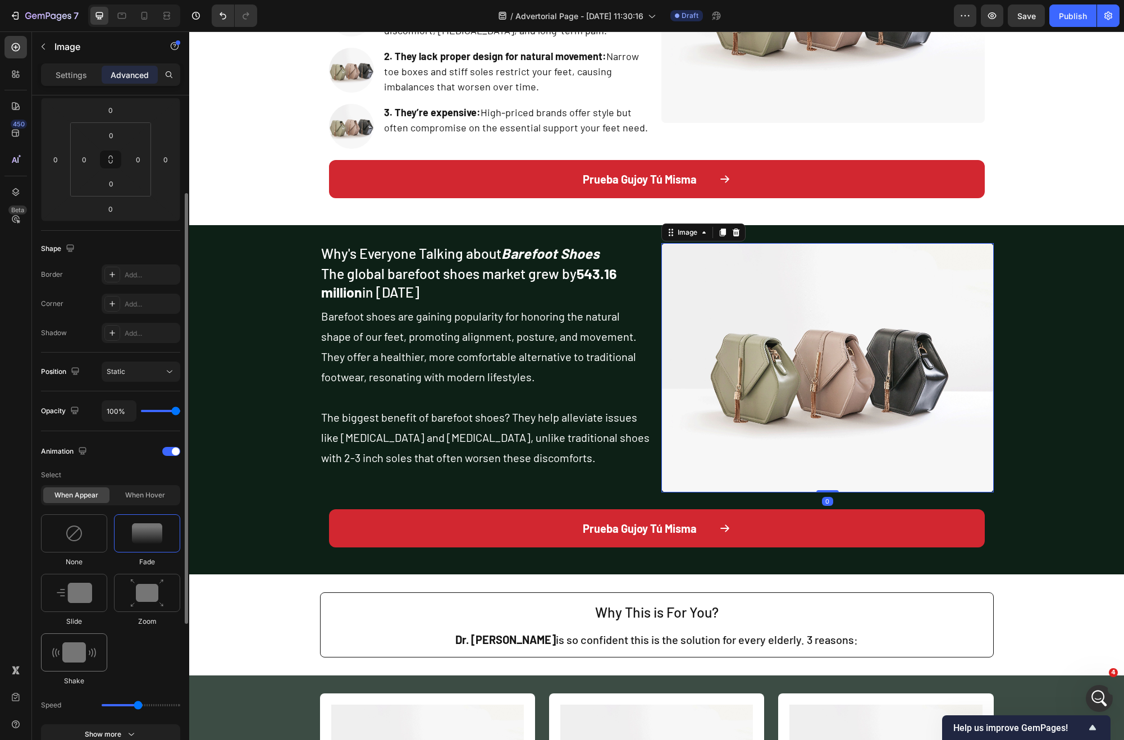
scroll to position [230, 0]
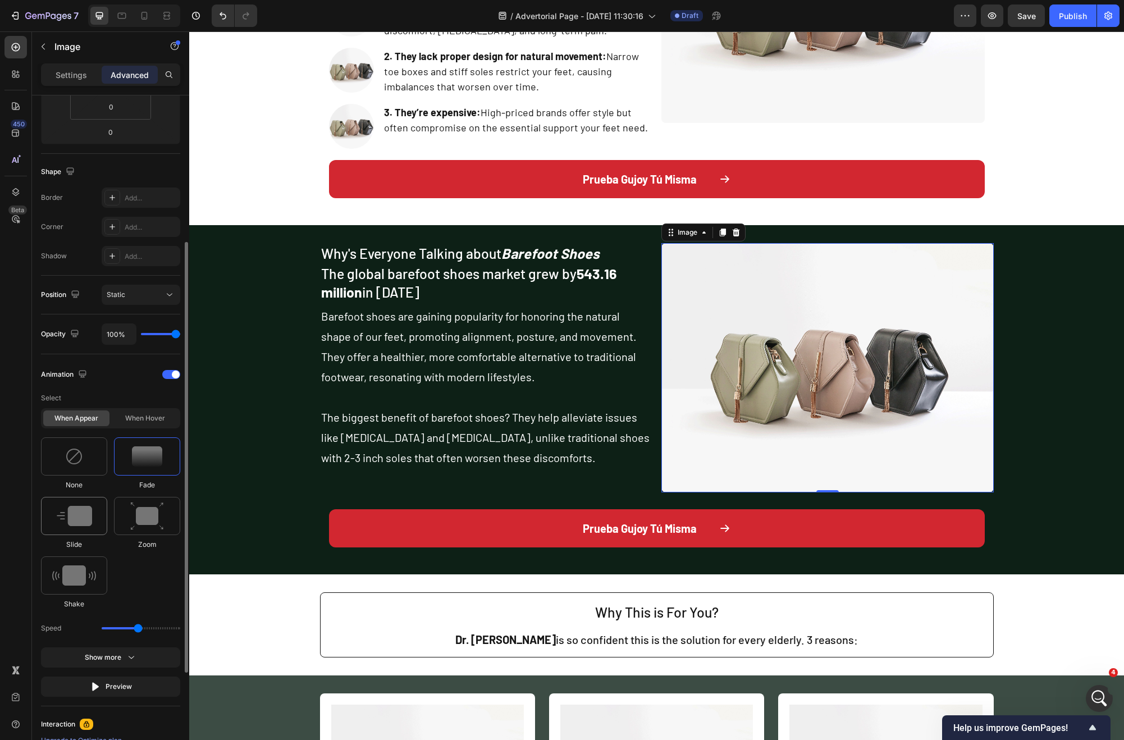
click at [96, 518] on div at bounding box center [74, 516] width 66 height 38
click at [113, 632] on icon at bounding box center [112, 628] width 11 height 11
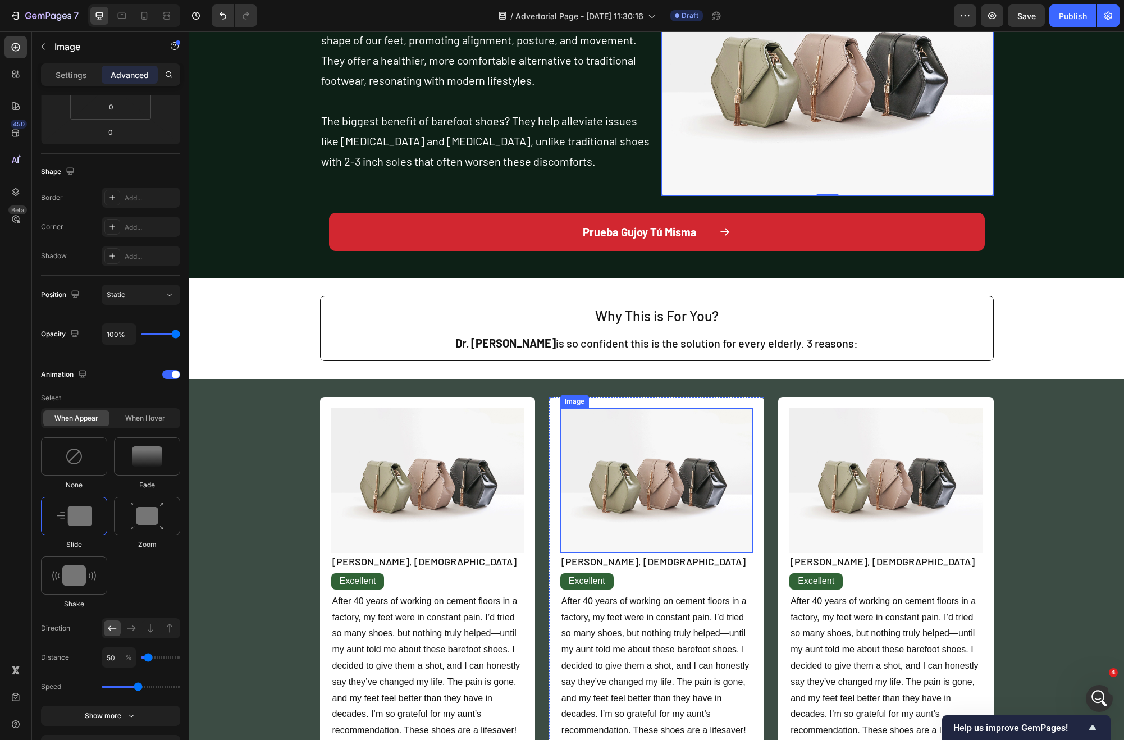
scroll to position [1100, 0]
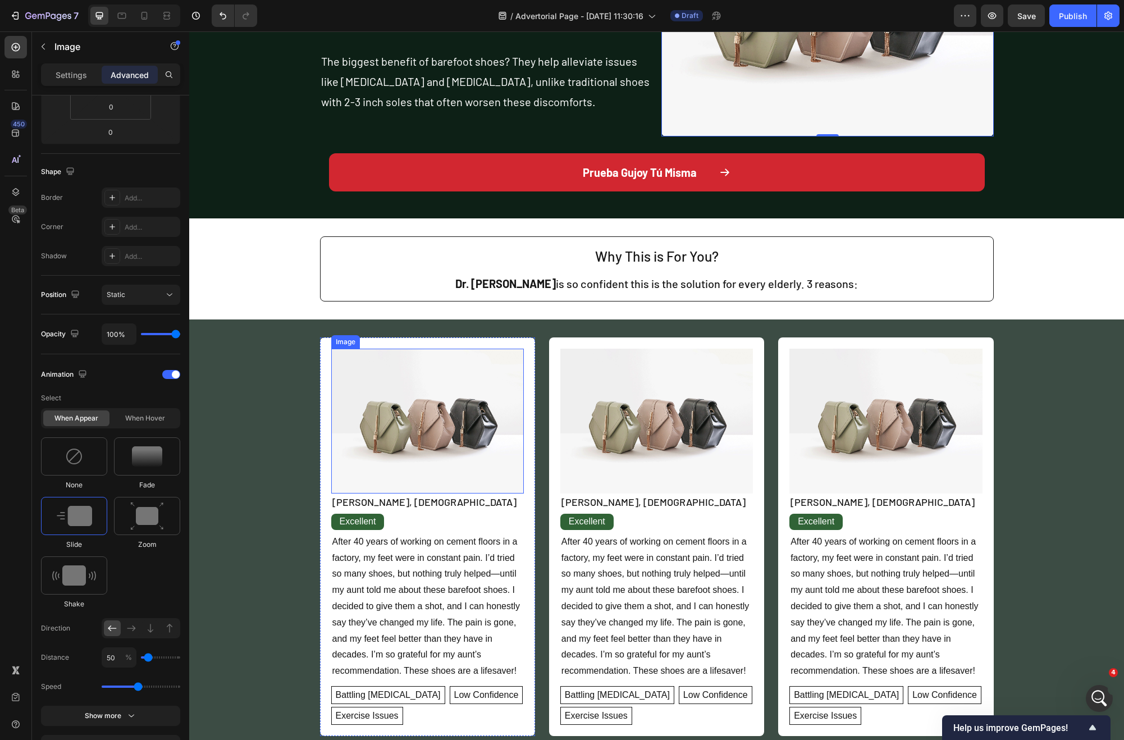
click at [467, 391] on img at bounding box center [427, 421] width 193 height 145
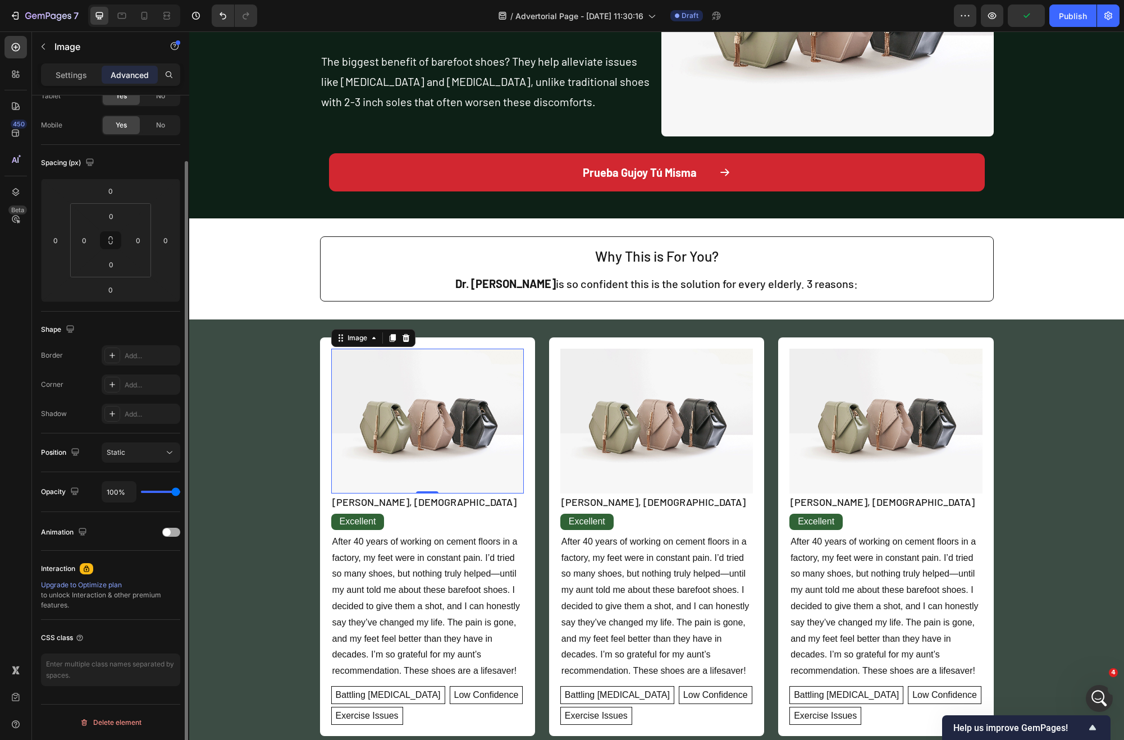
click at [166, 537] on div "Animation" at bounding box center [110, 532] width 139 height 18
click at [165, 536] on span at bounding box center [167, 532] width 8 height 8
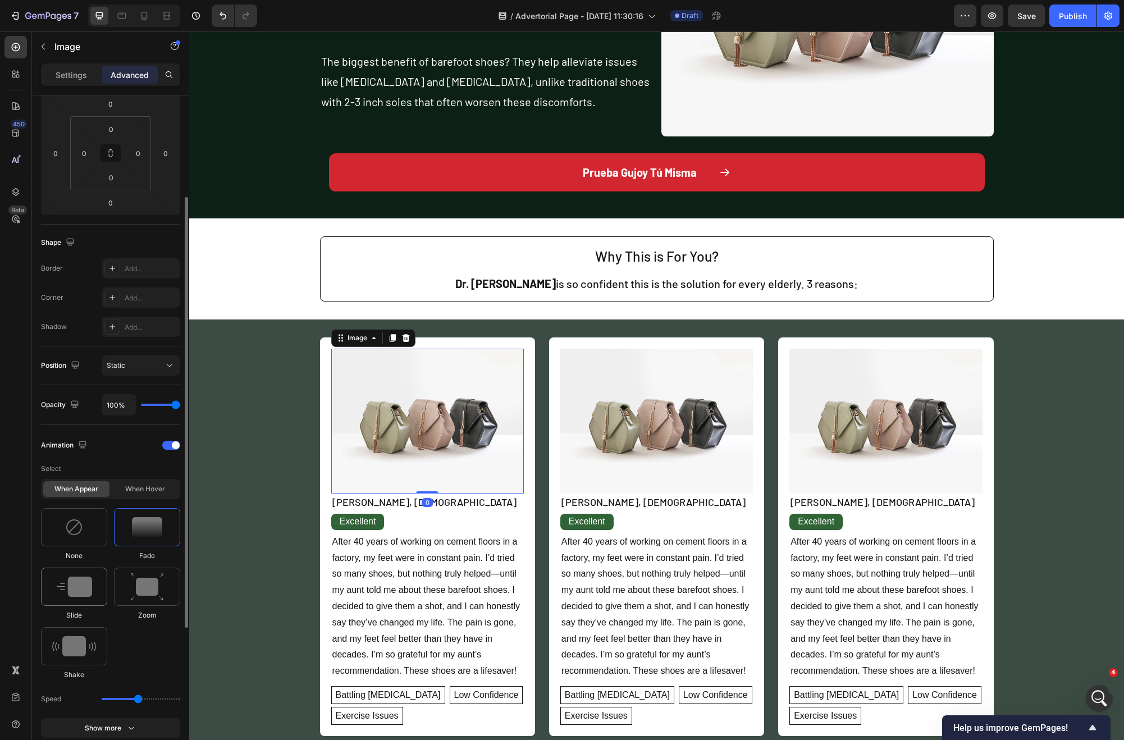
click at [92, 600] on div at bounding box center [74, 587] width 66 height 38
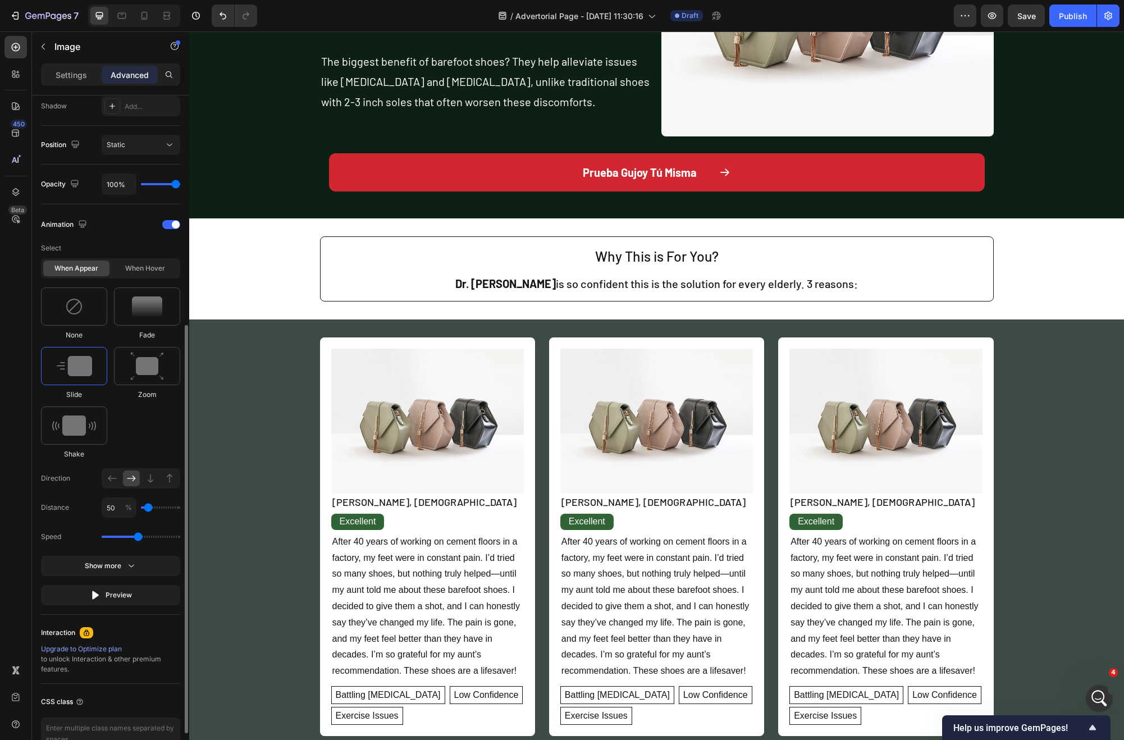
scroll to position [444, 0]
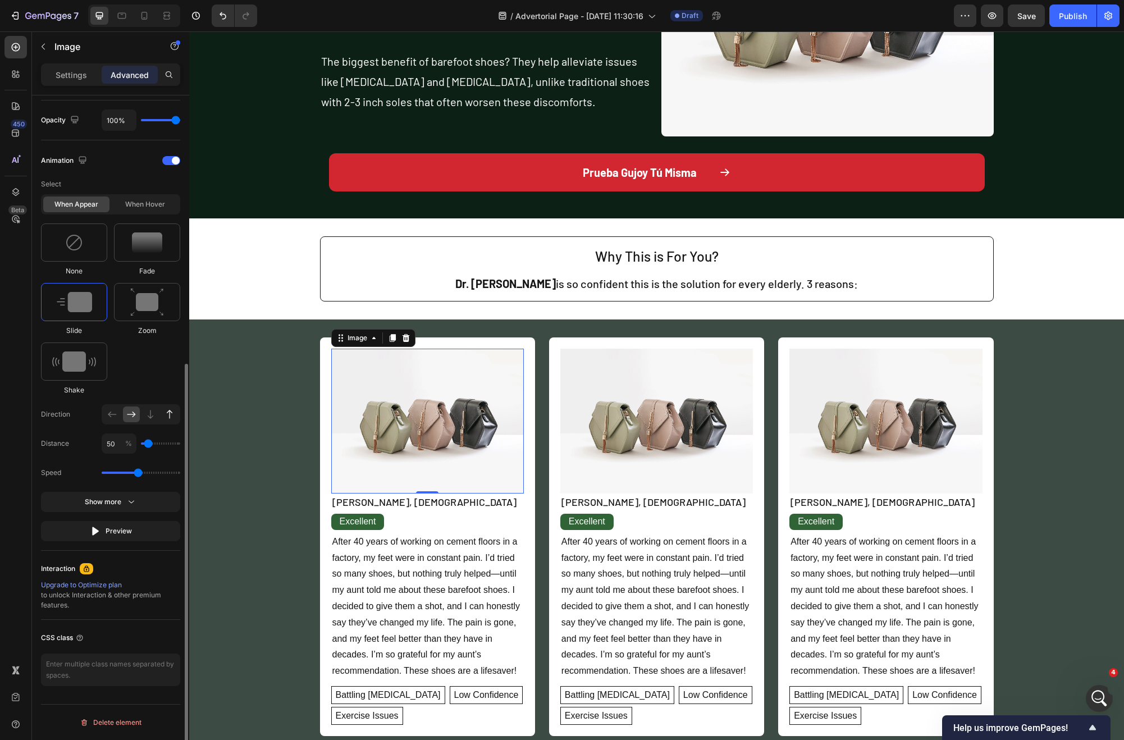
click at [167, 414] on icon at bounding box center [169, 414] width 11 height 11
type input "100"
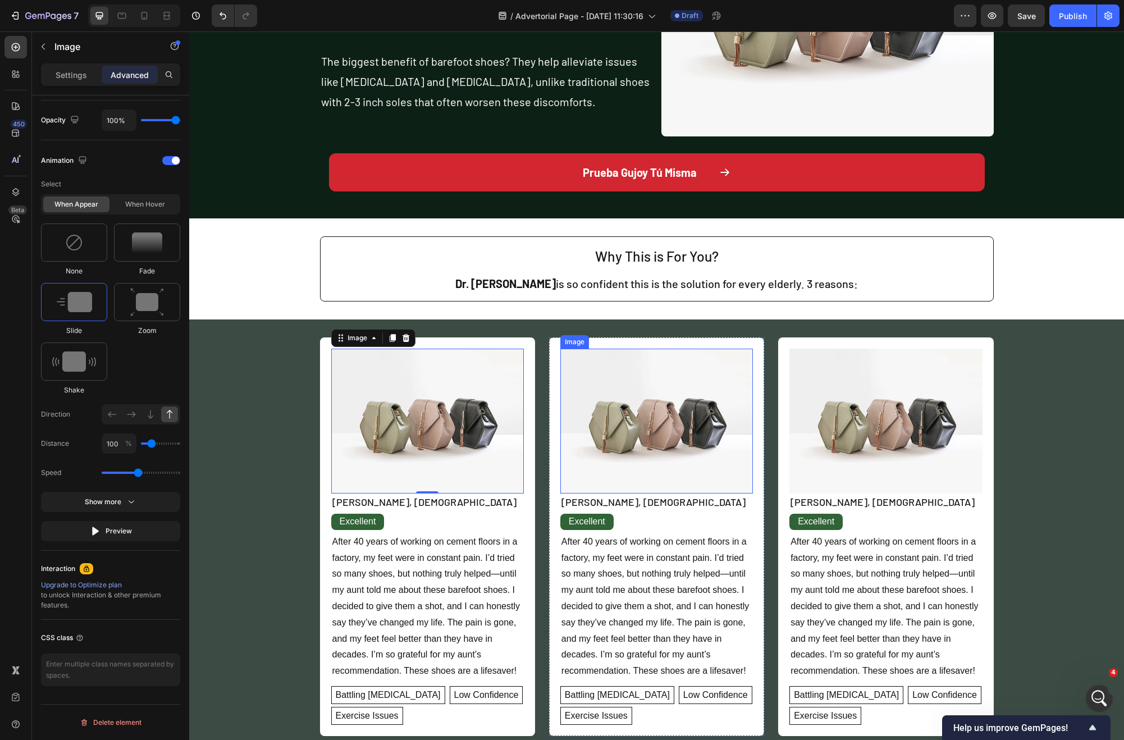
click at [637, 413] on img at bounding box center [656, 421] width 193 height 145
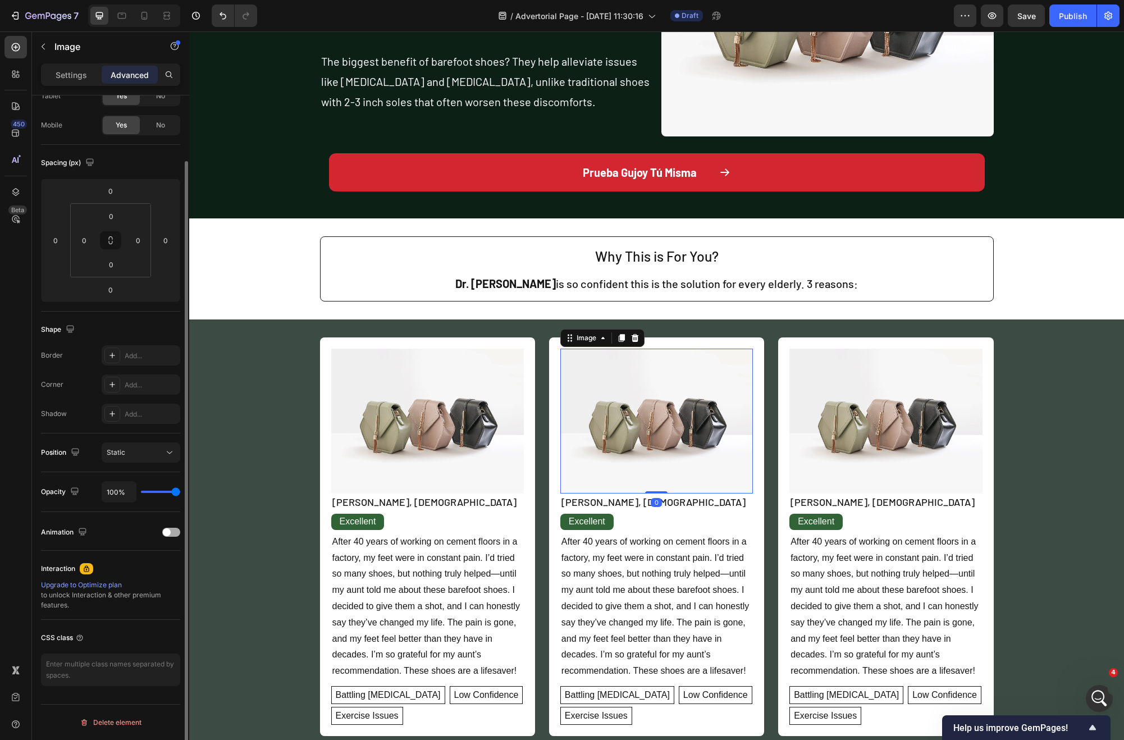
click at [172, 537] on div "Animation" at bounding box center [110, 532] width 139 height 18
click at [168, 531] on span at bounding box center [167, 532] width 8 height 8
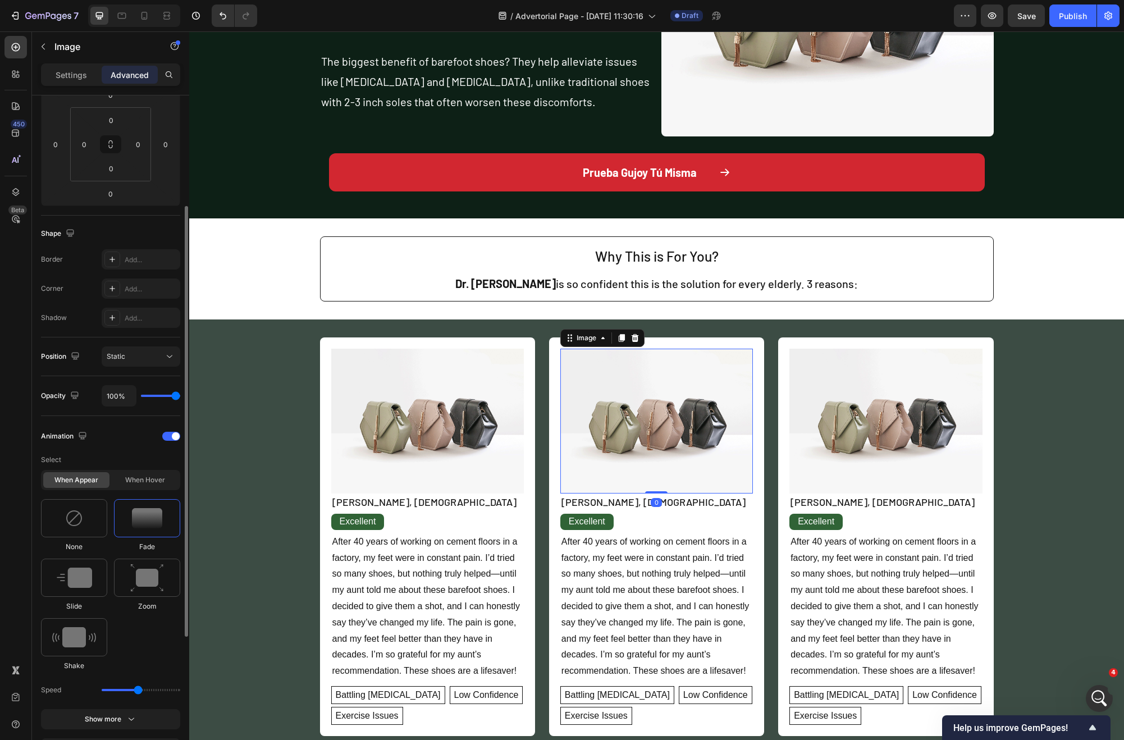
scroll to position [386, 0]
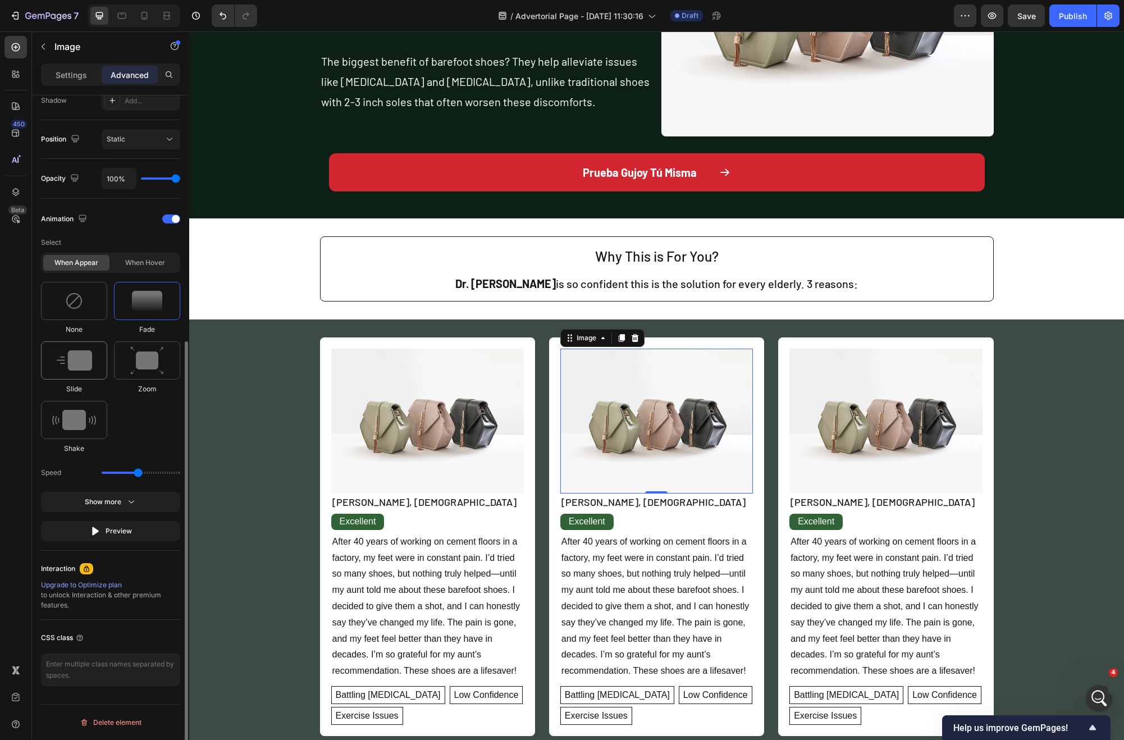
click at [83, 376] on div at bounding box center [74, 360] width 66 height 38
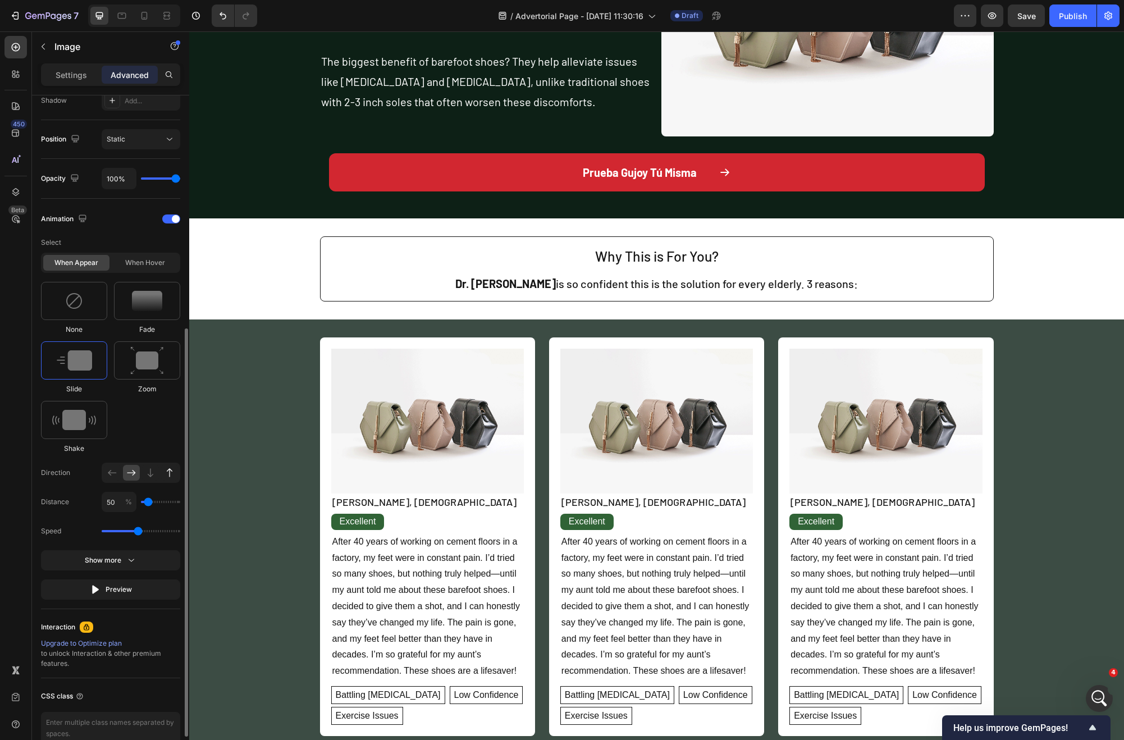
click at [164, 466] on div at bounding box center [169, 473] width 17 height 16
type input "100"
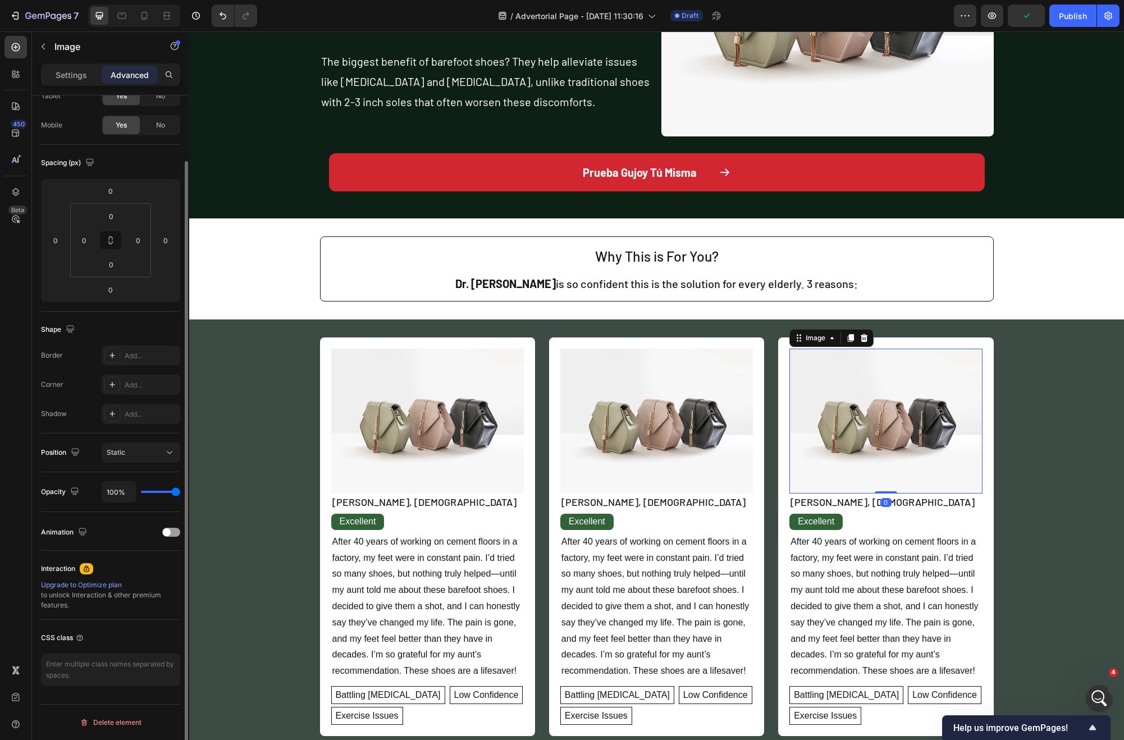
click at [858, 453] on img at bounding box center [886, 421] width 193 height 145
click at [167, 532] on span at bounding box center [167, 532] width 8 height 8
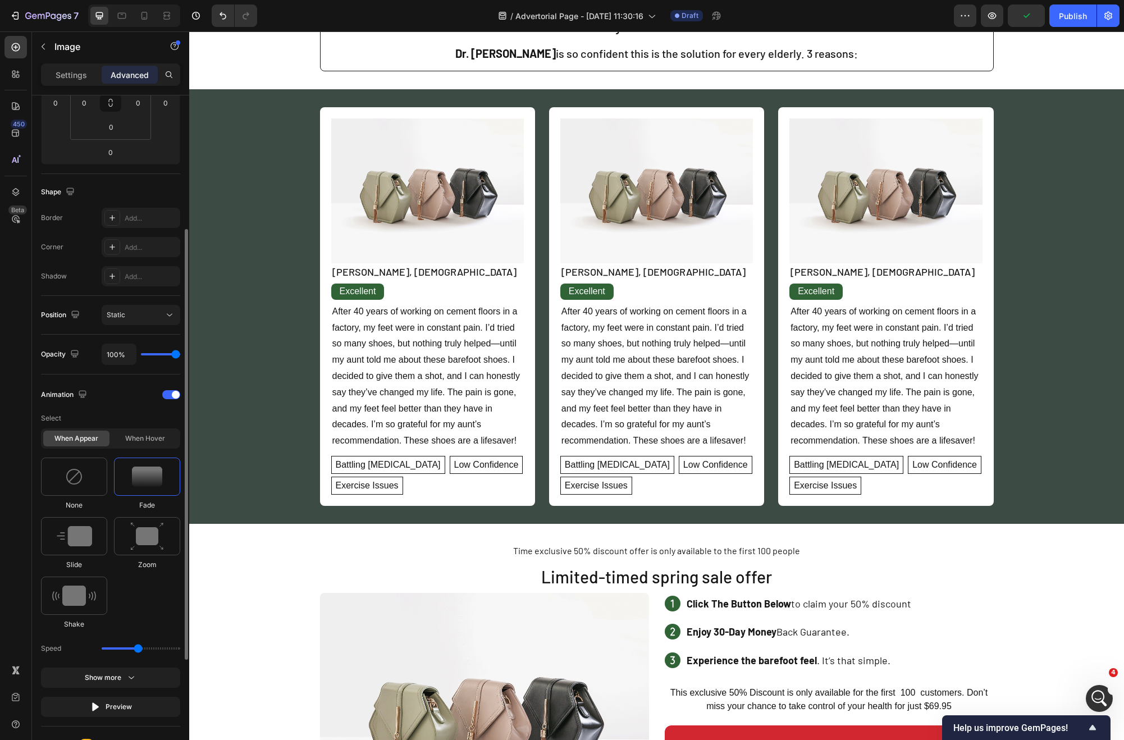
scroll to position [386, 0]
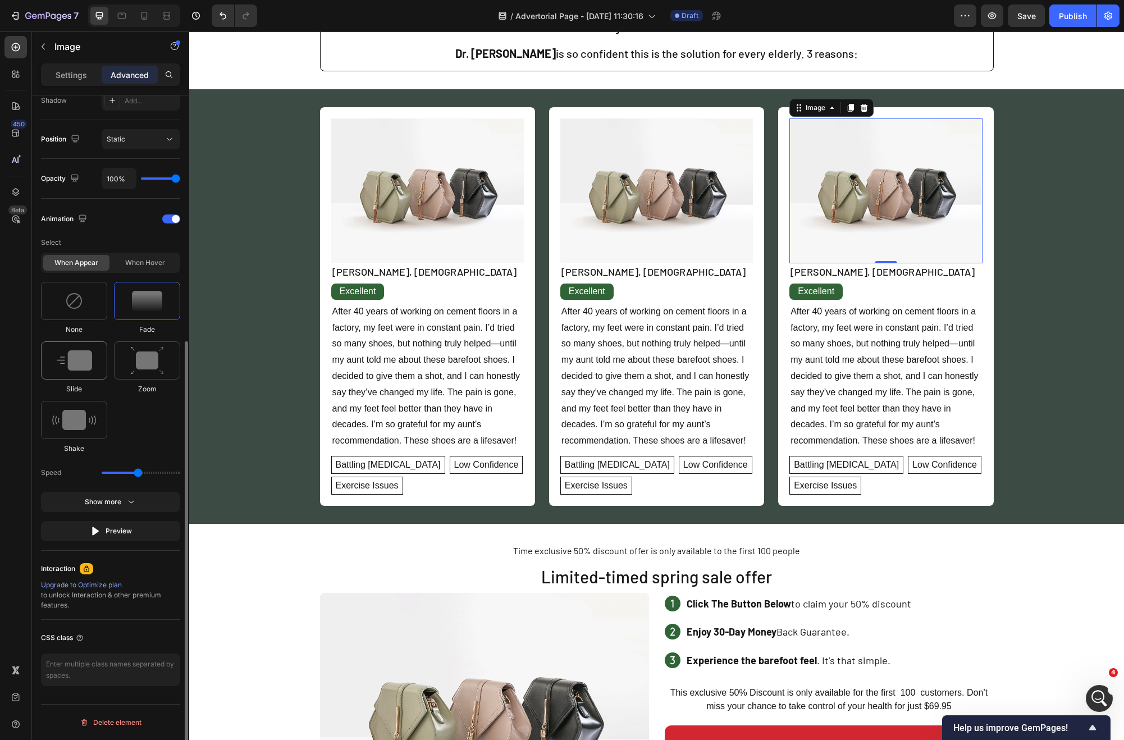
click at [75, 367] on img at bounding box center [74, 360] width 35 height 20
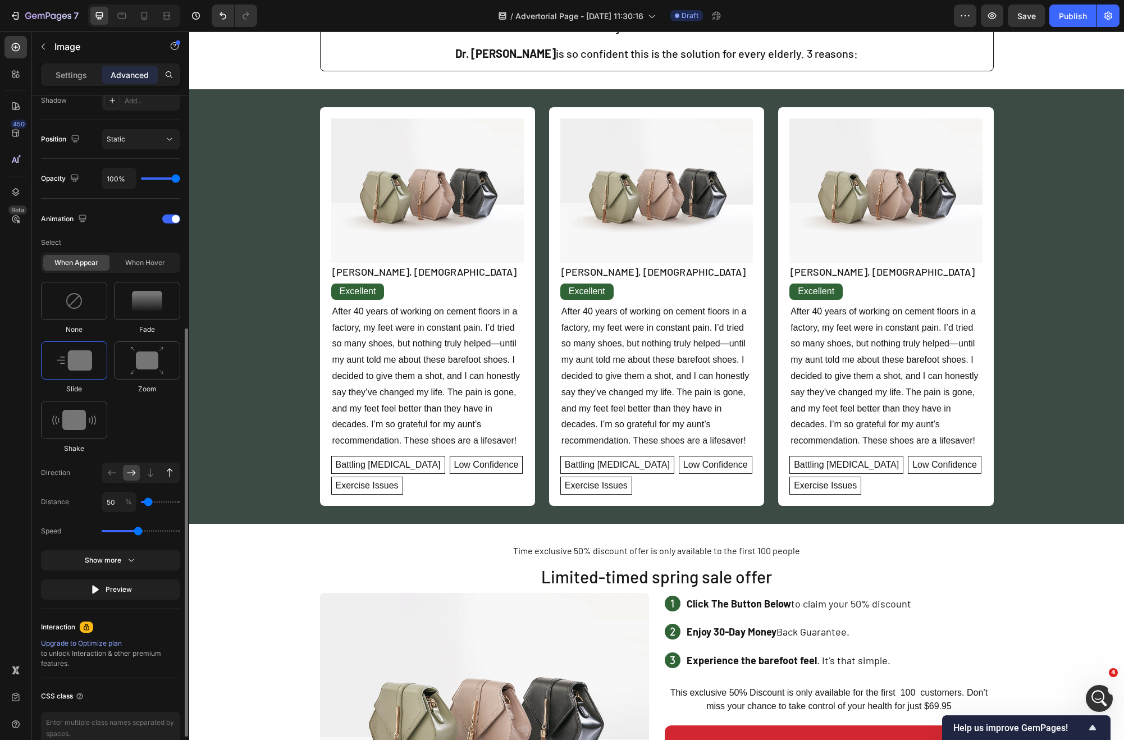
click at [165, 469] on icon at bounding box center [169, 472] width 11 height 11
type input "100"
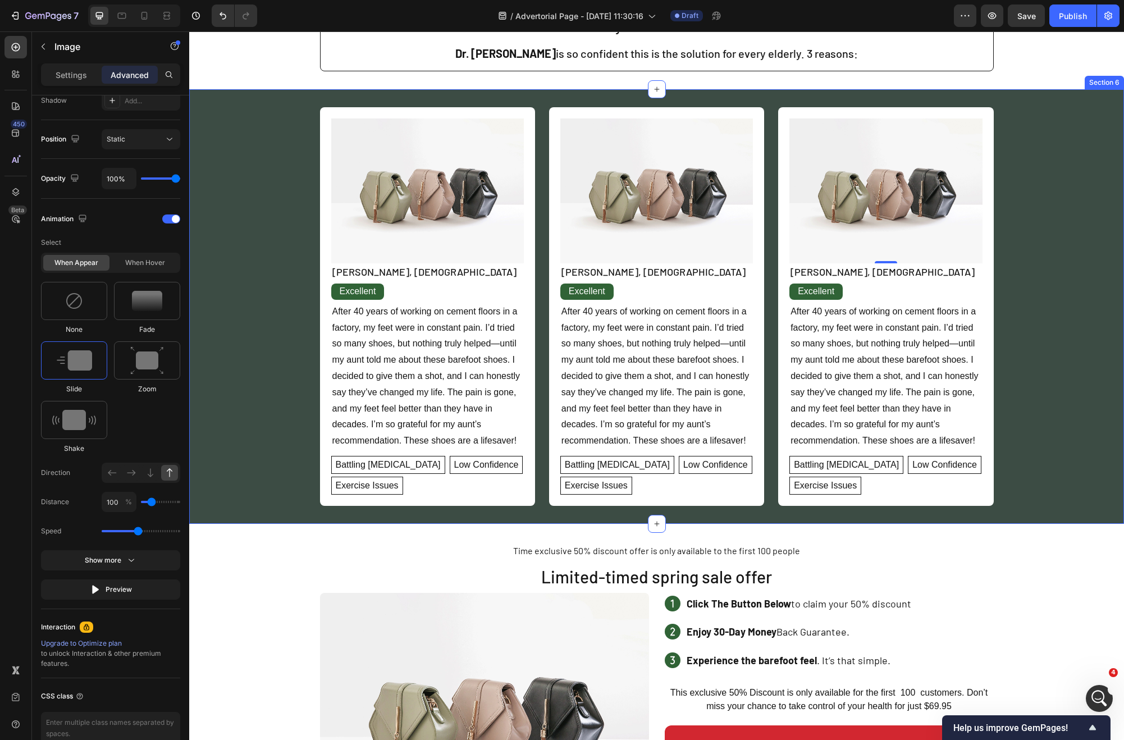
click at [312, 451] on div "Image [PERSON_NAME], [DEMOGRAPHIC_DATA] Text Block Excellent Text Block After 4…" at bounding box center [656, 306] width 935 height 399
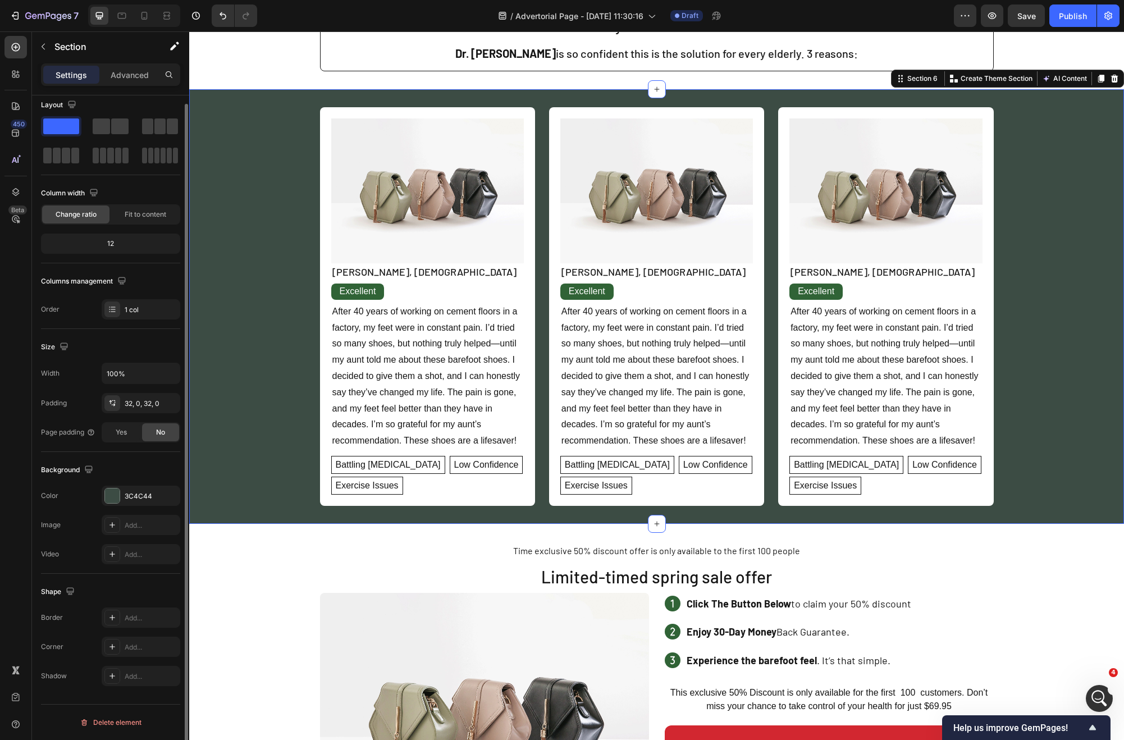
scroll to position [0, 0]
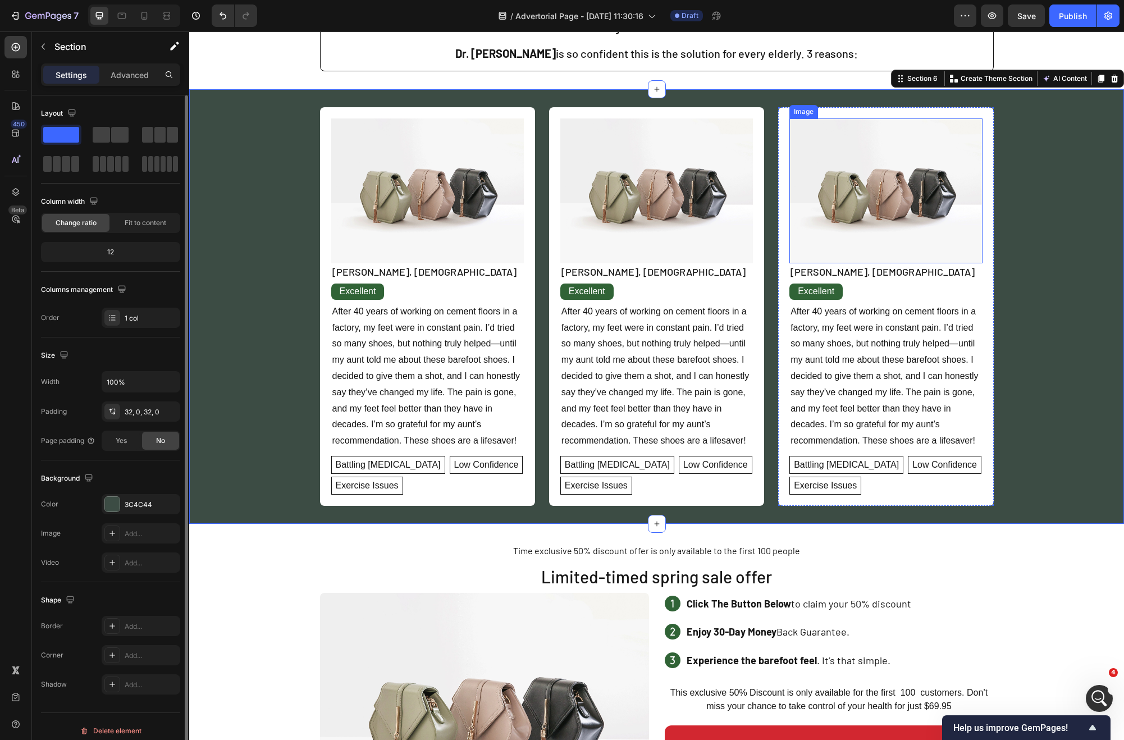
click at [867, 208] on img at bounding box center [886, 190] width 193 height 145
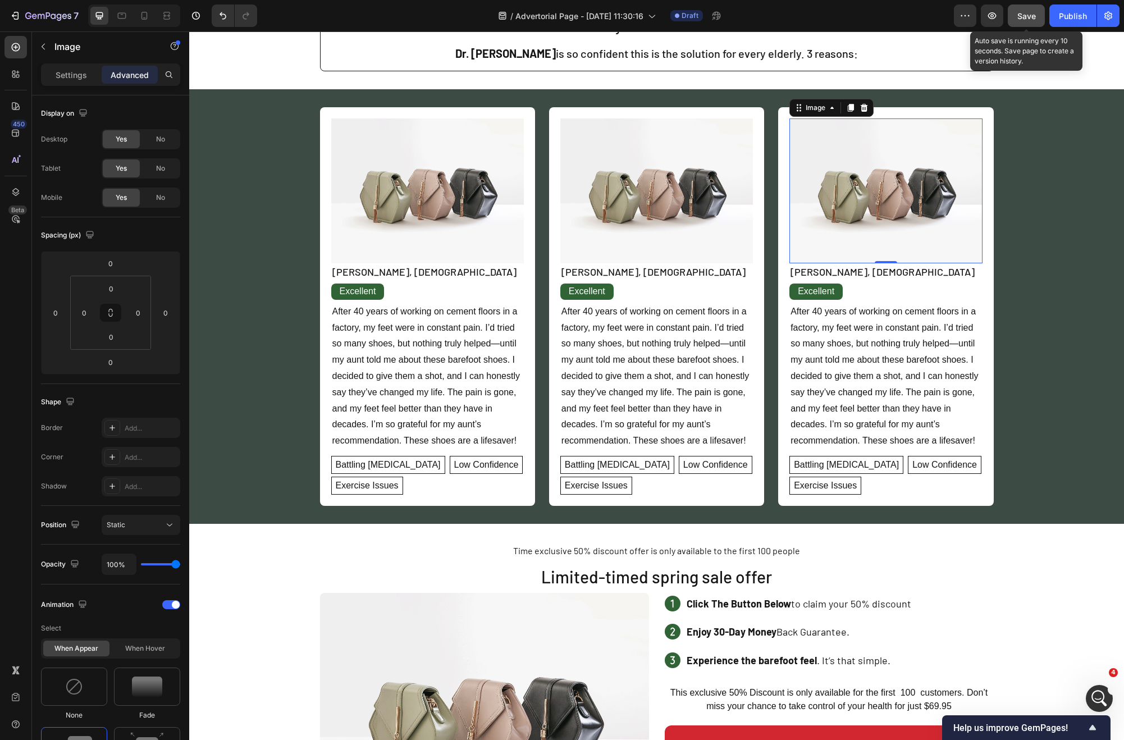
click at [1040, 13] on button "Save" at bounding box center [1026, 15] width 37 height 22
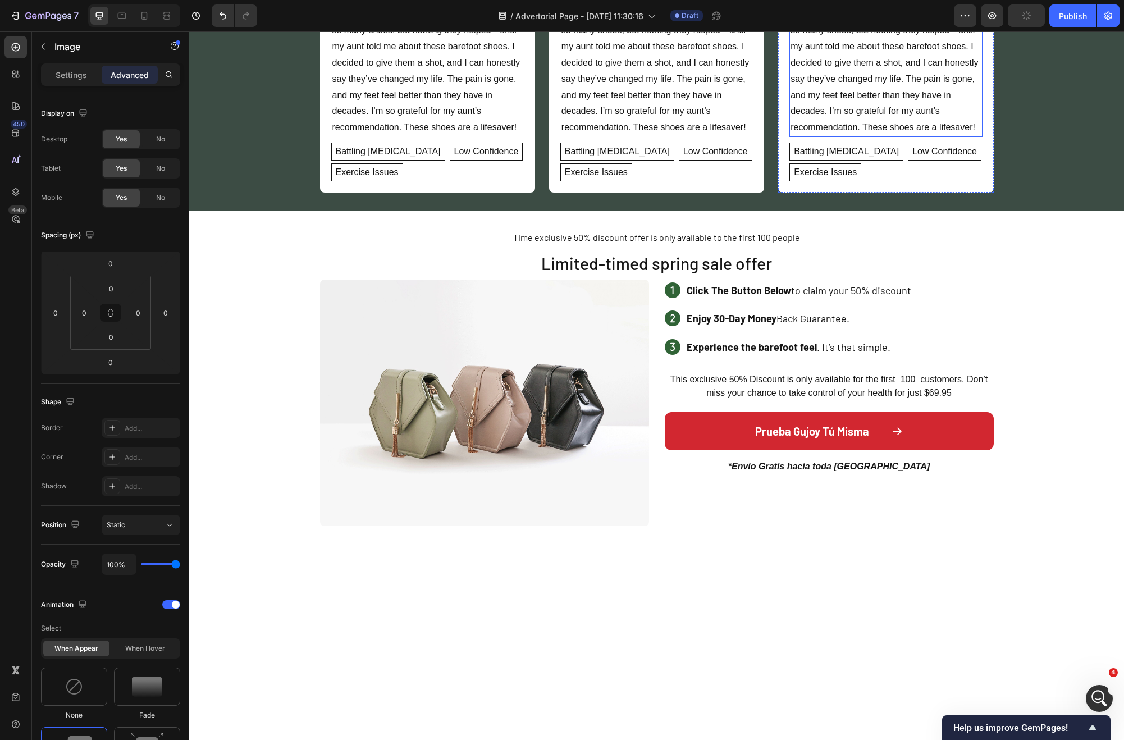
scroll to position [1793, 0]
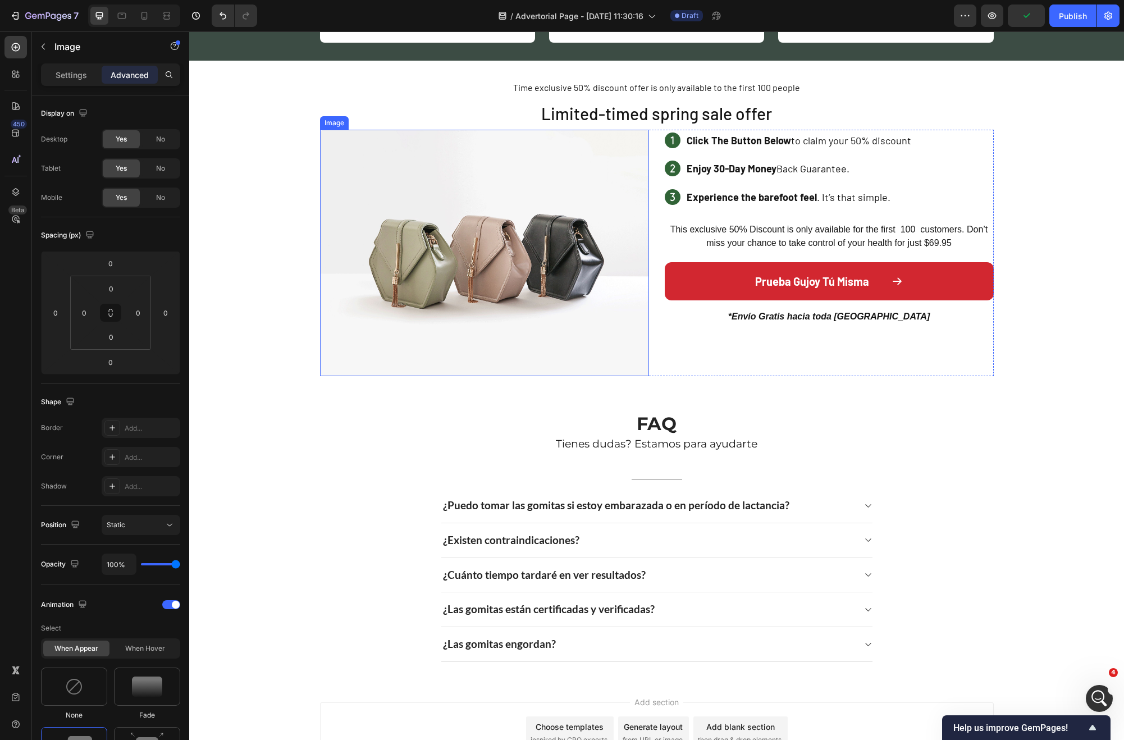
click at [555, 259] on img at bounding box center [484, 253] width 329 height 247
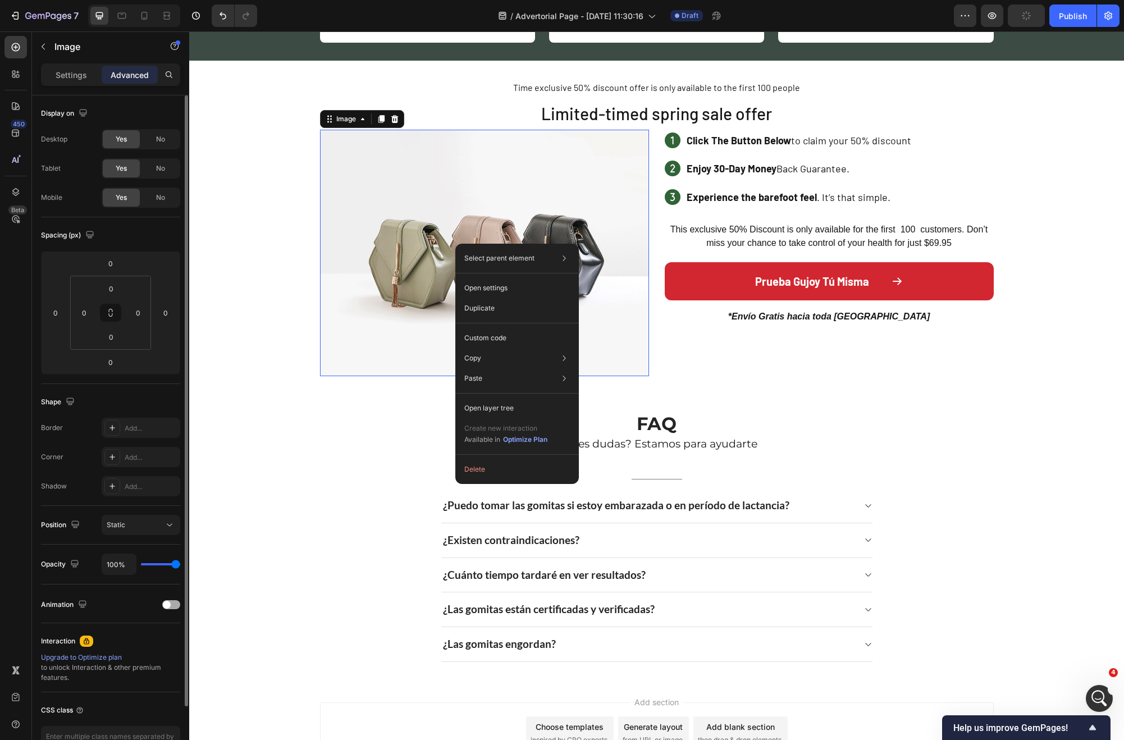
scroll to position [72, 0]
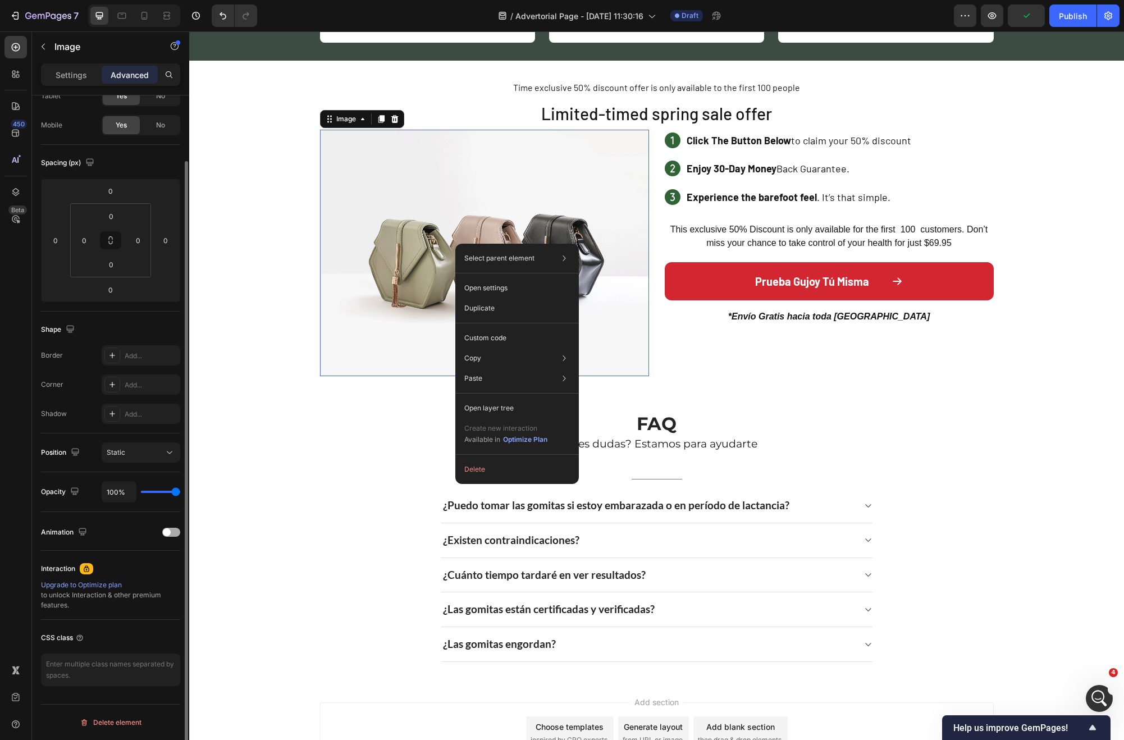
click at [161, 532] on div "Animation" at bounding box center [110, 532] width 139 height 18
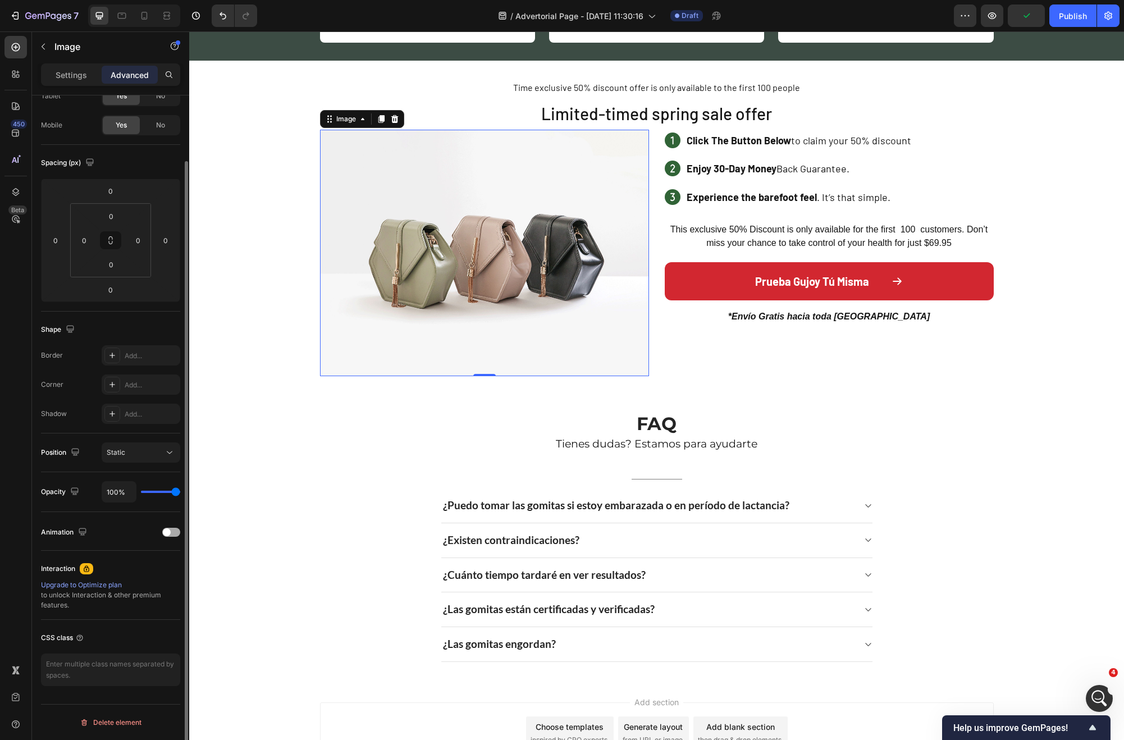
click at [165, 533] on span at bounding box center [167, 532] width 8 height 8
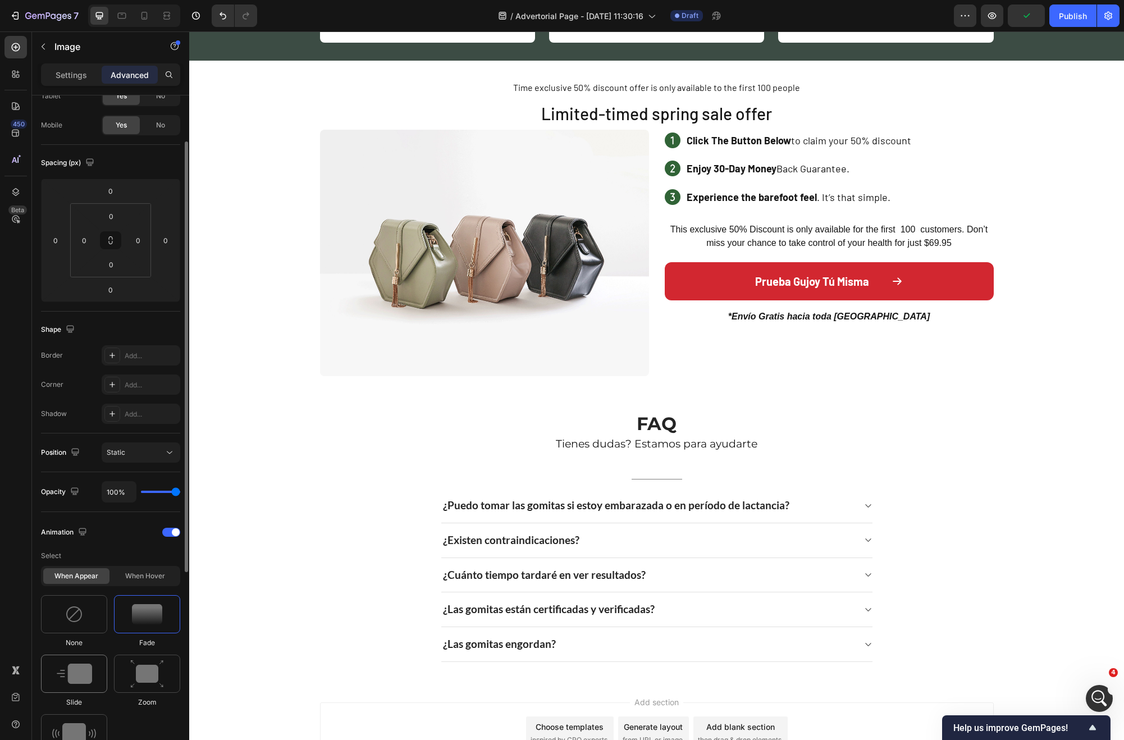
click at [70, 682] on img at bounding box center [74, 674] width 35 height 20
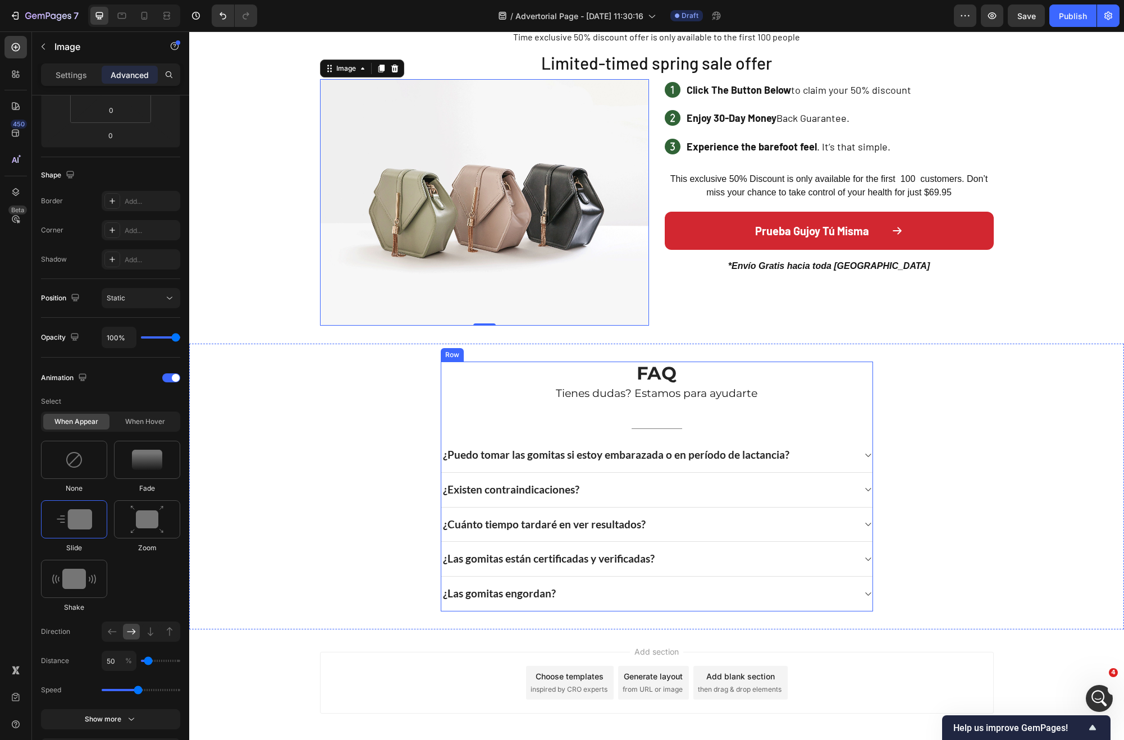
scroll to position [1895, 0]
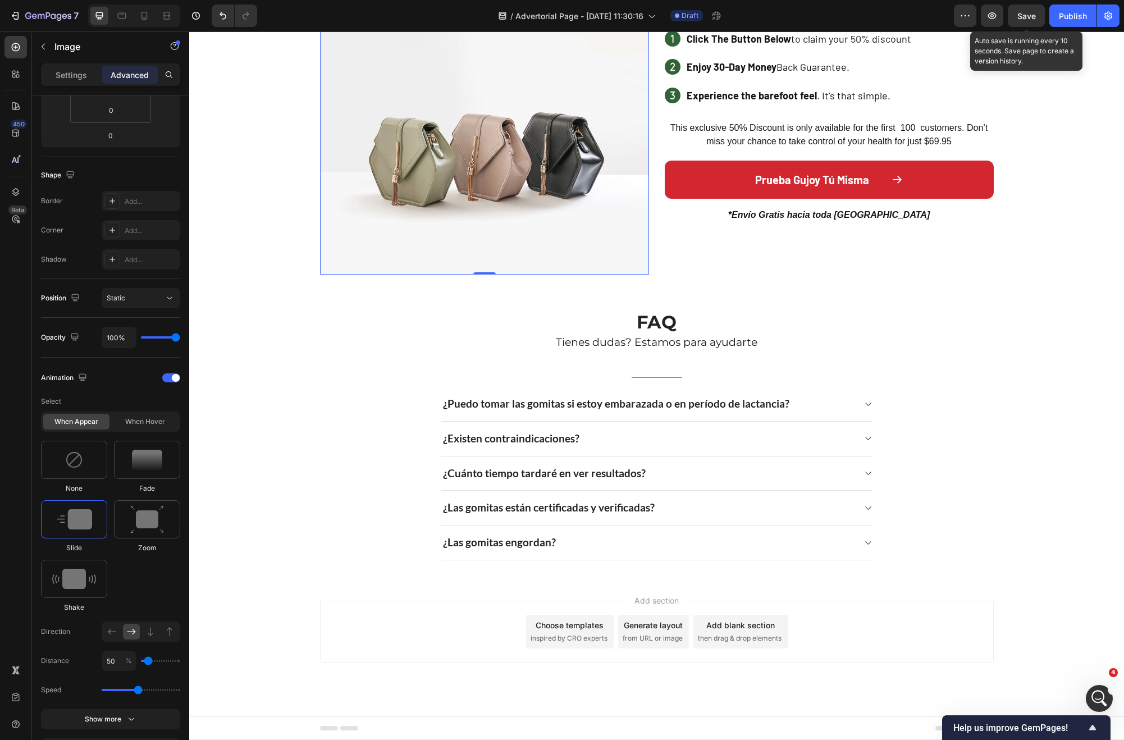
click at [1025, 11] on span "Save" at bounding box center [1027, 16] width 19 height 10
click at [1022, 17] on span "Save" at bounding box center [1027, 16] width 19 height 10
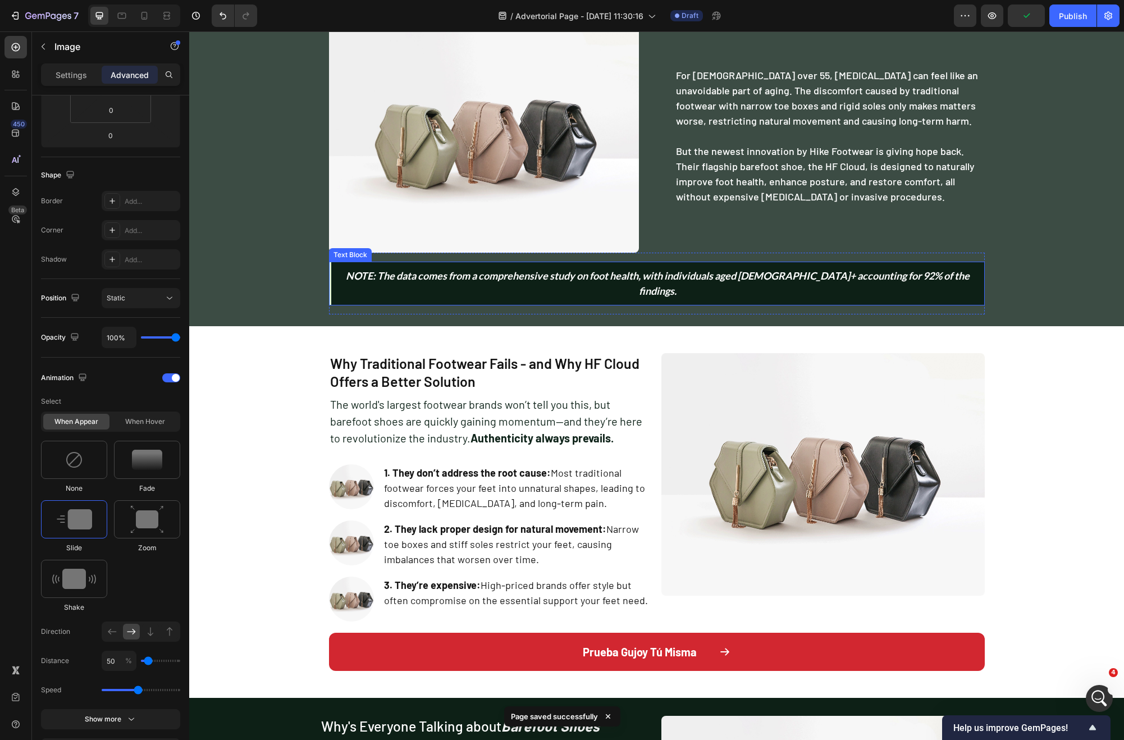
scroll to position [0, 0]
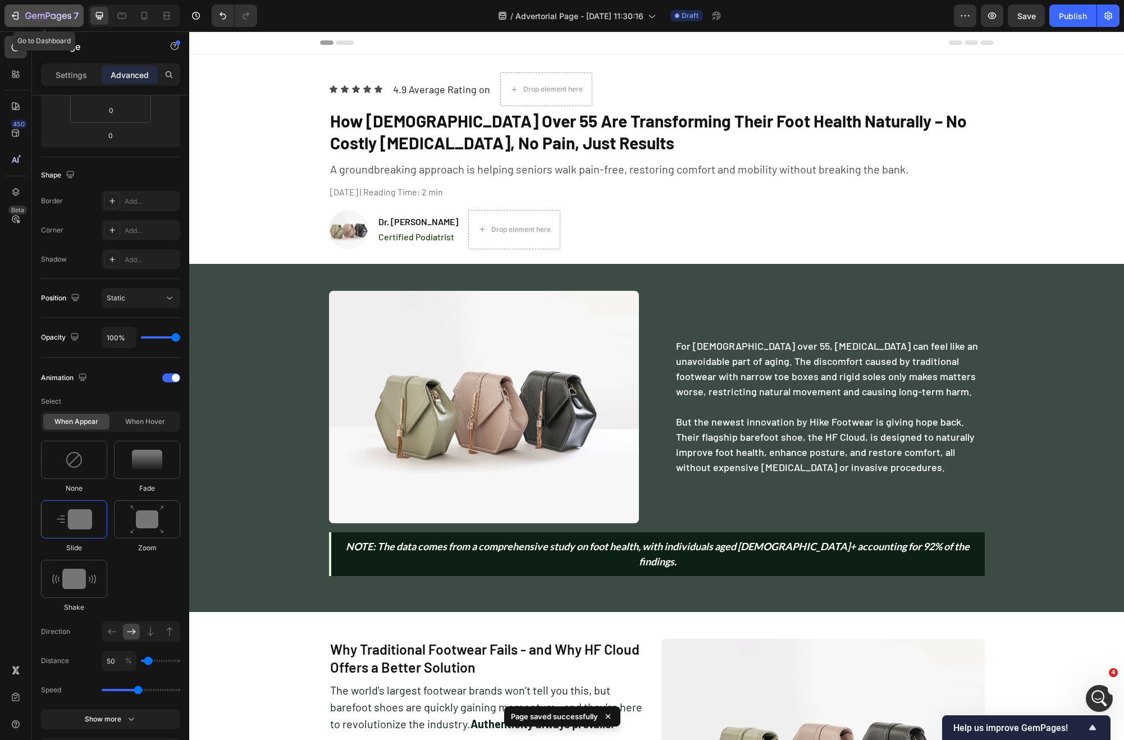
click at [38, 25] on button "7" at bounding box center [43, 15] width 79 height 22
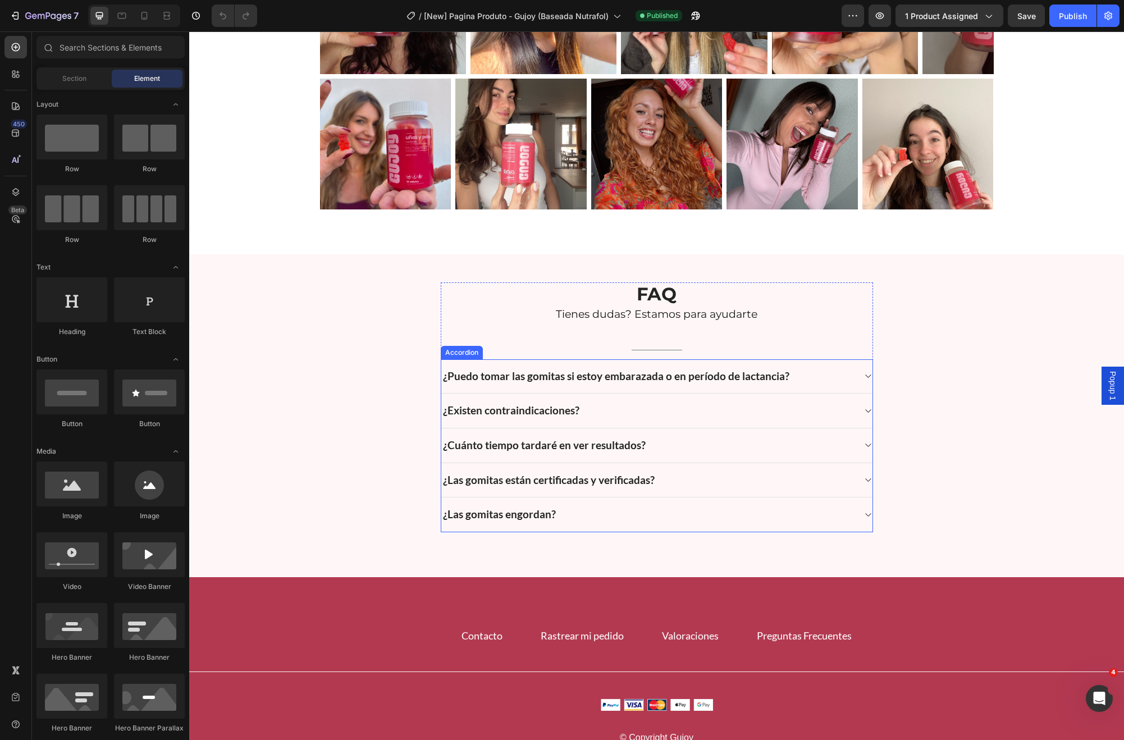
scroll to position [3412, 0]
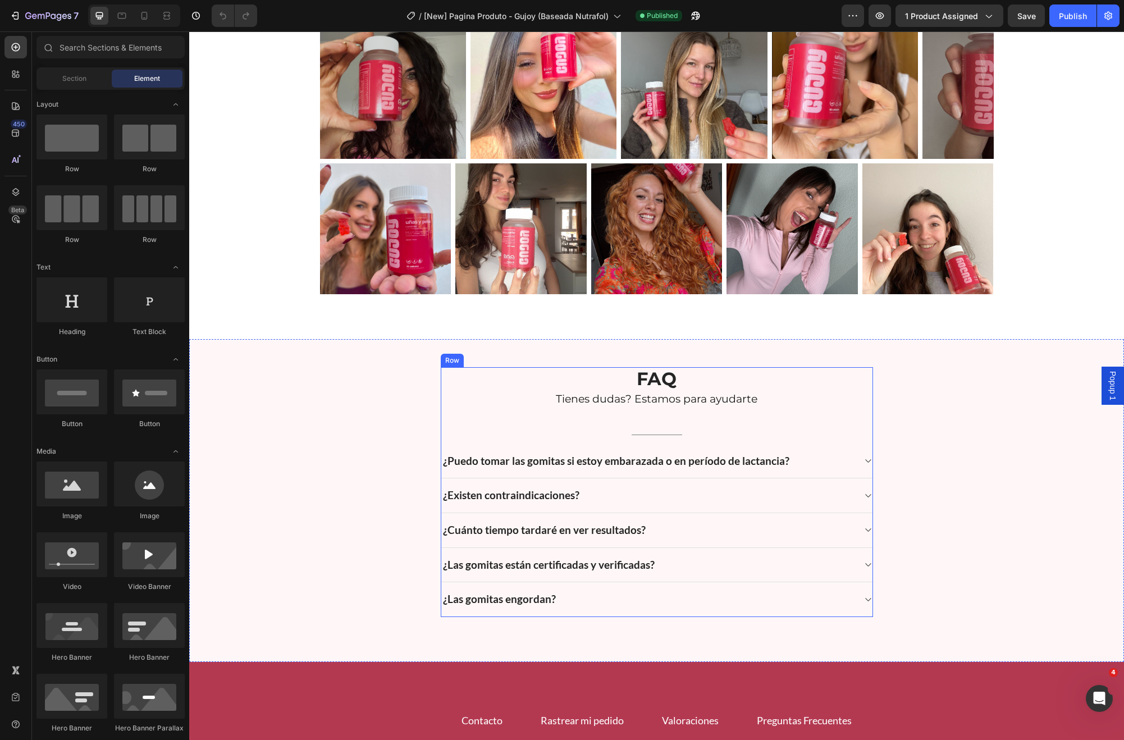
click at [825, 419] on div "FAQ Heading Tienes dudas? Estamos para ayudarte Text block Title Line ¿Puedo to…" at bounding box center [657, 492] width 432 height 250
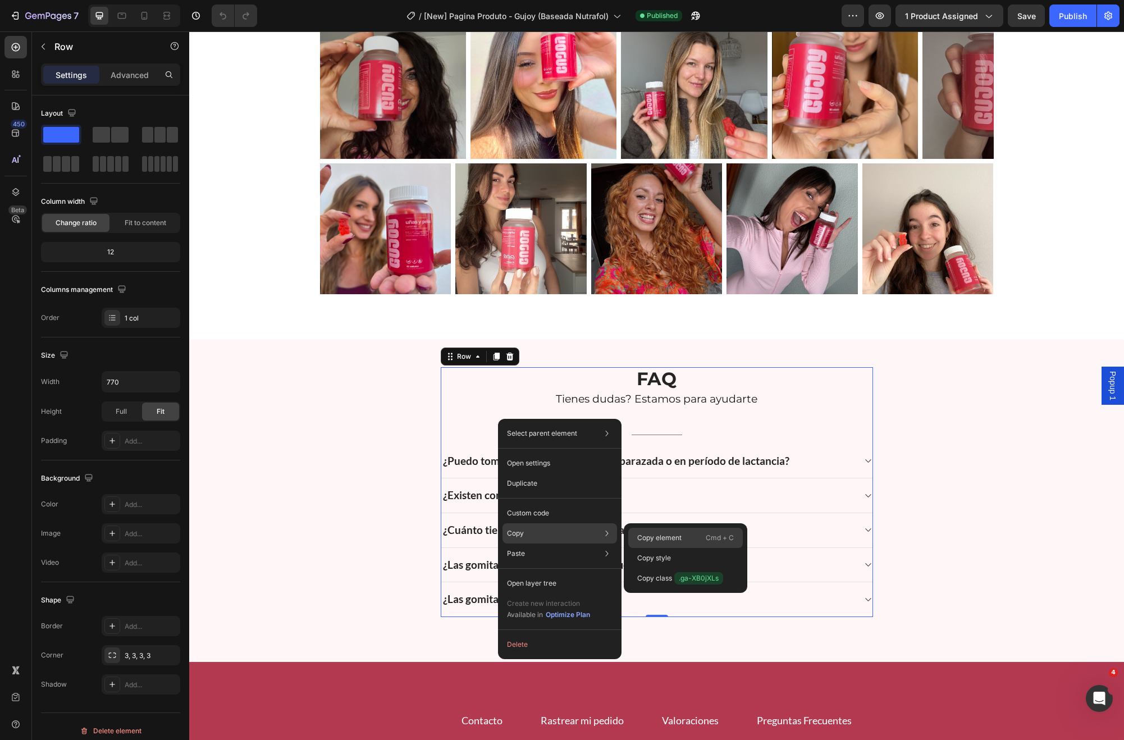
click at [663, 544] on div "Copy element Cmd + C" at bounding box center [685, 538] width 115 height 20
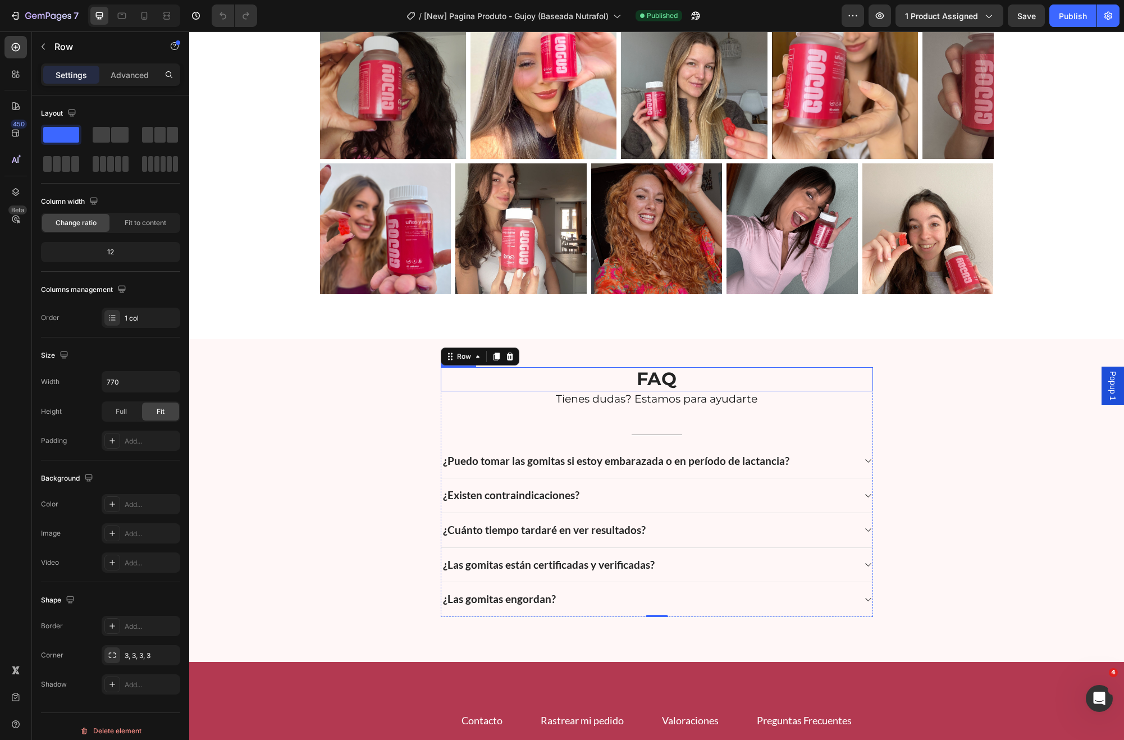
scroll to position [3652, 0]
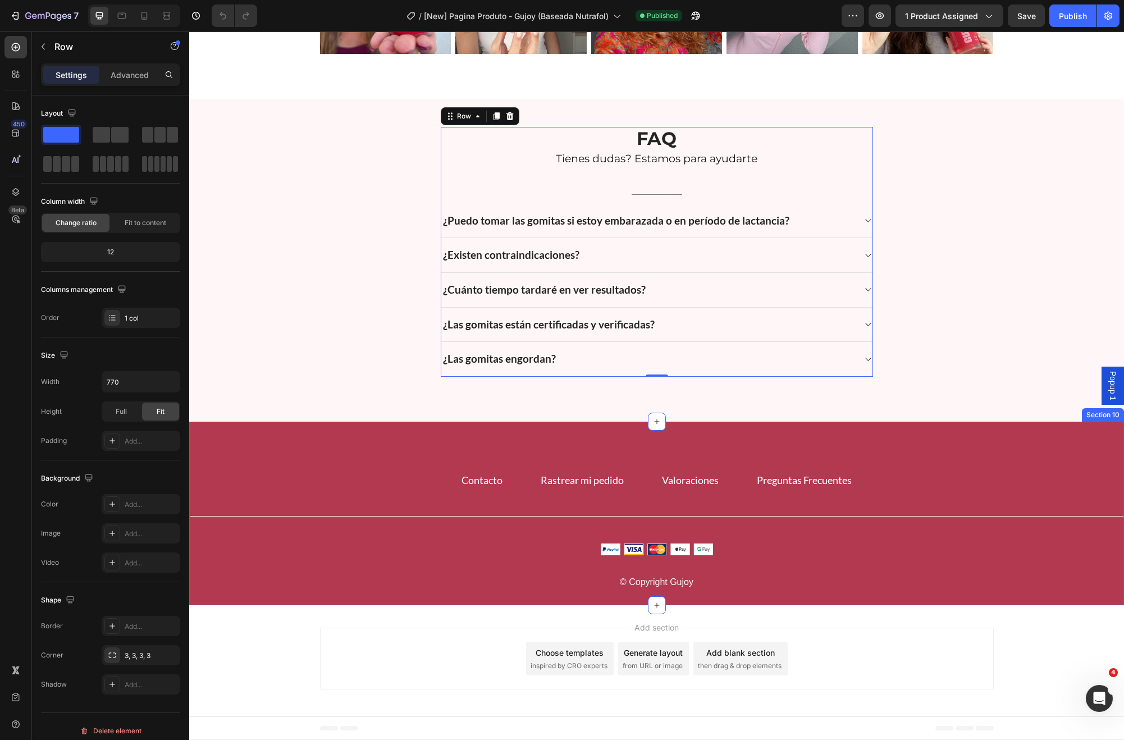
click at [585, 440] on div "Contacto Button Rastrear mi pedido Button Valoraciones Button Preguntas Frecuen…" at bounding box center [656, 514] width 935 height 184
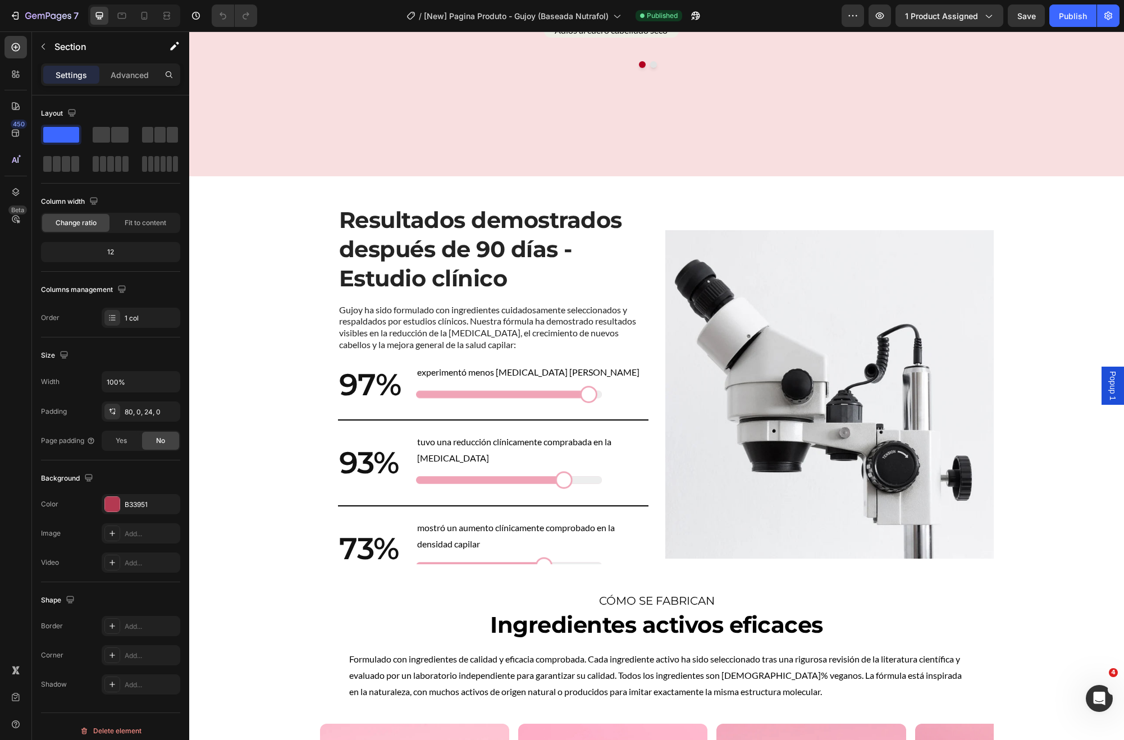
scroll to position [1677, 0]
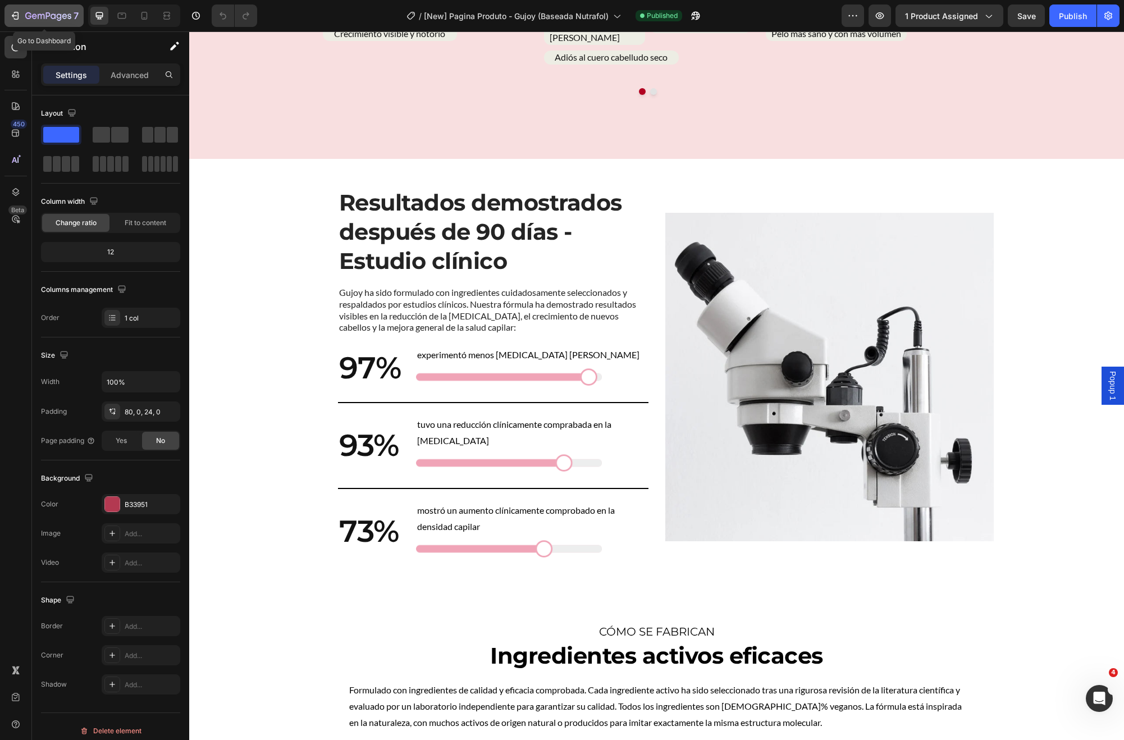
click at [40, 20] on icon "button" at bounding box center [48, 17] width 46 height 10
